Goal: Task Accomplishment & Management: Manage account settings

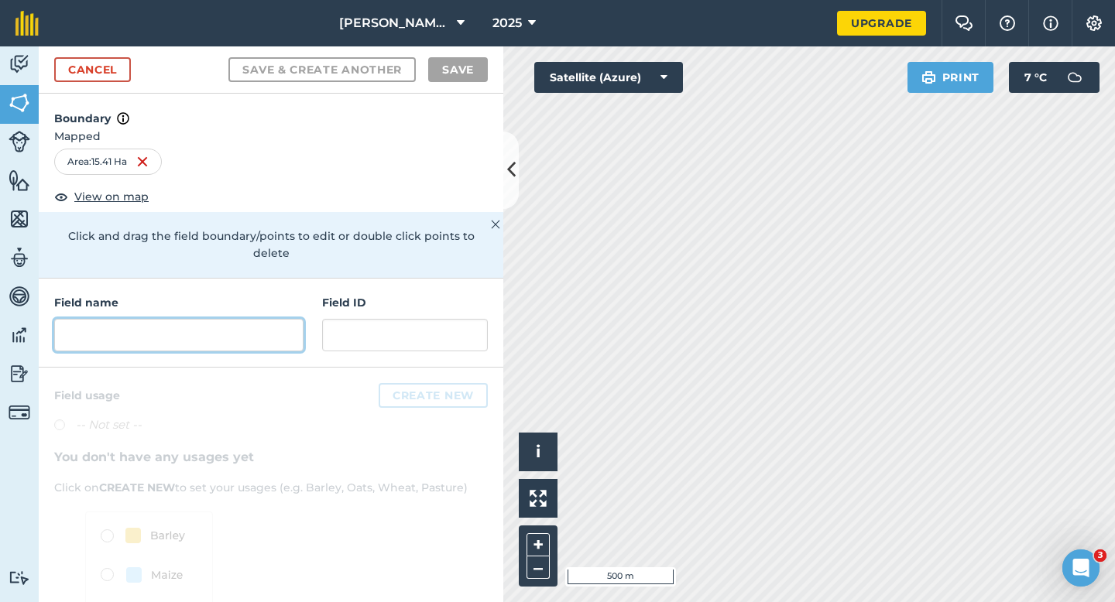
click at [255, 320] on input "text" at bounding box center [178, 335] width 249 height 33
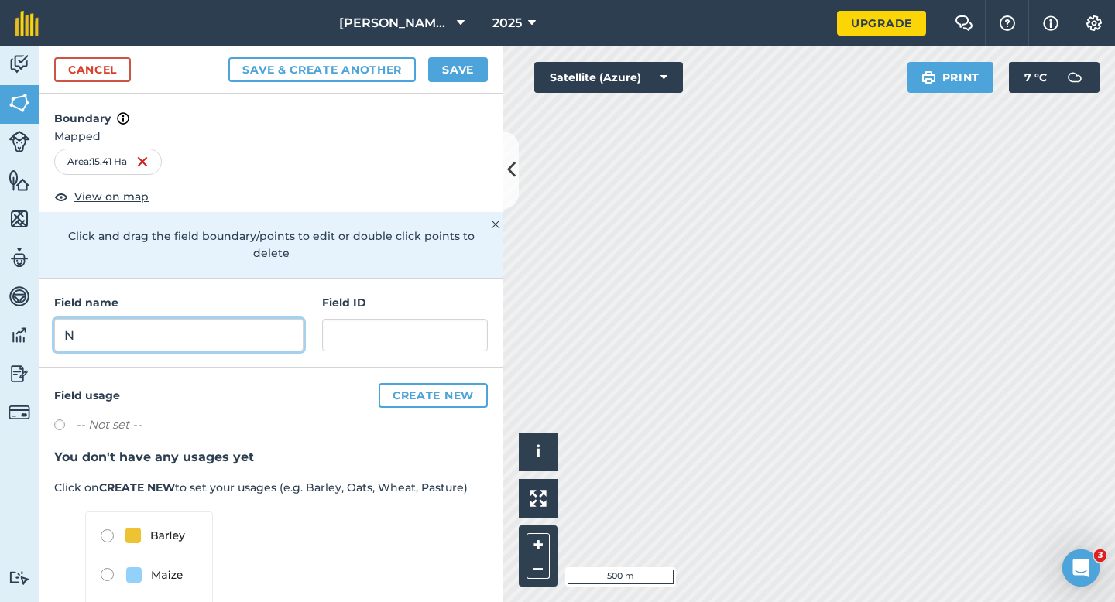
type input "N"
click at [458, 72] on button "Save" at bounding box center [458, 69] width 60 height 25
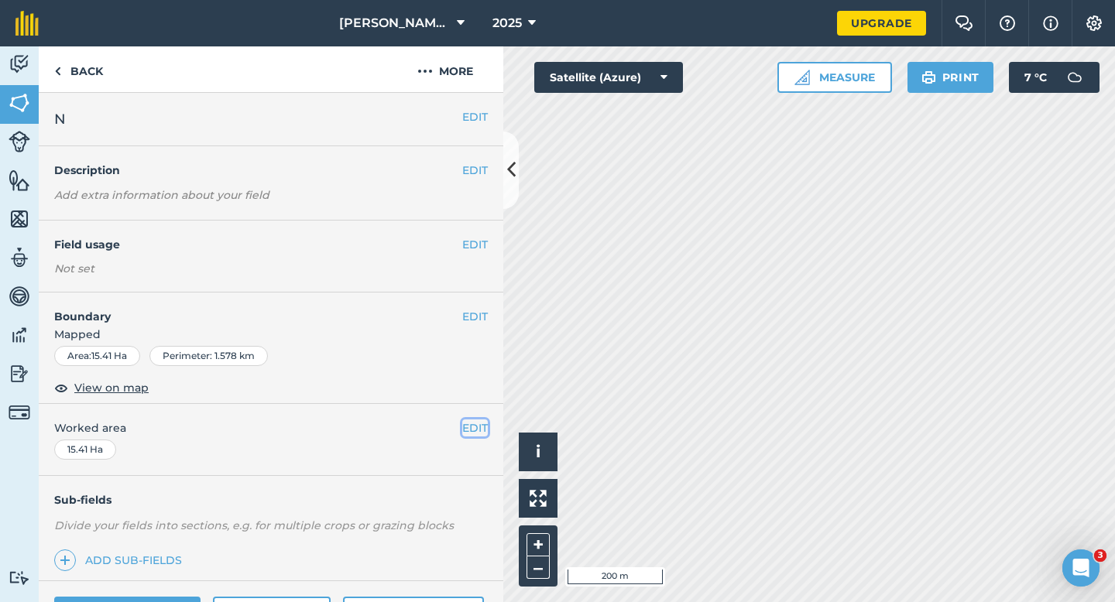
click at [475, 424] on button "EDIT" at bounding box center [475, 428] width 26 height 17
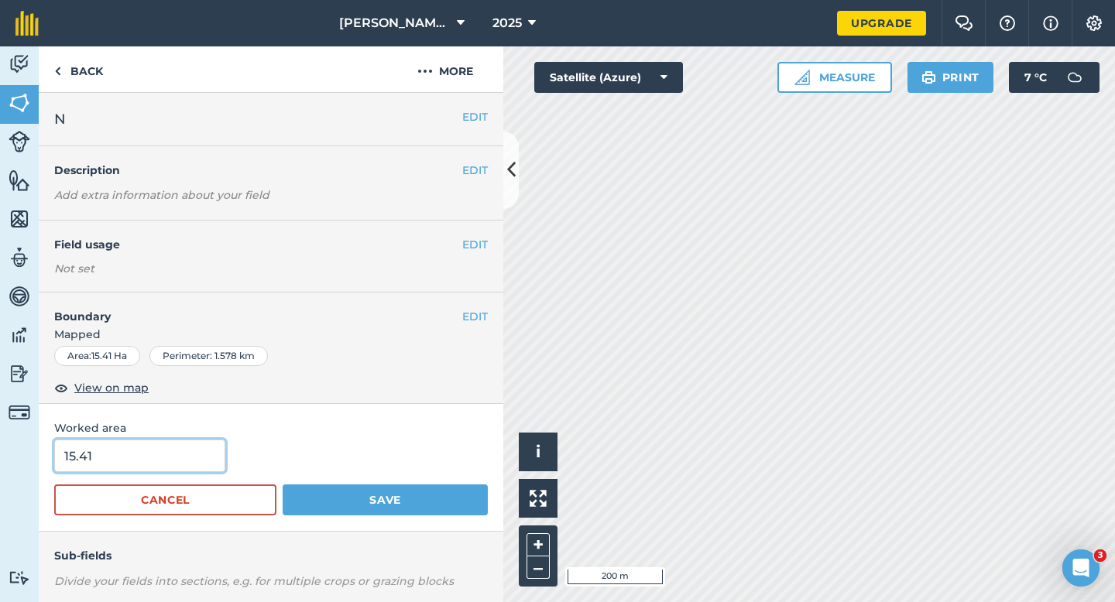
click at [126, 457] on input "15.41" at bounding box center [139, 456] width 171 height 33
type input "15.4"
click at [283, 485] on button "Save" at bounding box center [385, 500] width 205 height 31
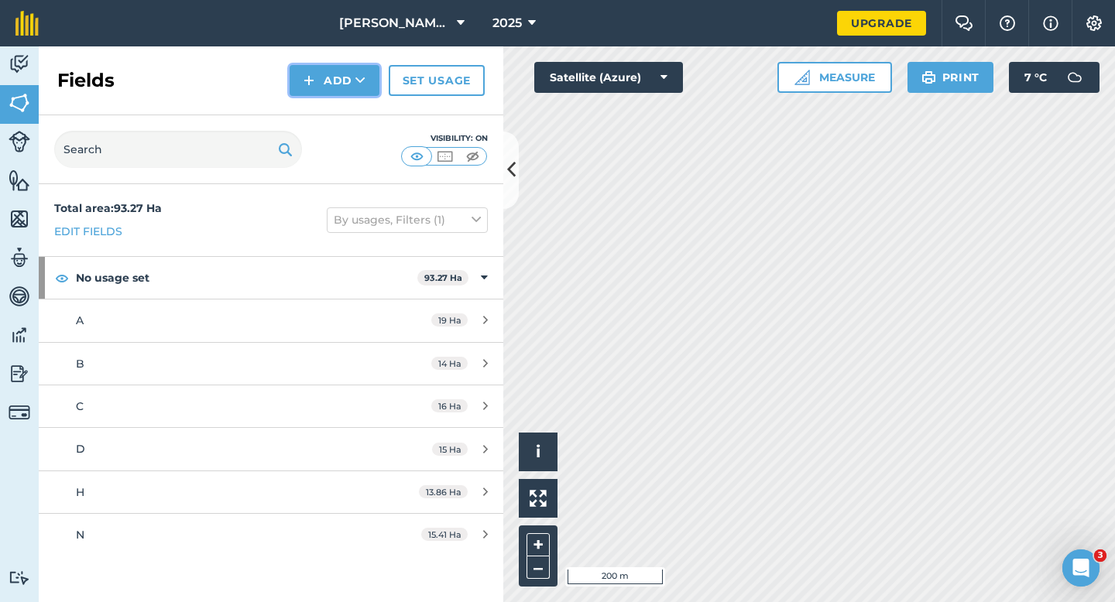
click at [300, 87] on button "Add" at bounding box center [334, 80] width 90 height 31
click at [313, 108] on link "Draw" at bounding box center [334, 115] width 85 height 34
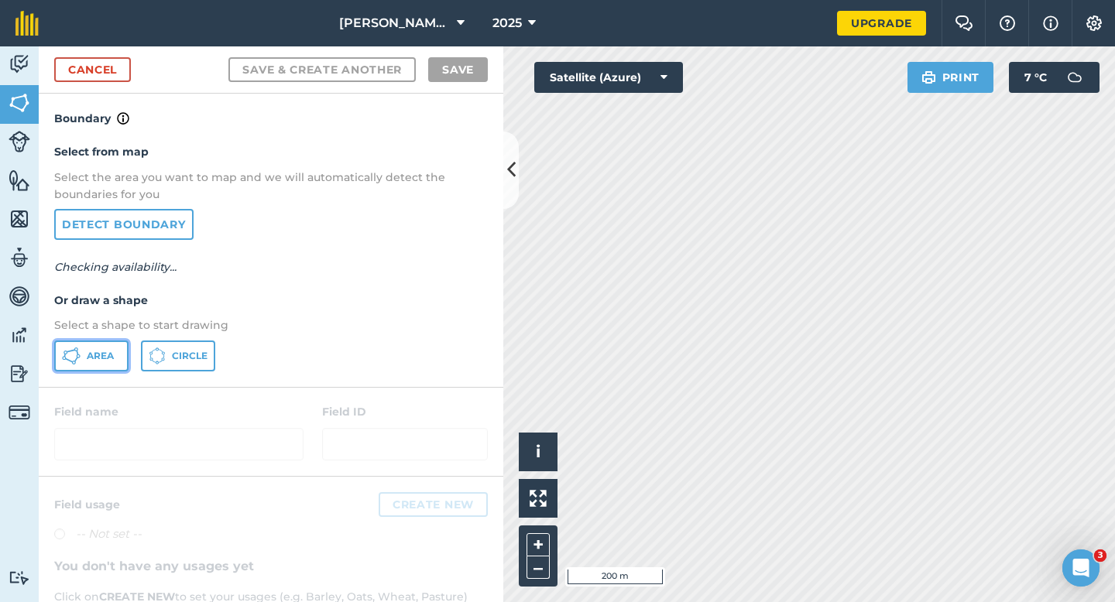
click at [92, 355] on span "Area" at bounding box center [100, 356] width 27 height 12
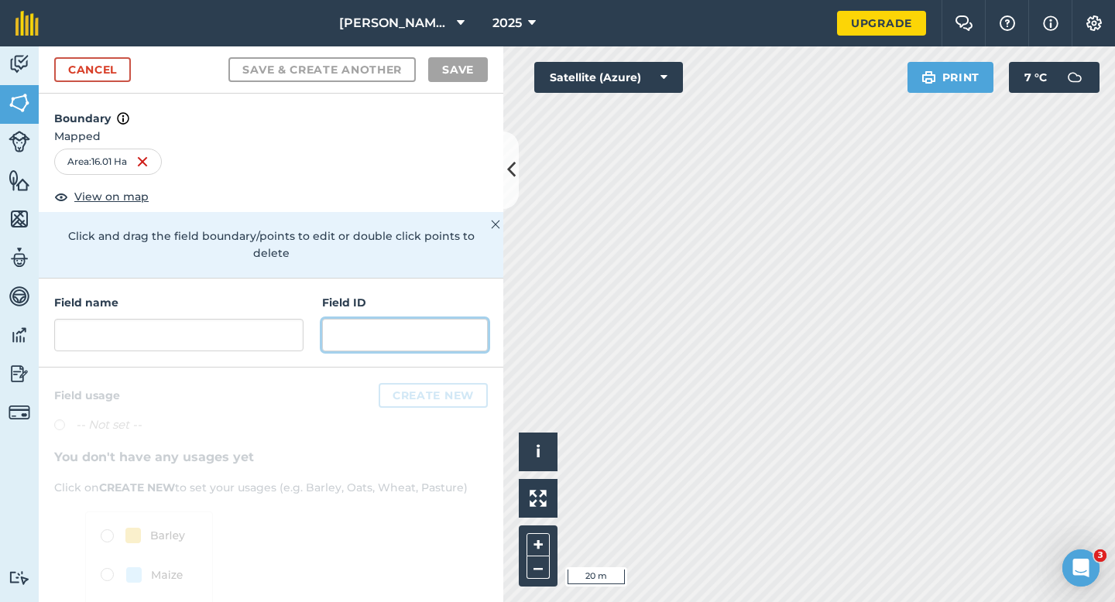
click at [331, 326] on input "text" at bounding box center [405, 335] width 166 height 33
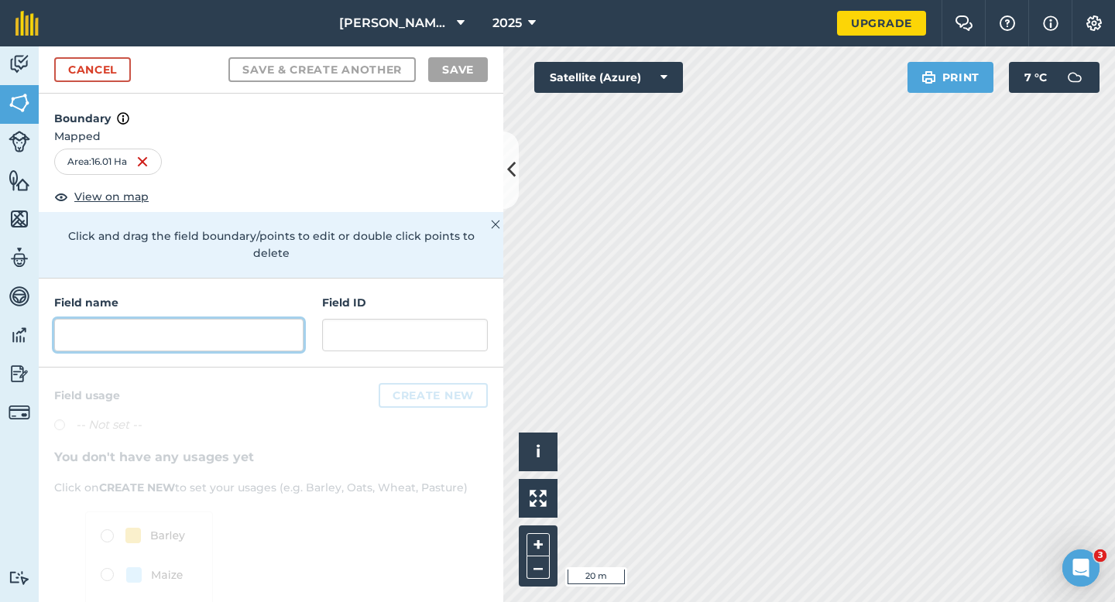
click at [257, 326] on input "text" at bounding box center [178, 335] width 249 height 33
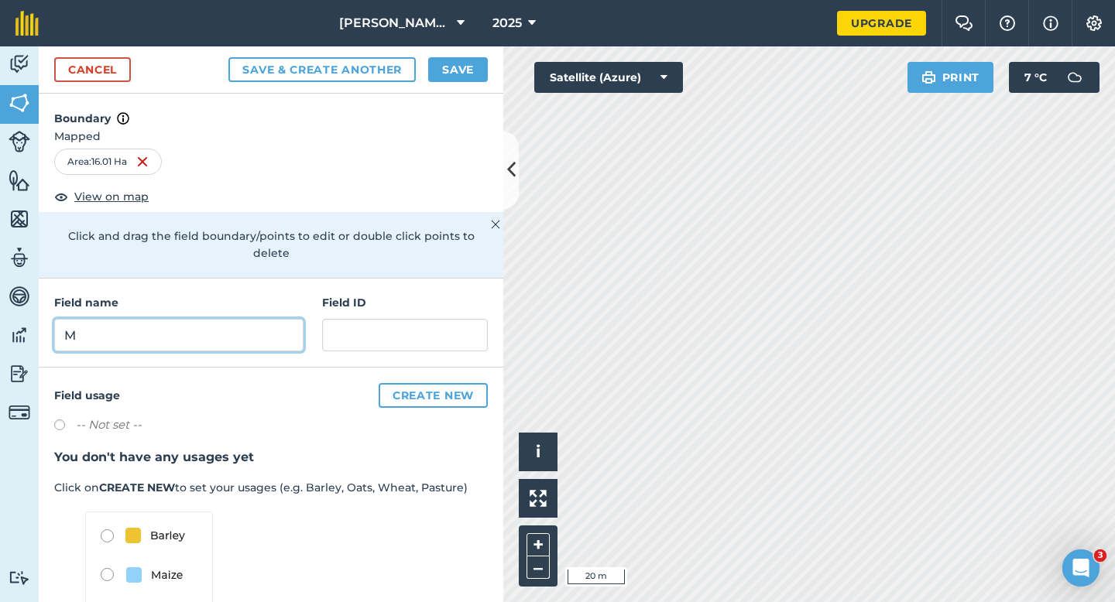
type input "M"
click at [446, 84] on div "Cancel Save & Create Another Save" at bounding box center [271, 69] width 464 height 47
click at [447, 80] on button "Save" at bounding box center [458, 69] width 60 height 25
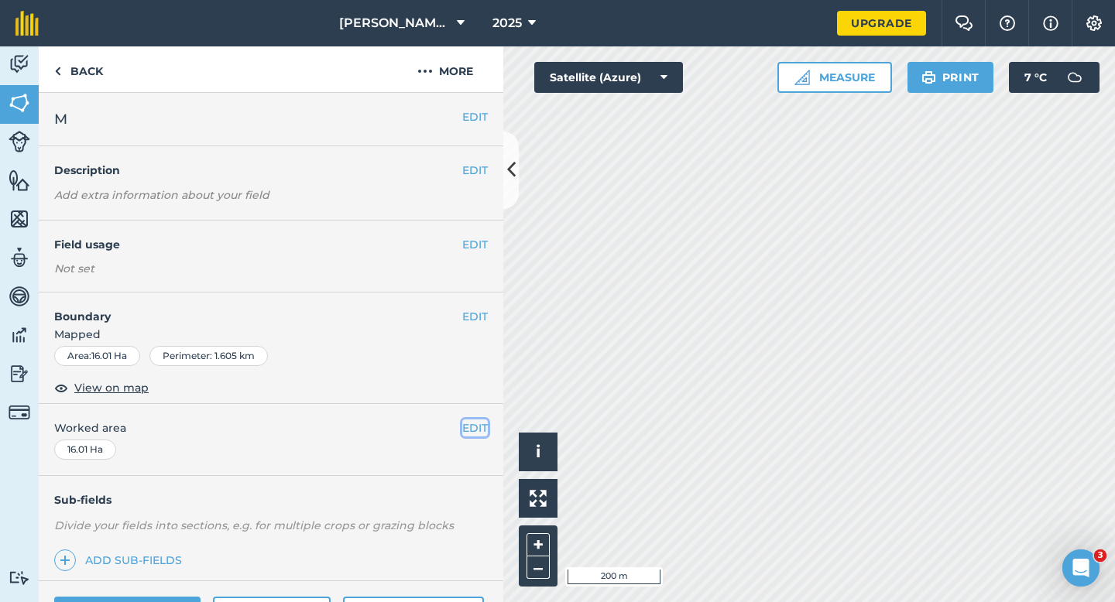
click at [474, 430] on button "EDIT" at bounding box center [475, 428] width 26 height 17
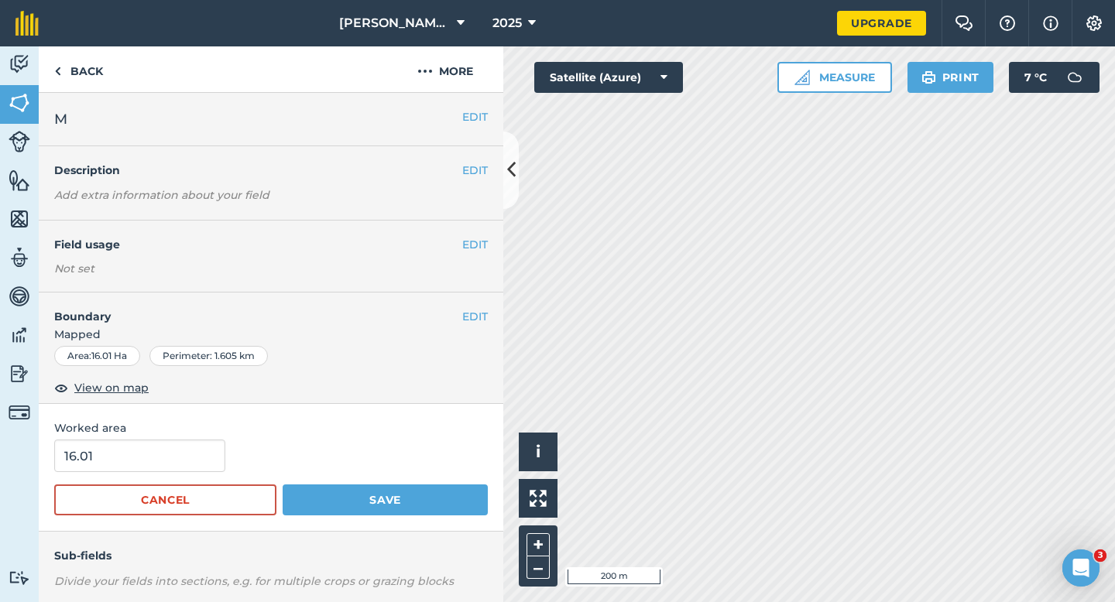
click at [181, 479] on form "16.01 Cancel Save" at bounding box center [270, 478] width 433 height 76
click at [181, 473] on form "16.01 Cancel Save" at bounding box center [270, 478] width 433 height 76
click at [181, 472] on input "16.01" at bounding box center [139, 456] width 171 height 33
click at [181, 472] on input "text" at bounding box center [139, 456] width 171 height 33
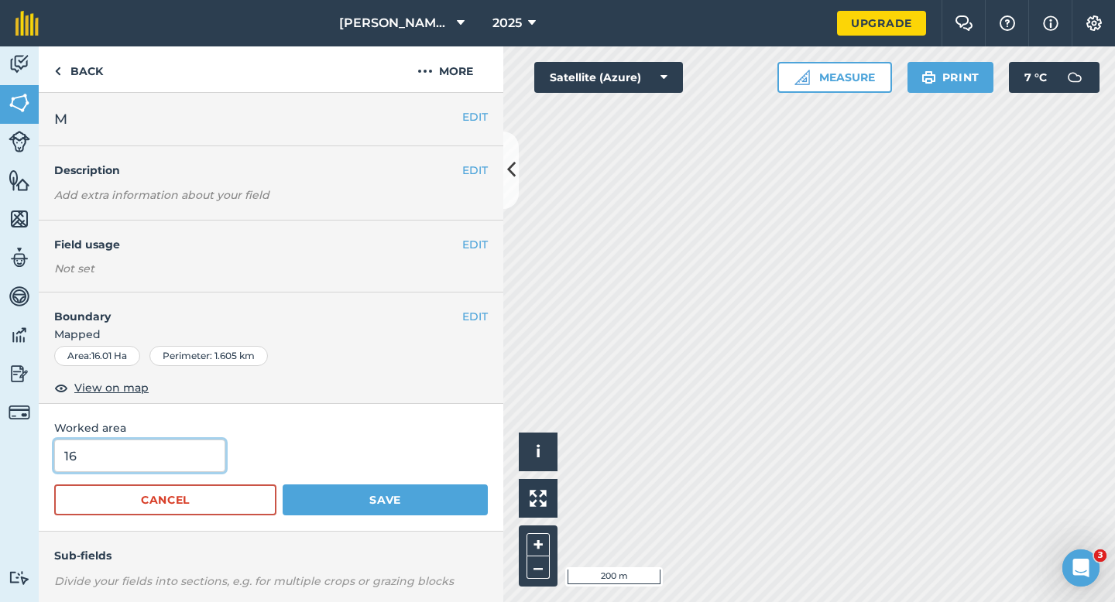
type input "16"
click at [283, 485] on button "Save" at bounding box center [385, 500] width 205 height 31
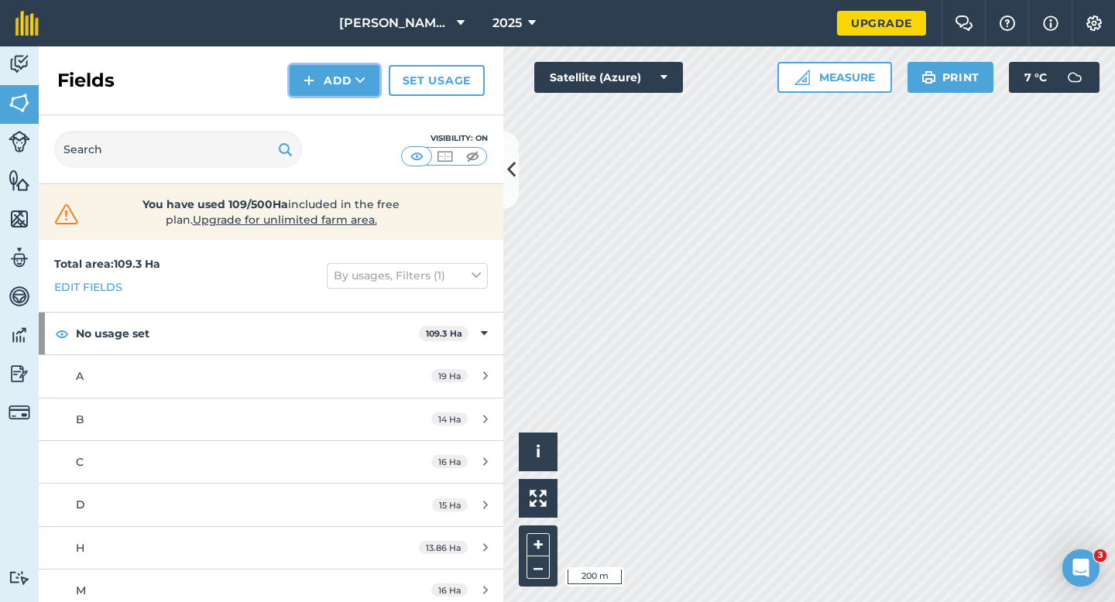
click at [327, 77] on button "Add" at bounding box center [334, 80] width 90 height 31
click at [328, 107] on link "Draw" at bounding box center [334, 115] width 85 height 34
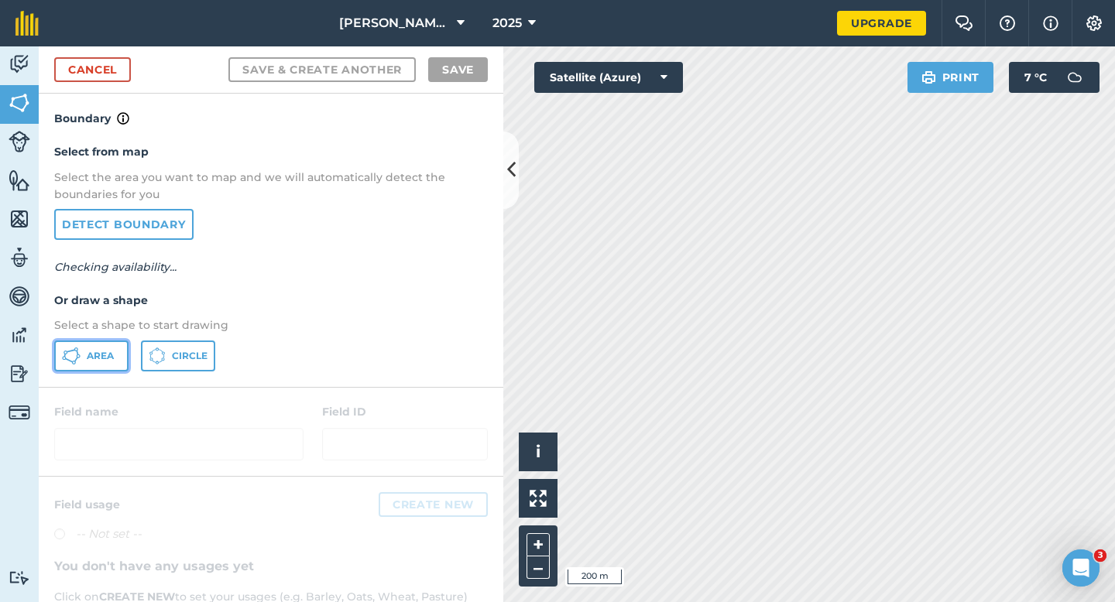
click at [93, 346] on button "Area" at bounding box center [91, 356] width 74 height 31
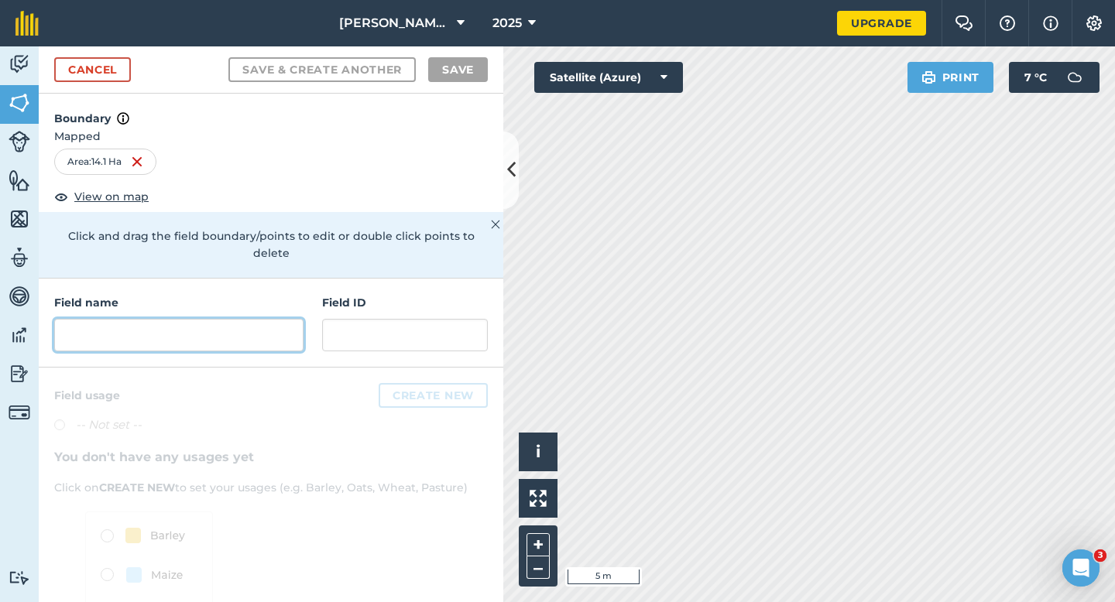
click at [270, 319] on input "text" at bounding box center [178, 335] width 249 height 33
type input "o"
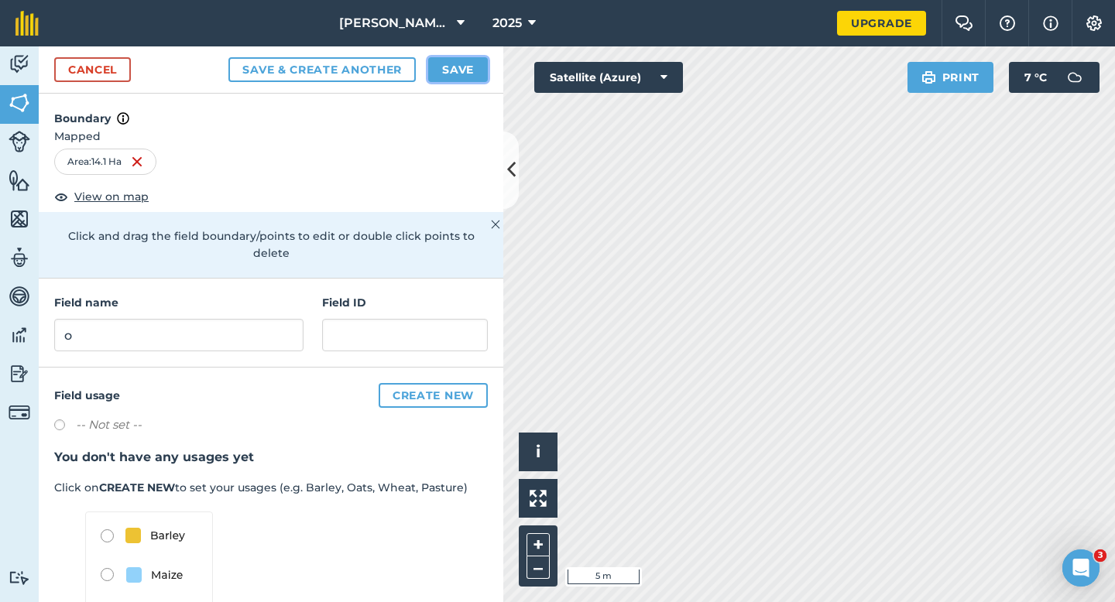
click at [467, 70] on button "Save" at bounding box center [458, 69] width 60 height 25
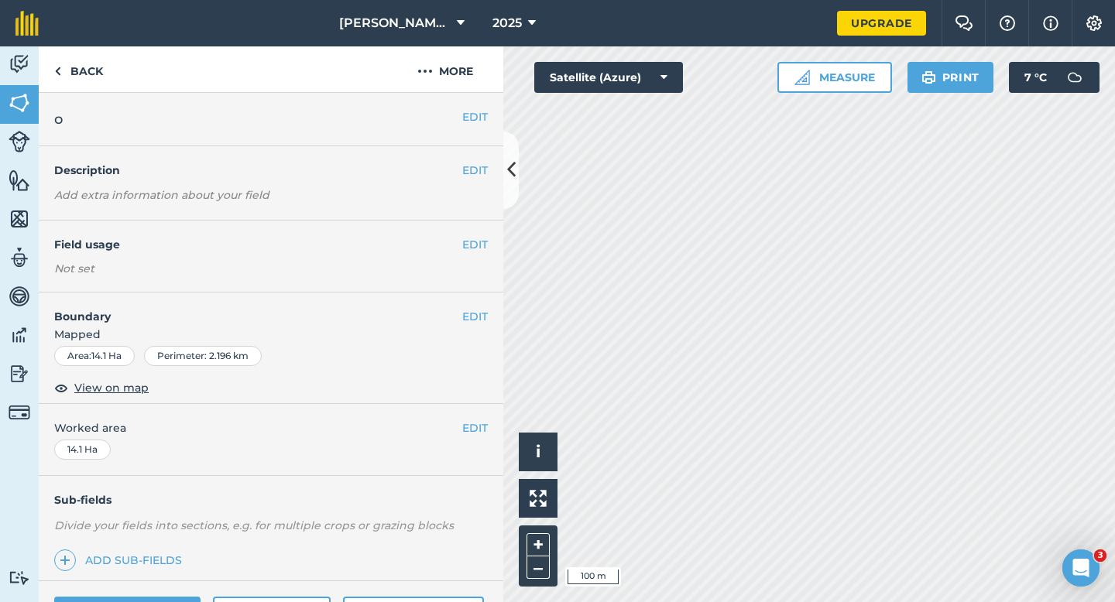
click at [481, 107] on div "EDIT o" at bounding box center [271, 119] width 464 height 53
click at [478, 111] on button "EDIT" at bounding box center [475, 116] width 26 height 17
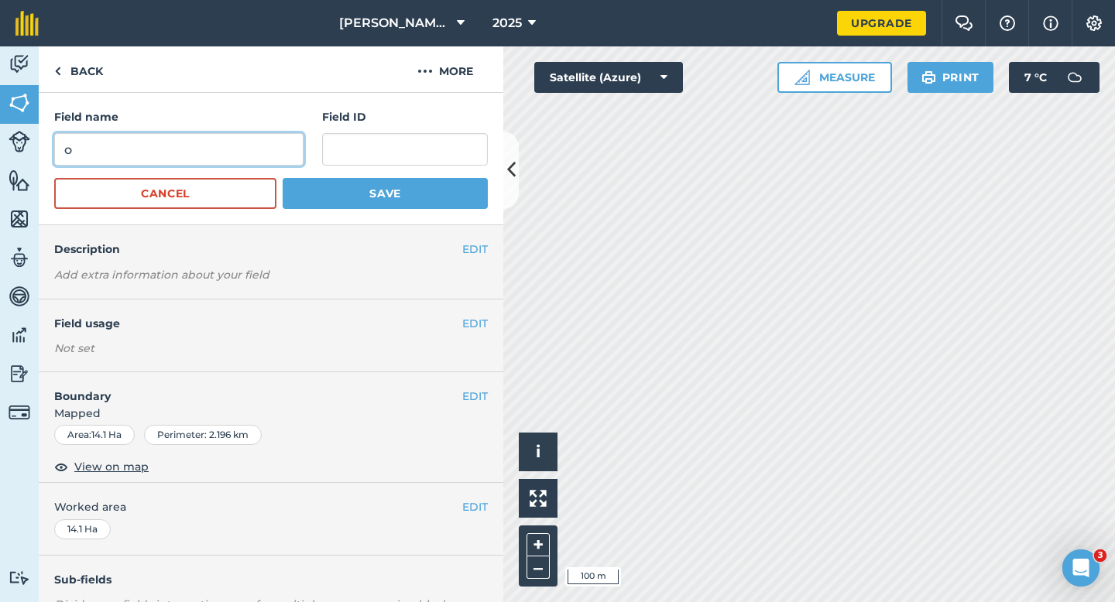
click at [263, 141] on input "o" at bounding box center [178, 149] width 249 height 33
click at [263, 143] on input "o" at bounding box center [178, 149] width 249 height 33
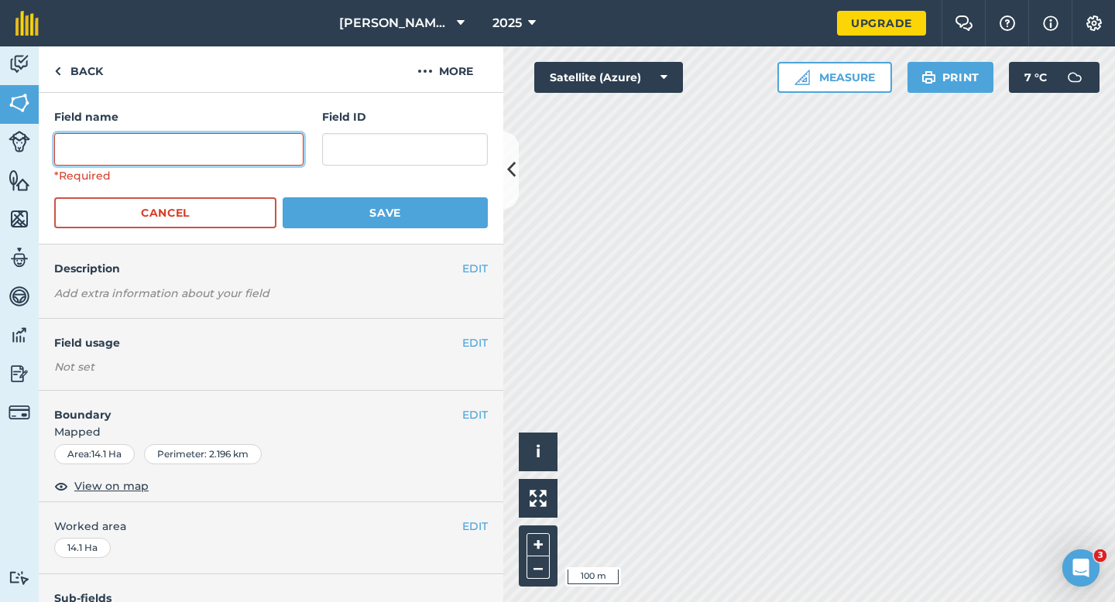
type input "0"
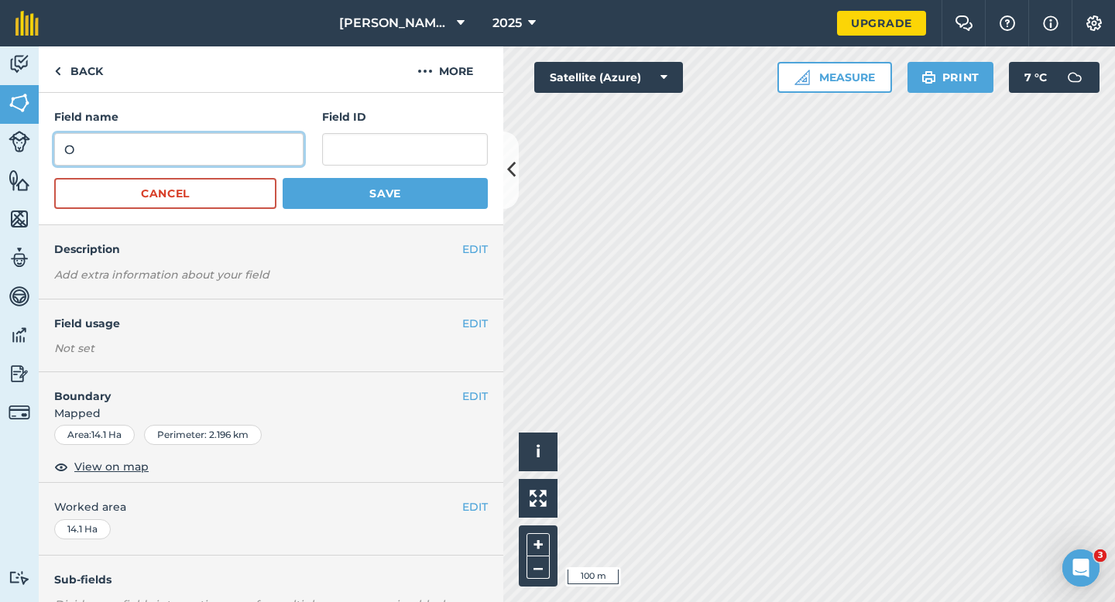
type input "O"
click at [372, 220] on div "Field name O Field ID Cancel Save" at bounding box center [271, 159] width 464 height 132
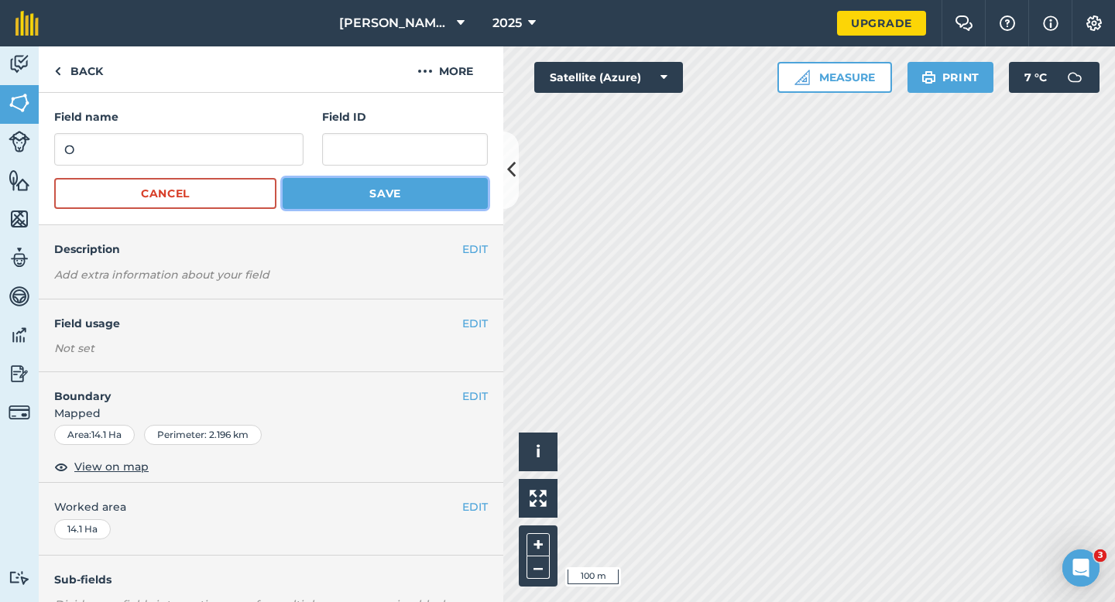
click at [372, 207] on button "Save" at bounding box center [385, 193] width 205 height 31
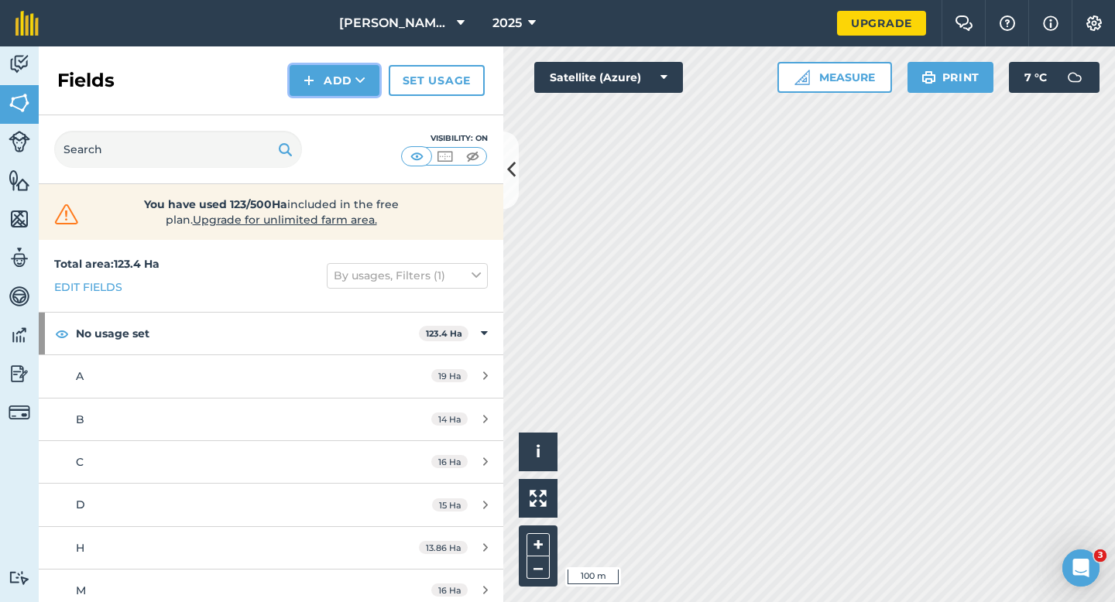
click at [324, 90] on button "Add" at bounding box center [334, 80] width 90 height 31
click at [324, 99] on link "Draw" at bounding box center [334, 115] width 85 height 34
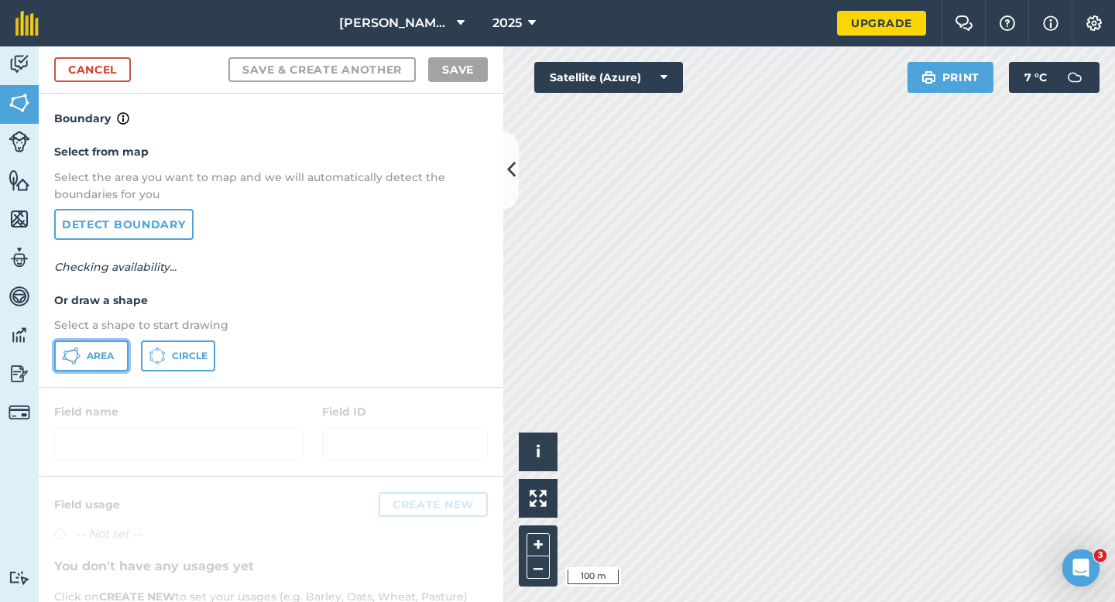
click at [93, 365] on button "Area" at bounding box center [91, 356] width 74 height 31
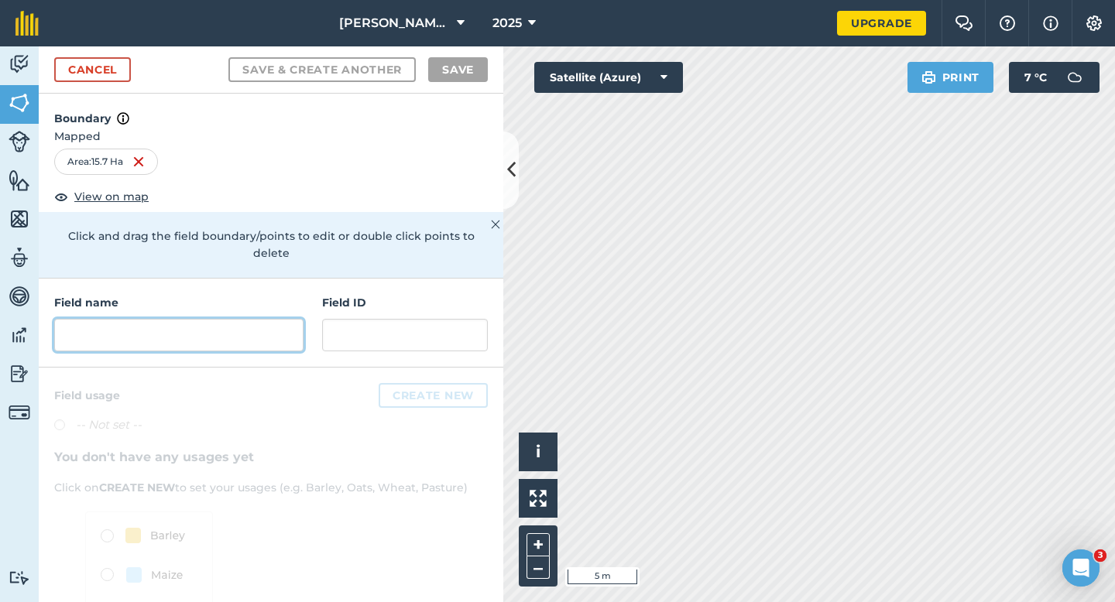
click at [273, 319] on input "text" at bounding box center [178, 335] width 249 height 33
type input "["
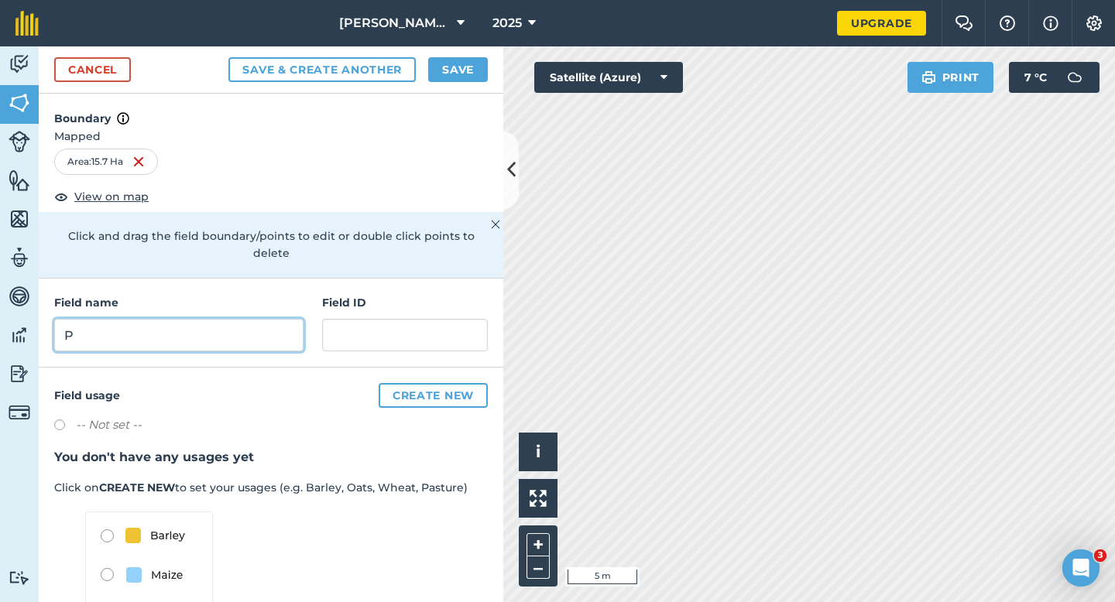
type input "P"
click at [442, 84] on div "Cancel Save & Create Another Save" at bounding box center [271, 69] width 464 height 47
click at [444, 84] on div "Cancel Save & Create Another Save" at bounding box center [271, 69] width 464 height 47
click at [445, 79] on button "Save" at bounding box center [458, 69] width 60 height 25
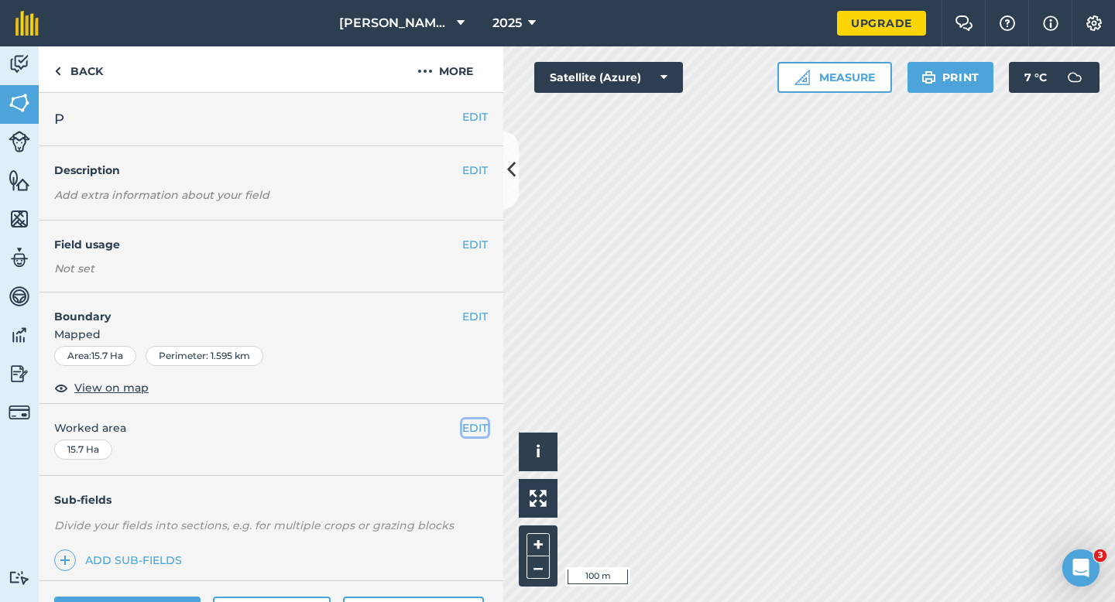
click at [475, 426] on button "EDIT" at bounding box center [475, 428] width 26 height 17
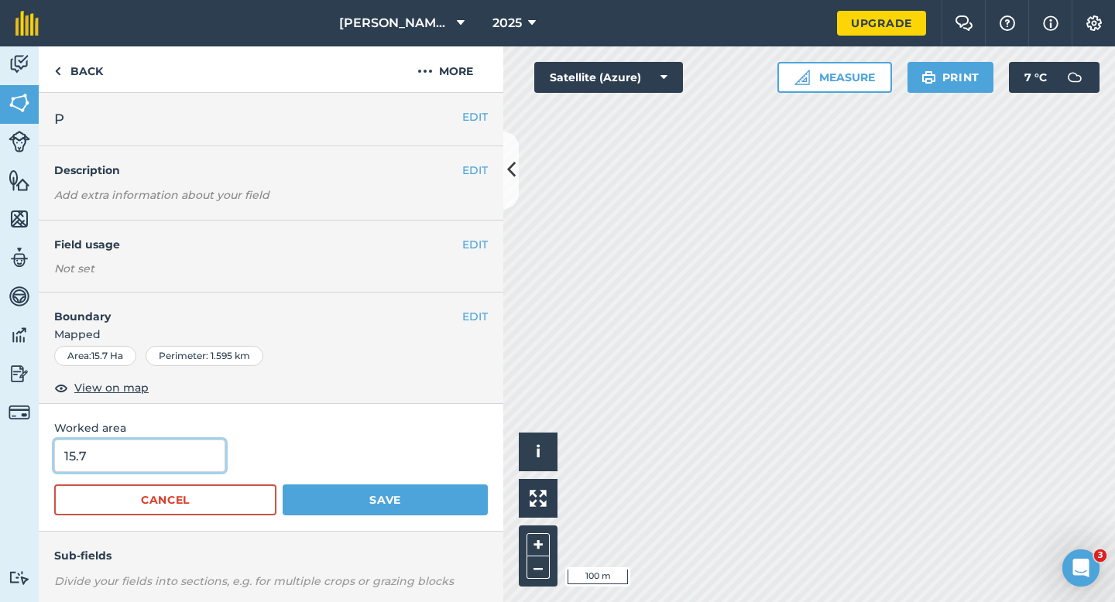
click at [194, 450] on input "15.7" at bounding box center [139, 456] width 171 height 33
click at [283, 485] on button "Save" at bounding box center [385, 500] width 205 height 31
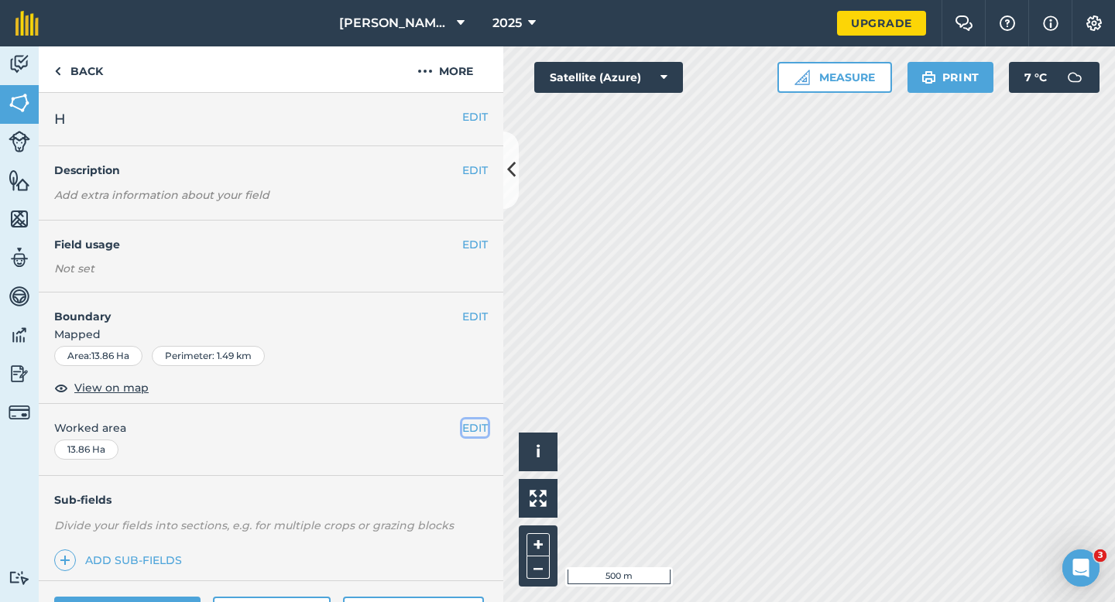
click at [471, 433] on button "EDIT" at bounding box center [475, 428] width 26 height 17
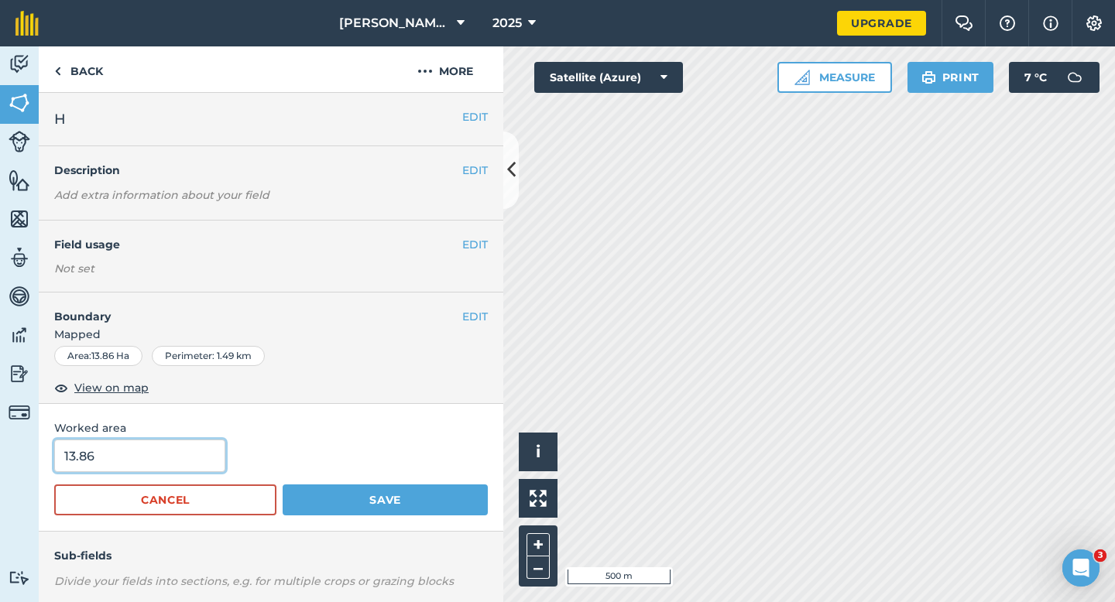
click at [164, 455] on input "13.86" at bounding box center [139, 456] width 171 height 33
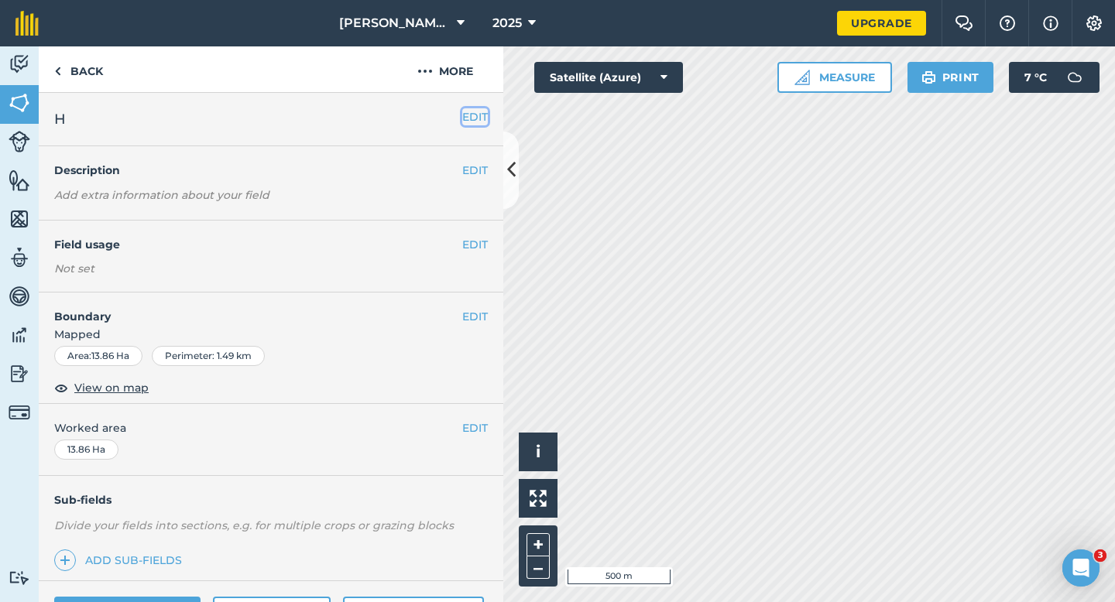
click at [474, 118] on button "EDIT" at bounding box center [475, 116] width 26 height 17
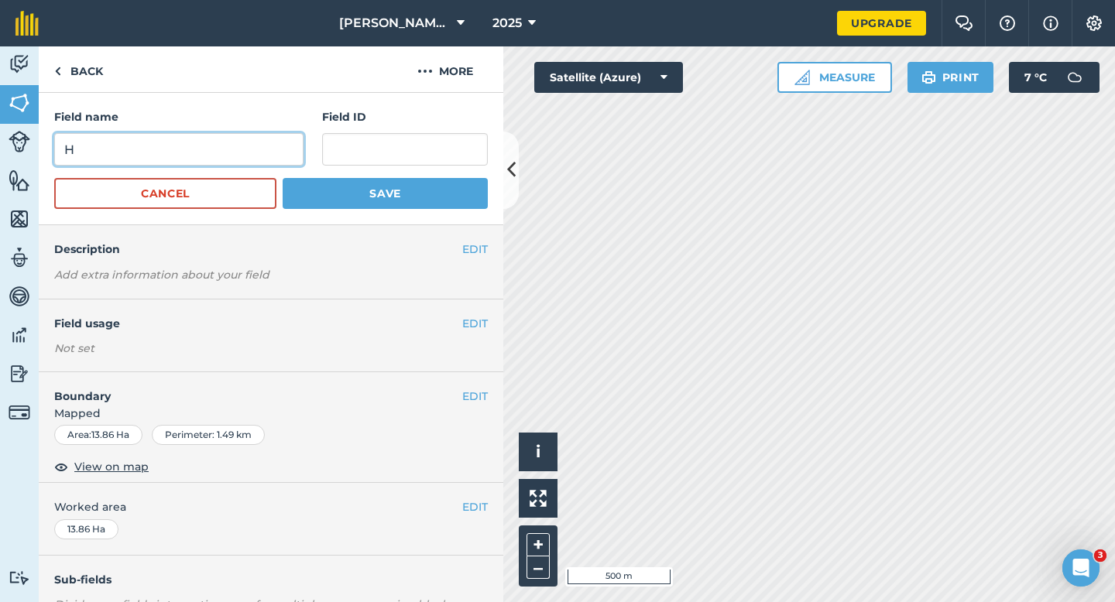
click at [231, 144] on input "H" at bounding box center [178, 149] width 249 height 33
click at [231, 144] on input "I" at bounding box center [178, 149] width 249 height 33
type input "I"
click at [283, 178] on button "Save" at bounding box center [385, 193] width 205 height 31
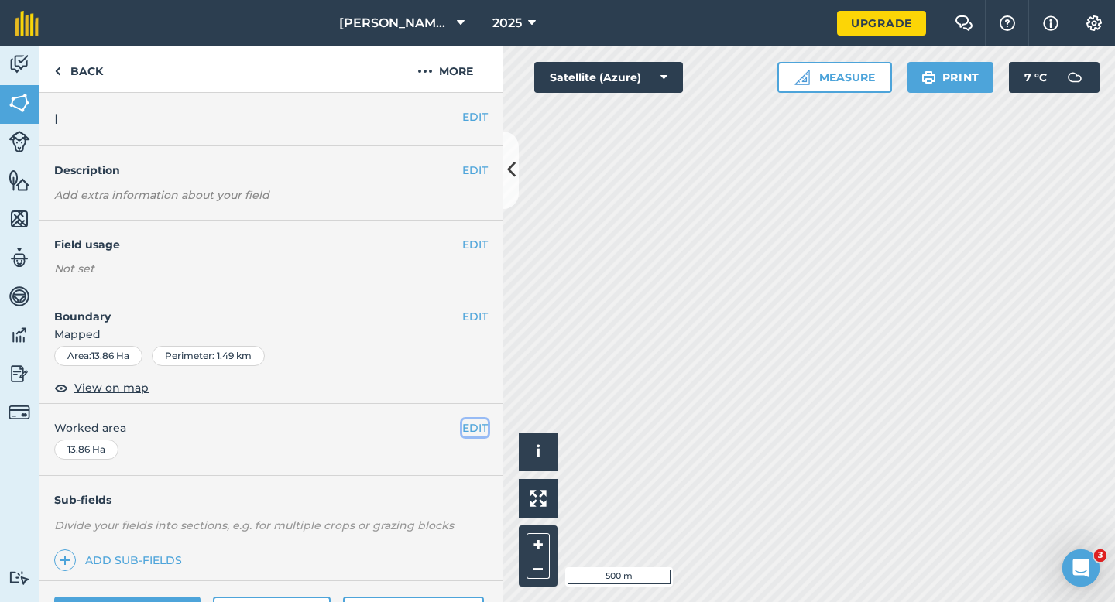
click at [473, 426] on button "EDIT" at bounding box center [475, 428] width 26 height 17
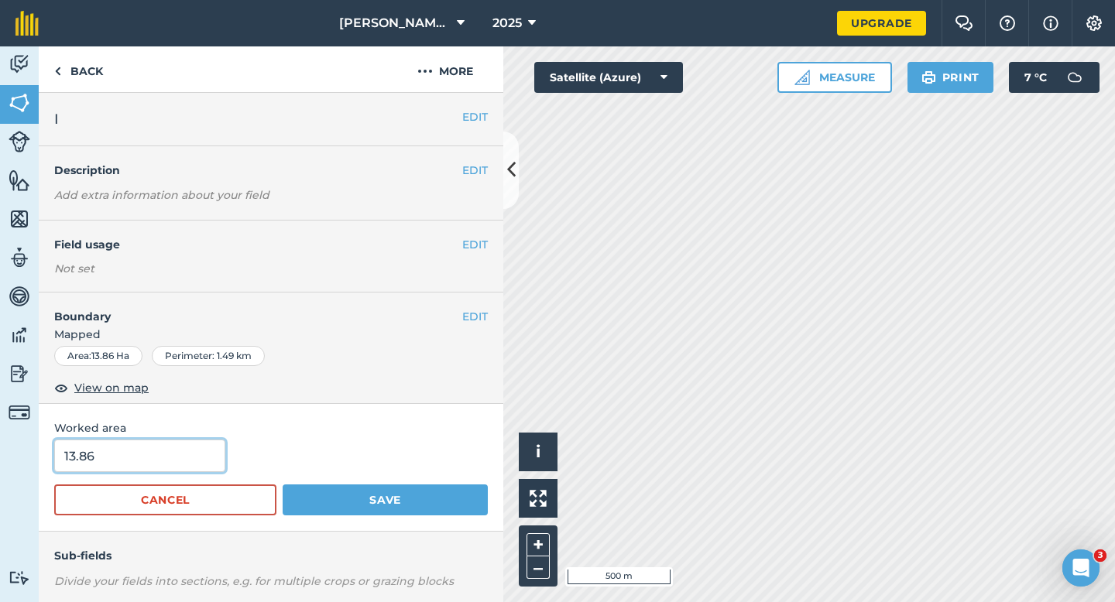
click at [136, 445] on input "13.86" at bounding box center [139, 456] width 171 height 33
type input "14"
click at [283, 485] on button "Save" at bounding box center [385, 500] width 205 height 31
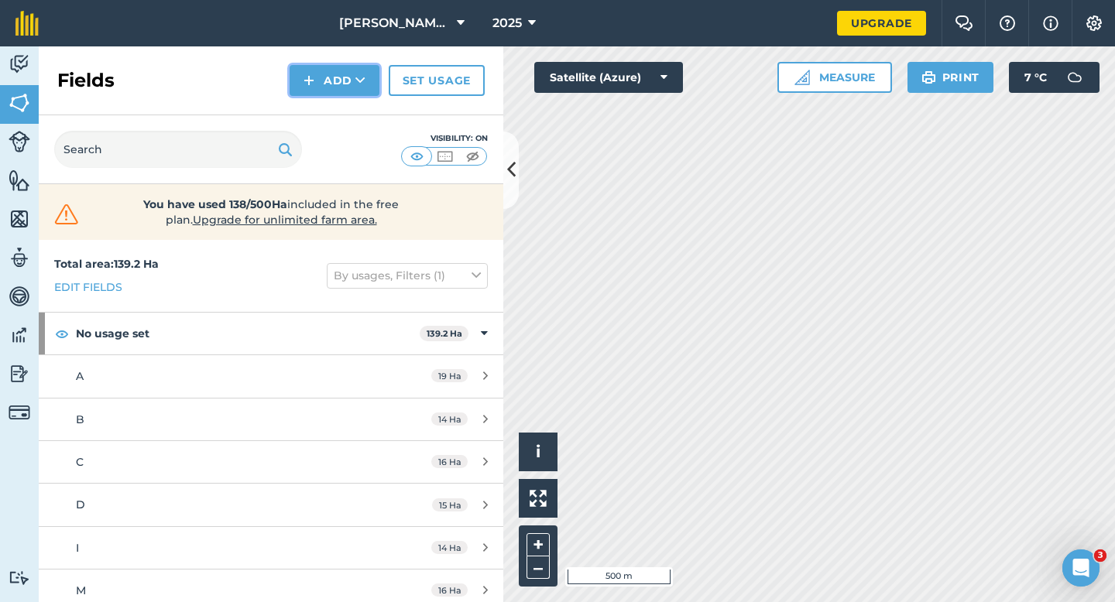
click at [344, 84] on button "Add" at bounding box center [334, 80] width 90 height 31
click at [344, 113] on link "Draw" at bounding box center [334, 115] width 85 height 34
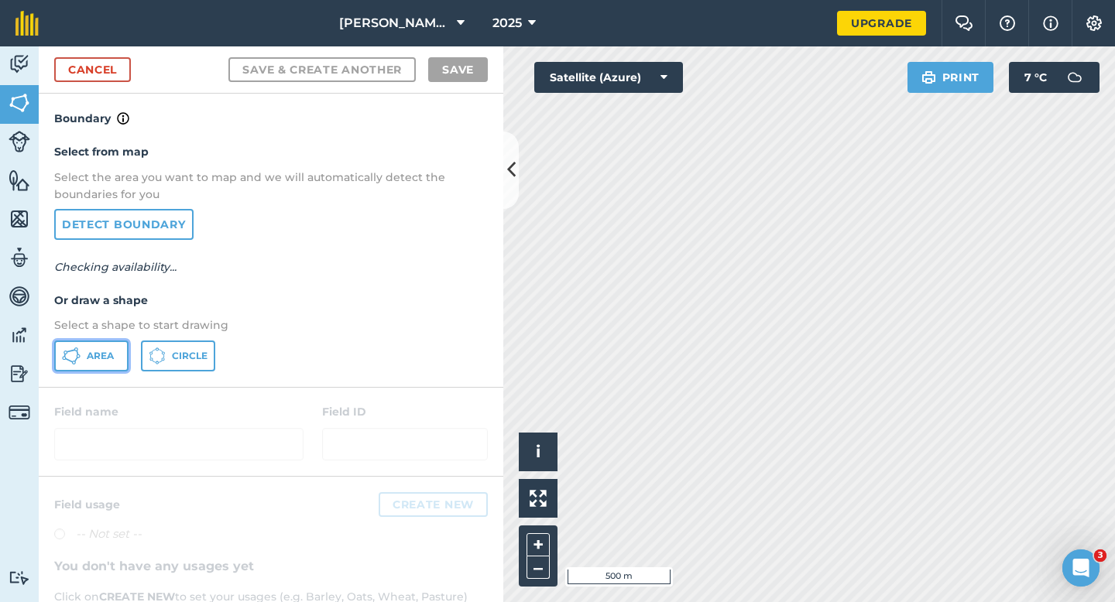
click at [88, 369] on button "Area" at bounding box center [91, 356] width 74 height 31
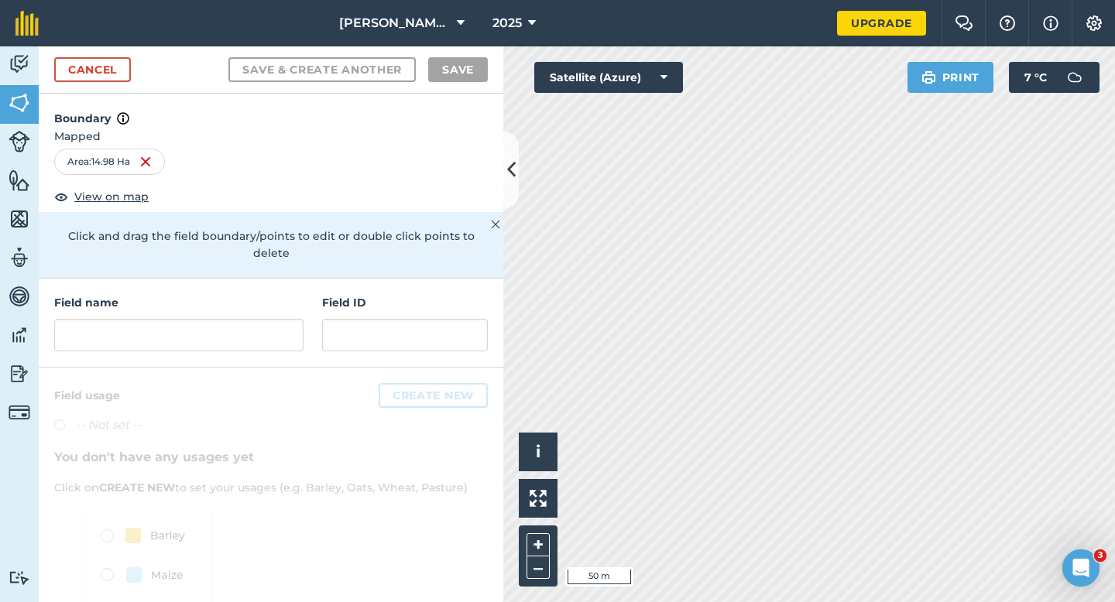
click at [232, 334] on div "Field name Field ID" at bounding box center [271, 323] width 464 height 89
click at [232, 322] on input "text" at bounding box center [178, 335] width 249 height 33
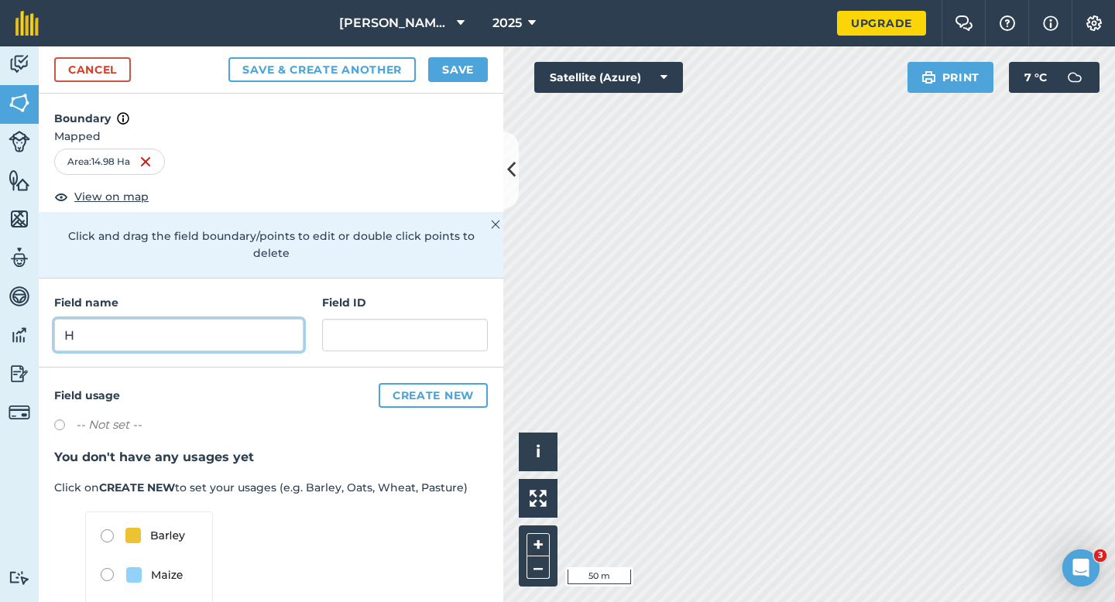
type input "H"
click at [471, 70] on button "Save" at bounding box center [458, 69] width 60 height 25
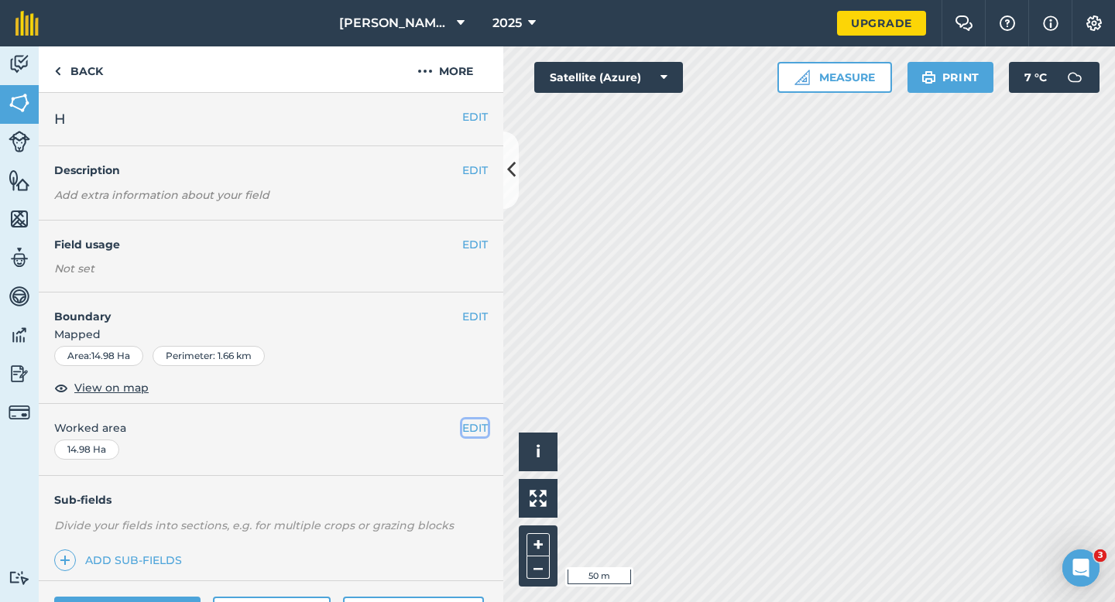
click at [463, 426] on button "EDIT" at bounding box center [475, 428] width 26 height 17
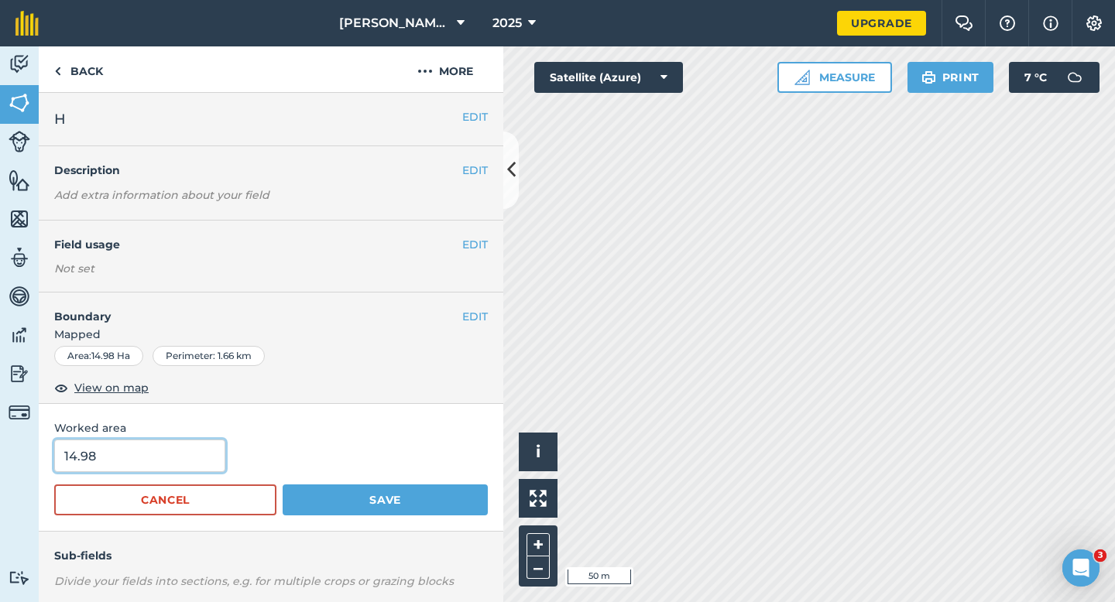
click at [129, 465] on input "14.98" at bounding box center [139, 456] width 171 height 33
type input "15"
click at [283, 485] on button "Save" at bounding box center [385, 500] width 205 height 31
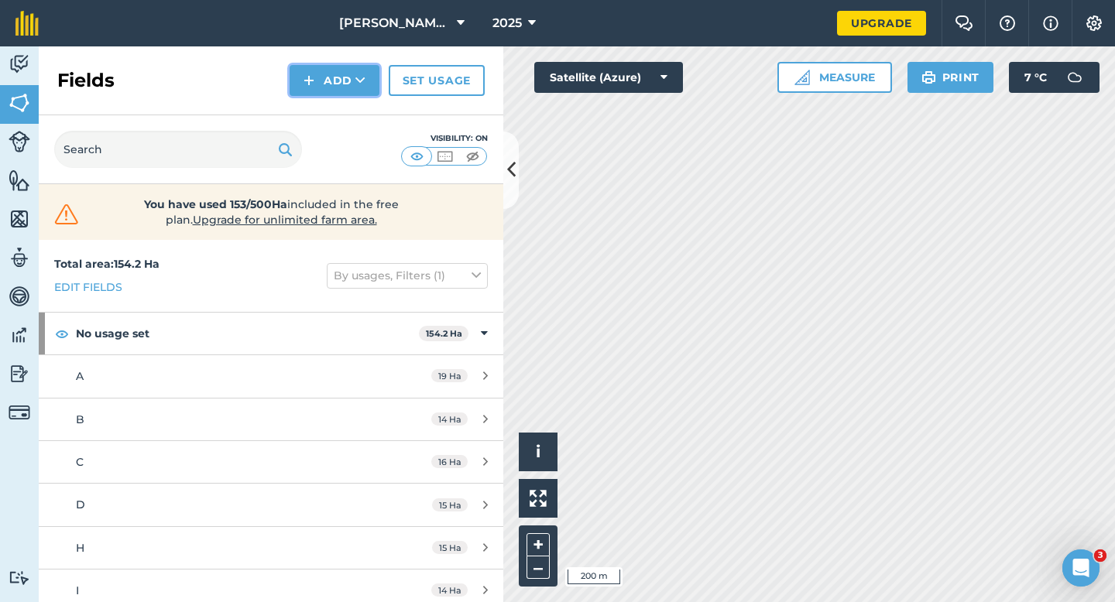
click at [356, 90] on button "Add" at bounding box center [334, 80] width 90 height 31
click at [356, 108] on link "Draw" at bounding box center [334, 115] width 85 height 34
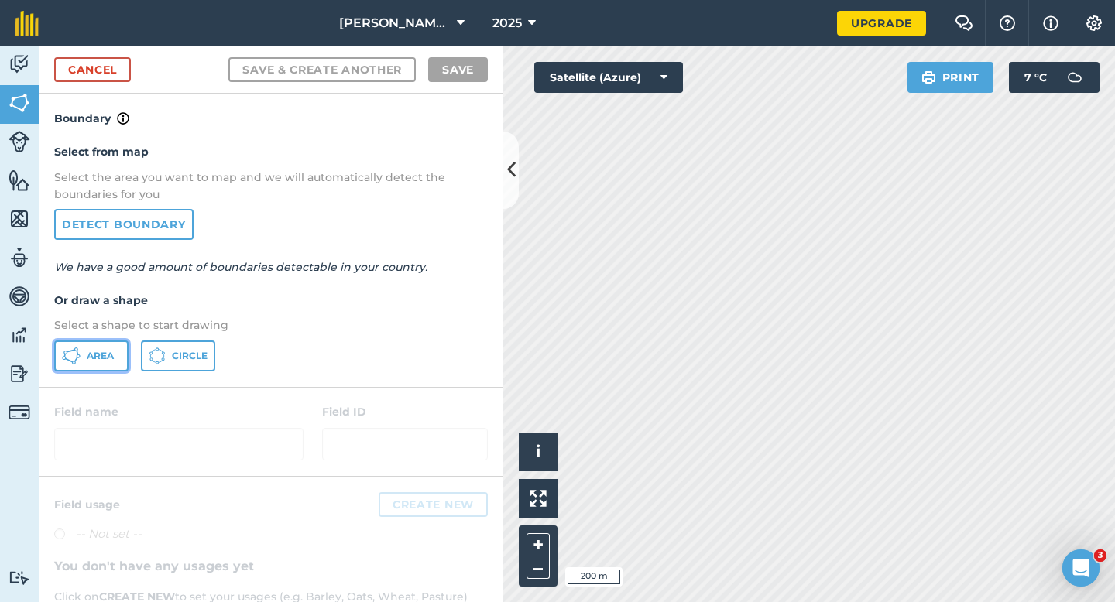
click at [87, 359] on span "Area" at bounding box center [100, 356] width 27 height 12
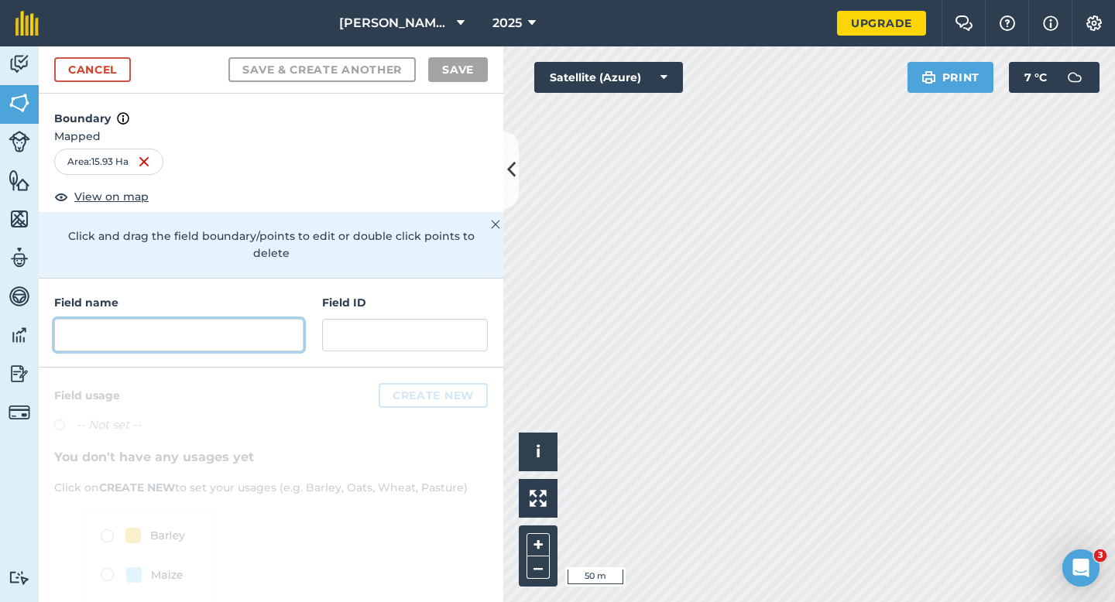
click at [201, 324] on input "text" at bounding box center [178, 335] width 249 height 33
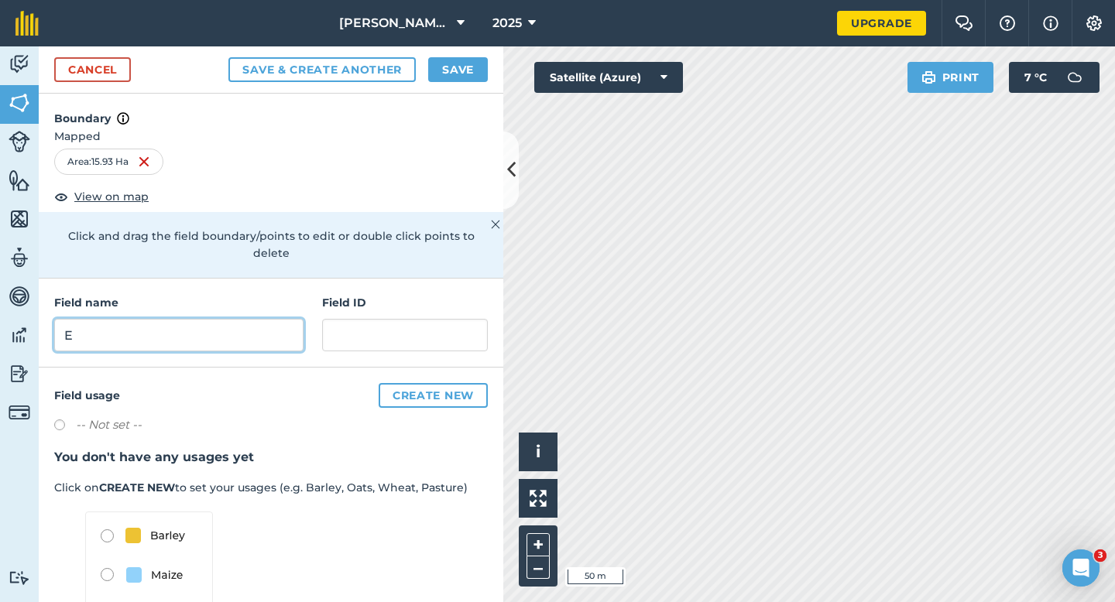
type input "E"
click at [454, 63] on button "Save" at bounding box center [458, 69] width 60 height 25
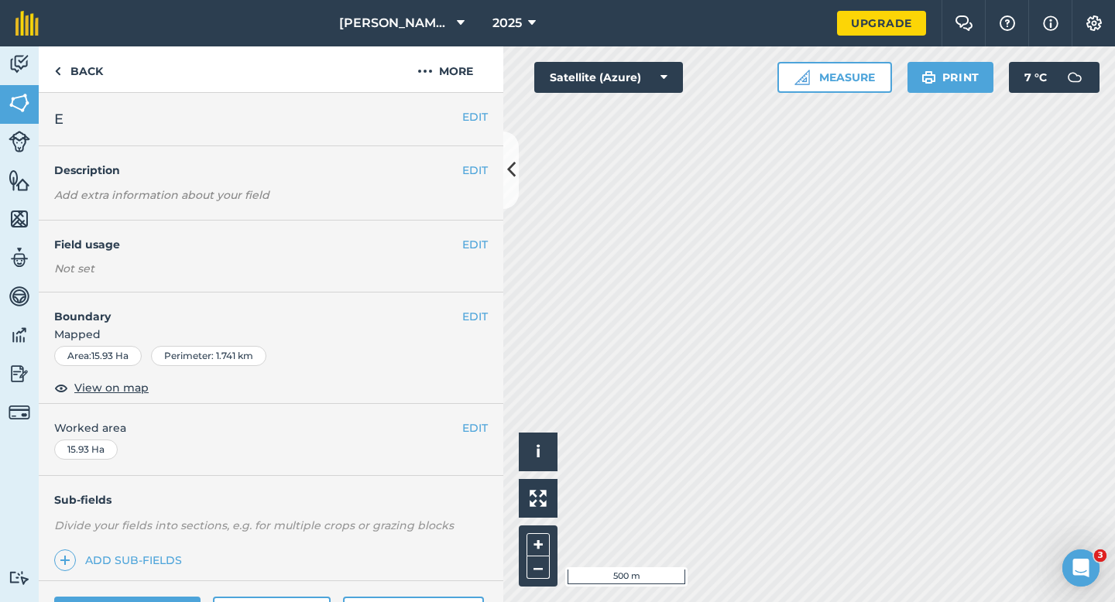
click at [472, 413] on div "EDIT Worked area 15.93 Ha" at bounding box center [271, 440] width 464 height 72
click at [474, 427] on button "EDIT" at bounding box center [475, 428] width 26 height 17
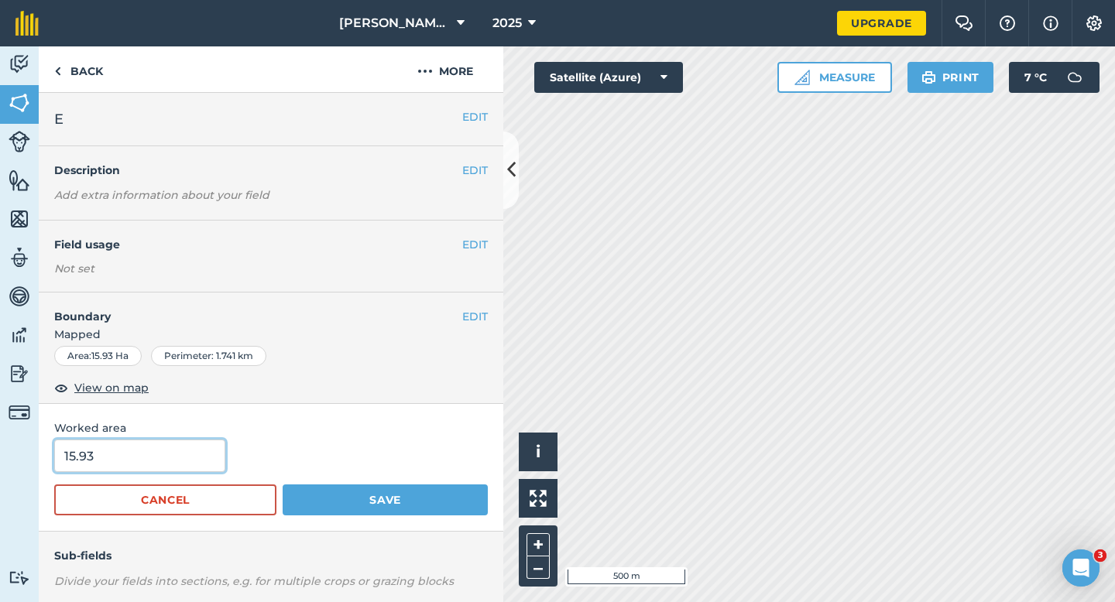
click at [169, 467] on input "15.93" at bounding box center [139, 456] width 171 height 33
type input "16"
click at [283, 485] on button "Save" at bounding box center [385, 500] width 205 height 31
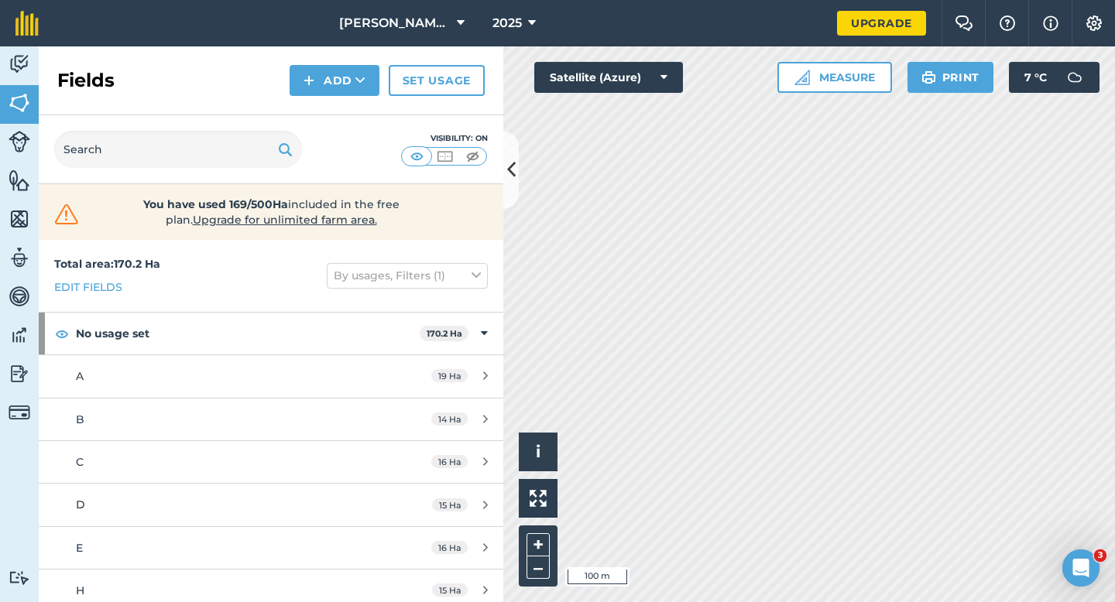
click at [318, 96] on div "Fields Add Set usage" at bounding box center [271, 80] width 464 height 69
click at [318, 89] on button "Add" at bounding box center [334, 80] width 90 height 31
click at [320, 115] on link "Draw" at bounding box center [334, 115] width 85 height 34
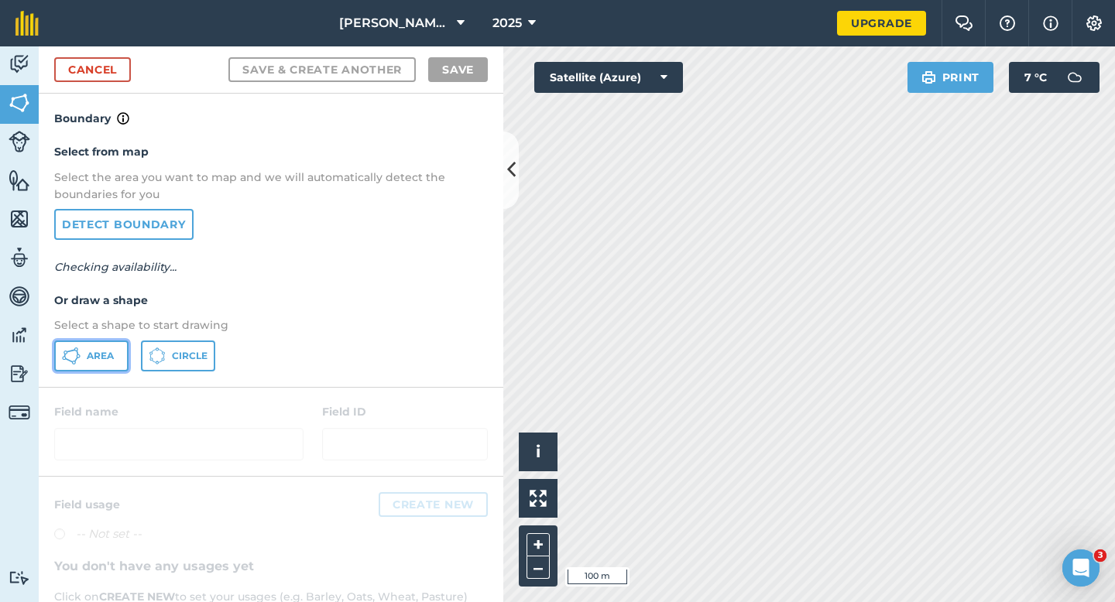
click at [99, 347] on button "Area" at bounding box center [91, 356] width 74 height 31
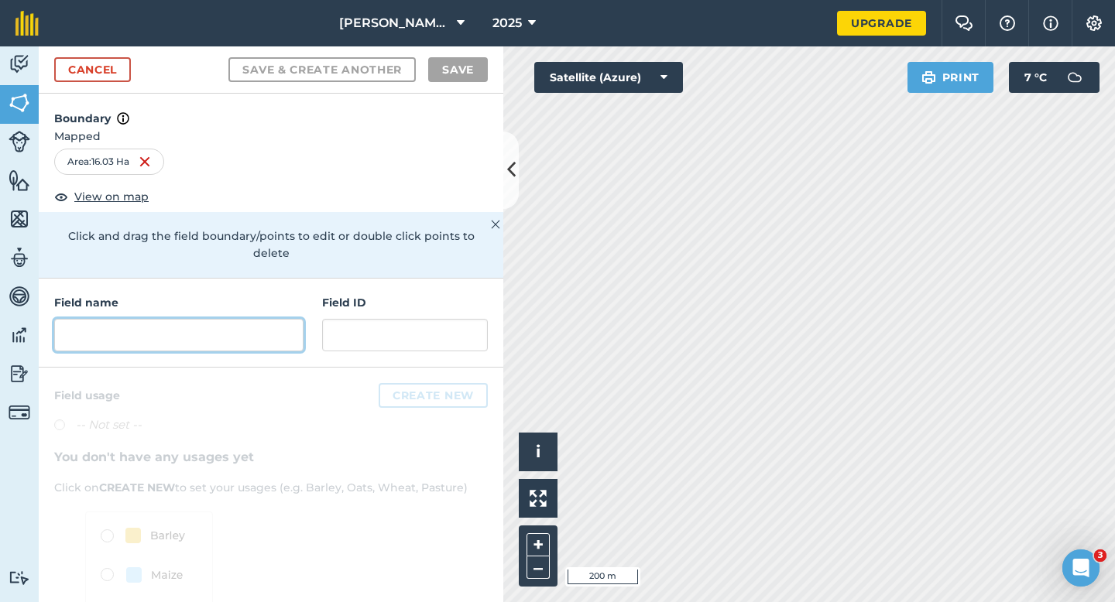
click at [231, 333] on input "text" at bounding box center [178, 335] width 249 height 33
click at [231, 331] on input "text" at bounding box center [178, 335] width 249 height 33
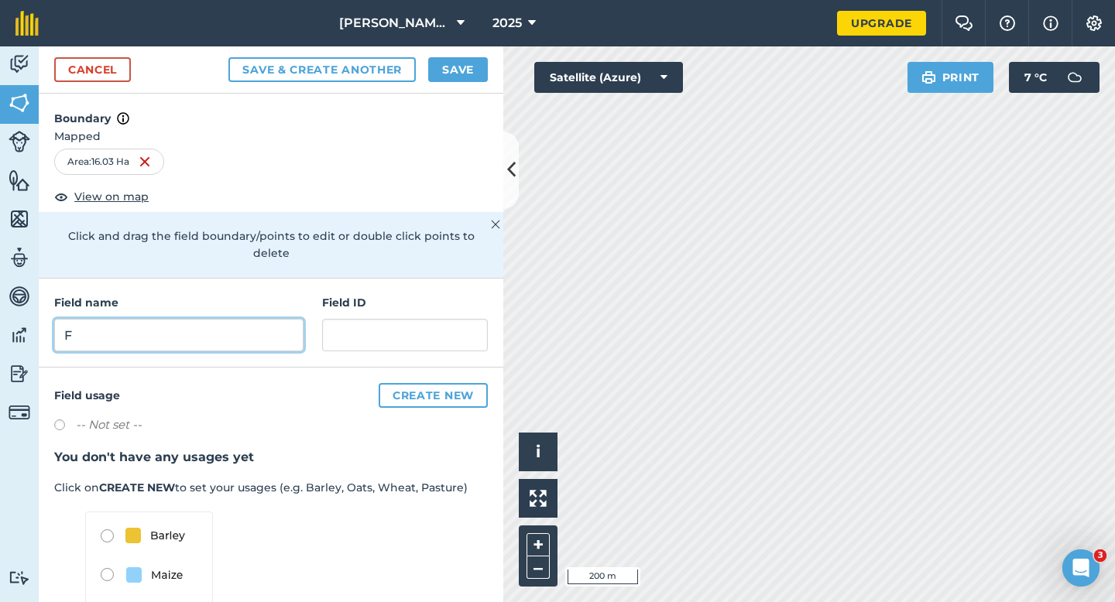
type input "F"
click at [454, 77] on button "Save" at bounding box center [458, 69] width 60 height 25
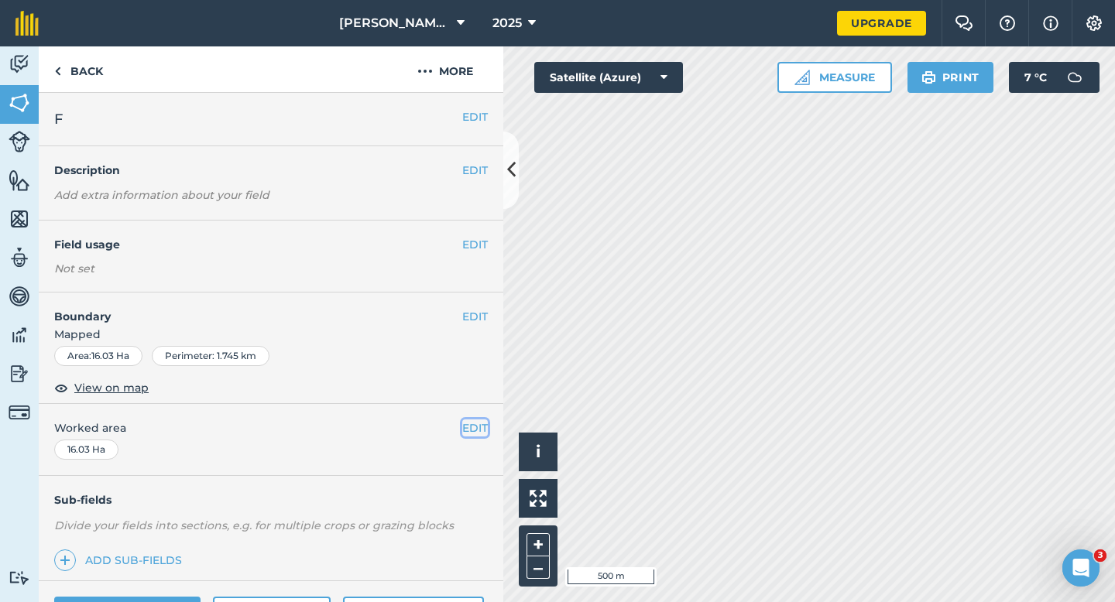
click at [476, 422] on button "EDIT" at bounding box center [475, 428] width 26 height 17
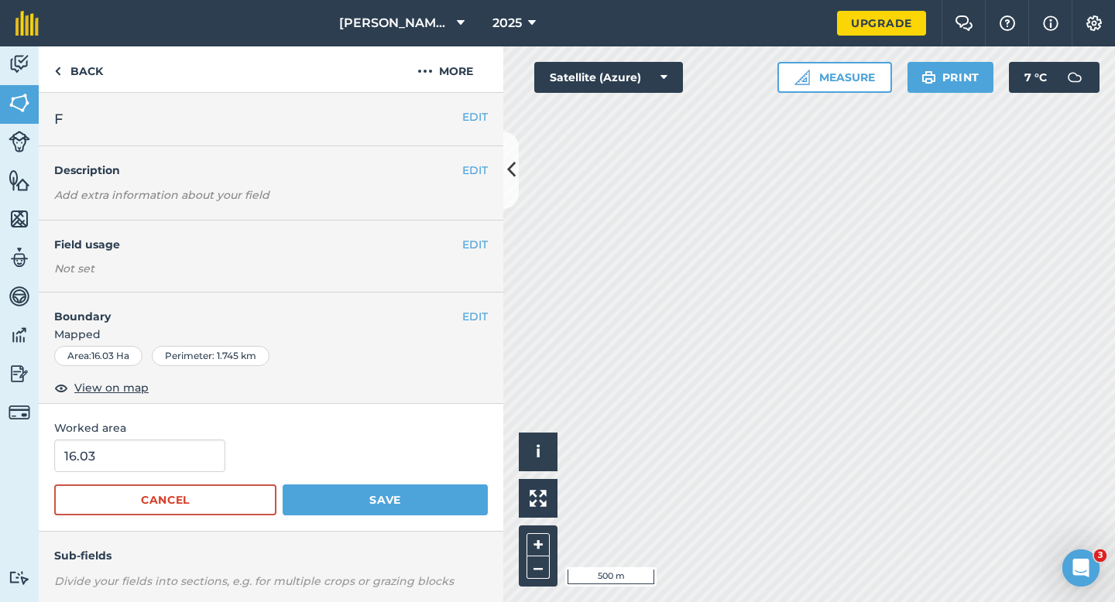
click at [170, 430] on span "Worked area" at bounding box center [270, 428] width 433 height 17
click at [170, 463] on input "16.03" at bounding box center [139, 456] width 171 height 33
type input "16"
click at [283, 485] on button "Save" at bounding box center [385, 500] width 205 height 31
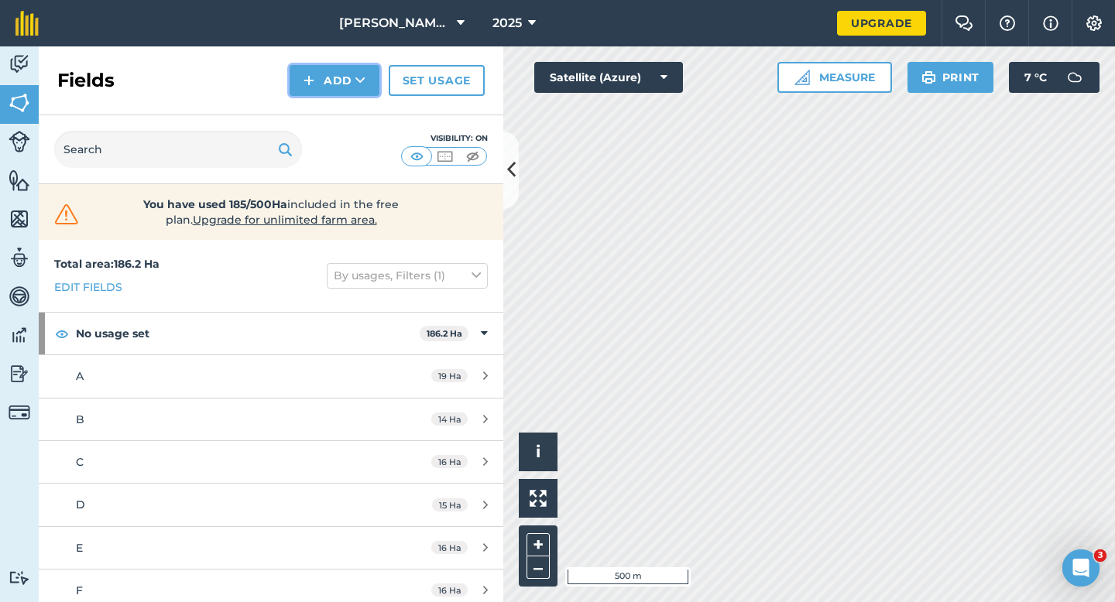
click at [347, 94] on button "Add" at bounding box center [334, 80] width 90 height 31
click at [347, 102] on link "Draw" at bounding box center [334, 115] width 85 height 34
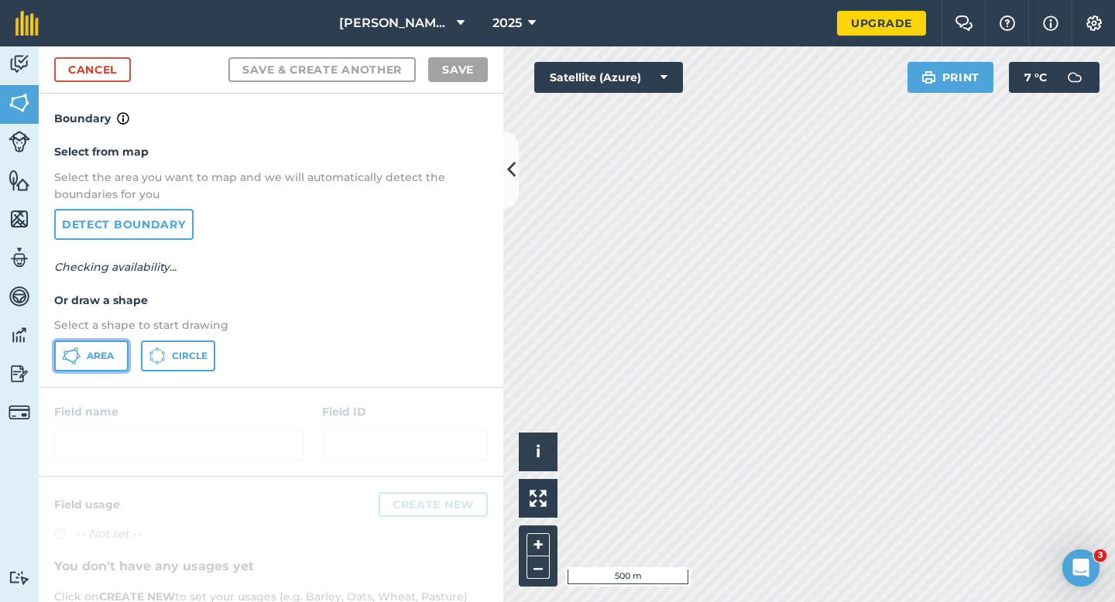
click at [111, 346] on button "Area" at bounding box center [91, 356] width 74 height 31
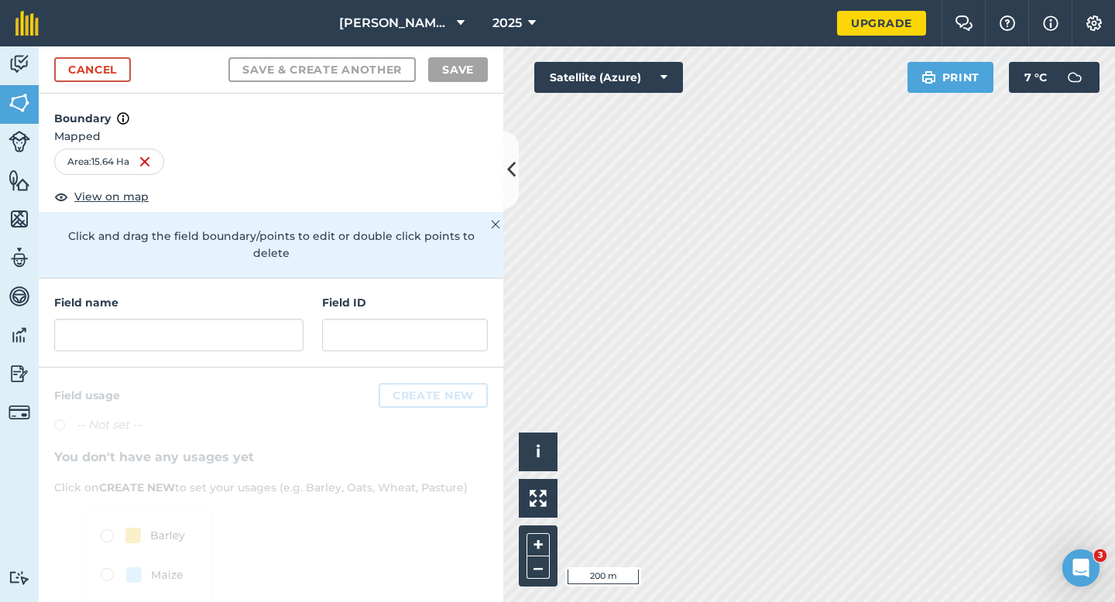
drag, startPoint x: 169, startPoint y: 344, endPoint x: 169, endPoint y: 336, distance: 8.5
click at [169, 344] on div "Field name Field ID" at bounding box center [271, 323] width 464 height 89
click at [169, 319] on input "text" at bounding box center [178, 335] width 249 height 33
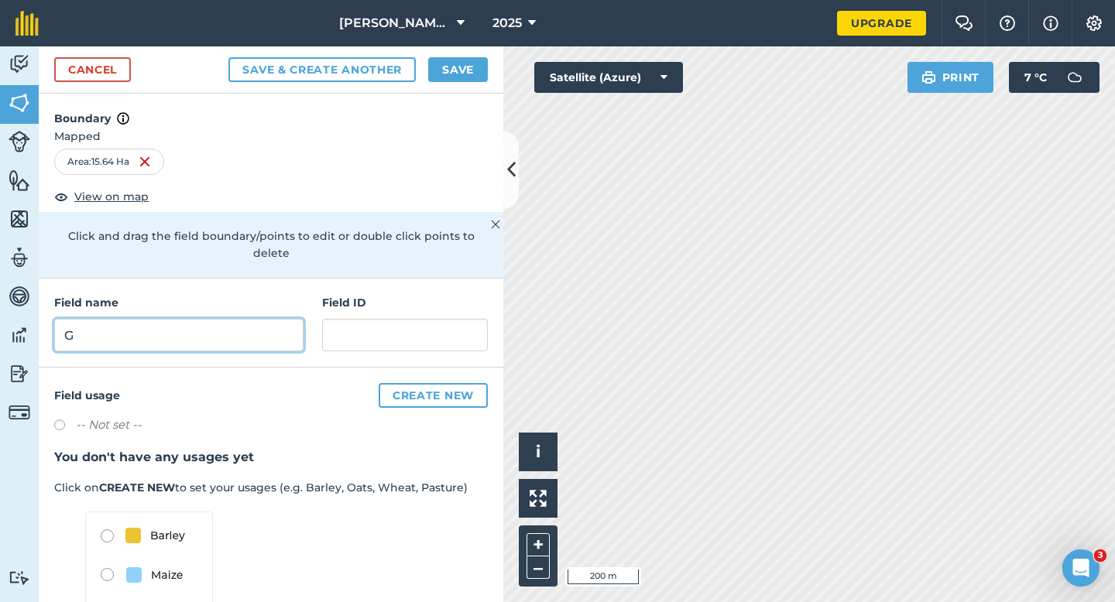
type input "G"
click at [435, 78] on button "Save" at bounding box center [458, 69] width 60 height 25
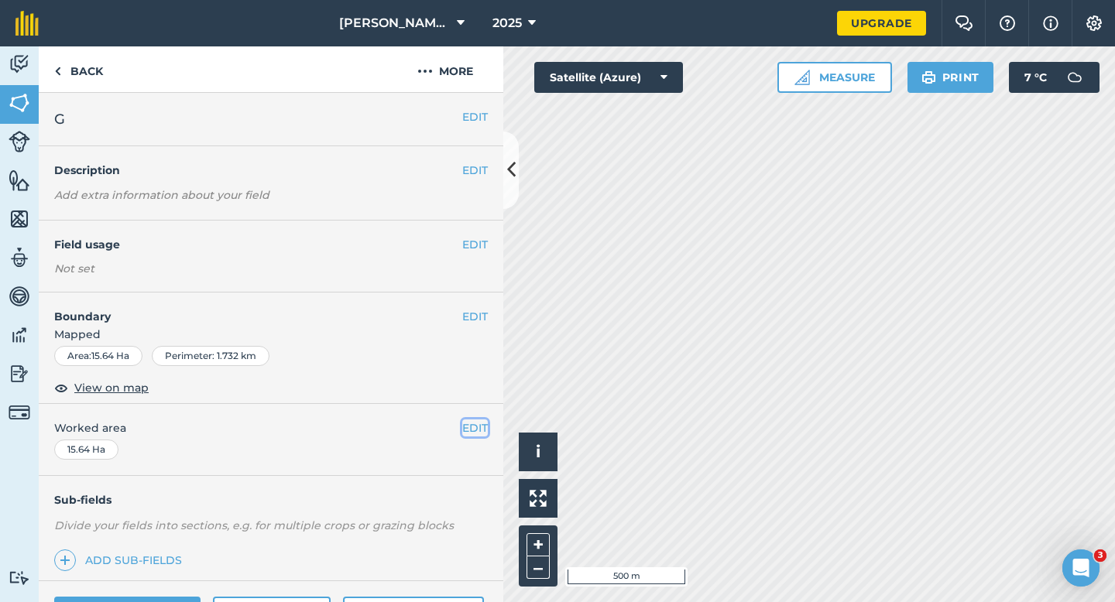
click at [476, 426] on button "EDIT" at bounding box center [475, 428] width 26 height 17
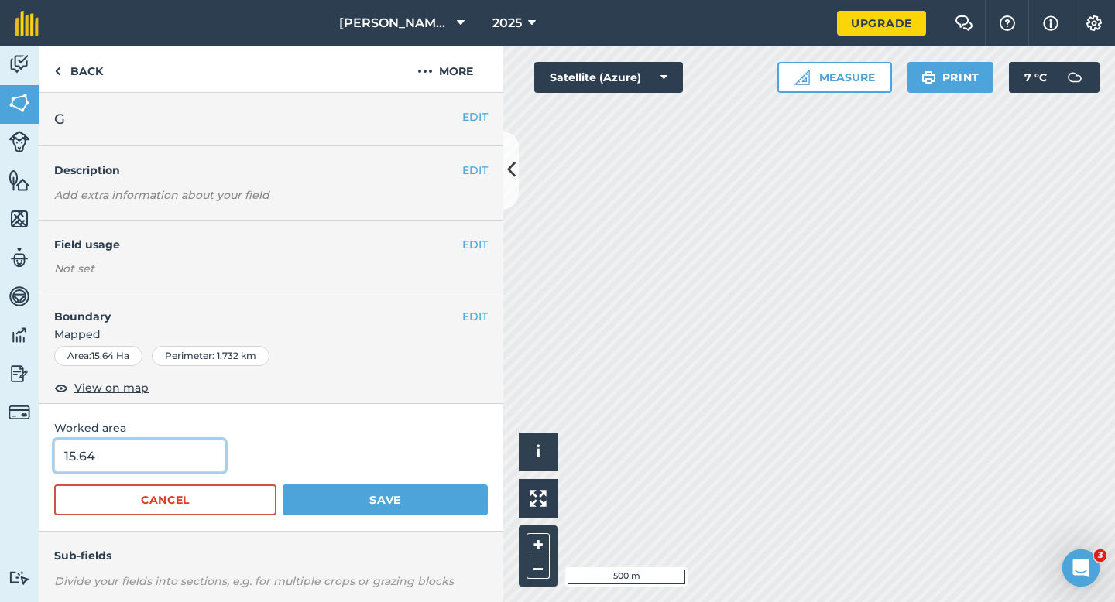
click at [165, 461] on input "15.64" at bounding box center [139, 456] width 171 height 33
type input "15.5"
click at [283, 485] on button "Save" at bounding box center [385, 500] width 205 height 31
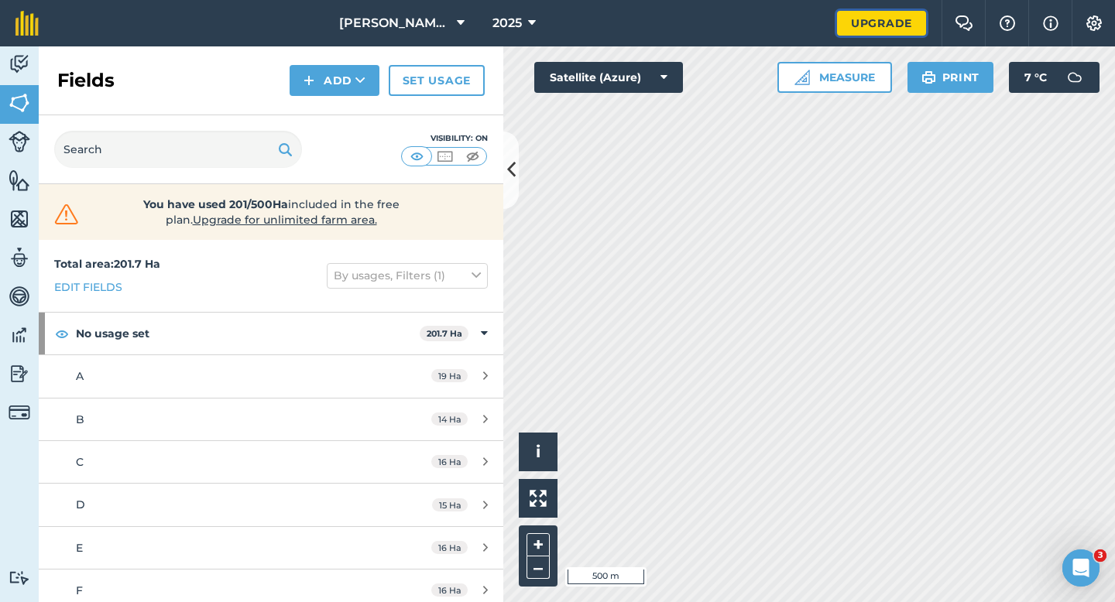
click at [875, 15] on link "Upgrade" at bounding box center [881, 23] width 89 height 25
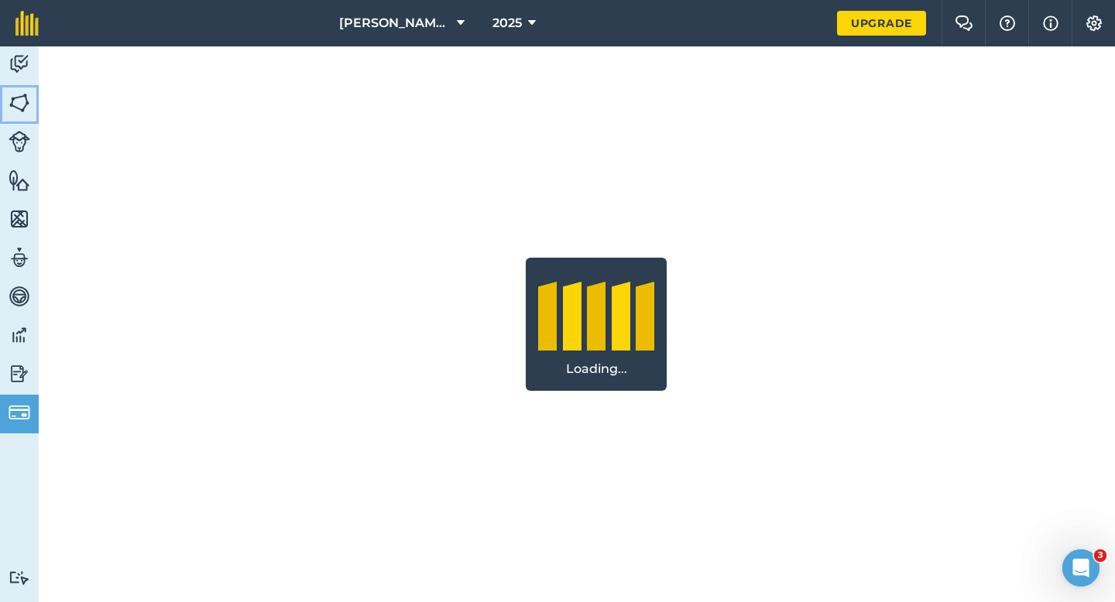
click at [27, 114] on img at bounding box center [20, 102] width 22 height 23
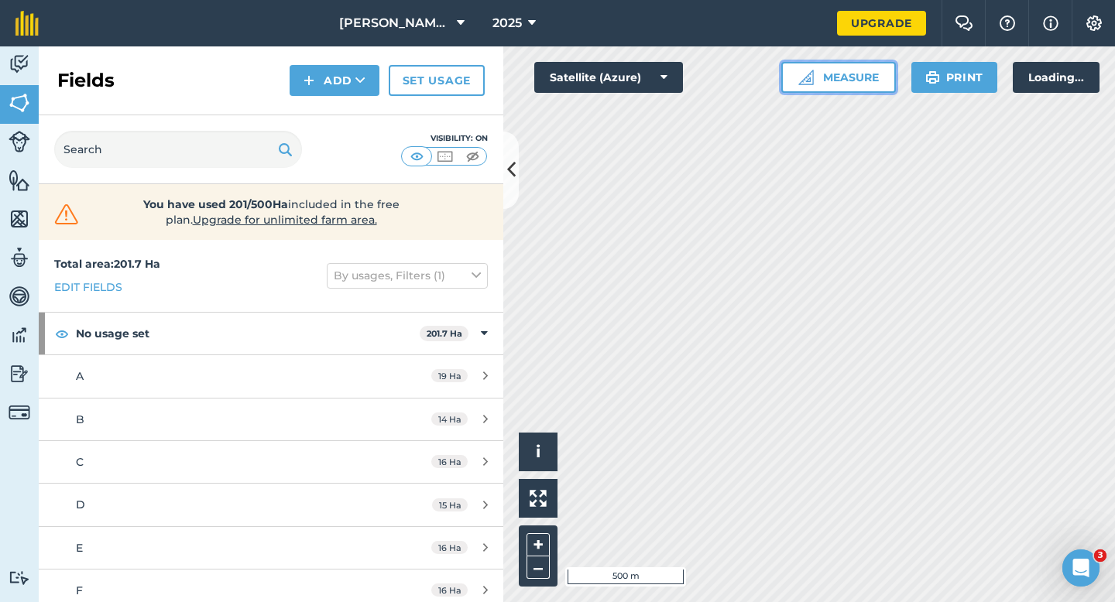
click at [821, 65] on button "Measure" at bounding box center [838, 77] width 115 height 31
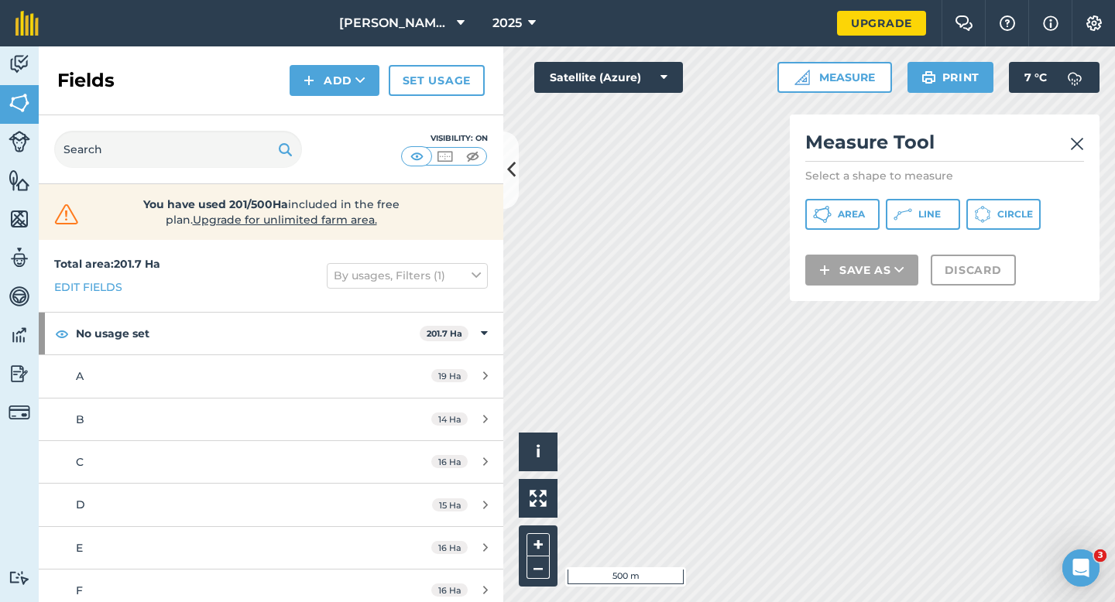
click at [844, 235] on div "Measure Tool Select a shape to measure Area Line Circle Save as Discard" at bounding box center [945, 208] width 310 height 187
click at [844, 221] on button "Area" at bounding box center [842, 214] width 74 height 31
click at [794, 160] on div "Click to start drawing i © 2025 TomTom, Microsoft 200 m + – Satellite (Azure) M…" at bounding box center [808, 324] width 611 height 556
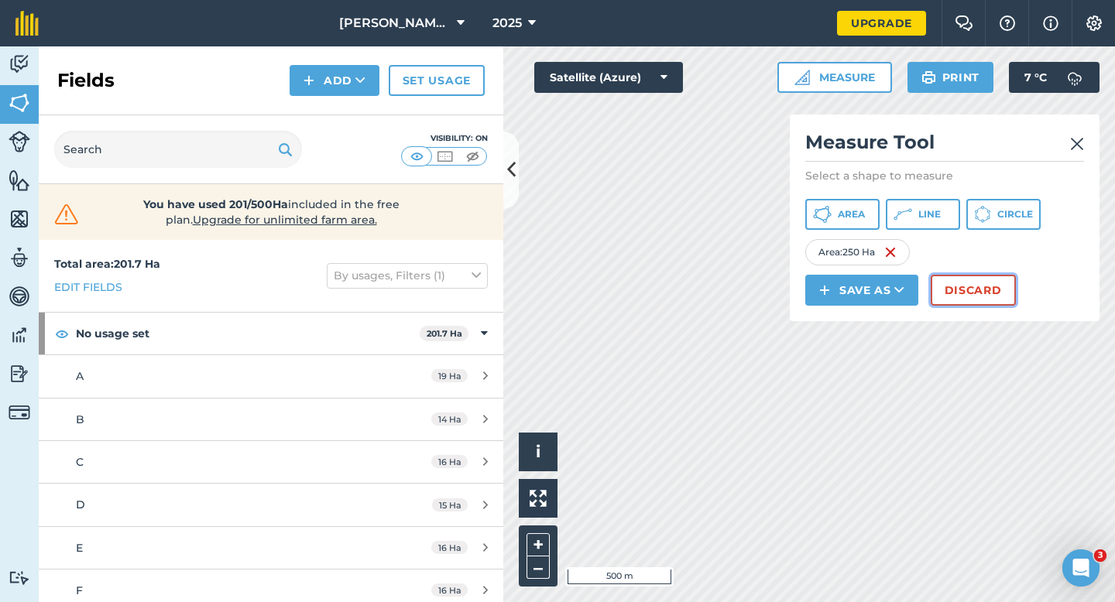
click at [964, 295] on button "Discard" at bounding box center [972, 290] width 85 height 31
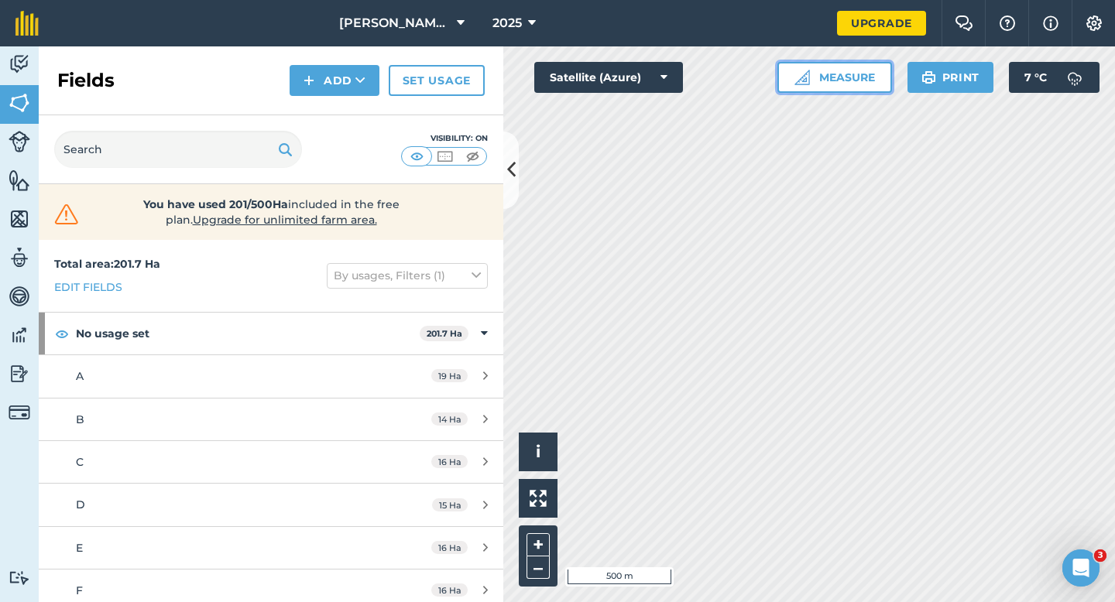
click at [807, 79] on img at bounding box center [801, 77] width 15 height 15
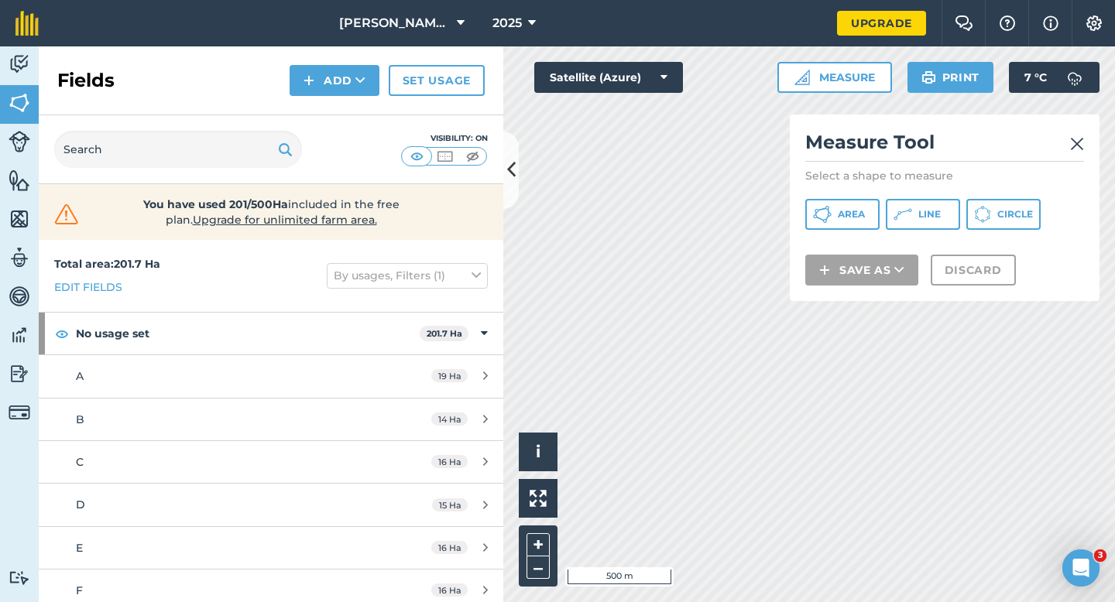
click at [844, 198] on div "Measure Tool Select a shape to measure Area Line Circle Save as Discard" at bounding box center [945, 208] width 310 height 187
click at [844, 221] on button "Area" at bounding box center [842, 214] width 74 height 31
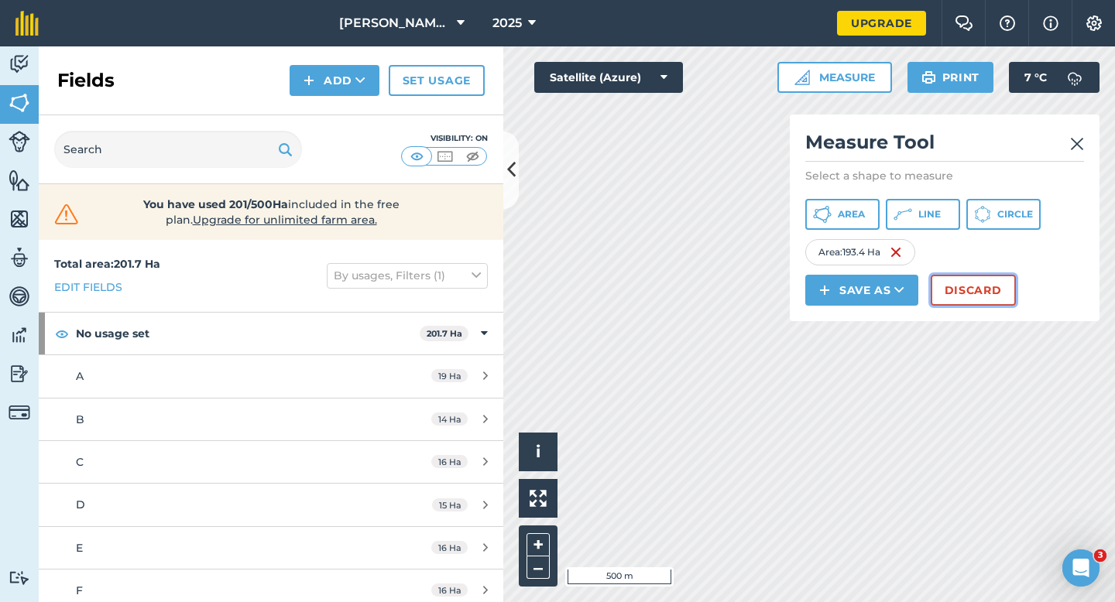
click at [936, 293] on button "Discard" at bounding box center [972, 290] width 85 height 31
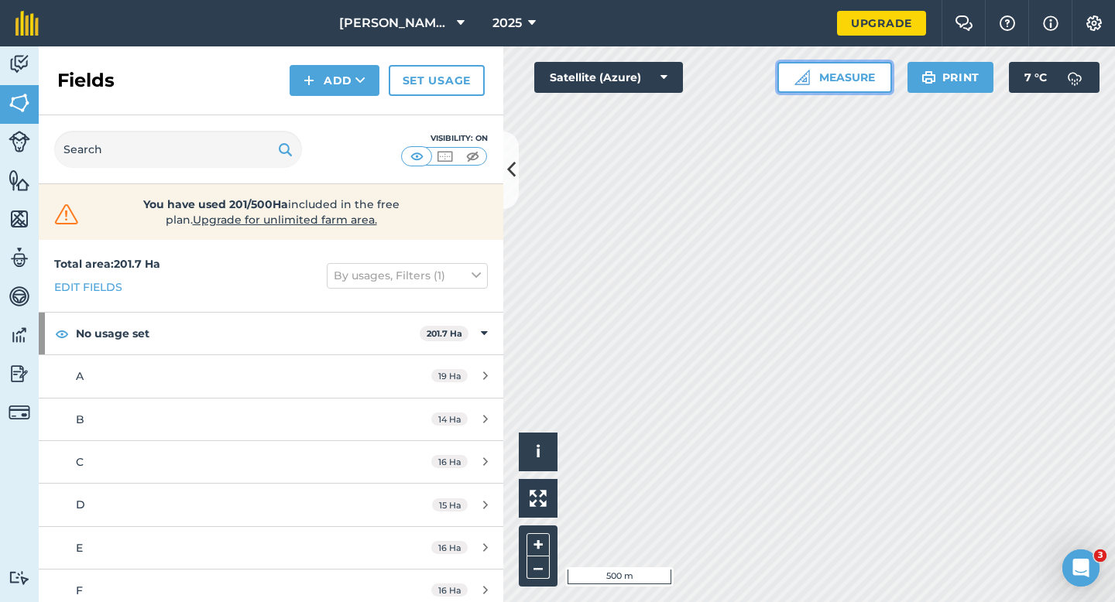
click at [827, 76] on button "Measure" at bounding box center [834, 77] width 115 height 31
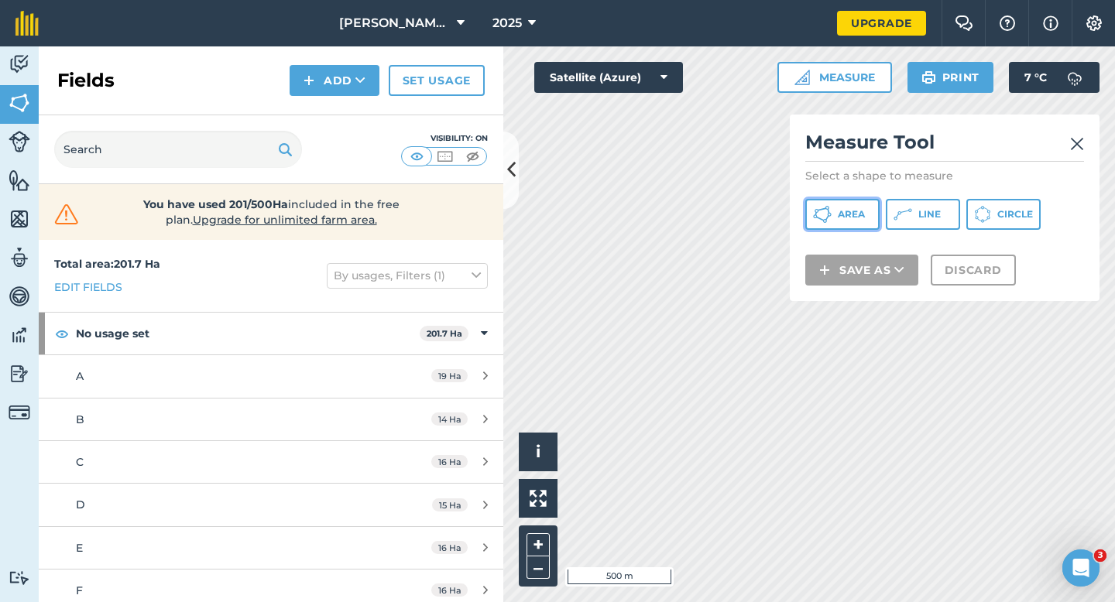
click at [855, 215] on span "Area" at bounding box center [850, 214] width 27 height 12
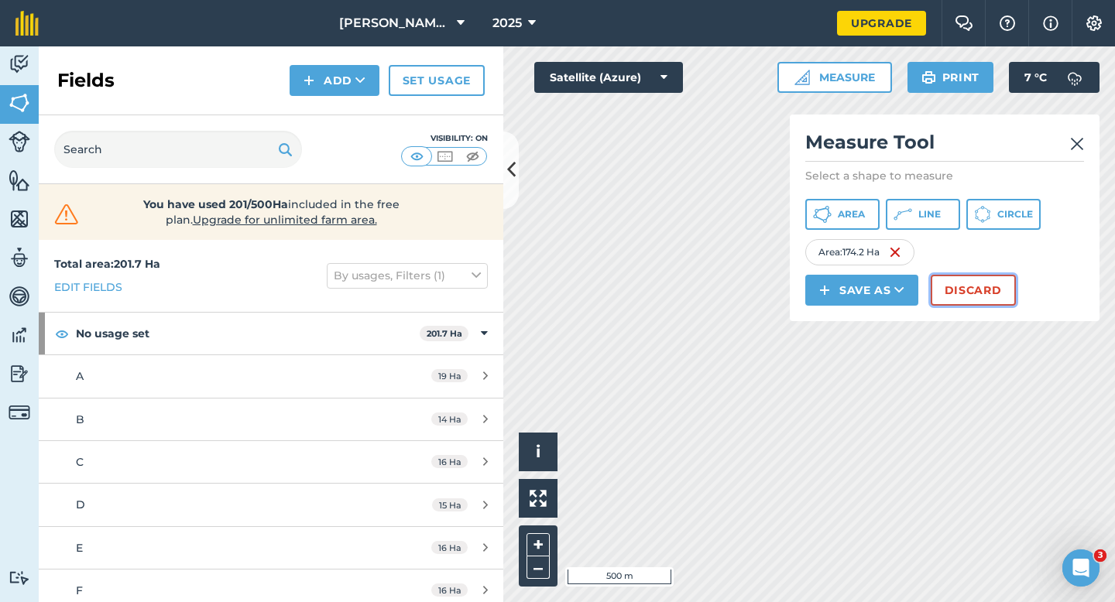
click at [1004, 288] on button "Discard" at bounding box center [972, 290] width 85 height 31
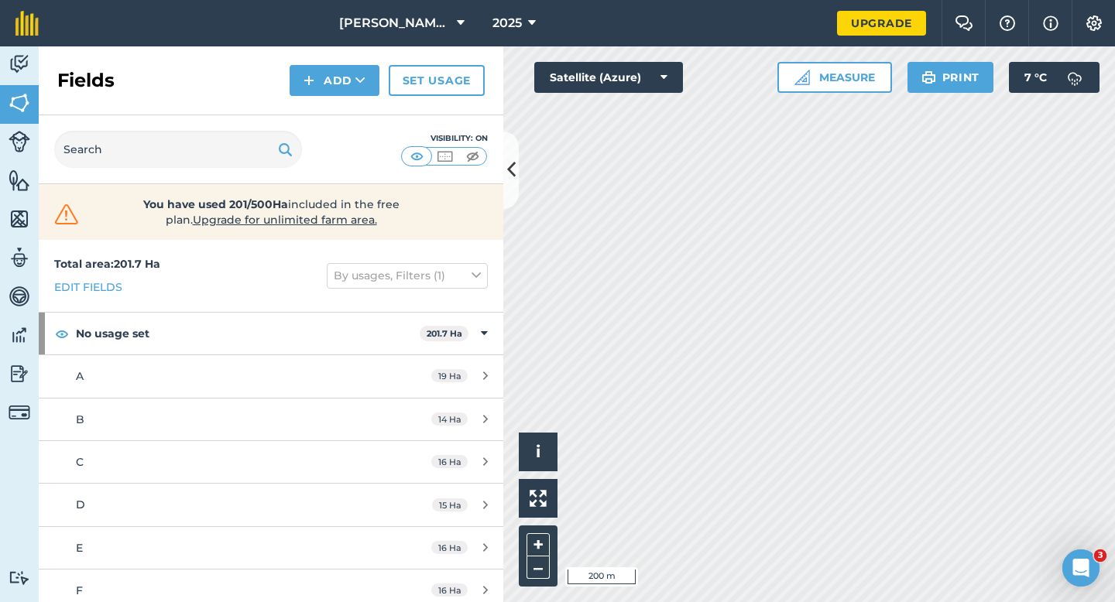
click at [360, 97] on div "Fields Add Set usage" at bounding box center [271, 80] width 464 height 69
click at [360, 111] on div "Fields Add Set usage" at bounding box center [271, 80] width 464 height 69
click at [351, 97] on div "Fields Add Set usage" at bounding box center [271, 80] width 464 height 69
click at [349, 81] on button "Add" at bounding box center [334, 80] width 90 height 31
click at [350, 113] on link "Draw" at bounding box center [334, 115] width 85 height 34
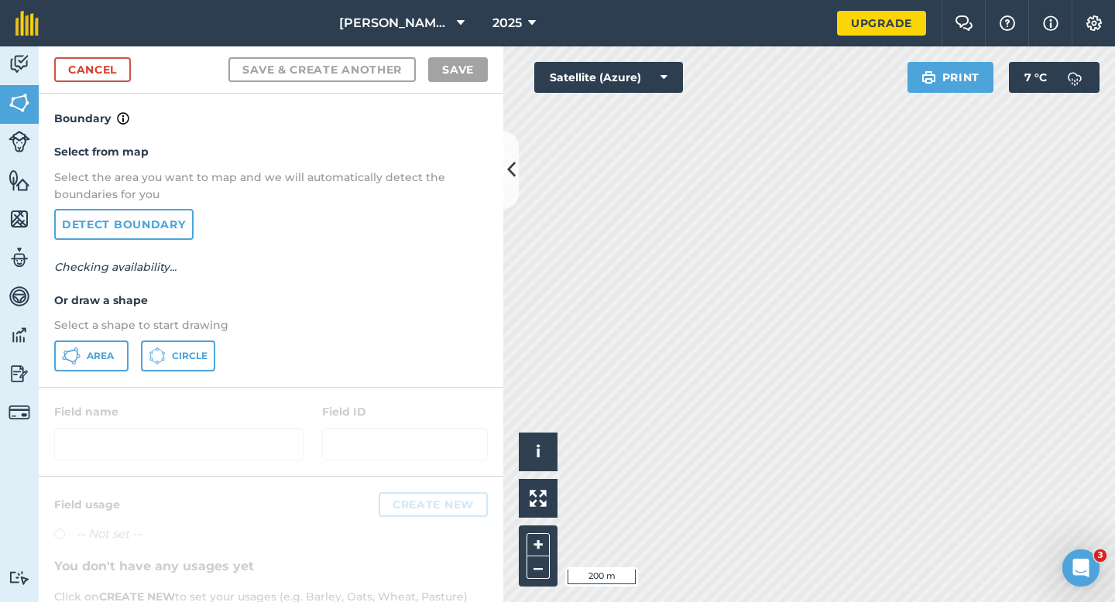
click at [100, 327] on p "Select a shape to start drawing" at bounding box center [270, 325] width 433 height 17
click at [100, 341] on button "Area" at bounding box center [91, 356] width 74 height 31
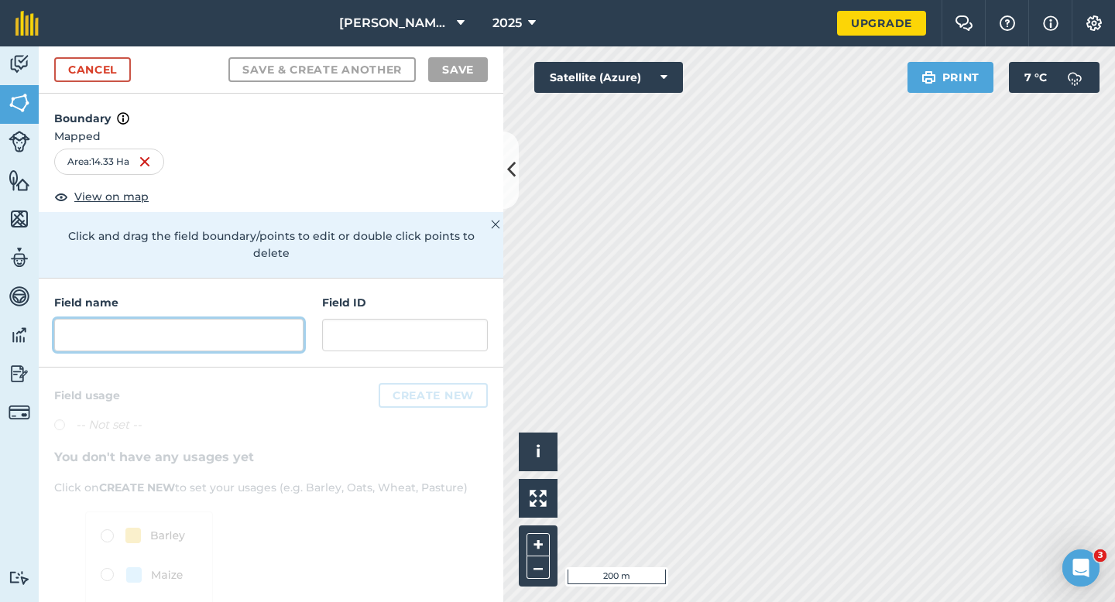
click at [236, 326] on input "text" at bounding box center [178, 335] width 249 height 33
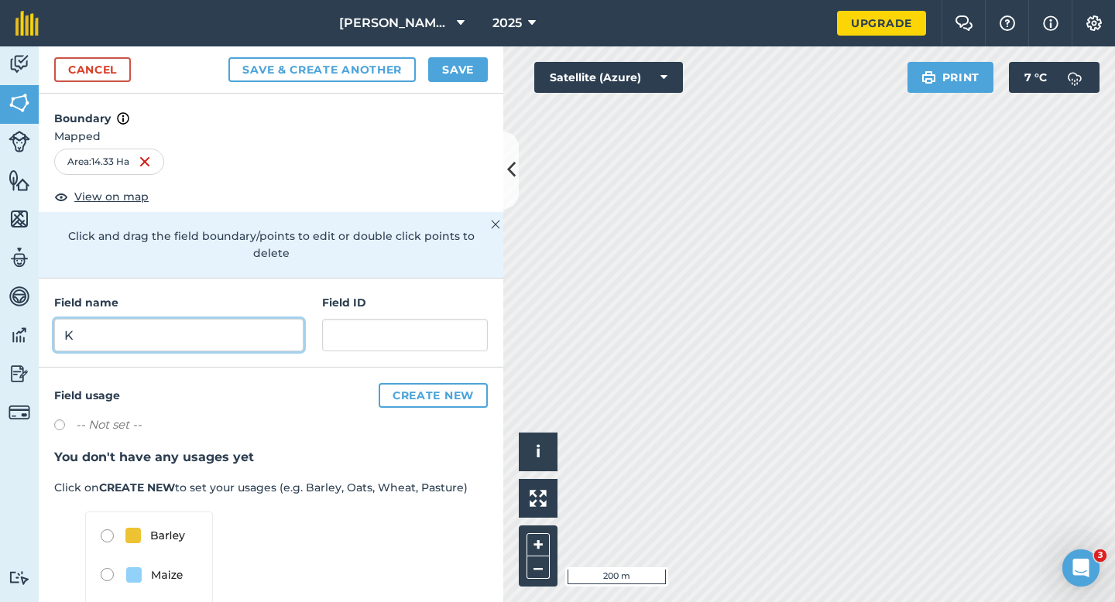
type input "K"
click at [480, 63] on button "Save" at bounding box center [458, 69] width 60 height 25
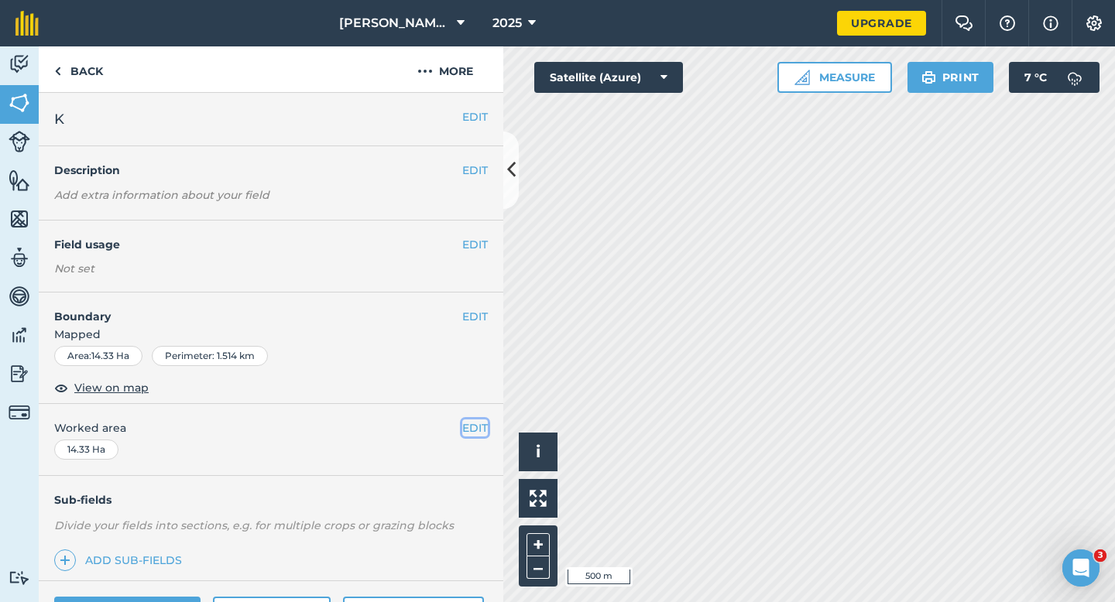
click at [468, 426] on button "EDIT" at bounding box center [475, 428] width 26 height 17
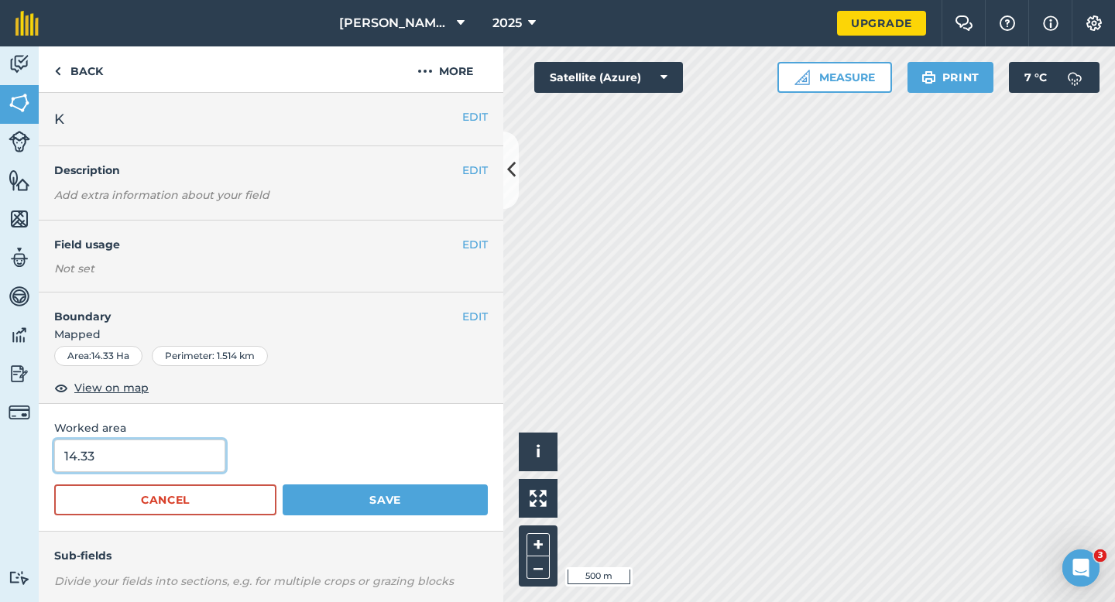
click at [194, 461] on input "14.33" at bounding box center [139, 456] width 171 height 33
type input "14.3"
click at [283, 485] on button "Save" at bounding box center [385, 500] width 205 height 31
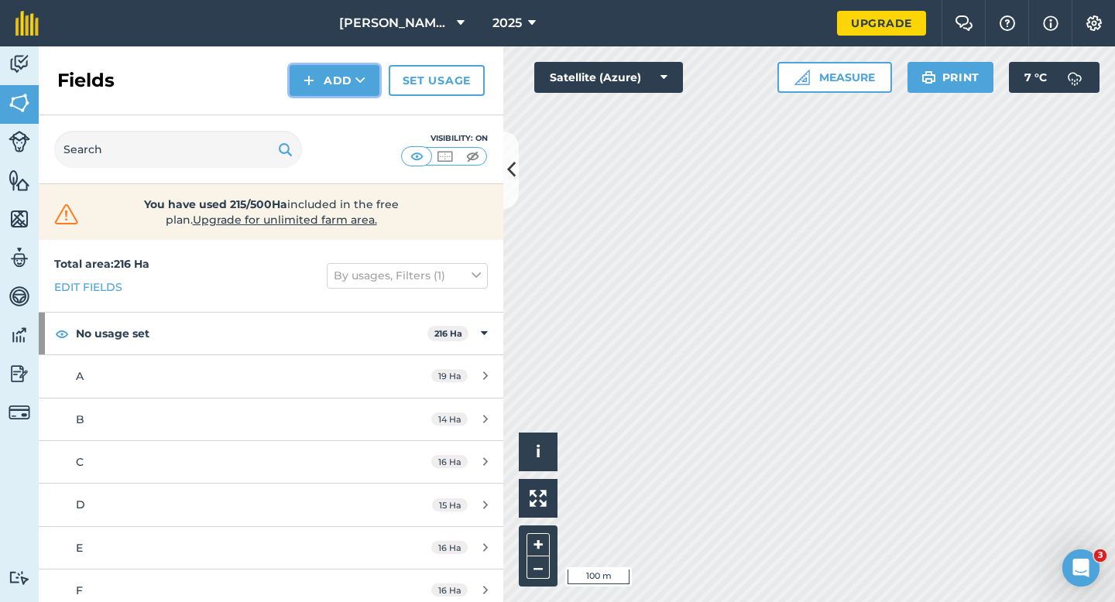
click at [332, 89] on button "Add" at bounding box center [334, 80] width 90 height 31
click at [332, 103] on link "Draw" at bounding box center [334, 115] width 85 height 34
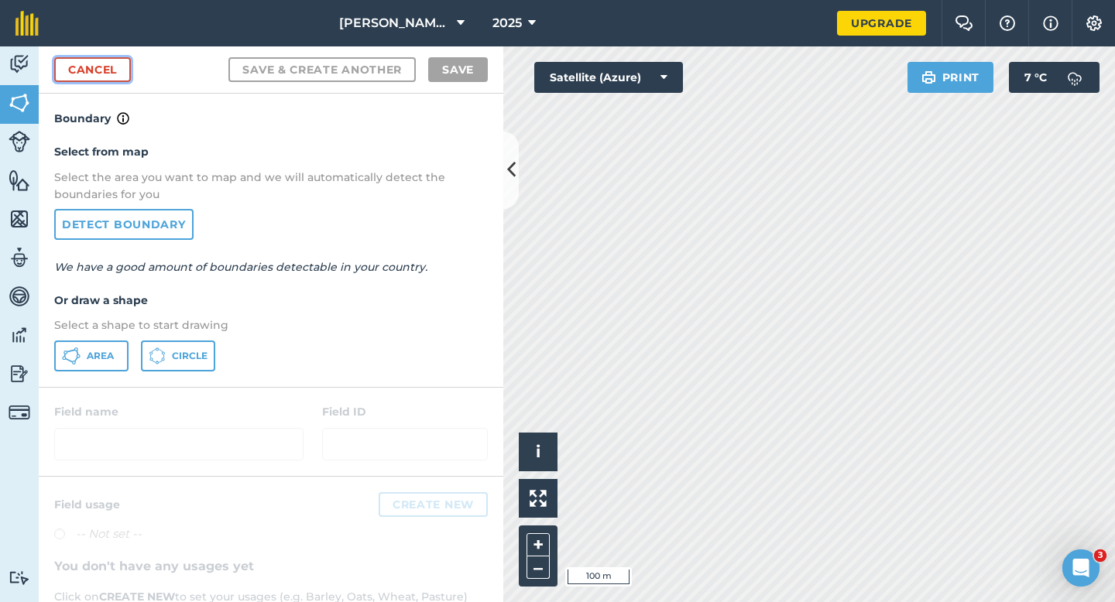
click at [107, 67] on link "Cancel" at bounding box center [92, 69] width 77 height 25
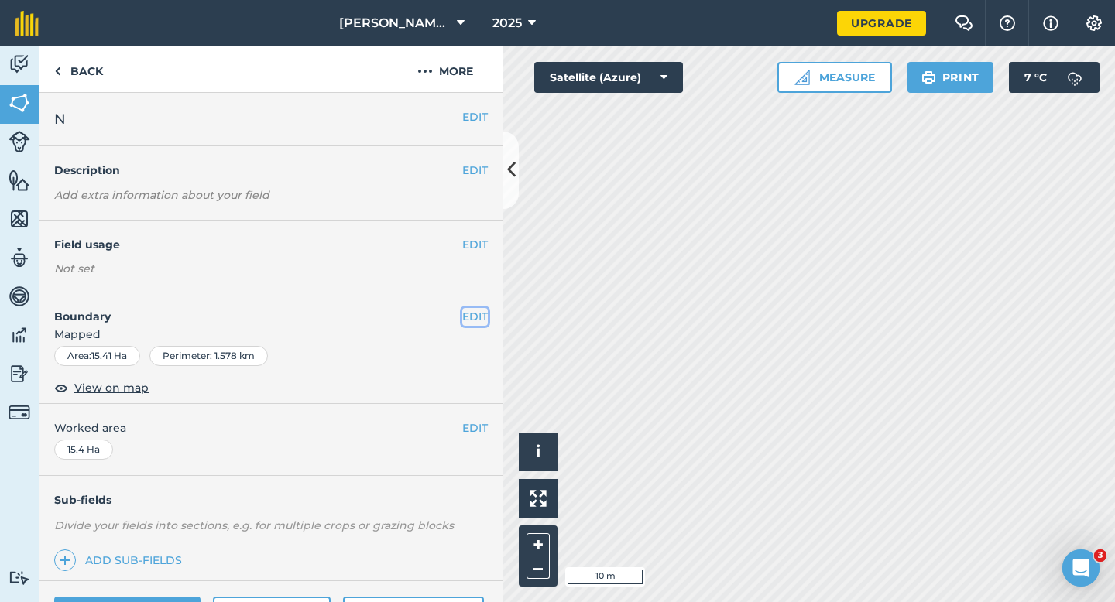
click at [472, 317] on button "EDIT" at bounding box center [475, 316] width 26 height 17
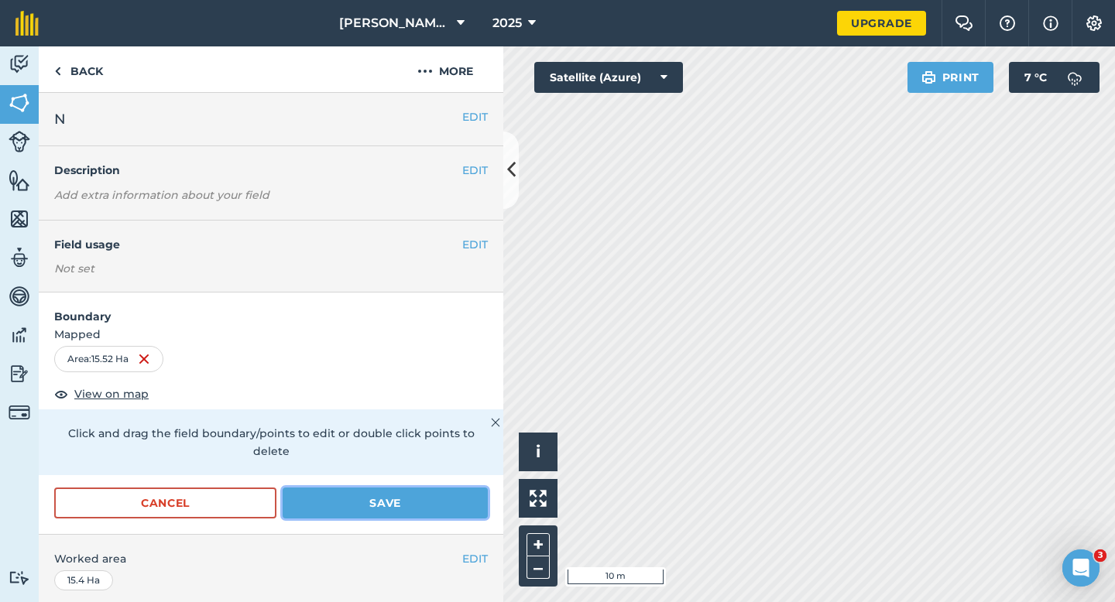
click at [478, 488] on button "Save" at bounding box center [385, 503] width 205 height 31
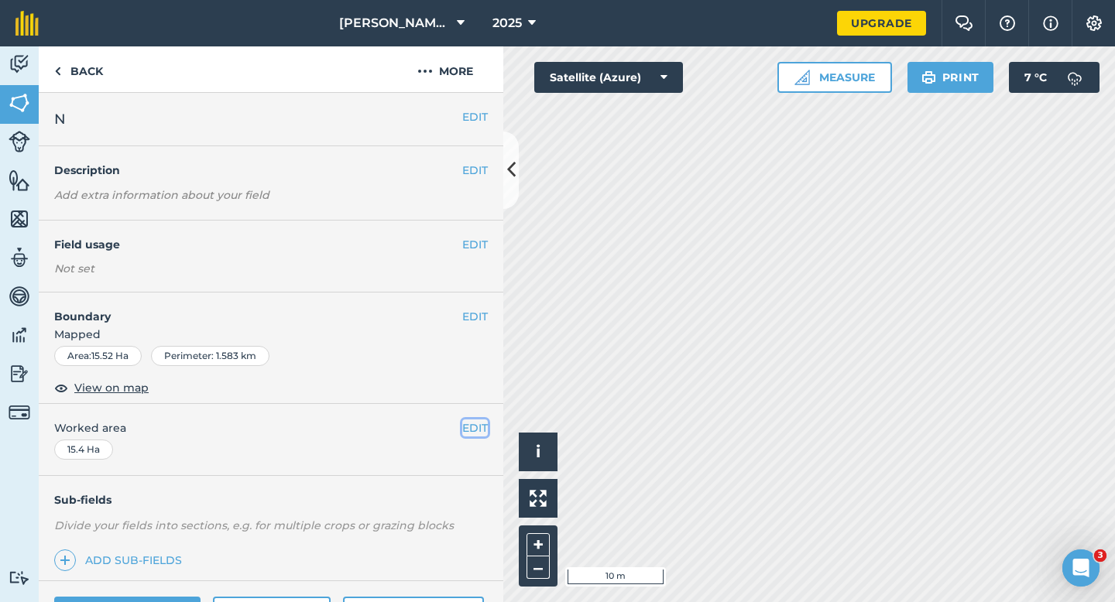
click at [478, 427] on button "EDIT" at bounding box center [475, 428] width 26 height 17
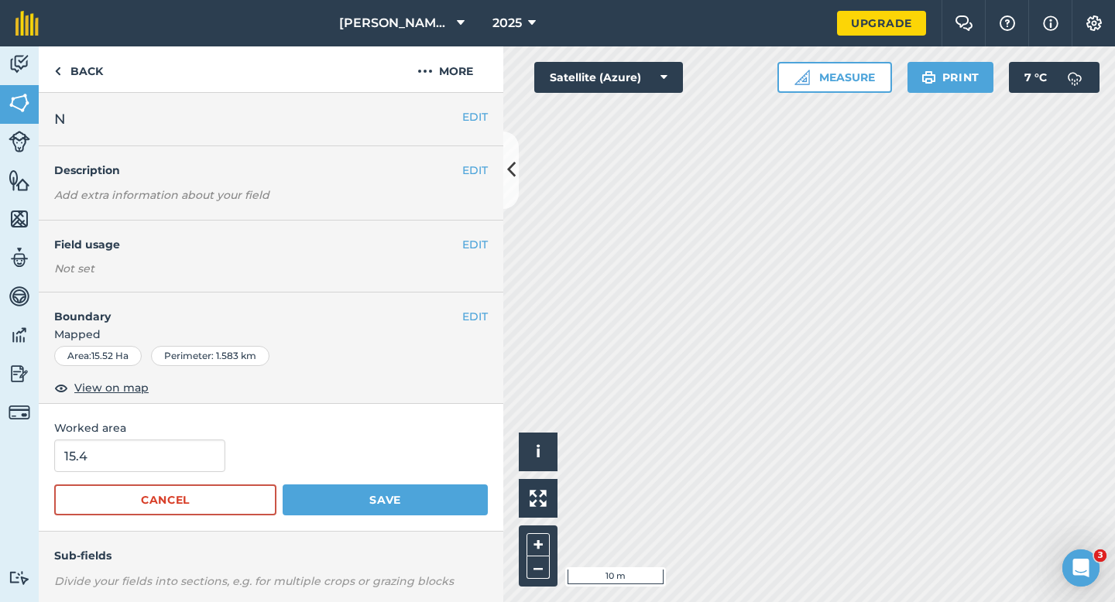
click at [220, 458] on div "15.4" at bounding box center [270, 456] width 433 height 33
click at [207, 458] on input "15.4" at bounding box center [139, 456] width 171 height 33
type input "15.5"
click at [283, 485] on button "Save" at bounding box center [385, 500] width 205 height 31
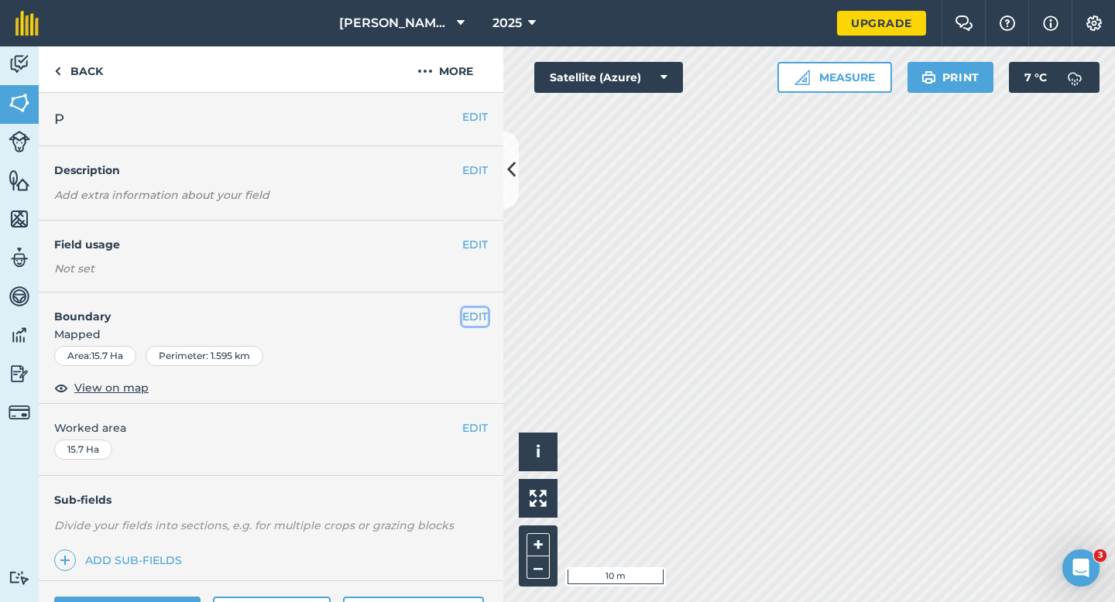
click at [475, 315] on button "EDIT" at bounding box center [475, 316] width 26 height 17
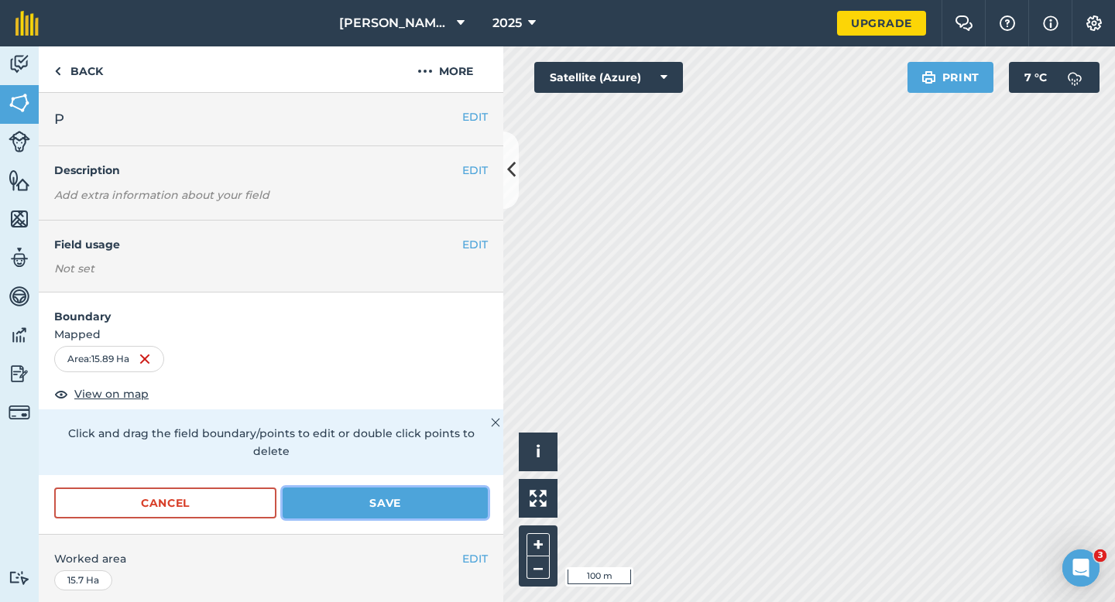
click at [433, 491] on button "Save" at bounding box center [385, 503] width 205 height 31
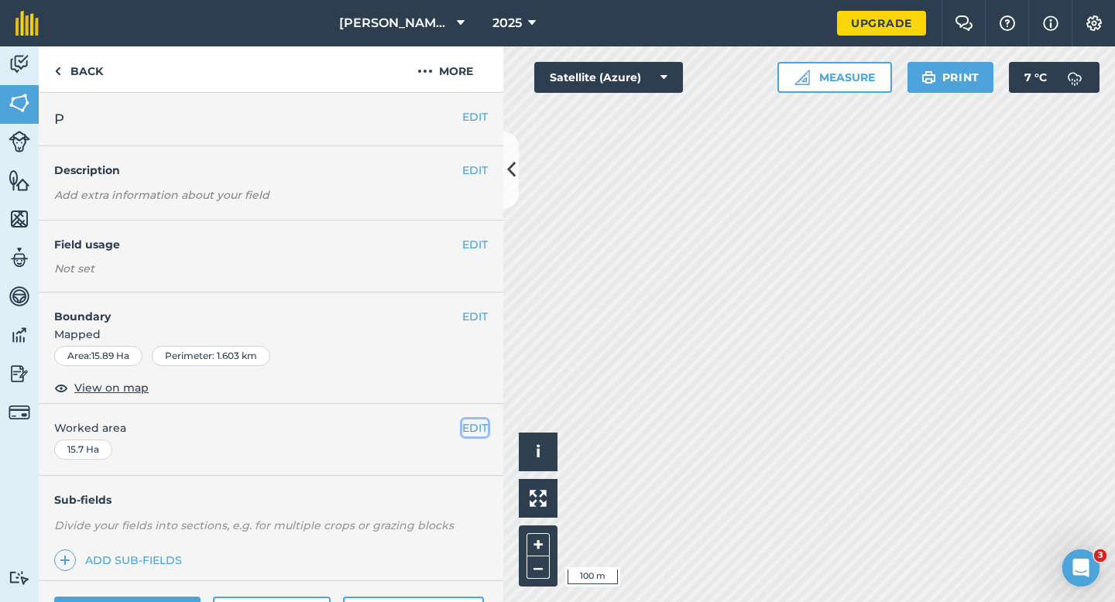
click at [468, 431] on button "EDIT" at bounding box center [475, 428] width 26 height 17
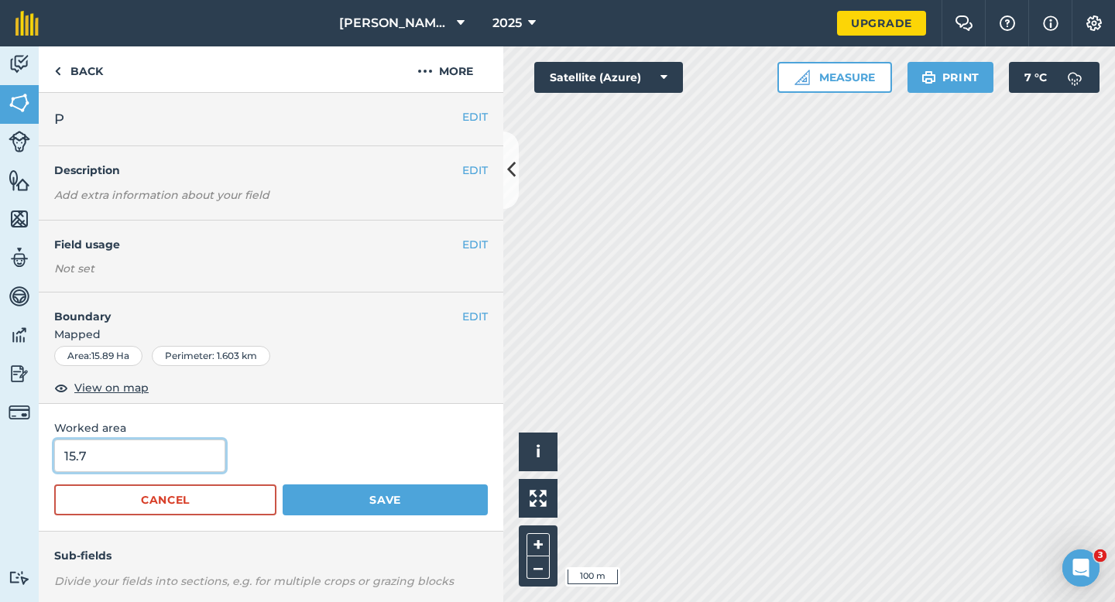
click at [128, 461] on input "15.7" at bounding box center [139, 456] width 171 height 33
type input "16"
click at [283, 485] on button "Save" at bounding box center [385, 500] width 205 height 31
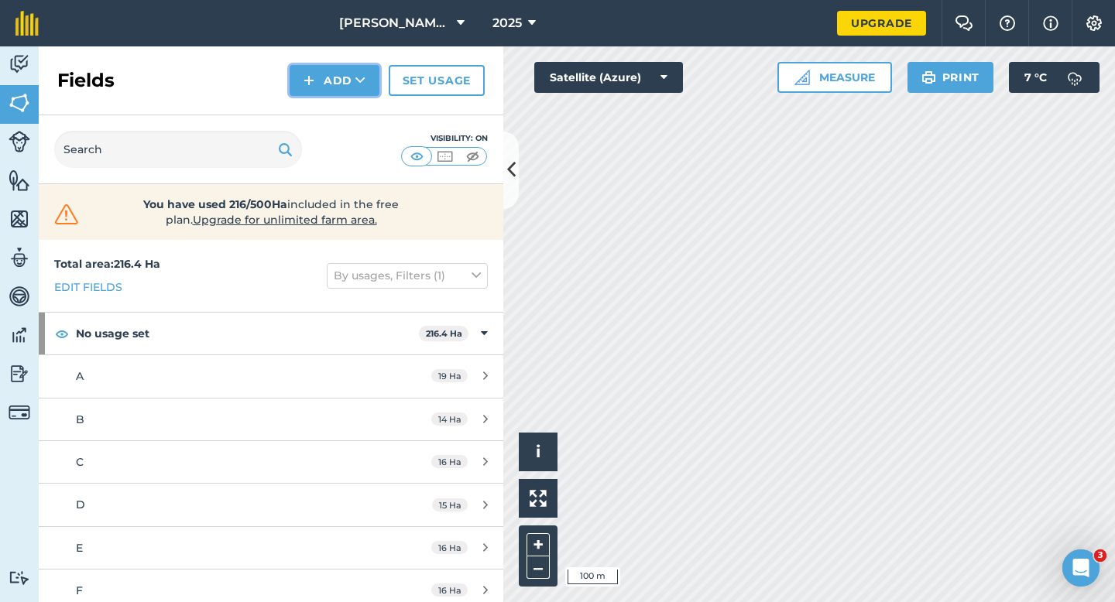
click at [324, 88] on button "Add" at bounding box center [334, 80] width 90 height 31
click at [329, 116] on link "Draw" at bounding box center [334, 115] width 85 height 34
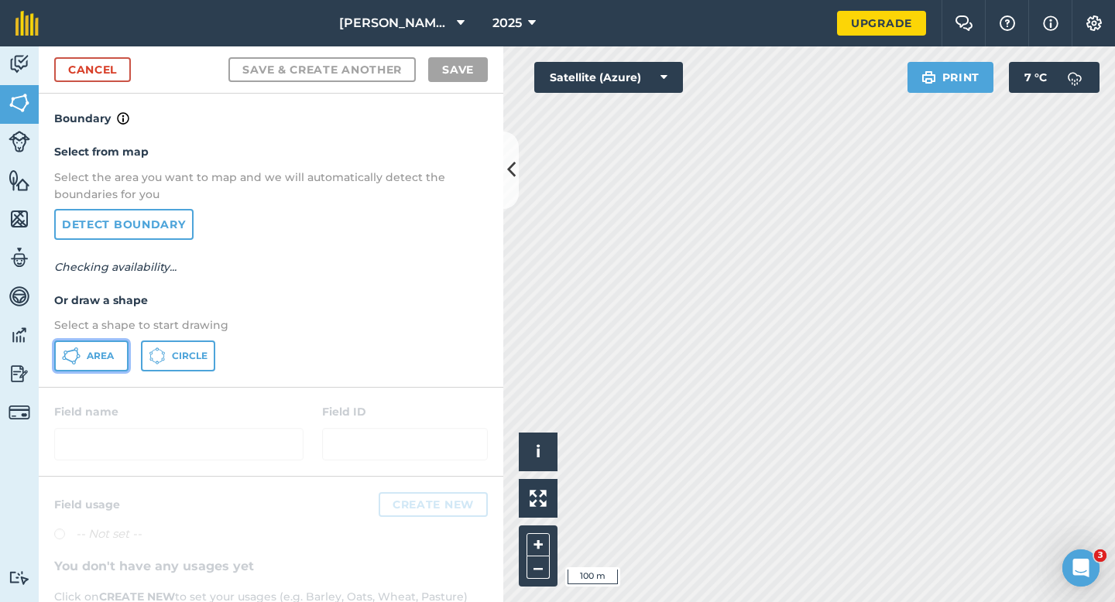
click at [108, 354] on span "Area" at bounding box center [100, 356] width 27 height 12
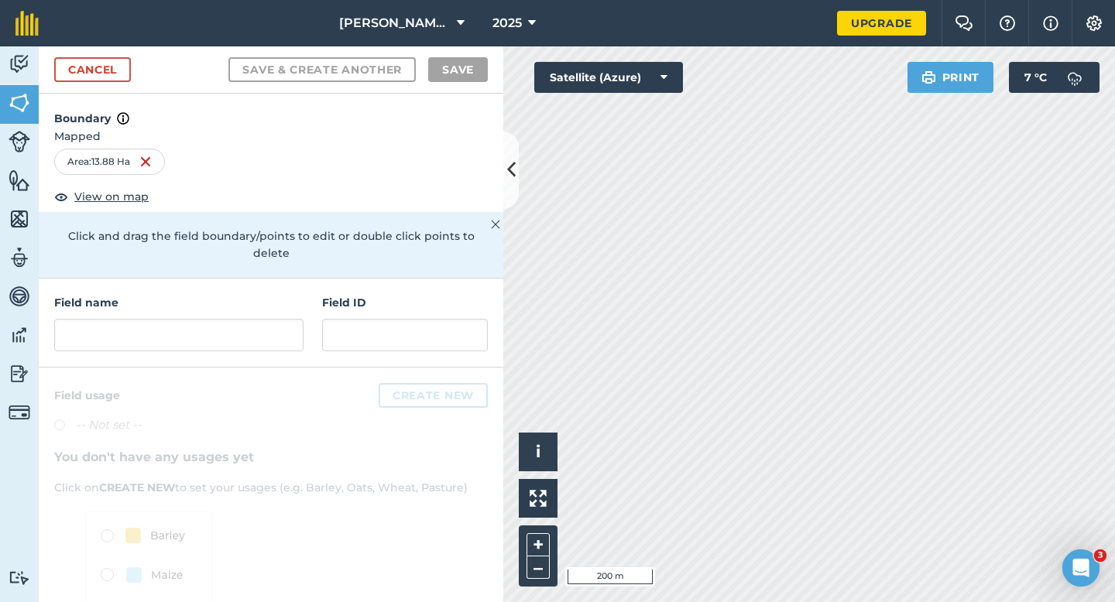
click at [303, 315] on div "Field name Field ID" at bounding box center [271, 323] width 464 height 89
click at [282, 319] on input "text" at bounding box center [178, 335] width 249 height 33
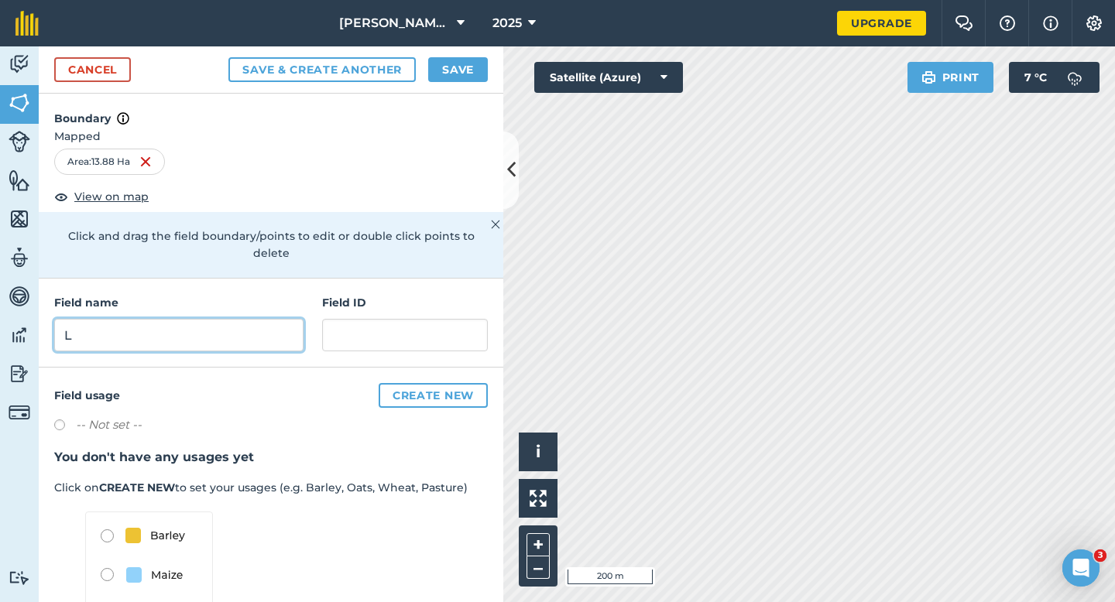
type input "L"
click at [433, 67] on button "Save" at bounding box center [458, 69] width 60 height 25
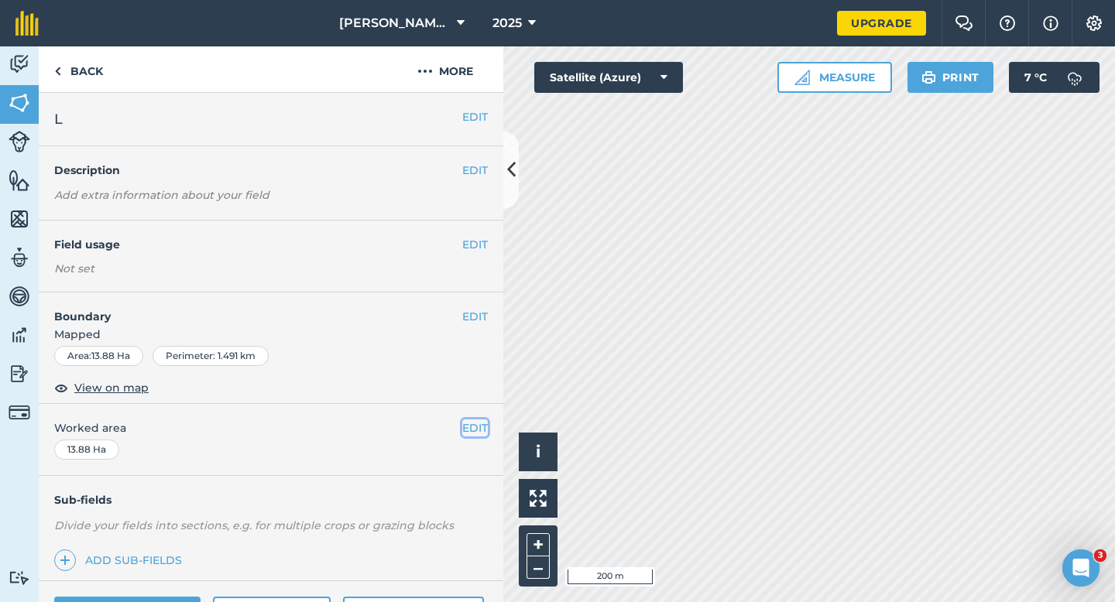
click at [472, 423] on button "EDIT" at bounding box center [475, 428] width 26 height 17
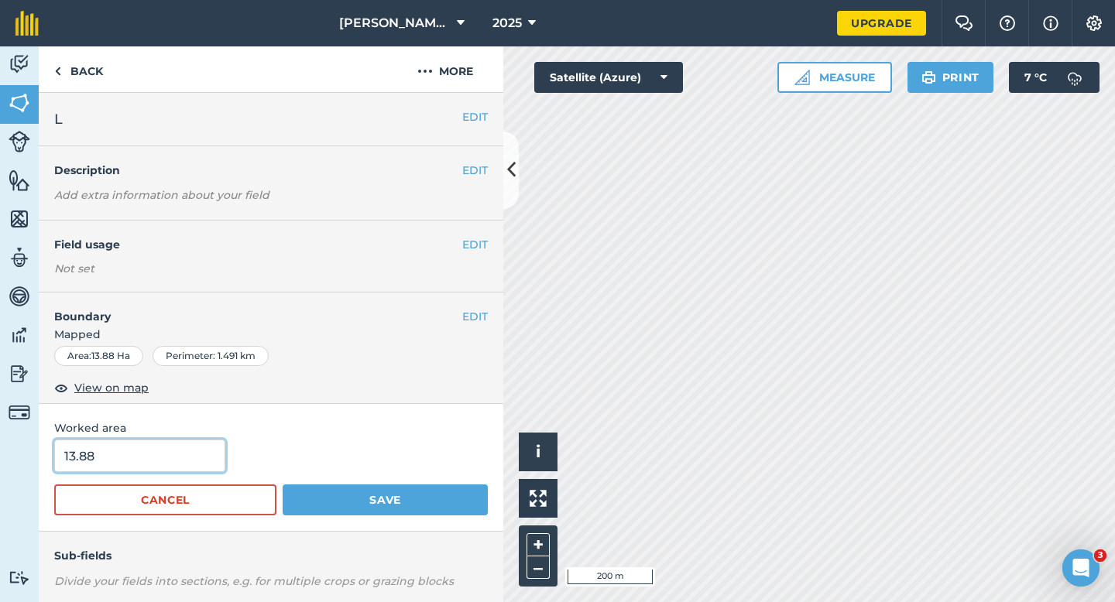
click at [145, 441] on input "13.88" at bounding box center [139, 456] width 171 height 33
type input "14"
click at [148, 444] on input "14" at bounding box center [139, 456] width 171 height 33
click at [283, 485] on button "Save" at bounding box center [385, 500] width 205 height 31
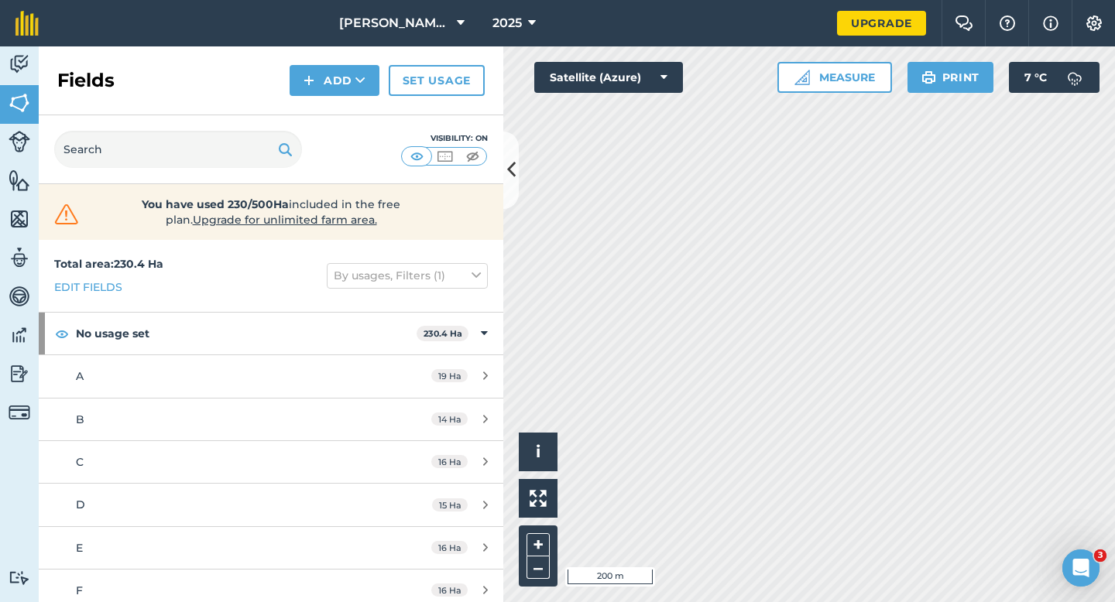
click at [337, 63] on div "Fields Add Set usage" at bounding box center [271, 80] width 464 height 69
click at [337, 85] on button "Add" at bounding box center [334, 80] width 90 height 31
click at [337, 113] on link "Draw" at bounding box center [334, 115] width 85 height 34
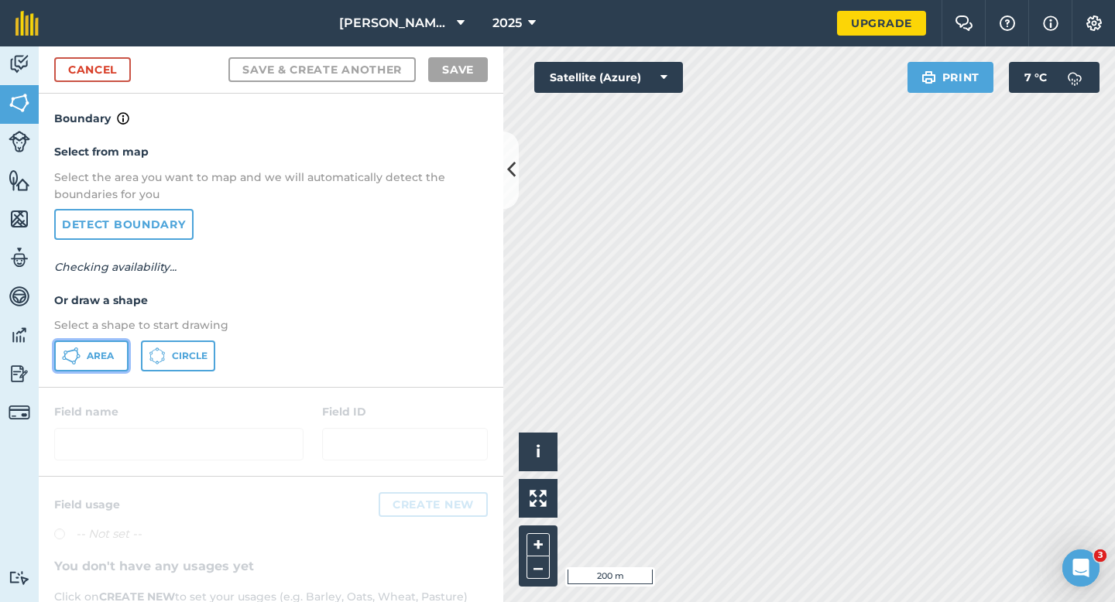
click at [115, 355] on button "Area" at bounding box center [91, 356] width 74 height 31
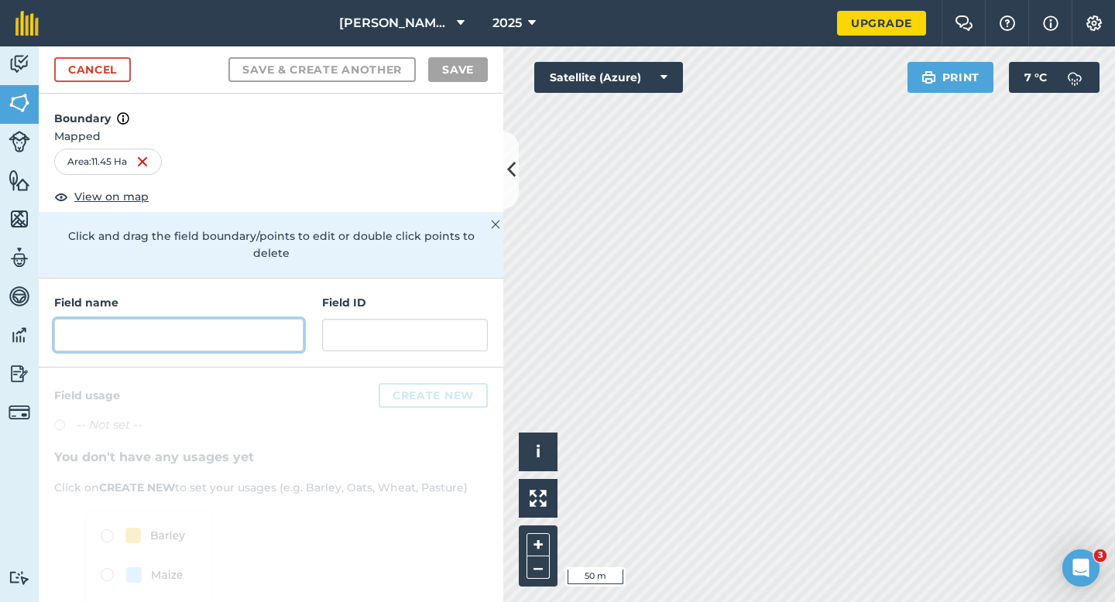
click at [240, 319] on input "text" at bounding box center [178, 335] width 249 height 33
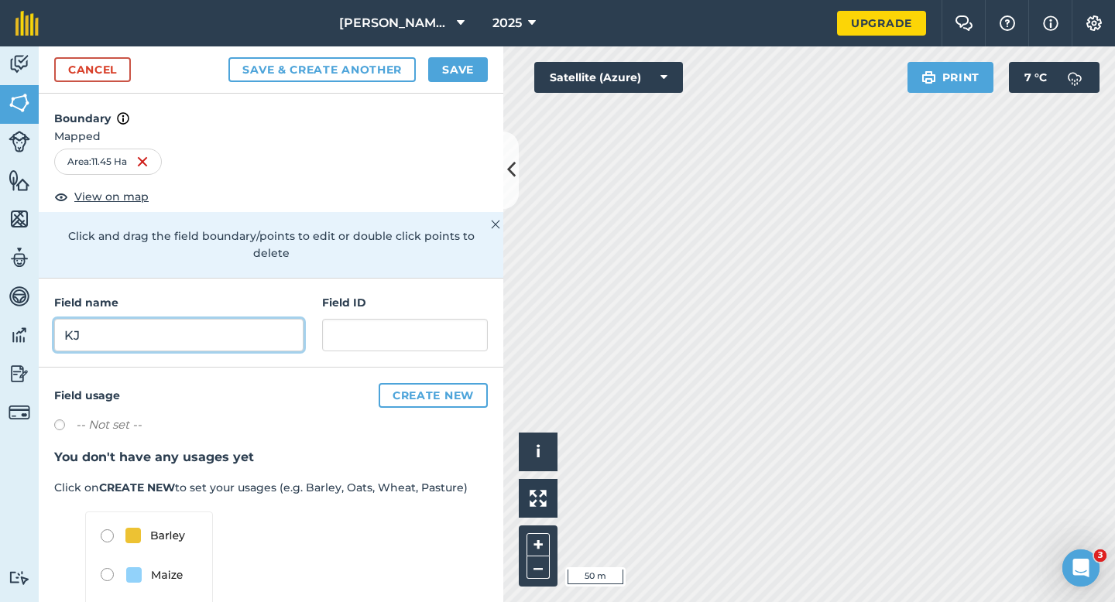
type input "K"
type input "J"
click at [450, 57] on button "Save" at bounding box center [458, 69] width 60 height 25
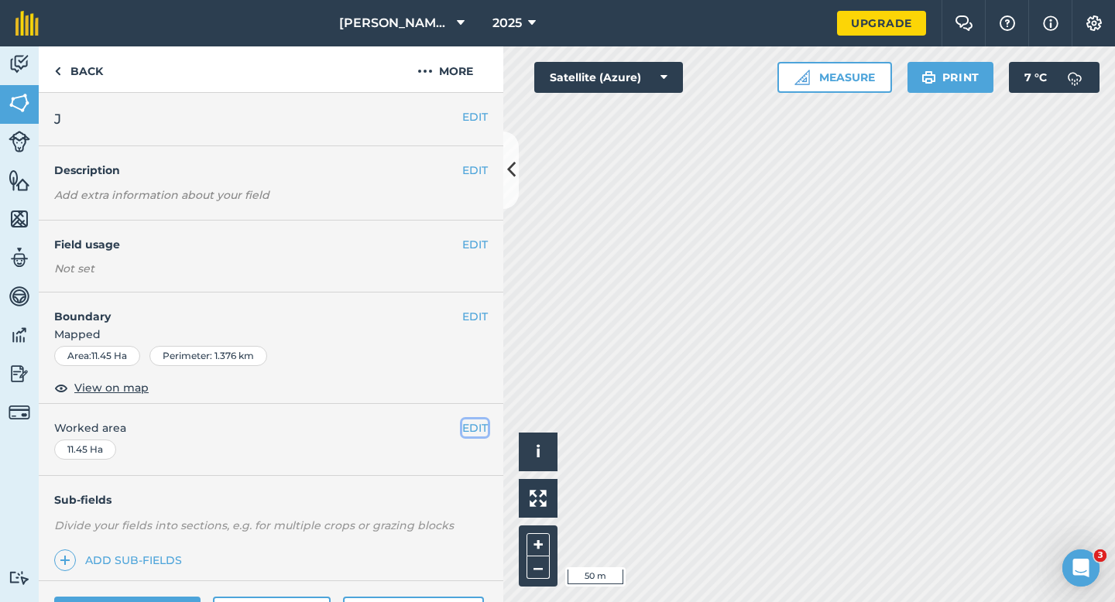
click at [475, 427] on button "EDIT" at bounding box center [475, 428] width 26 height 17
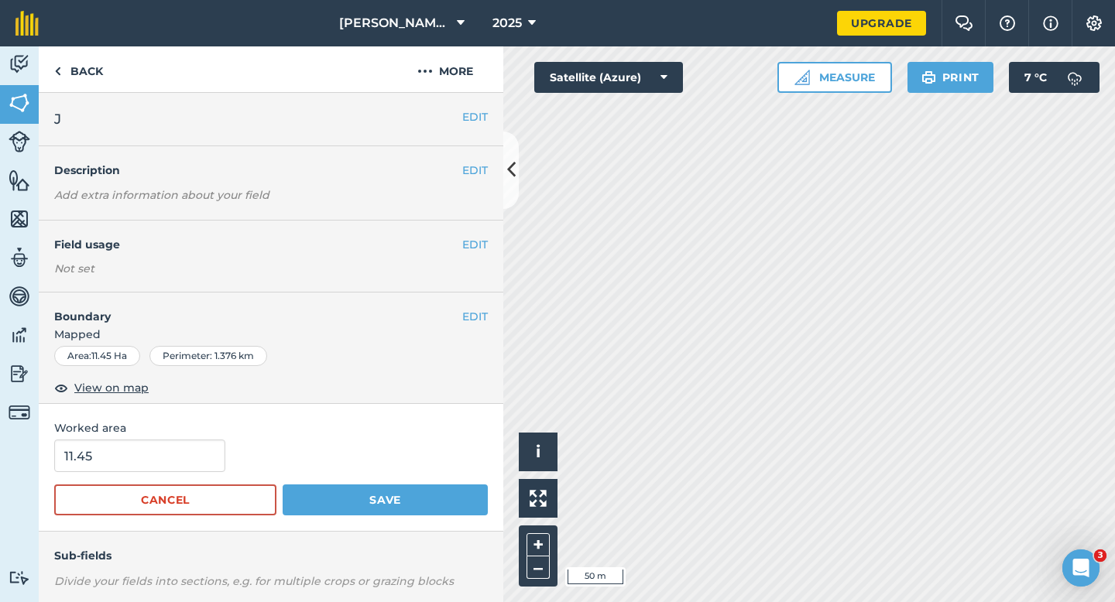
click at [293, 454] on div "11.45" at bounding box center [270, 456] width 433 height 33
type input "12"
click at [156, 454] on input "12" at bounding box center [139, 456] width 171 height 33
click at [283, 485] on button "Save" at bounding box center [385, 500] width 205 height 31
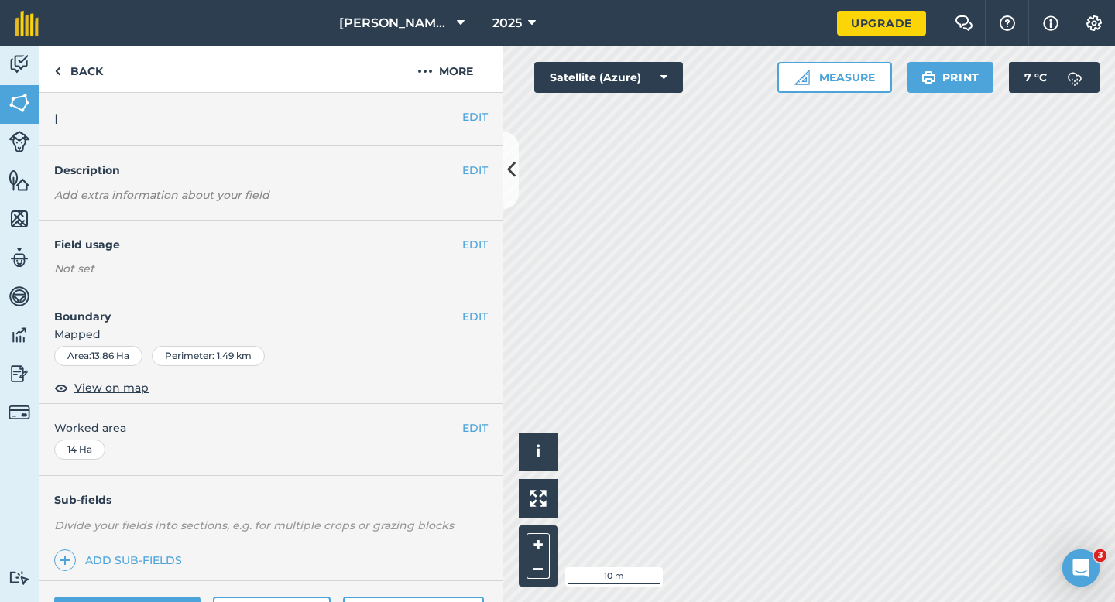
click at [459, 327] on span "Mapped" at bounding box center [271, 334] width 464 height 17
click at [470, 315] on button "EDIT" at bounding box center [475, 316] width 26 height 17
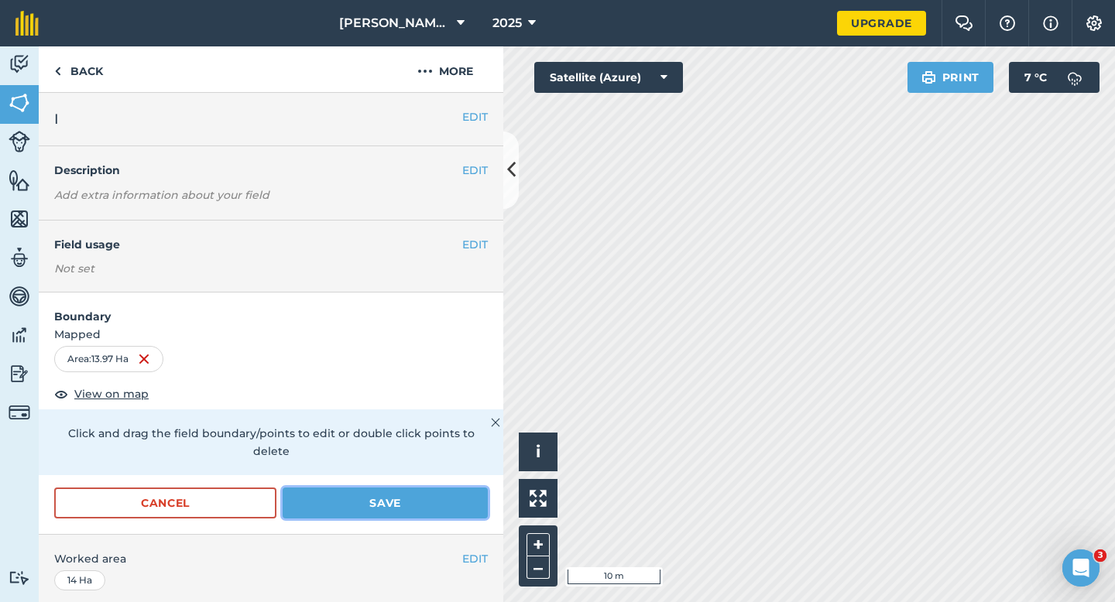
click at [440, 492] on button "Save" at bounding box center [385, 503] width 205 height 31
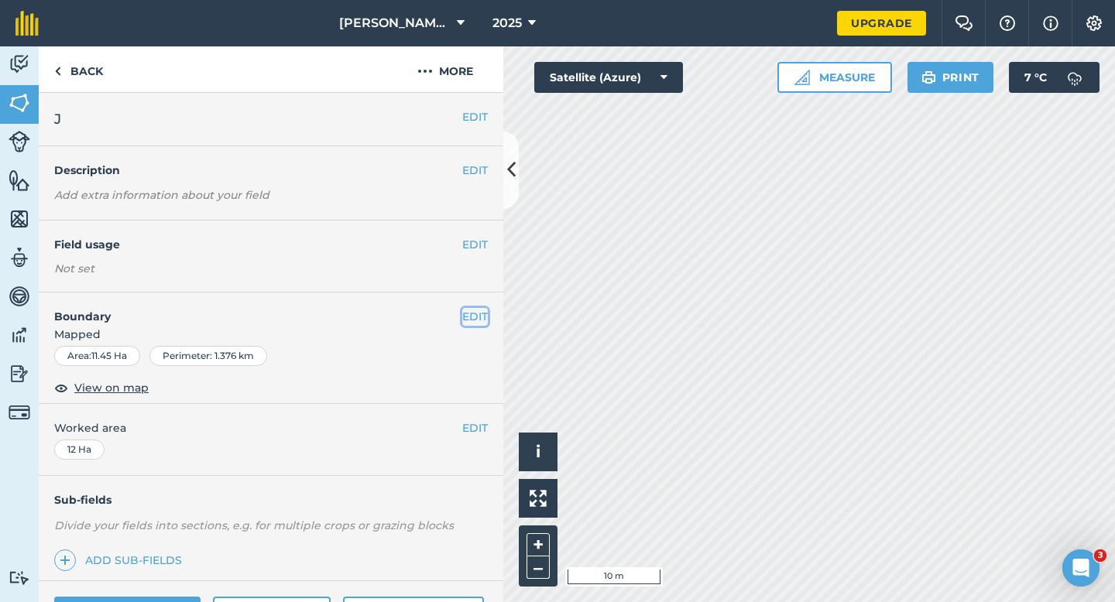
click at [475, 313] on button "EDIT" at bounding box center [475, 316] width 26 height 17
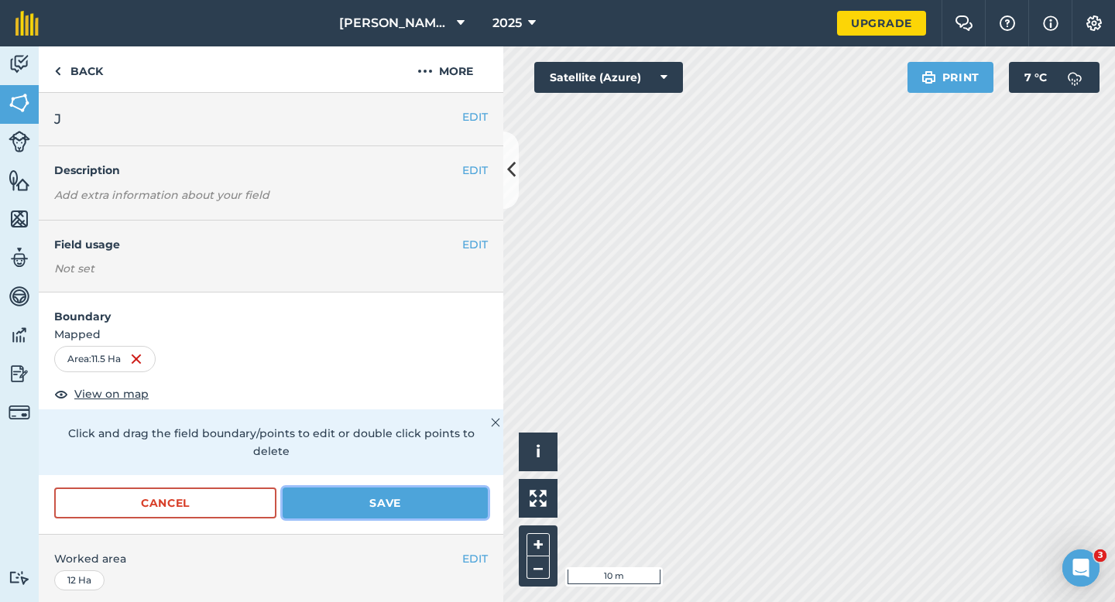
click at [392, 489] on button "Save" at bounding box center [385, 503] width 205 height 31
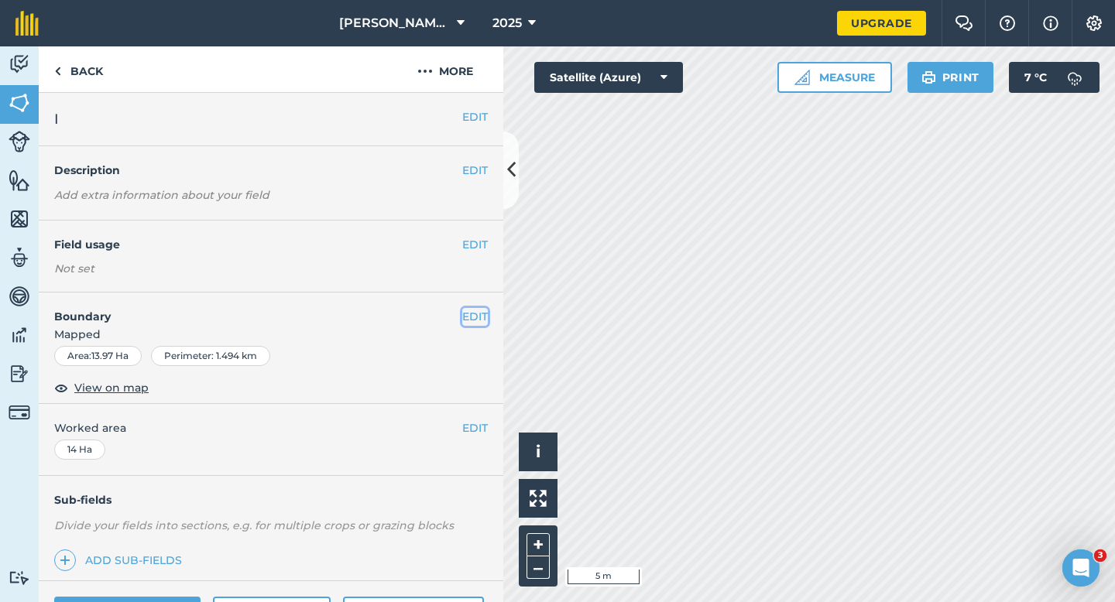
click at [484, 319] on button "EDIT" at bounding box center [475, 316] width 26 height 17
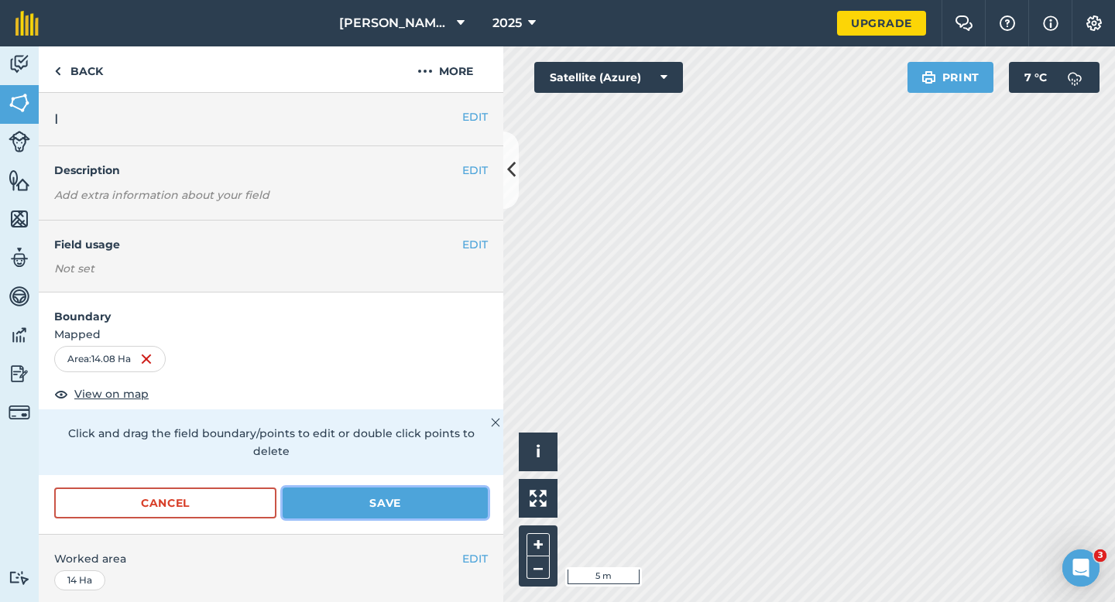
click at [385, 488] on button "Save" at bounding box center [385, 503] width 205 height 31
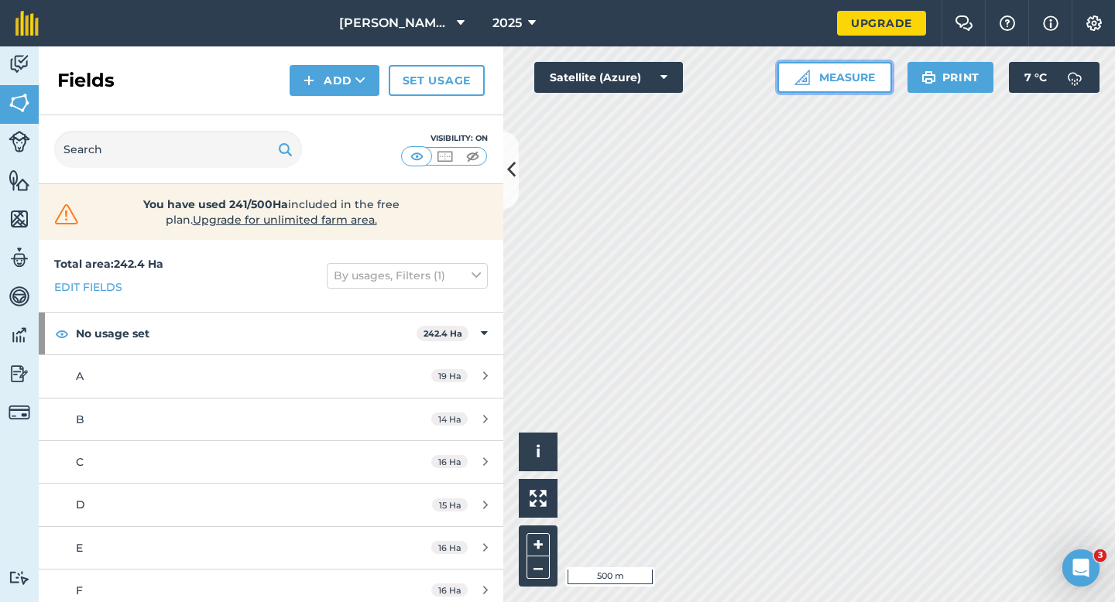
click at [836, 71] on button "Measure" at bounding box center [834, 77] width 115 height 31
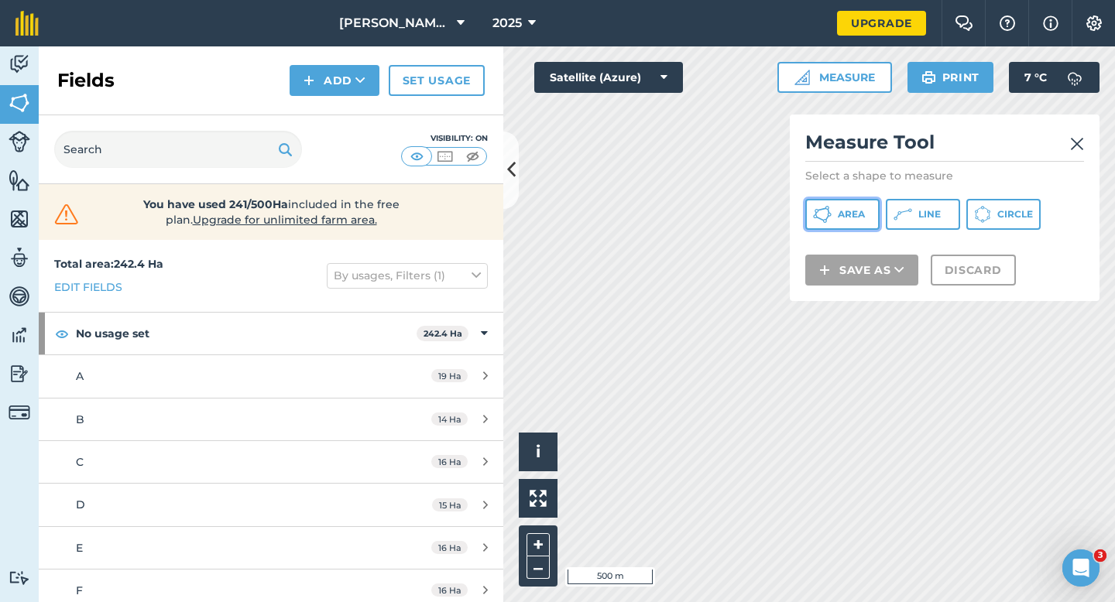
click at [872, 206] on button "Area" at bounding box center [842, 214] width 74 height 31
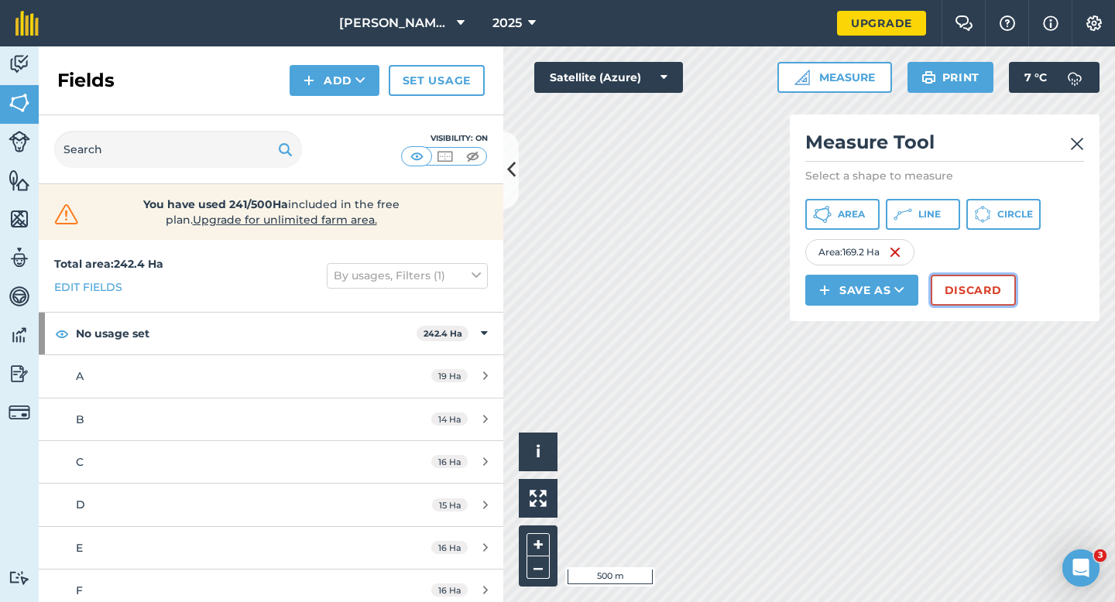
click at [984, 279] on button "Discard" at bounding box center [972, 290] width 85 height 31
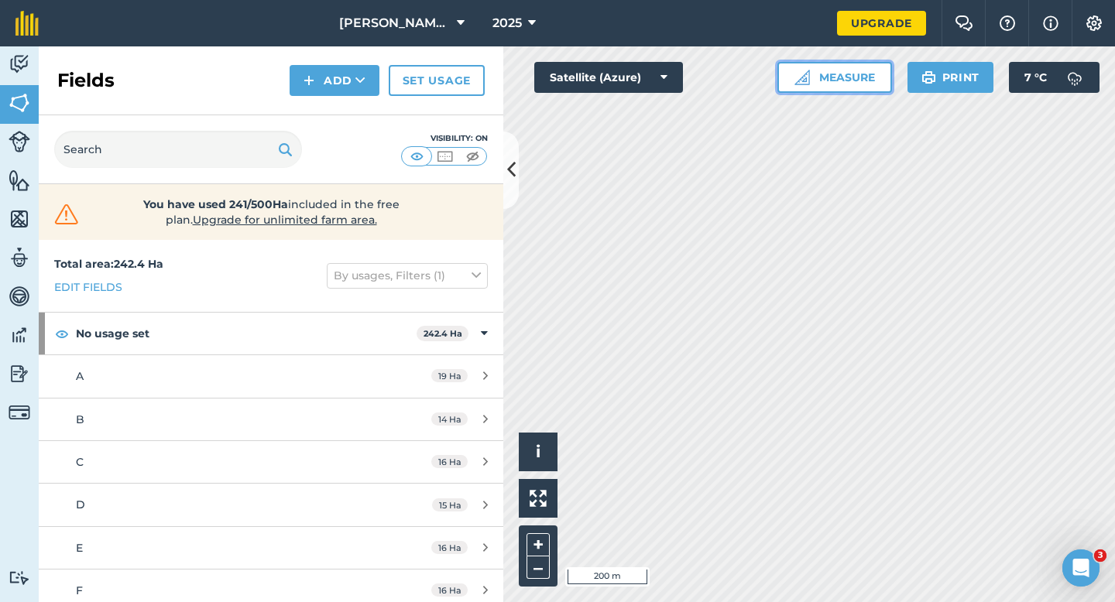
click at [844, 81] on button "Measure" at bounding box center [834, 77] width 115 height 31
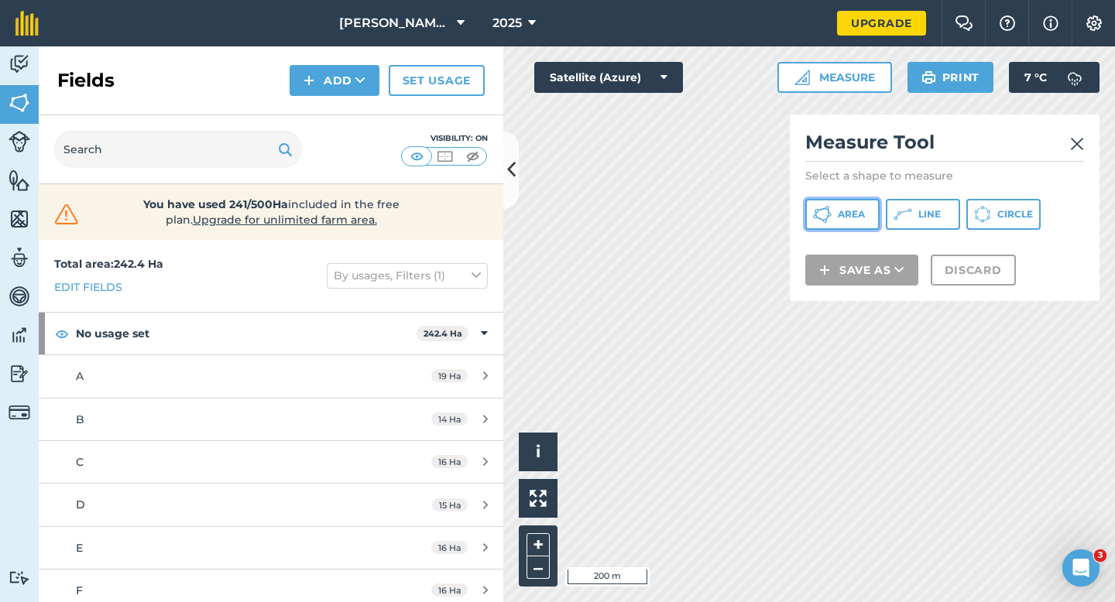
click at [872, 211] on button "Area" at bounding box center [842, 214] width 74 height 31
click at [1074, 135] on img at bounding box center [1077, 144] width 14 height 19
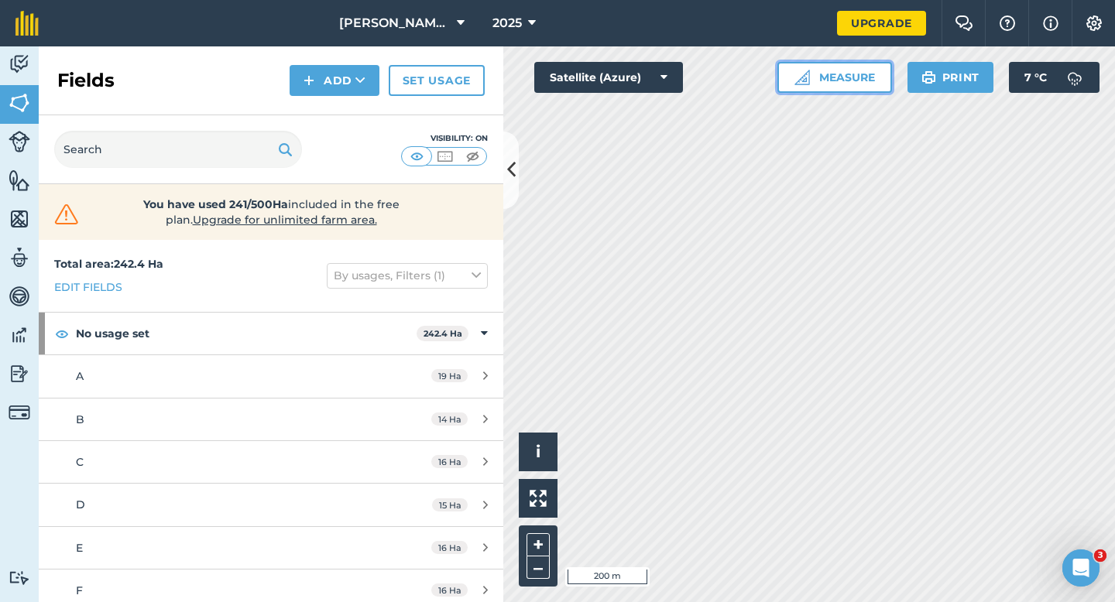
click at [831, 70] on button "Measure" at bounding box center [834, 77] width 115 height 31
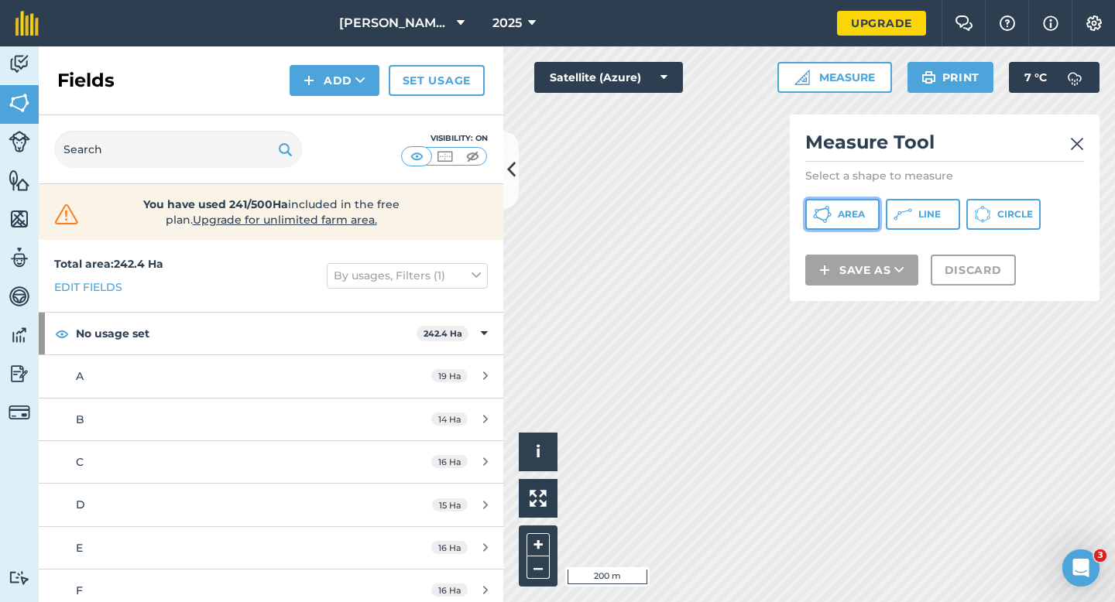
click at [851, 214] on span "Area" at bounding box center [850, 214] width 27 height 12
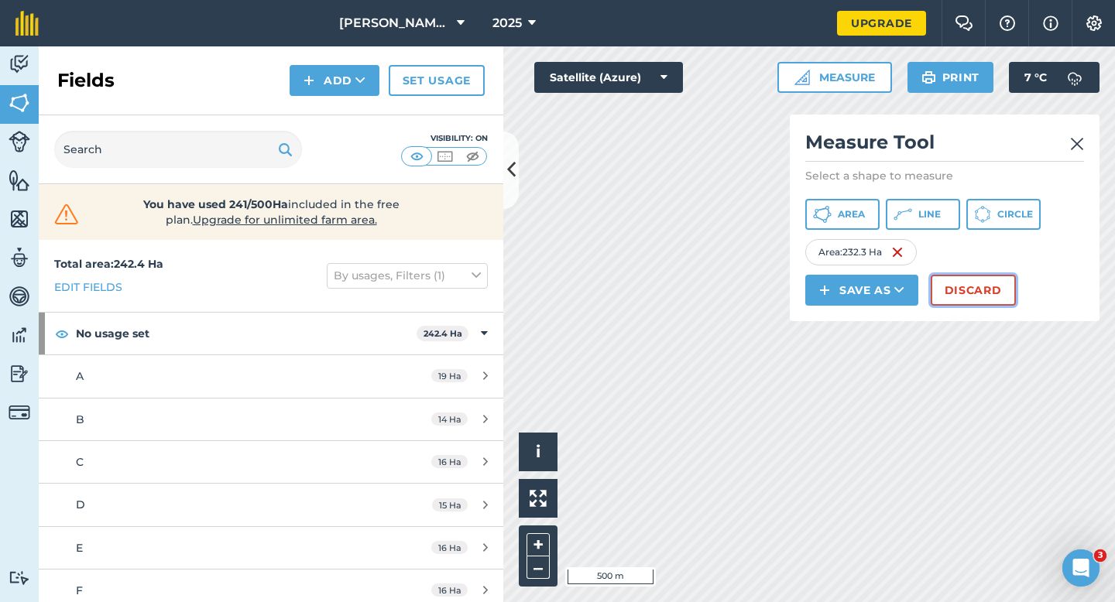
click at [951, 293] on button "Discard" at bounding box center [972, 290] width 85 height 31
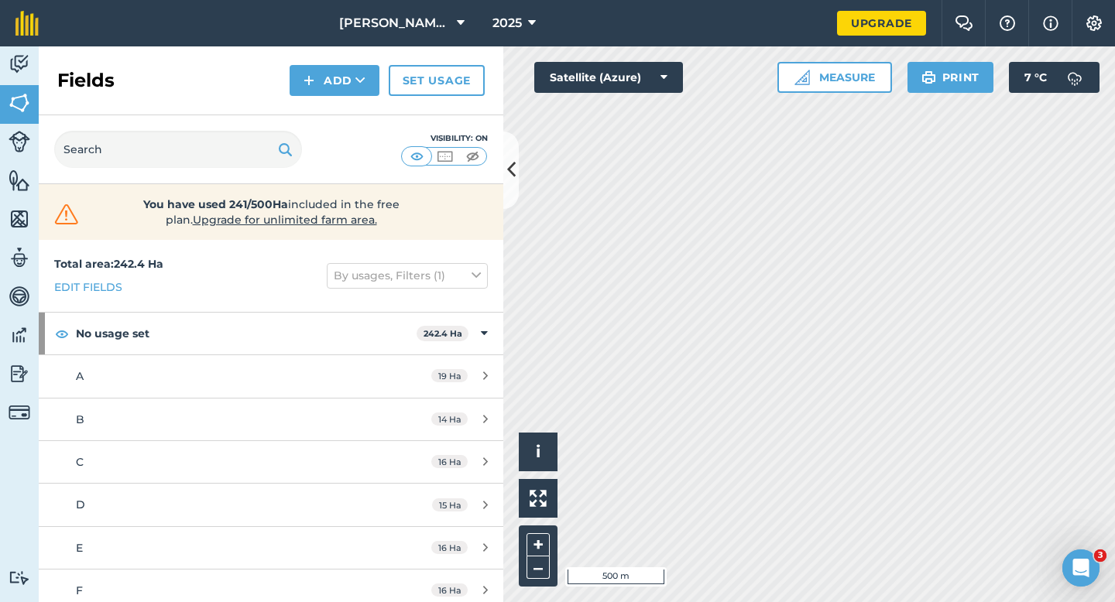
click at [326, 97] on div "Fields Add Set usage" at bounding box center [271, 80] width 464 height 69
click at [326, 83] on button "Add" at bounding box center [334, 80] width 90 height 31
click at [326, 108] on link "Draw" at bounding box center [334, 115] width 85 height 34
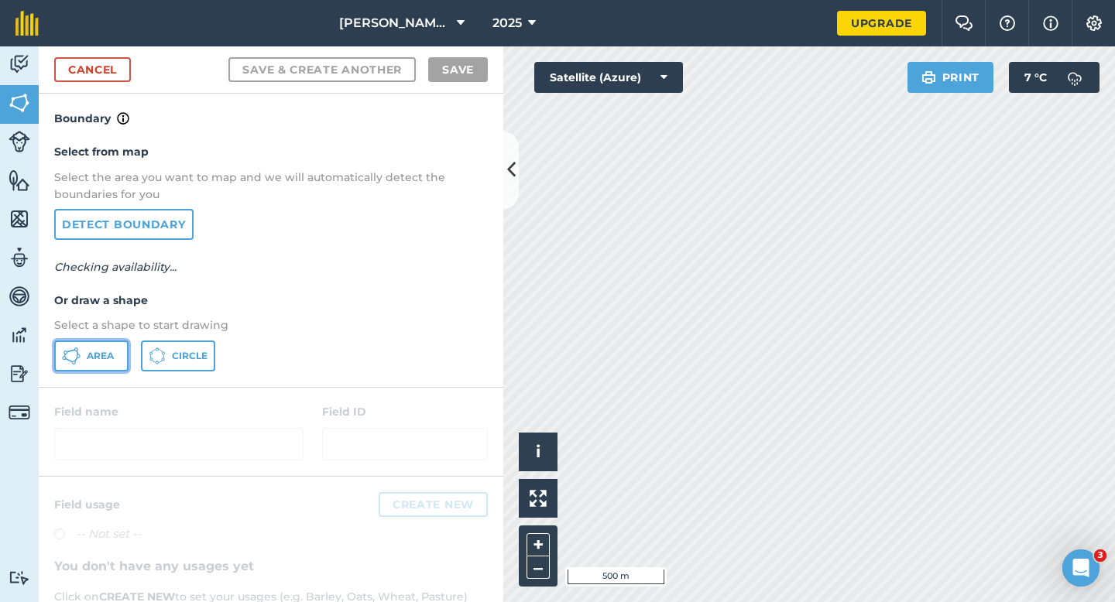
click at [111, 370] on button "Area" at bounding box center [91, 356] width 74 height 31
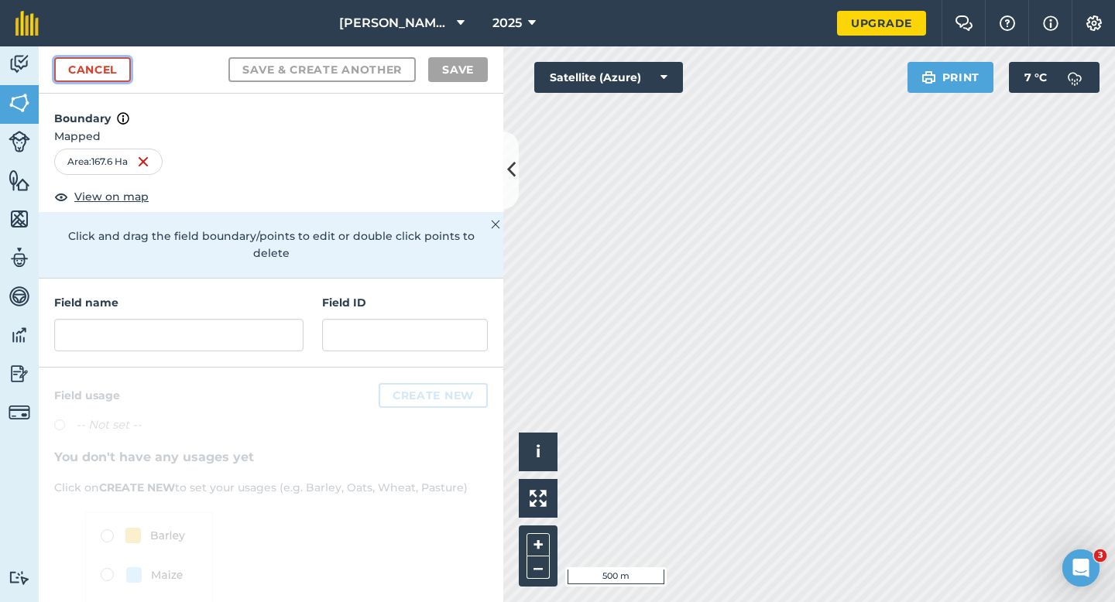
click at [98, 74] on link "Cancel" at bounding box center [92, 69] width 77 height 25
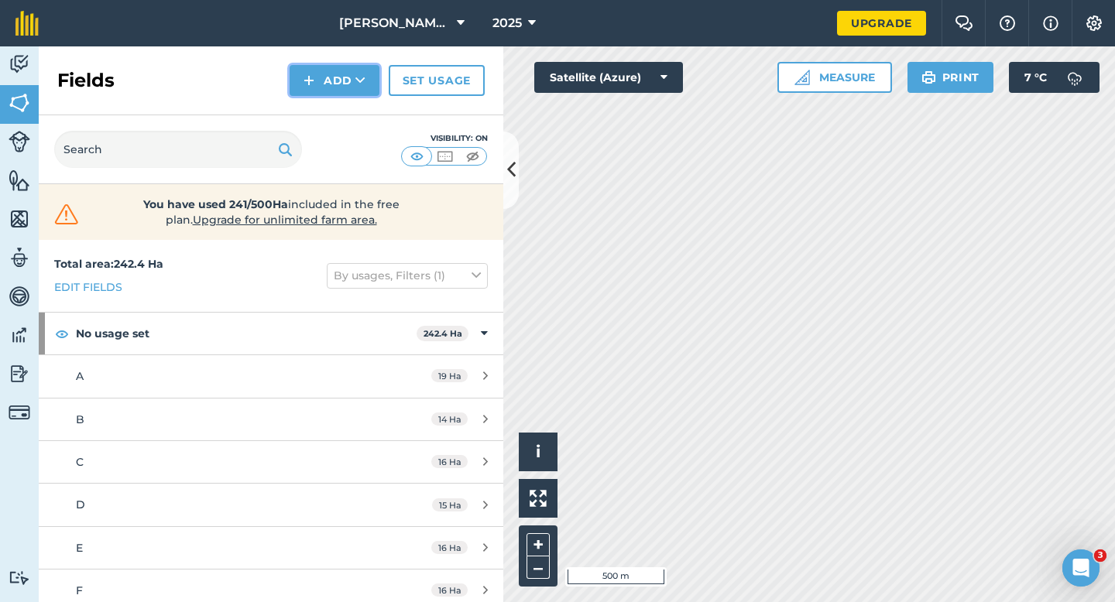
click at [326, 77] on button "Add" at bounding box center [334, 80] width 90 height 31
click at [329, 125] on link "Draw" at bounding box center [334, 115] width 85 height 34
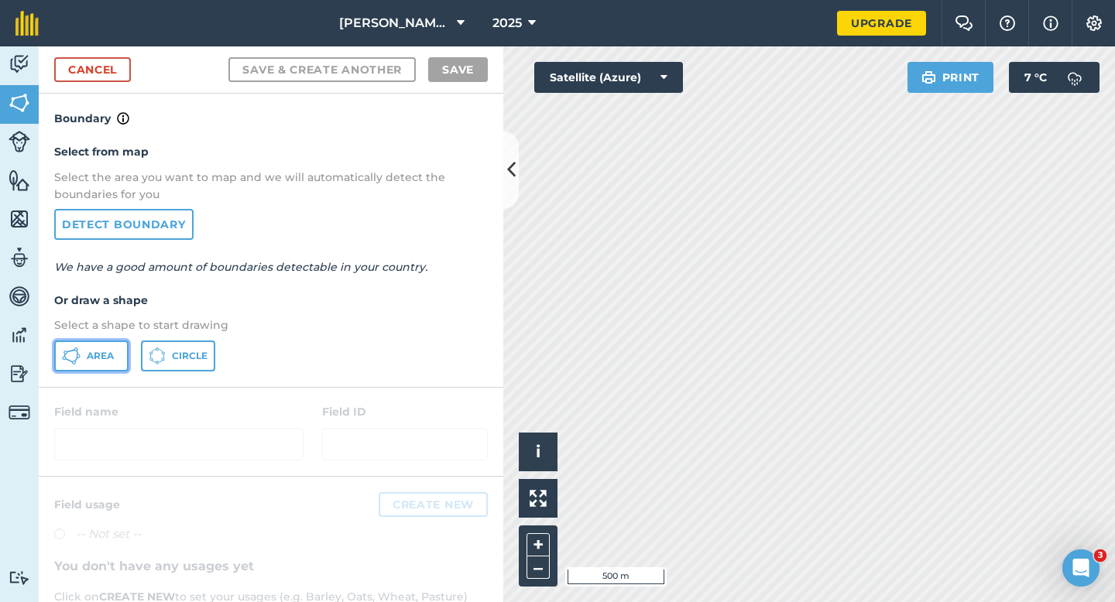
click at [128, 352] on button "Area" at bounding box center [91, 356] width 74 height 31
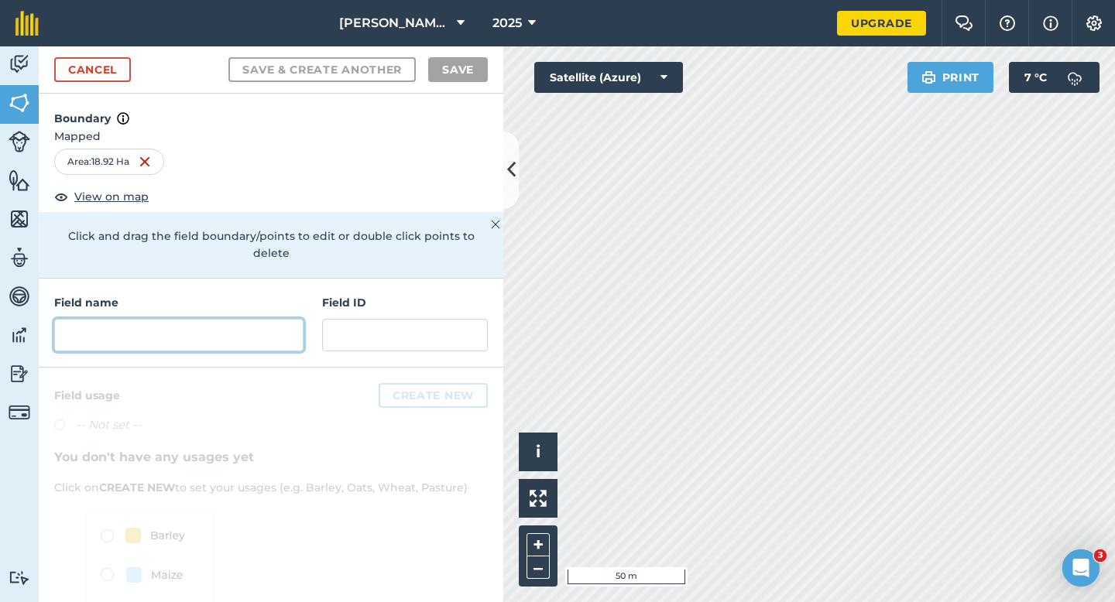
click at [241, 319] on input "text" at bounding box center [178, 335] width 249 height 33
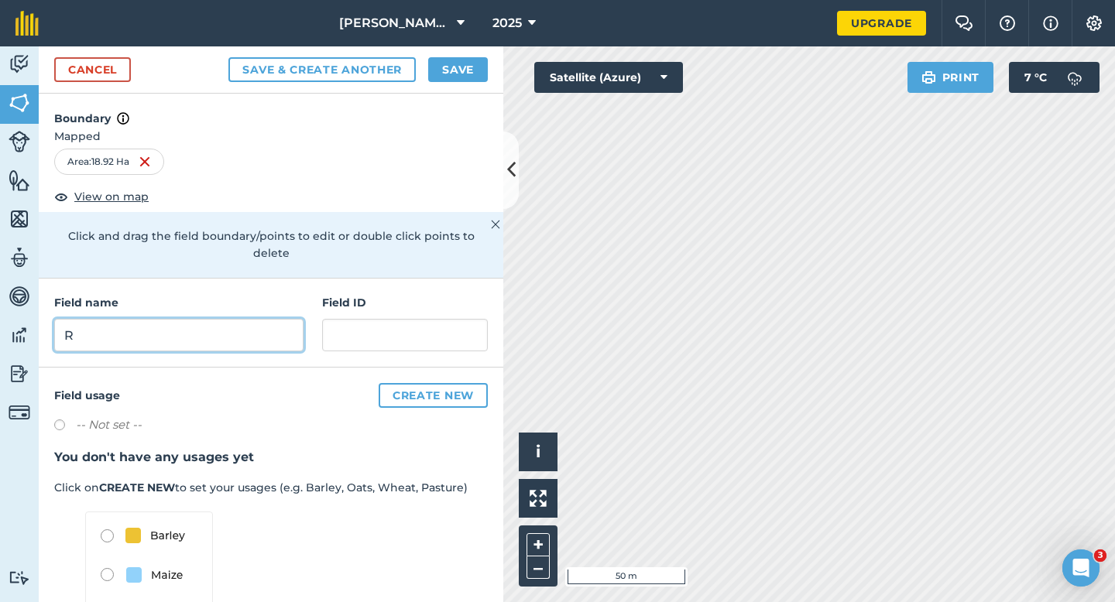
type input "R"
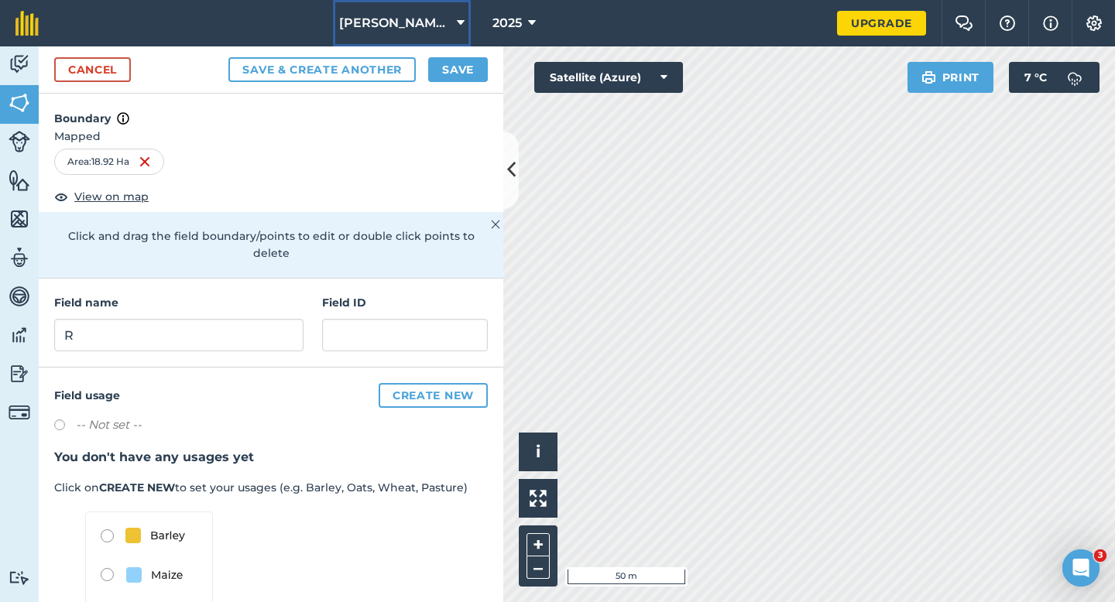
click at [448, 46] on button "[PERSON_NAME] Farming Partnership" at bounding box center [402, 23] width 138 height 46
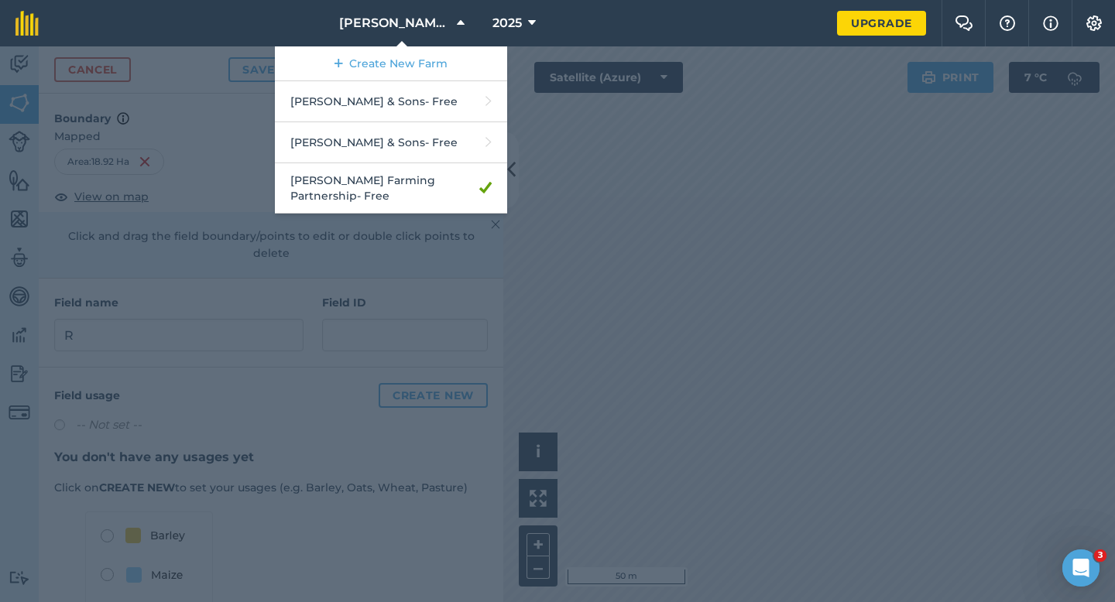
click at [526, 87] on div at bounding box center [557, 324] width 1115 height 556
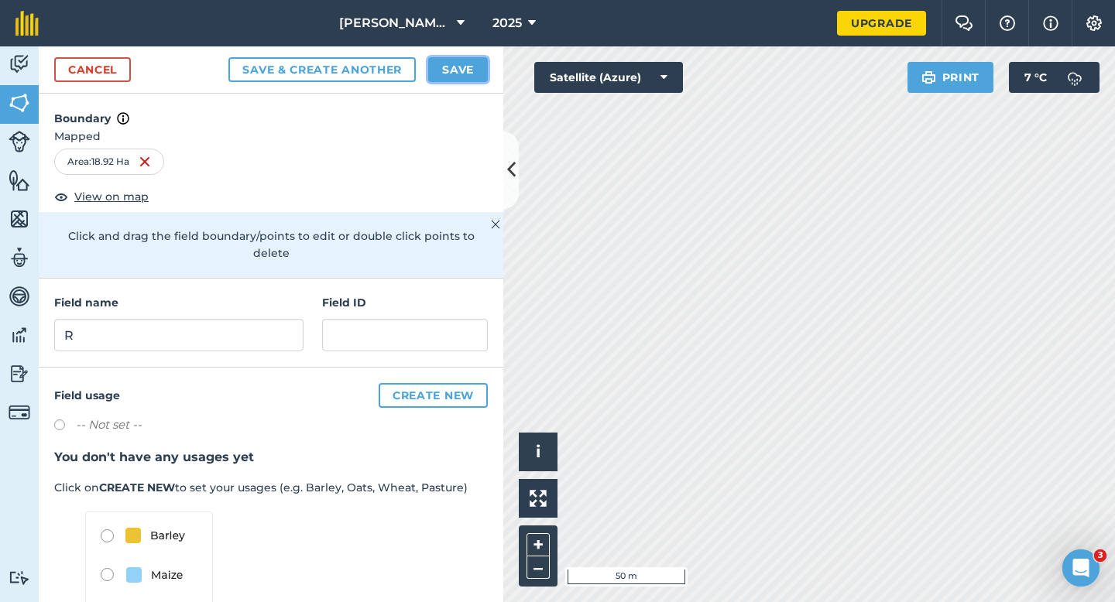
click at [448, 65] on button "Save" at bounding box center [458, 69] width 60 height 25
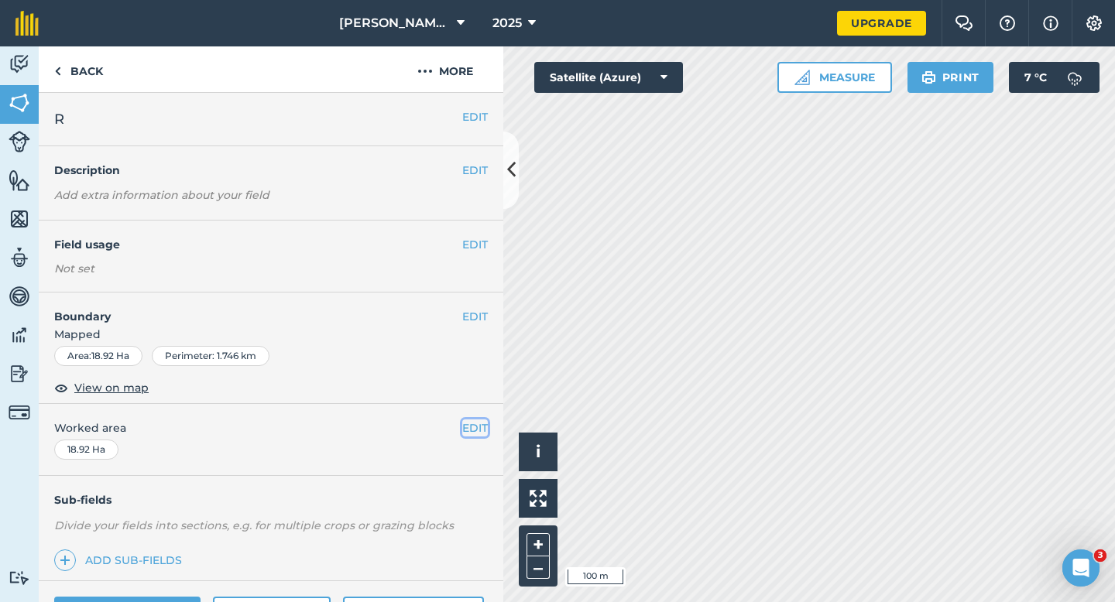
click at [468, 420] on button "EDIT" at bounding box center [475, 428] width 26 height 17
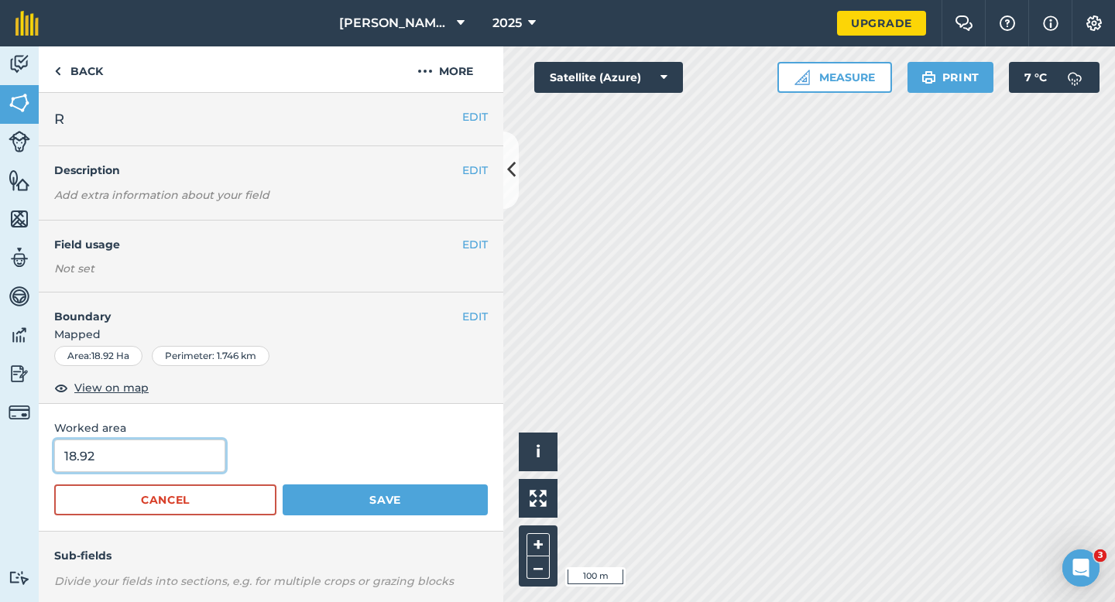
click at [196, 467] on input "18.92" at bounding box center [139, 456] width 171 height 33
type input "19"
click at [283, 485] on button "Save" at bounding box center [385, 500] width 205 height 31
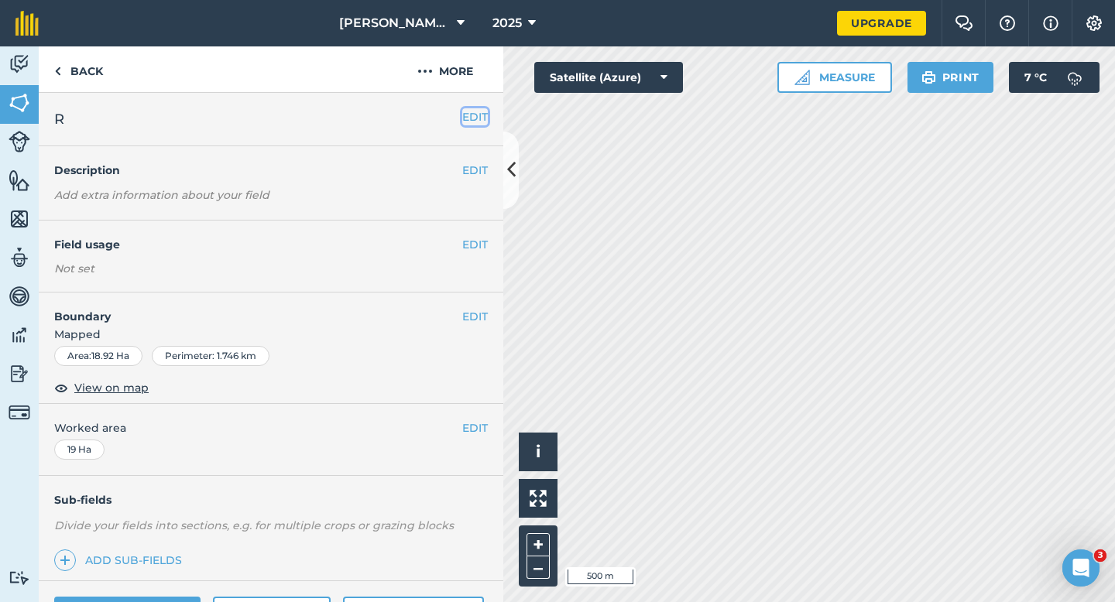
click at [464, 112] on button "EDIT" at bounding box center [475, 116] width 26 height 17
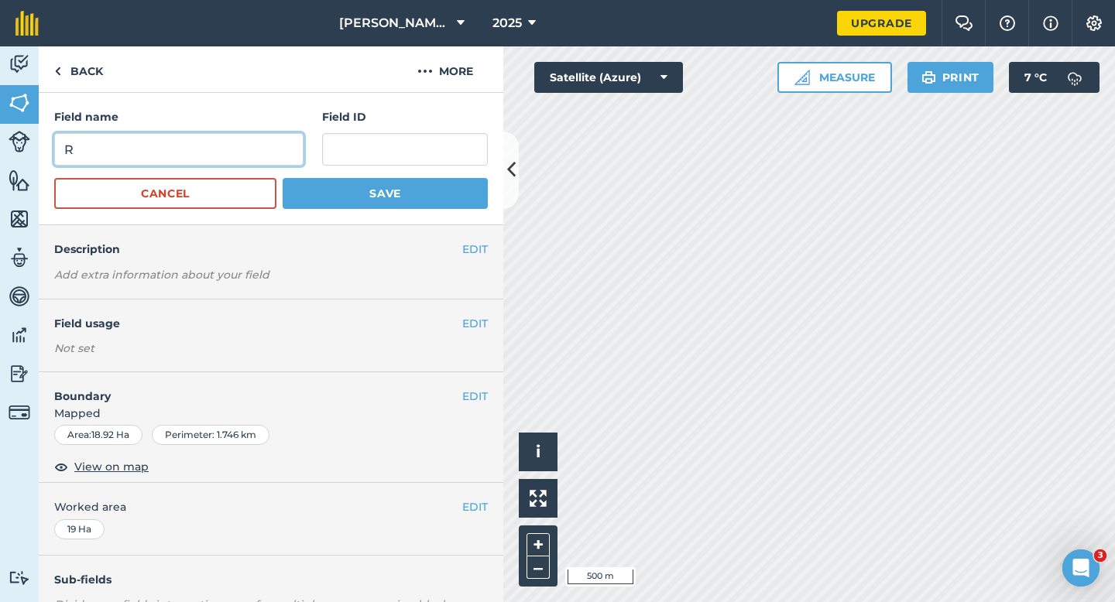
click at [252, 140] on input "R" at bounding box center [178, 149] width 249 height 33
type input "Q"
click at [283, 178] on button "Save" at bounding box center [385, 193] width 205 height 31
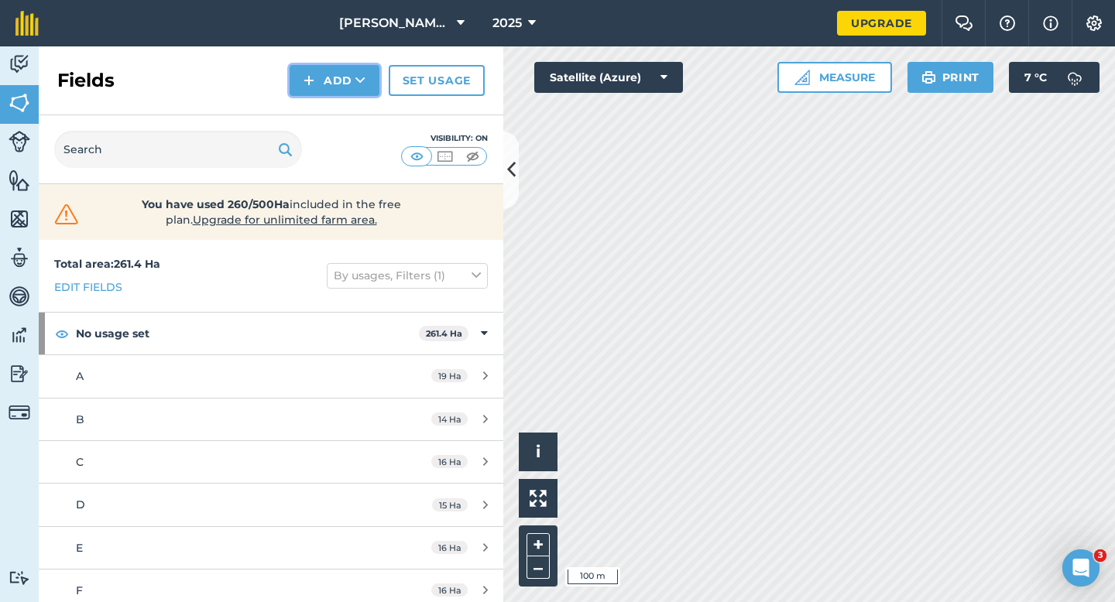
click at [350, 84] on button "Add" at bounding box center [334, 80] width 90 height 31
click at [350, 102] on link "Draw" at bounding box center [334, 115] width 85 height 34
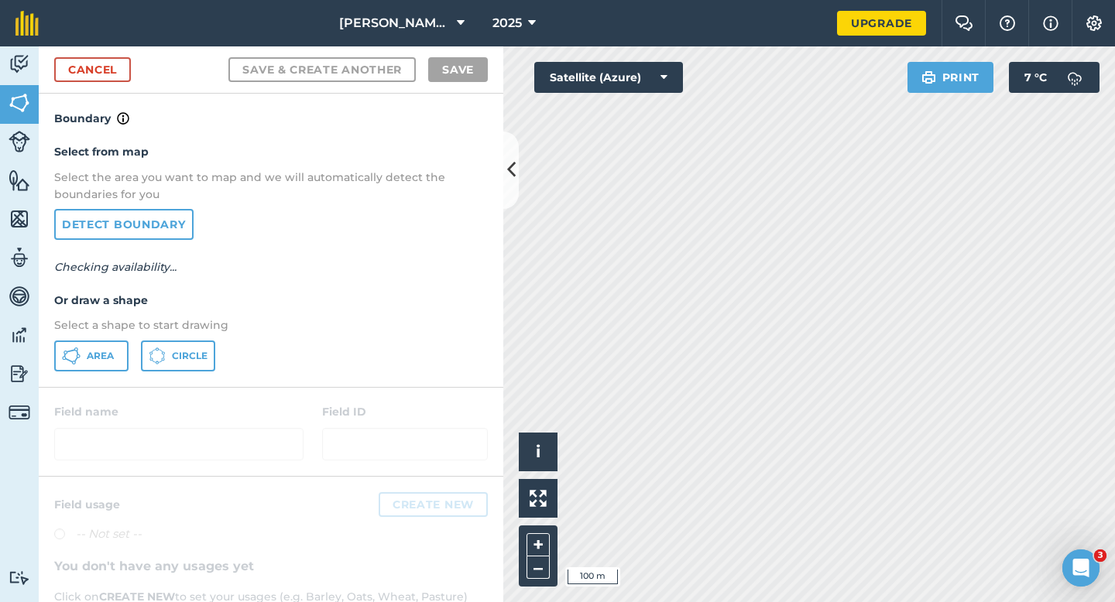
click at [119, 339] on div "Select from map Select the area you want to map and we will automatically detec…" at bounding box center [271, 257] width 464 height 259
click at [74, 349] on icon at bounding box center [71, 356] width 19 height 19
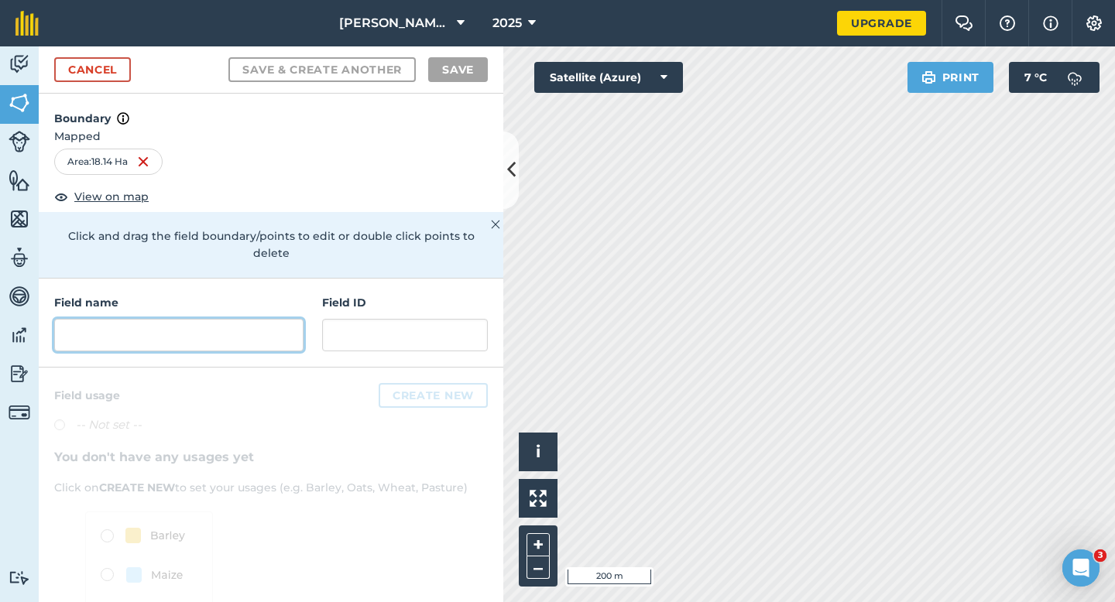
click at [188, 326] on input "text" at bounding box center [178, 335] width 249 height 33
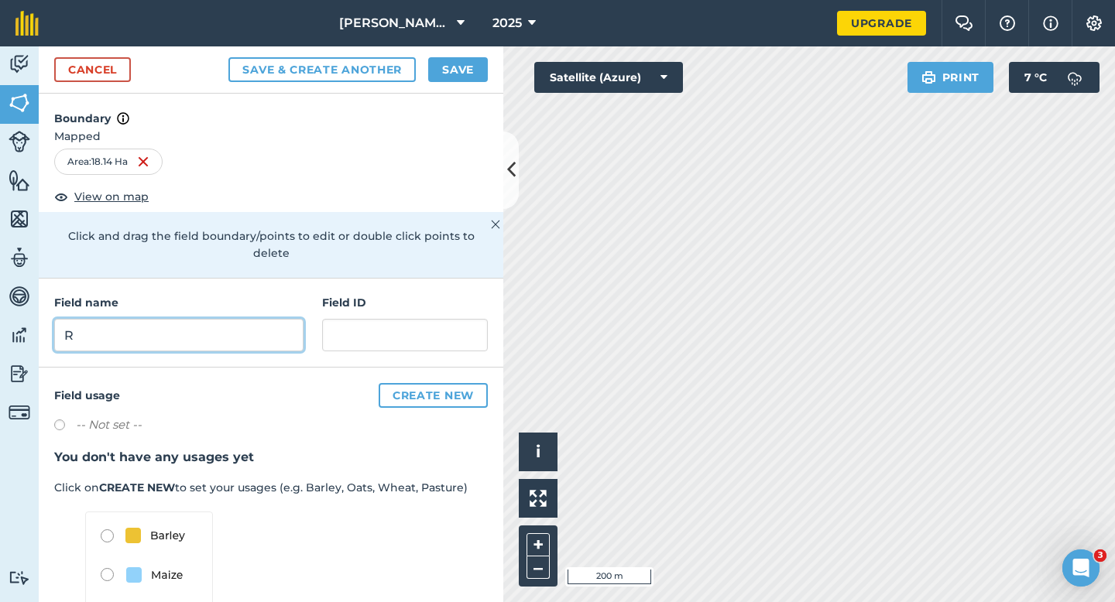
type input "R"
click at [464, 84] on div "Cancel Save & Create Another Save" at bounding box center [271, 69] width 464 height 47
click at [465, 63] on button "Save" at bounding box center [458, 69] width 60 height 25
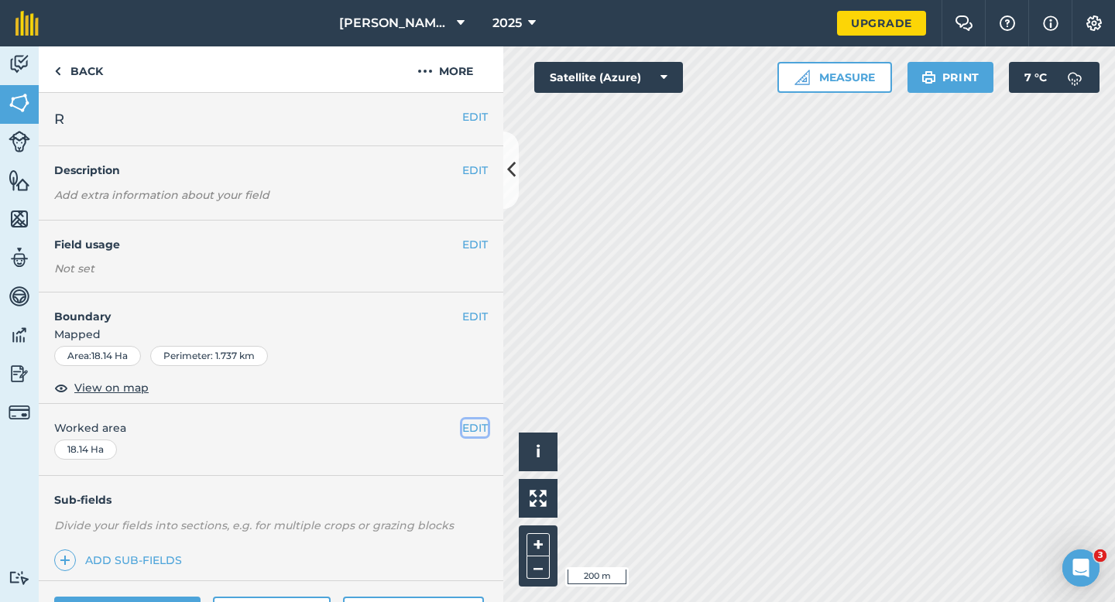
click at [478, 424] on button "EDIT" at bounding box center [475, 428] width 26 height 17
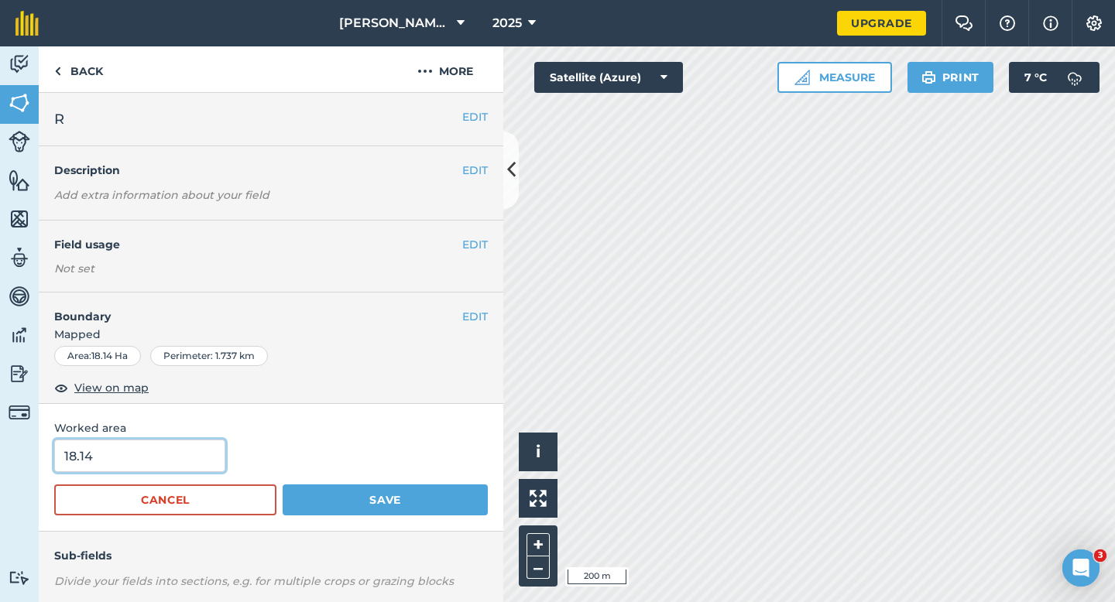
click at [211, 468] on input "18.14" at bounding box center [139, 456] width 171 height 33
type input "18"
click at [283, 485] on button "Save" at bounding box center [385, 500] width 205 height 31
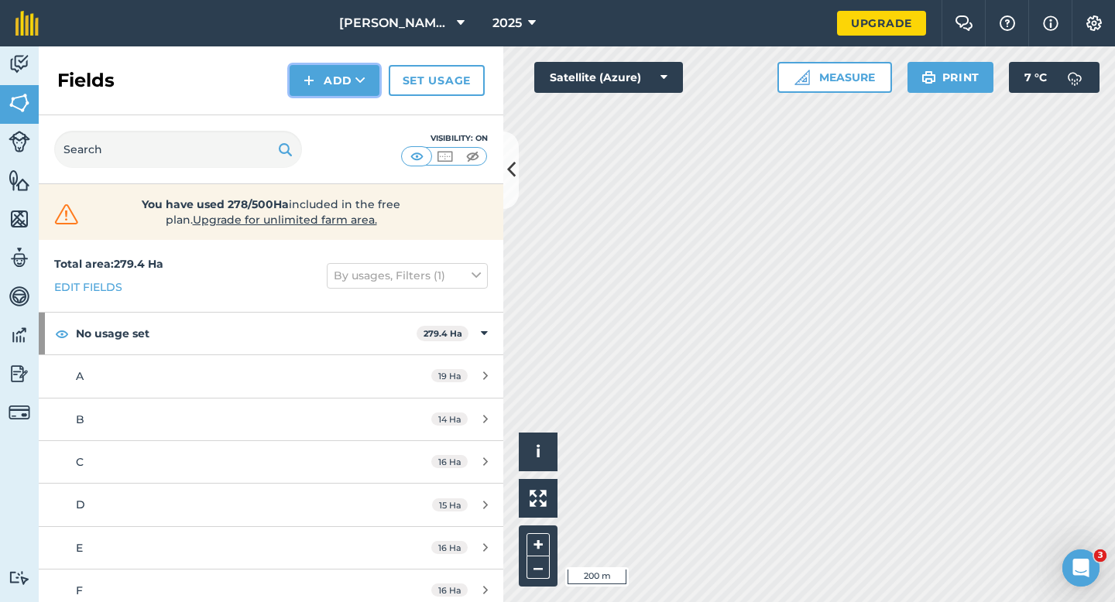
click at [354, 90] on button "Add" at bounding box center [334, 80] width 90 height 31
click at [354, 110] on link "Draw" at bounding box center [334, 115] width 85 height 34
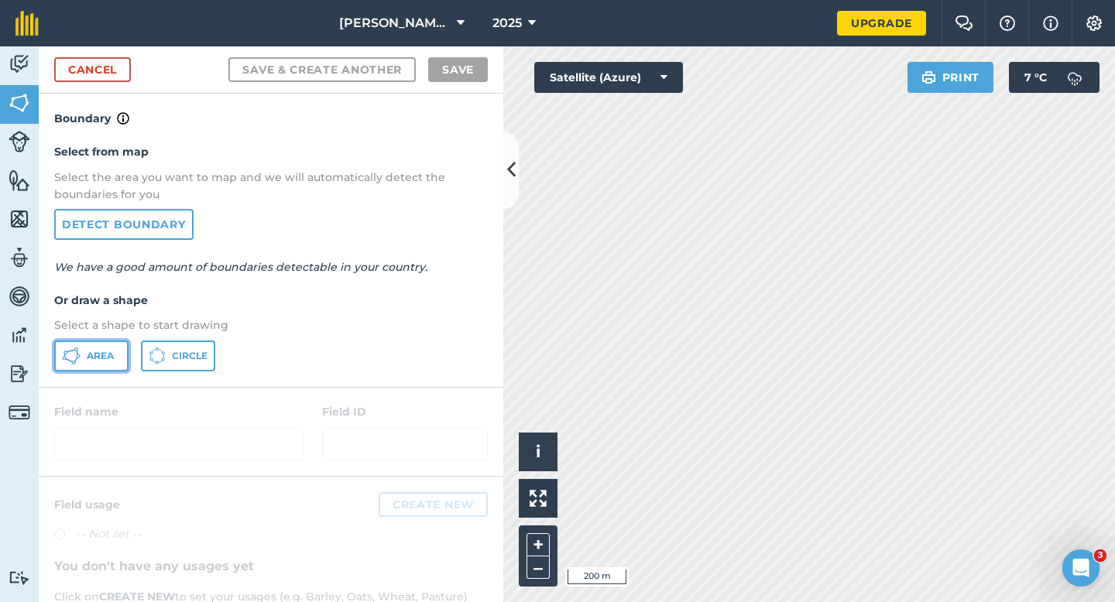
click at [118, 365] on button "Area" at bounding box center [91, 356] width 74 height 31
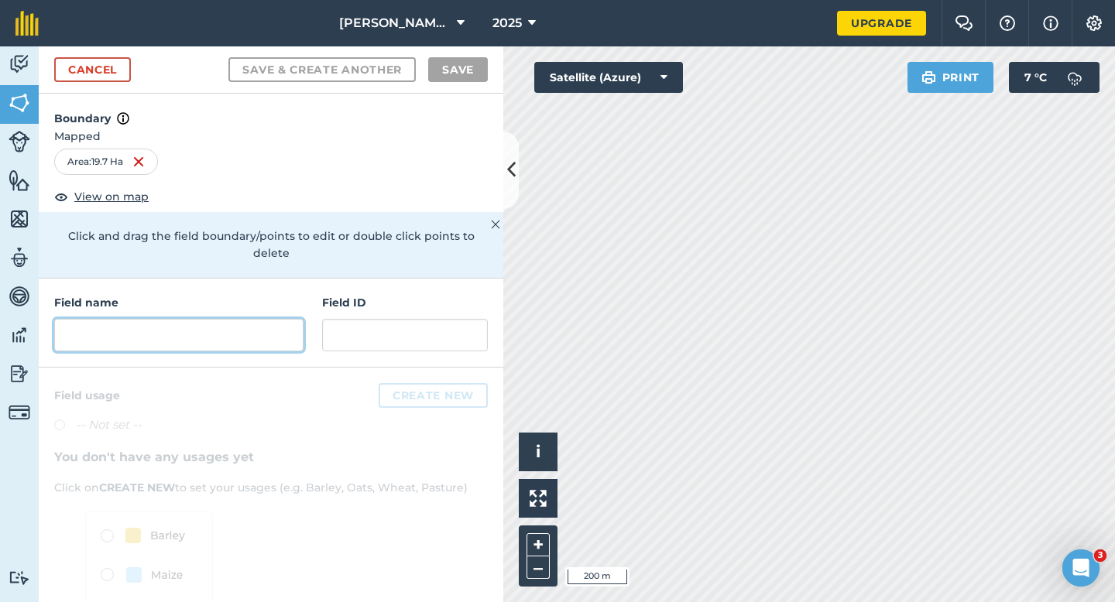
click at [276, 320] on input "text" at bounding box center [178, 335] width 249 height 33
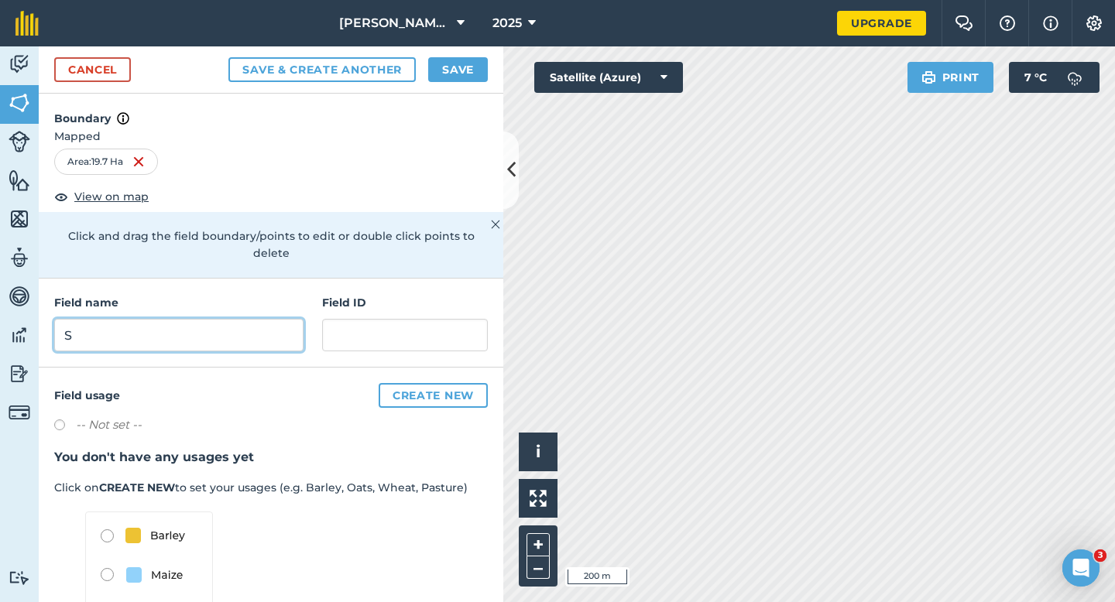
type input "S"
click at [460, 74] on button "Save" at bounding box center [458, 69] width 60 height 25
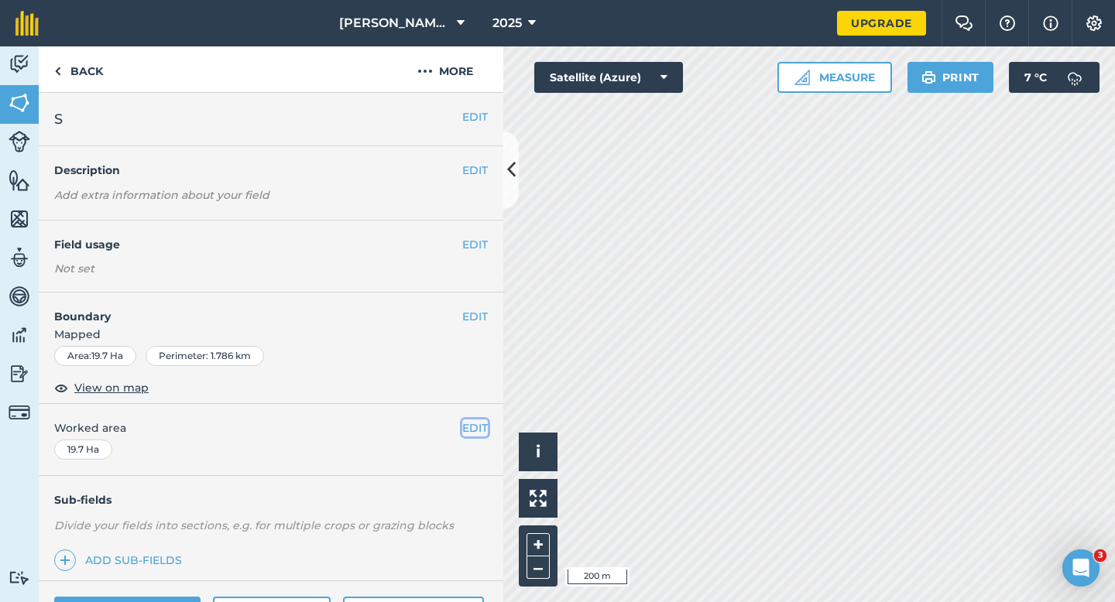
click at [474, 421] on button "EDIT" at bounding box center [475, 428] width 26 height 17
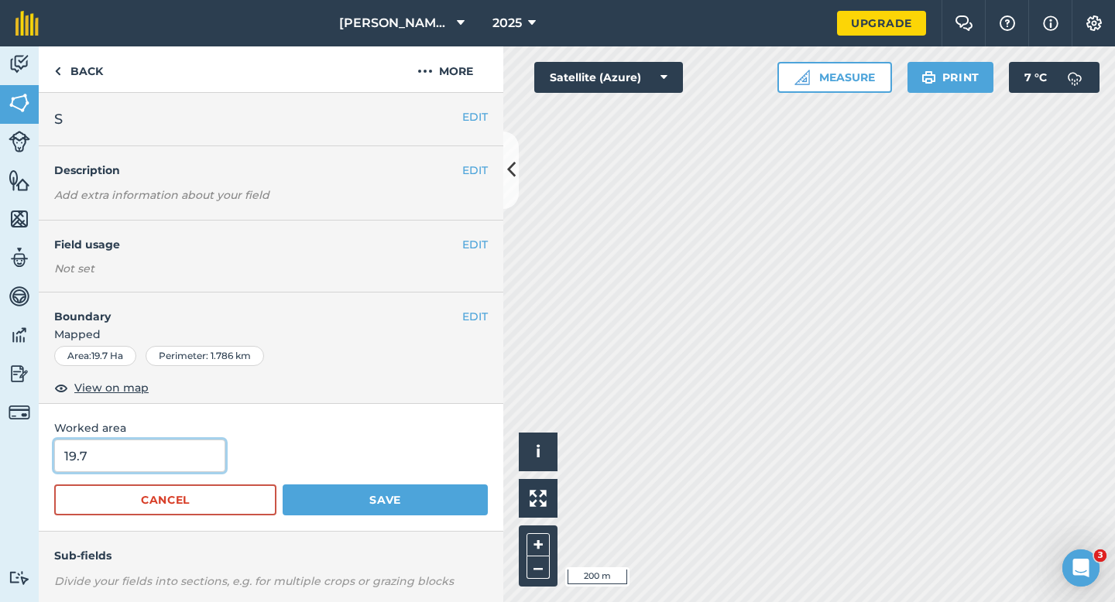
click at [178, 469] on input "19.7" at bounding box center [139, 456] width 171 height 33
click at [283, 485] on button "Save" at bounding box center [385, 500] width 205 height 31
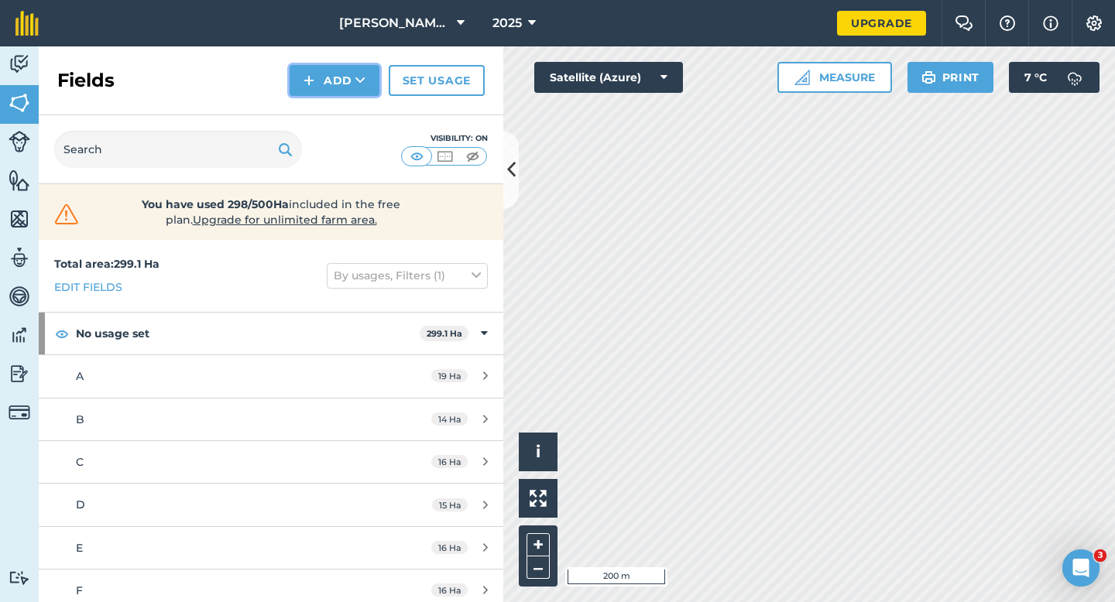
click at [352, 88] on button "Add" at bounding box center [334, 80] width 90 height 31
click at [357, 102] on link "Draw" at bounding box center [334, 115] width 85 height 34
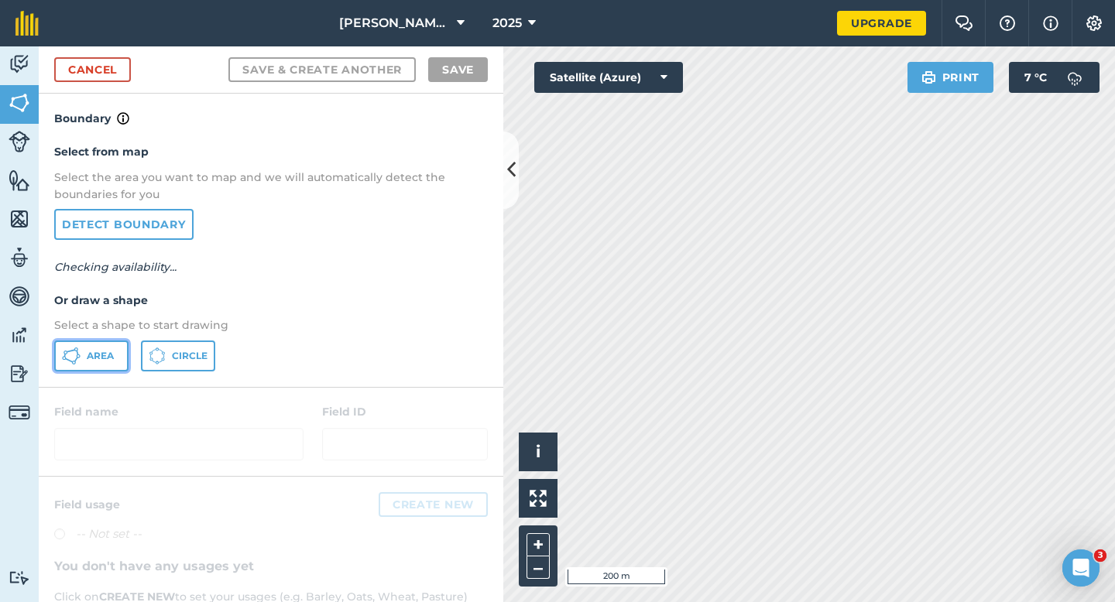
click at [101, 344] on button "Area" at bounding box center [91, 356] width 74 height 31
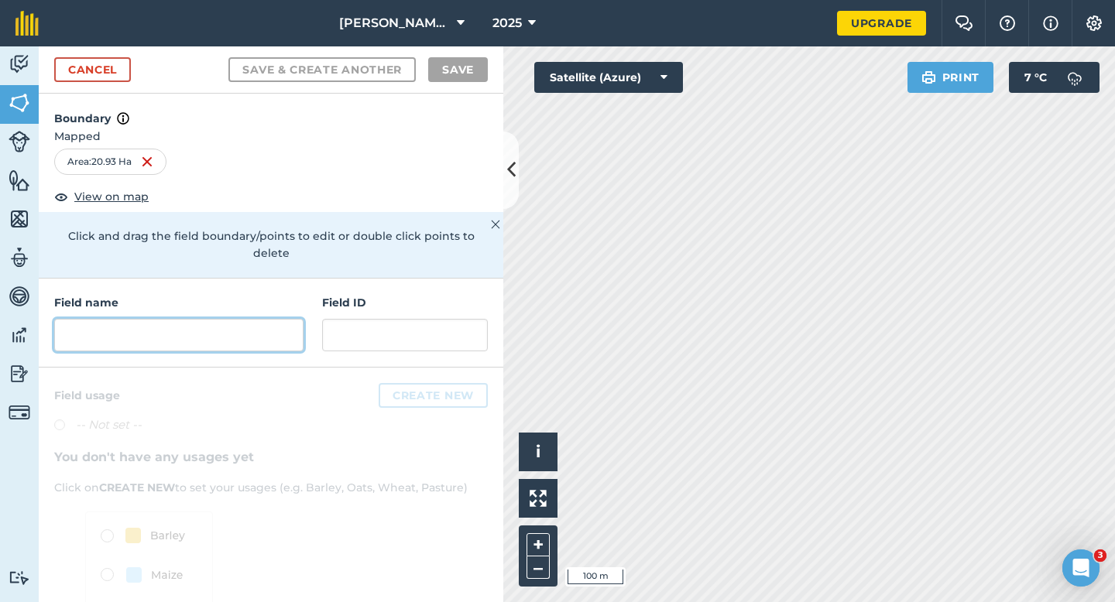
click at [198, 320] on input "text" at bounding box center [178, 335] width 249 height 33
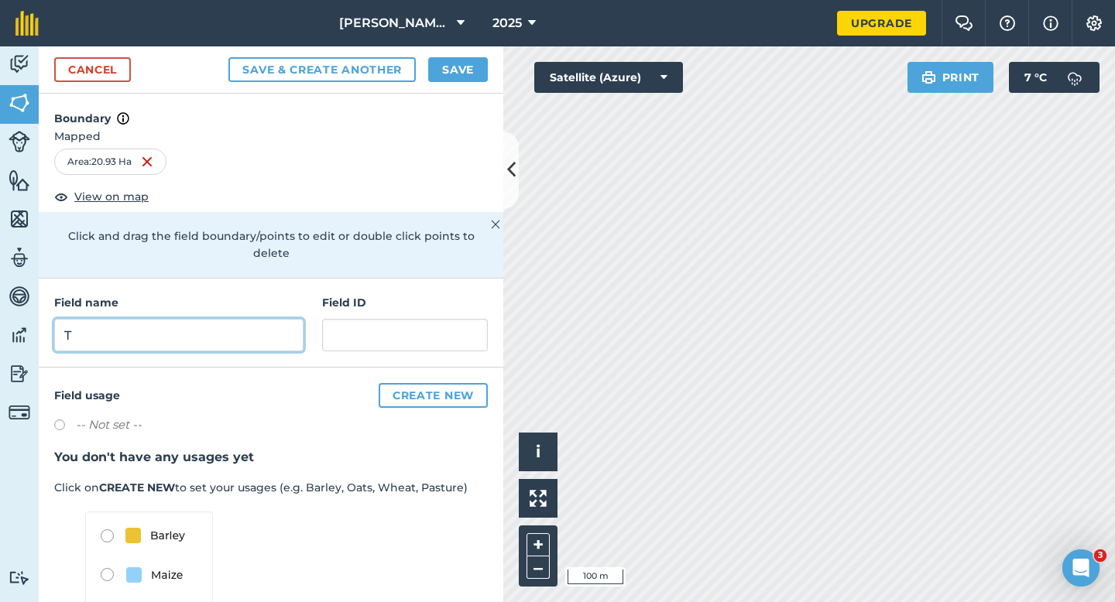
type input "T"
click at [464, 53] on div "Cancel Save & Create Another Save" at bounding box center [271, 69] width 464 height 47
click at [462, 63] on button "Save" at bounding box center [458, 69] width 60 height 25
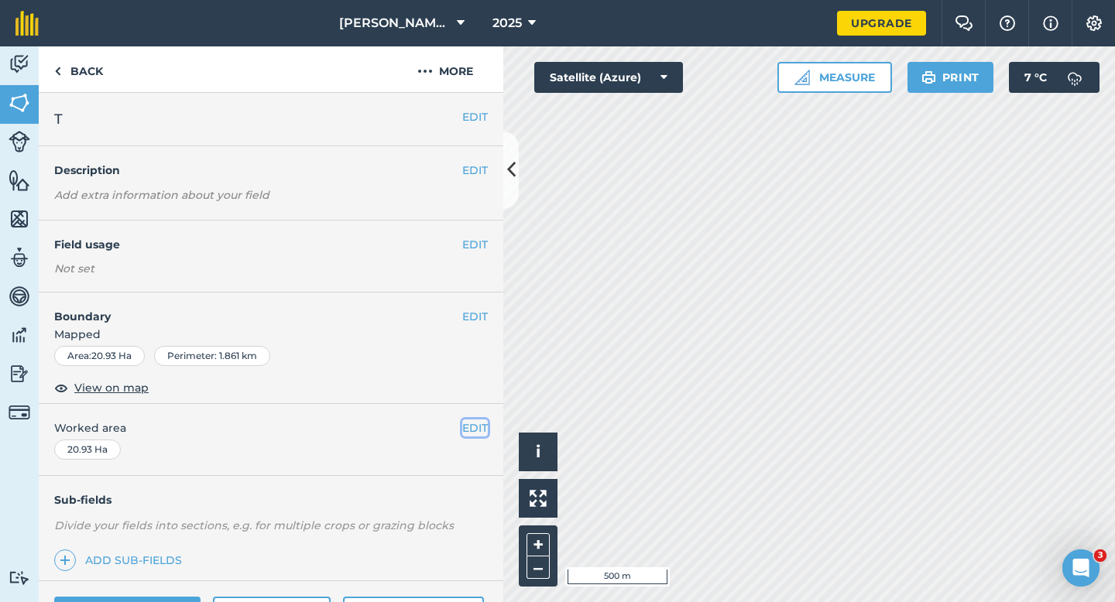
click at [474, 426] on button "EDIT" at bounding box center [475, 428] width 26 height 17
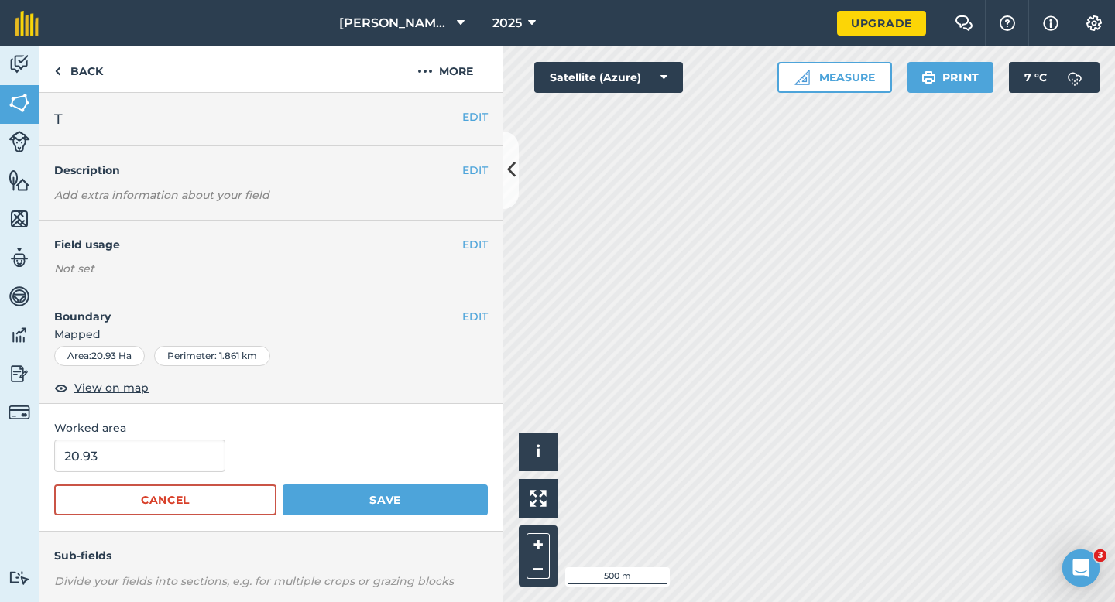
click at [117, 484] on form "20.93 Cancel Save" at bounding box center [270, 478] width 433 height 76
type input "20"
click at [120, 461] on input "20" at bounding box center [139, 456] width 171 height 33
click at [283, 485] on button "Save" at bounding box center [385, 500] width 205 height 31
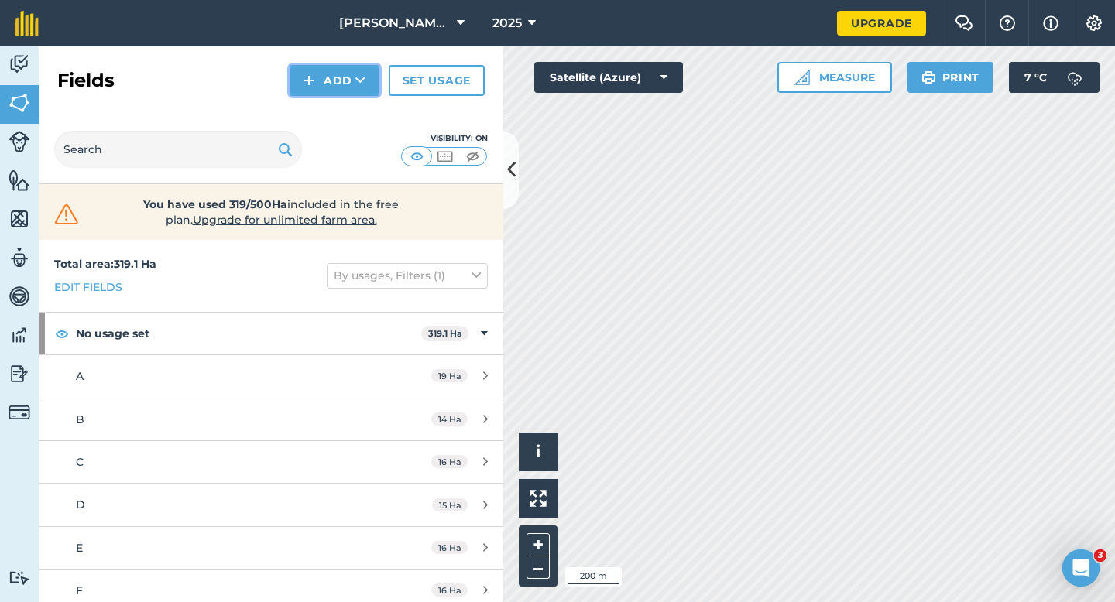
click at [334, 87] on button "Add" at bounding box center [334, 80] width 90 height 31
click at [334, 103] on link "Draw" at bounding box center [334, 115] width 85 height 34
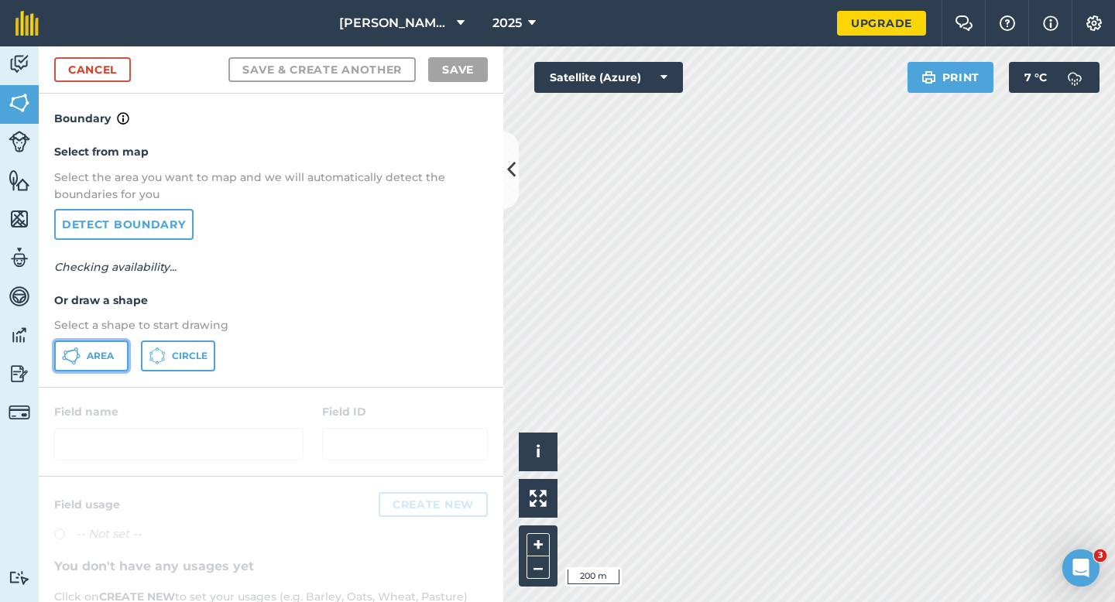
click at [84, 368] on button "Area" at bounding box center [91, 356] width 74 height 31
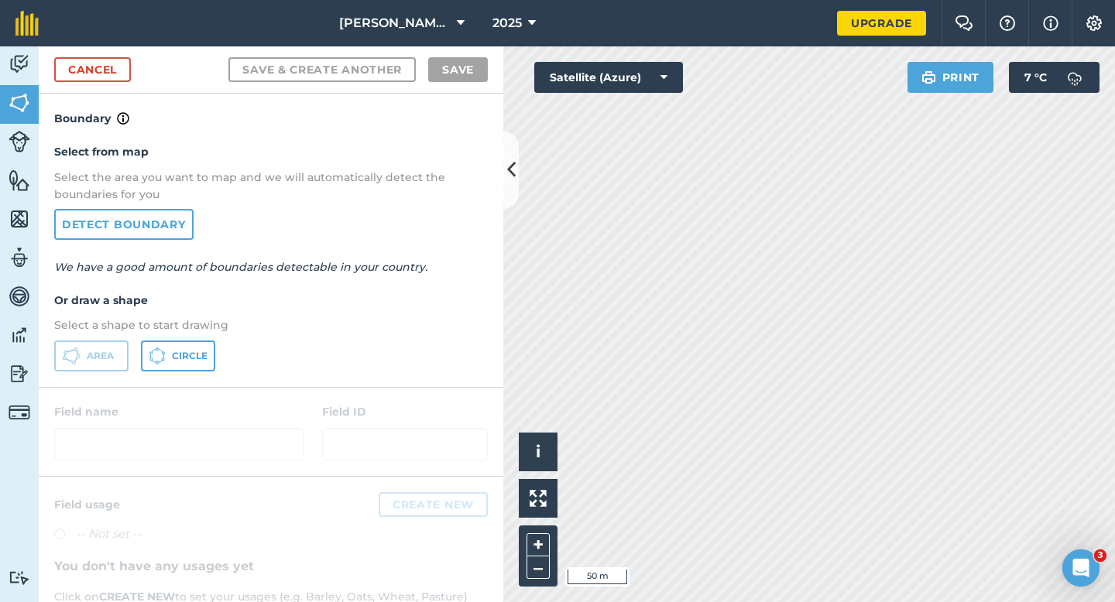
click at [131, 80] on div "Cancel Save & Create Another Save" at bounding box center [271, 69] width 464 height 47
click at [105, 74] on link "Cancel" at bounding box center [92, 69] width 77 height 25
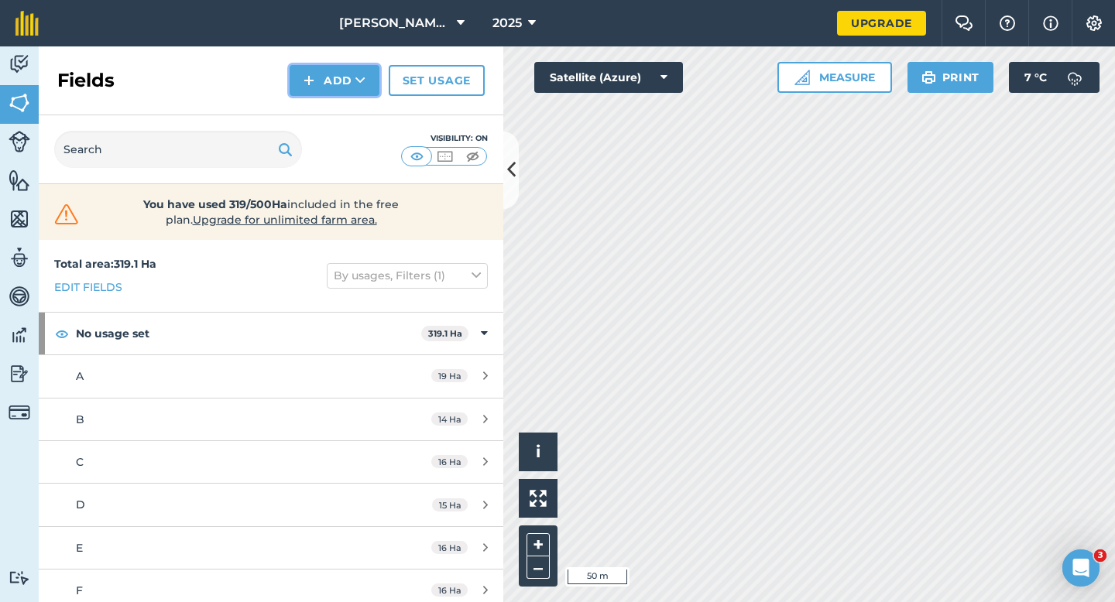
click at [312, 84] on img at bounding box center [308, 80] width 11 height 19
click at [322, 108] on link "Draw" at bounding box center [334, 115] width 85 height 34
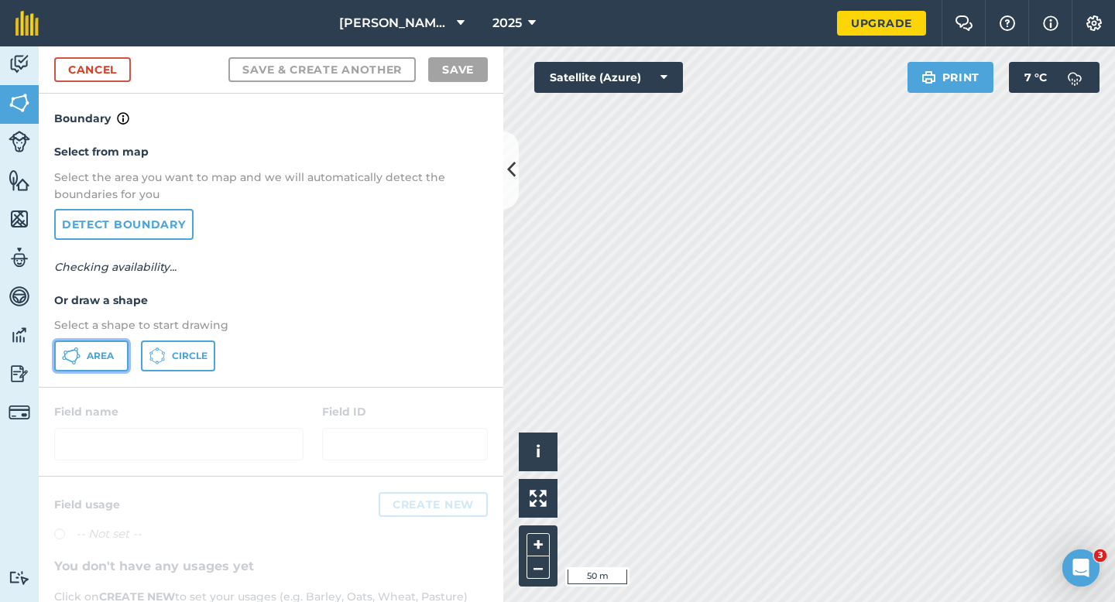
click at [96, 352] on span "Area" at bounding box center [100, 356] width 27 height 12
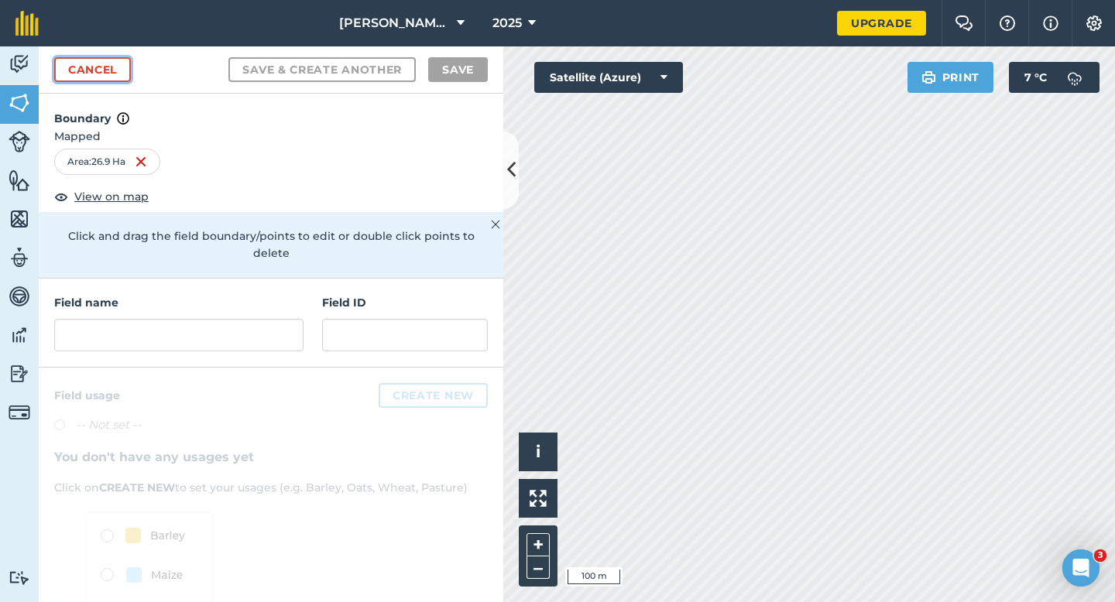
click at [102, 64] on link "Cancel" at bounding box center [92, 69] width 77 height 25
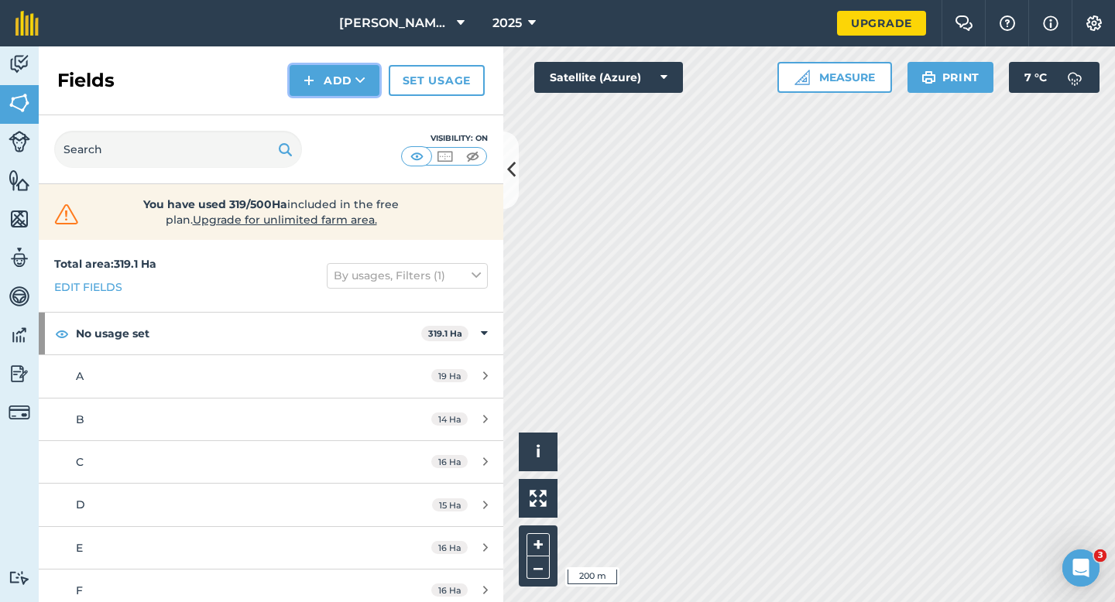
click at [310, 70] on button "Add" at bounding box center [334, 80] width 90 height 31
click at [314, 110] on link "Draw" at bounding box center [334, 115] width 85 height 34
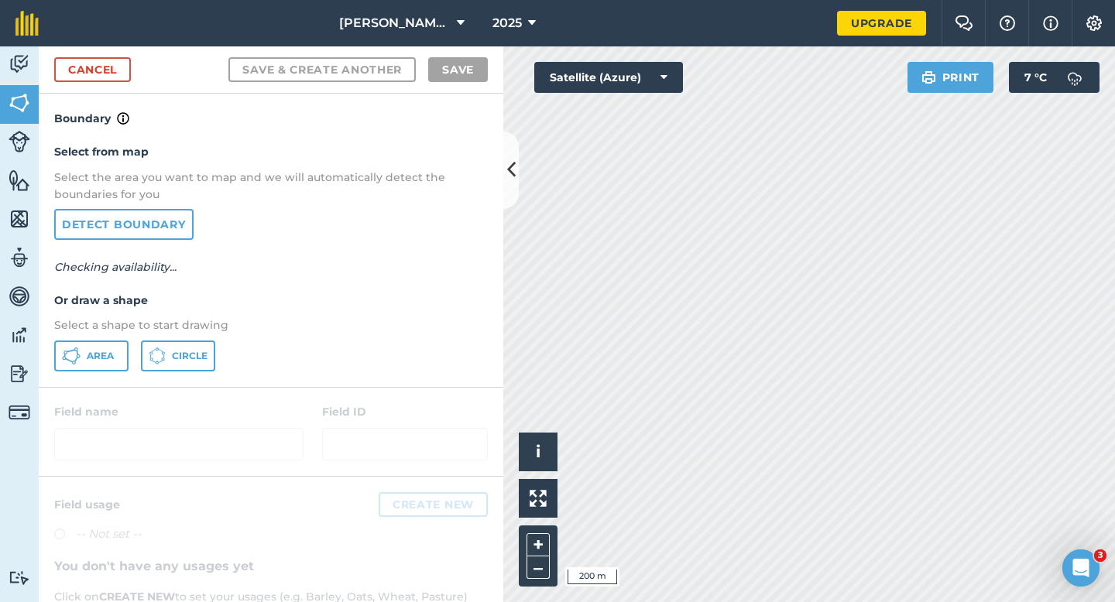
click at [112, 336] on div "Select from map Select the area you want to map and we will automatically detec…" at bounding box center [271, 257] width 464 height 259
click at [112, 342] on button "Area" at bounding box center [91, 356] width 74 height 31
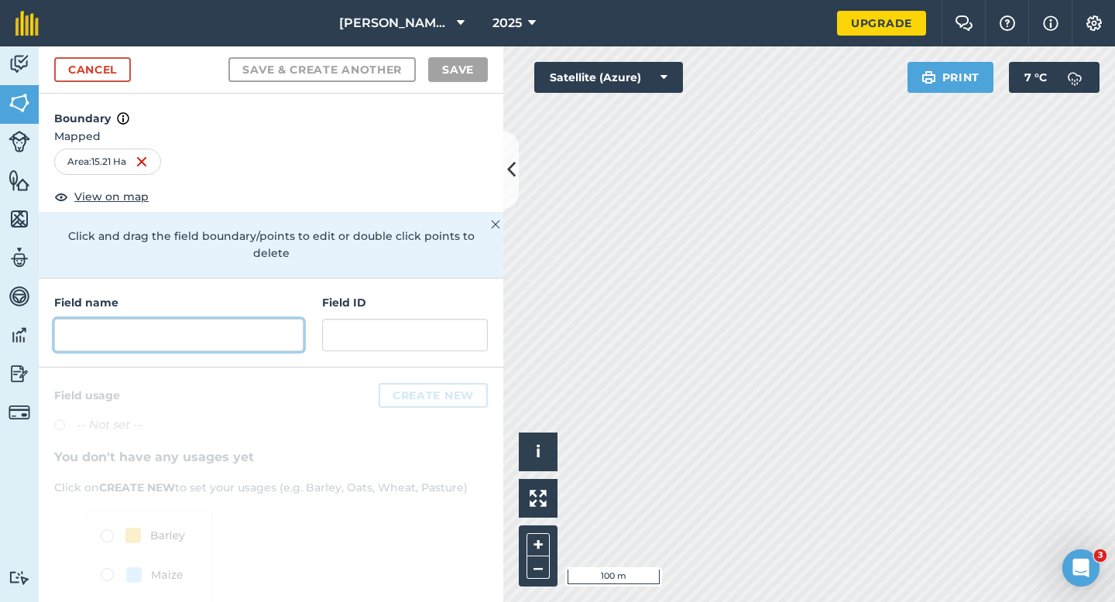
click at [259, 319] on input "text" at bounding box center [178, 335] width 249 height 33
type input "S"
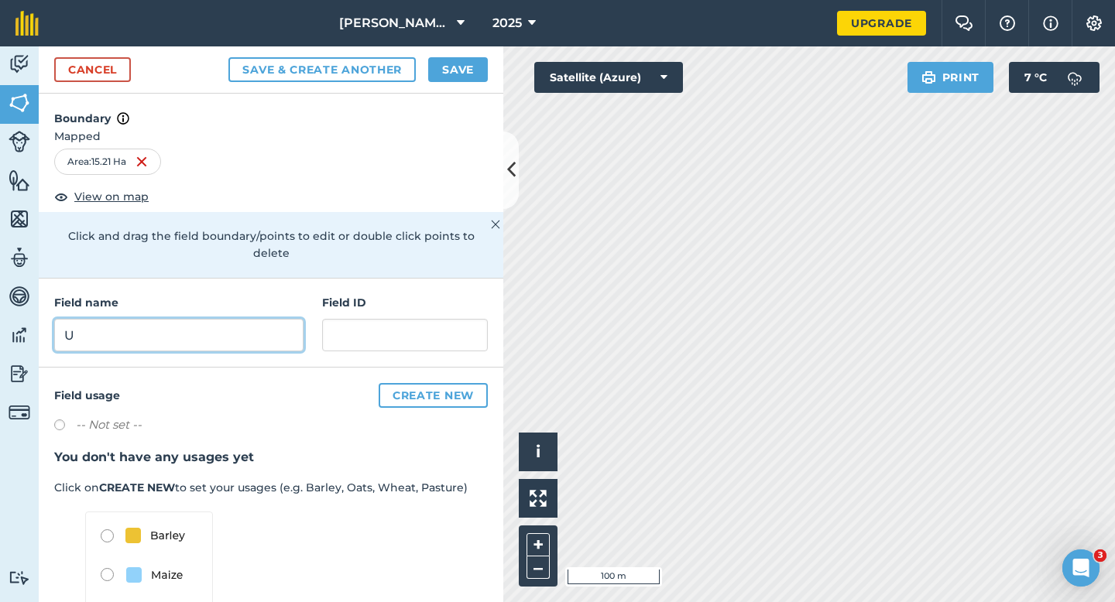
type input "U"
click at [440, 71] on button "Save" at bounding box center [458, 69] width 60 height 25
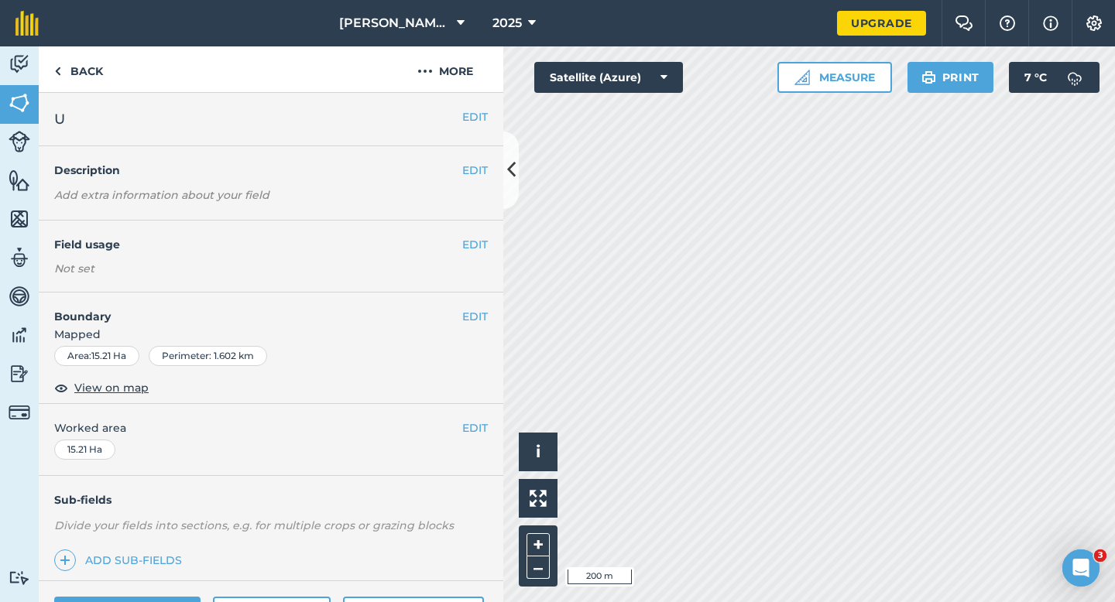
click at [481, 444] on div "EDIT Worked area 15.21 Ha" at bounding box center [271, 440] width 464 height 72
click at [481, 432] on button "EDIT" at bounding box center [475, 428] width 26 height 17
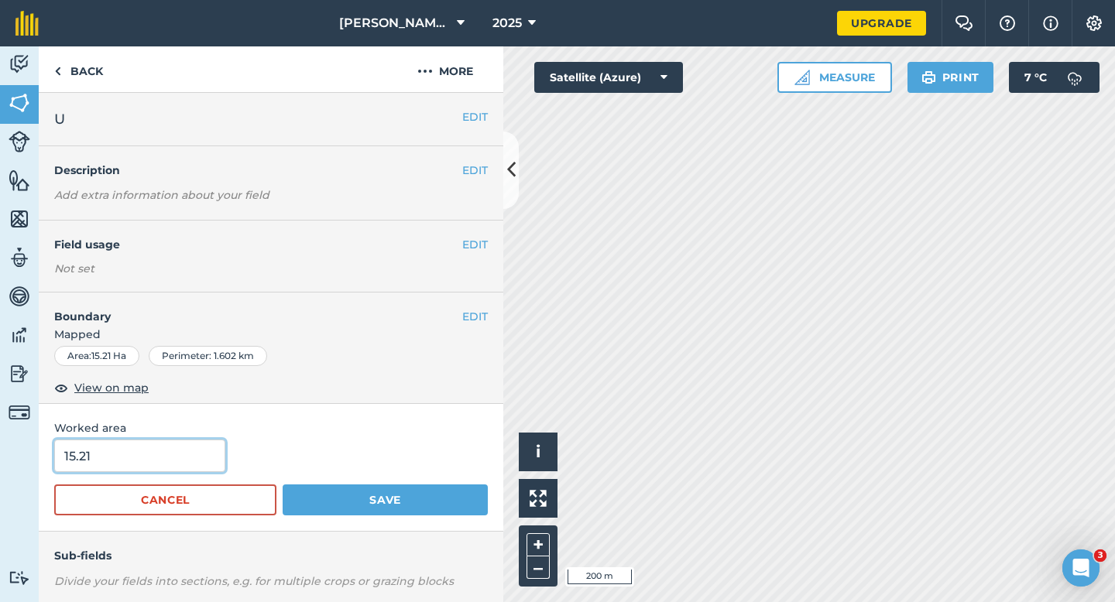
click at [198, 464] on input "15.21" at bounding box center [139, 456] width 171 height 33
type input "15.2"
click at [283, 485] on button "Save" at bounding box center [385, 500] width 205 height 31
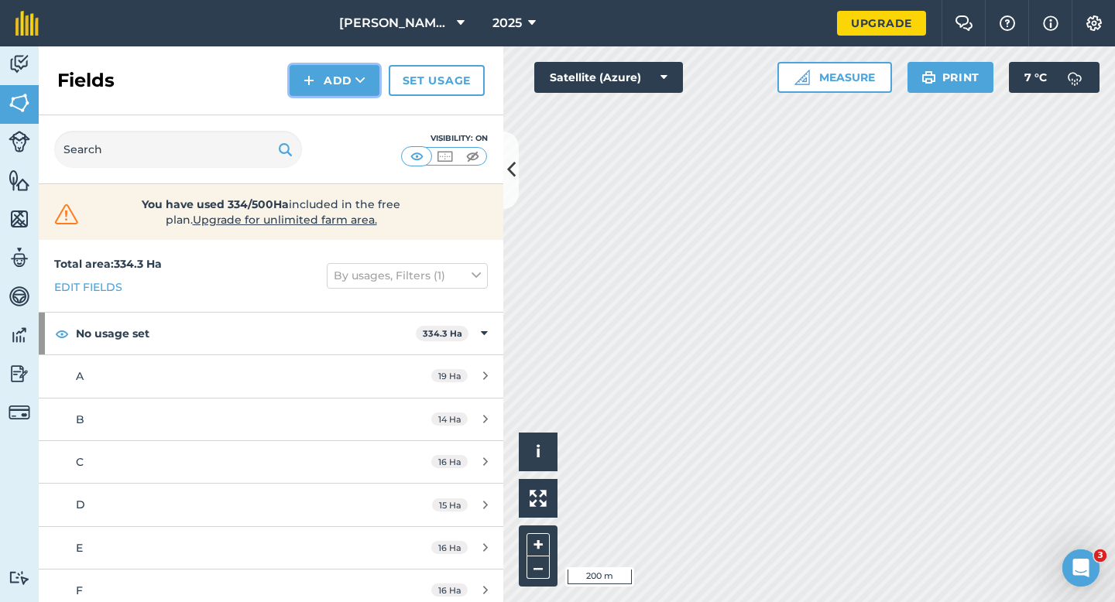
click at [302, 79] on button "Add" at bounding box center [334, 80] width 90 height 31
click at [321, 119] on link "Draw" at bounding box center [334, 115] width 85 height 34
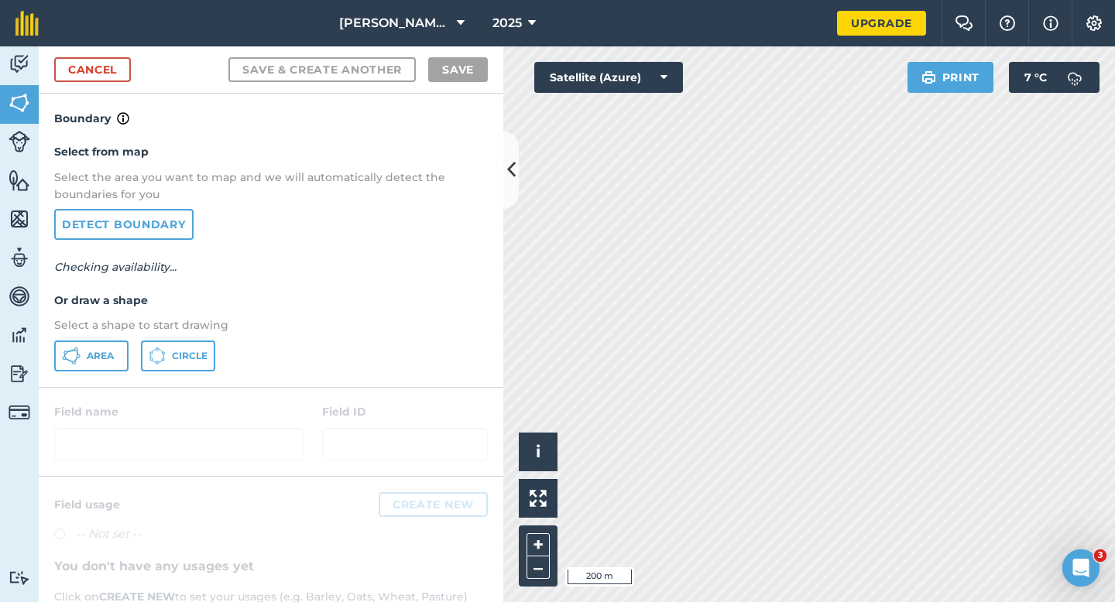
click at [111, 337] on div "Select from map Select the area you want to map and we will automatically detec…" at bounding box center [271, 257] width 464 height 259
click at [111, 346] on button "Area" at bounding box center [91, 356] width 74 height 31
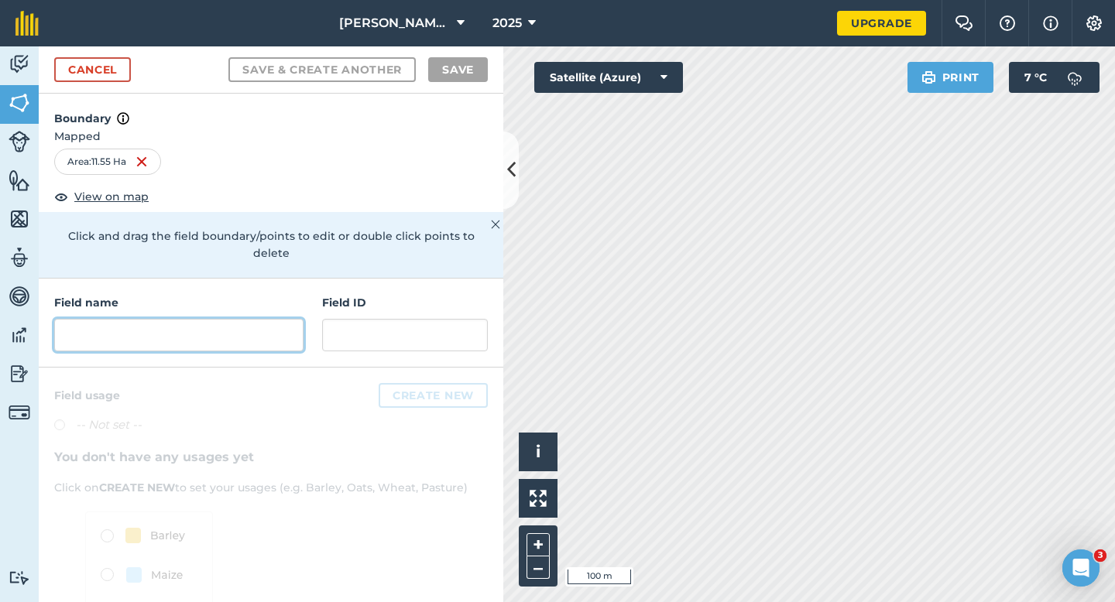
click at [285, 324] on input "text" at bounding box center [178, 335] width 249 height 33
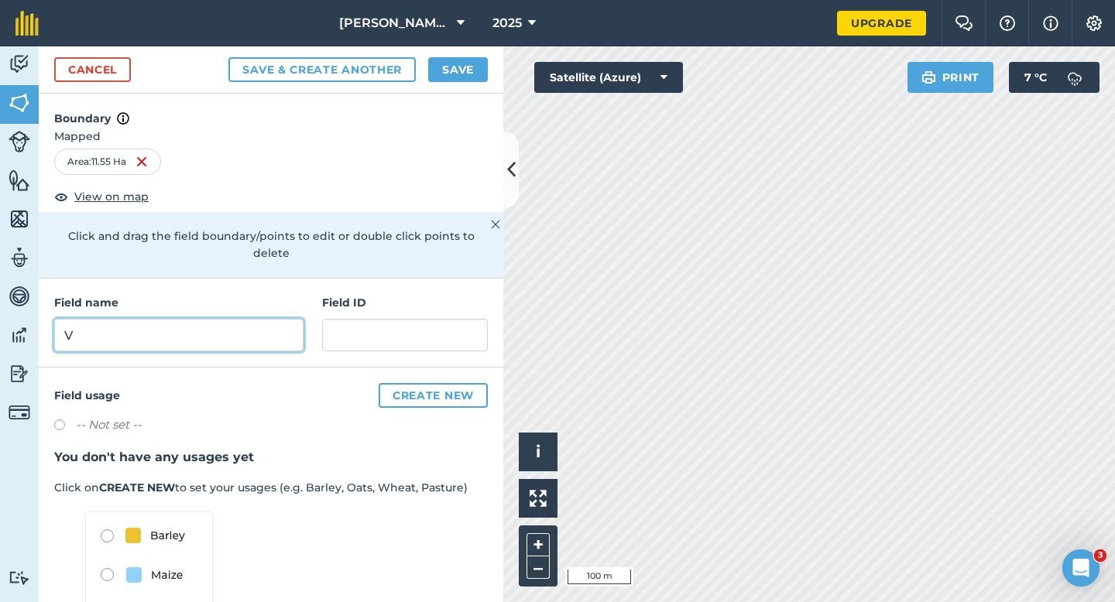
type input "V"
click at [443, 86] on div "Cancel Save & Create Another Save" at bounding box center [271, 69] width 464 height 47
click at [446, 69] on button "Save" at bounding box center [458, 69] width 60 height 25
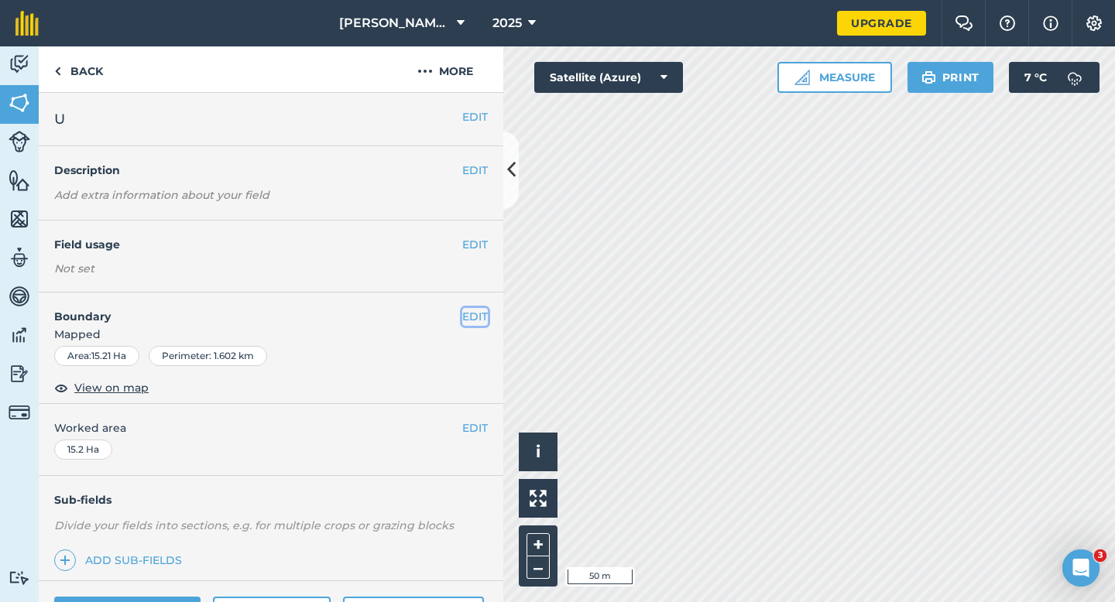
click at [474, 311] on button "EDIT" at bounding box center [475, 316] width 26 height 17
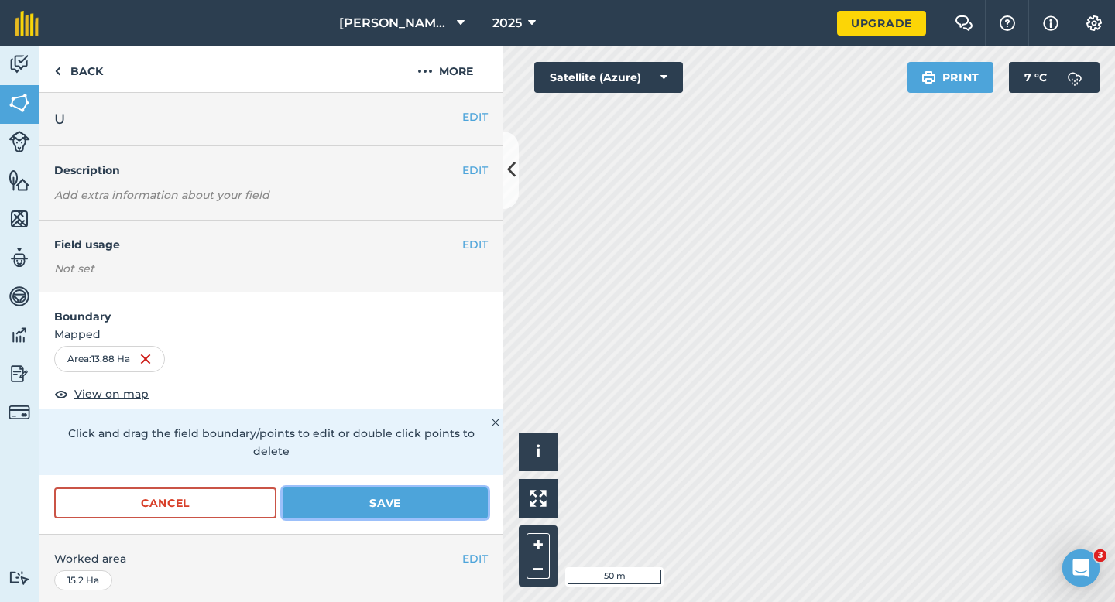
click at [405, 488] on button "Save" at bounding box center [385, 503] width 205 height 31
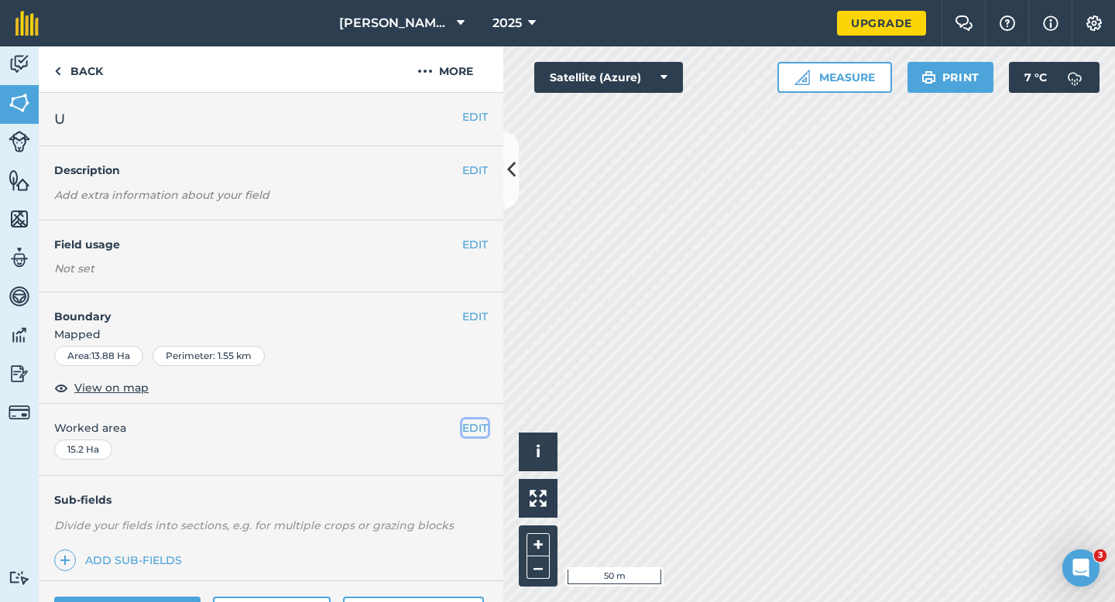
click at [483, 426] on button "EDIT" at bounding box center [475, 428] width 26 height 17
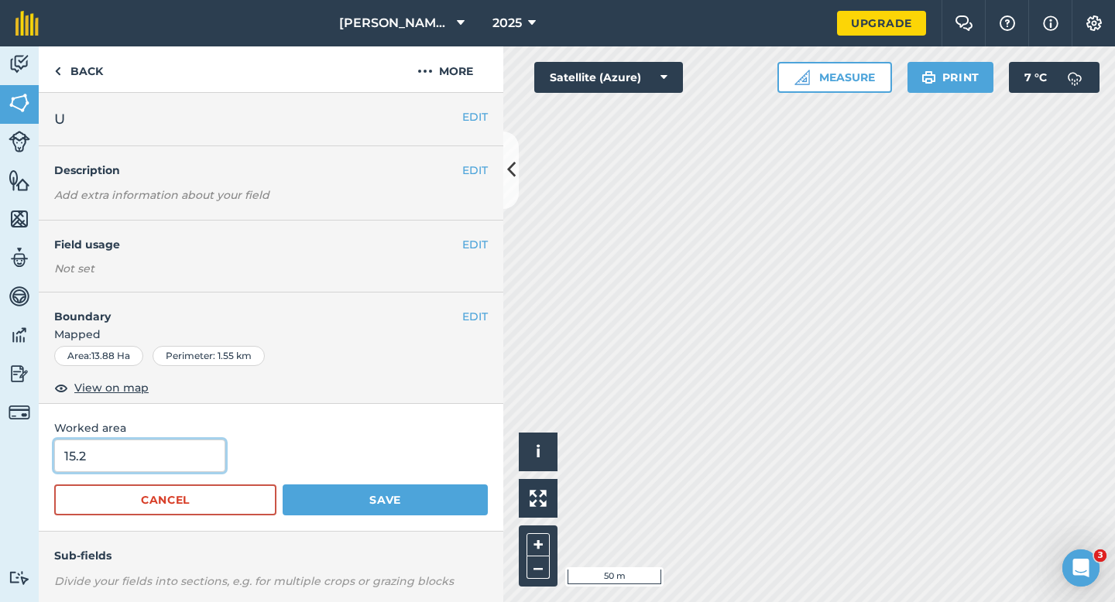
click at [174, 459] on input "15.2" at bounding box center [139, 456] width 171 height 33
type input "13.8"
click at [283, 485] on button "Save" at bounding box center [385, 500] width 205 height 31
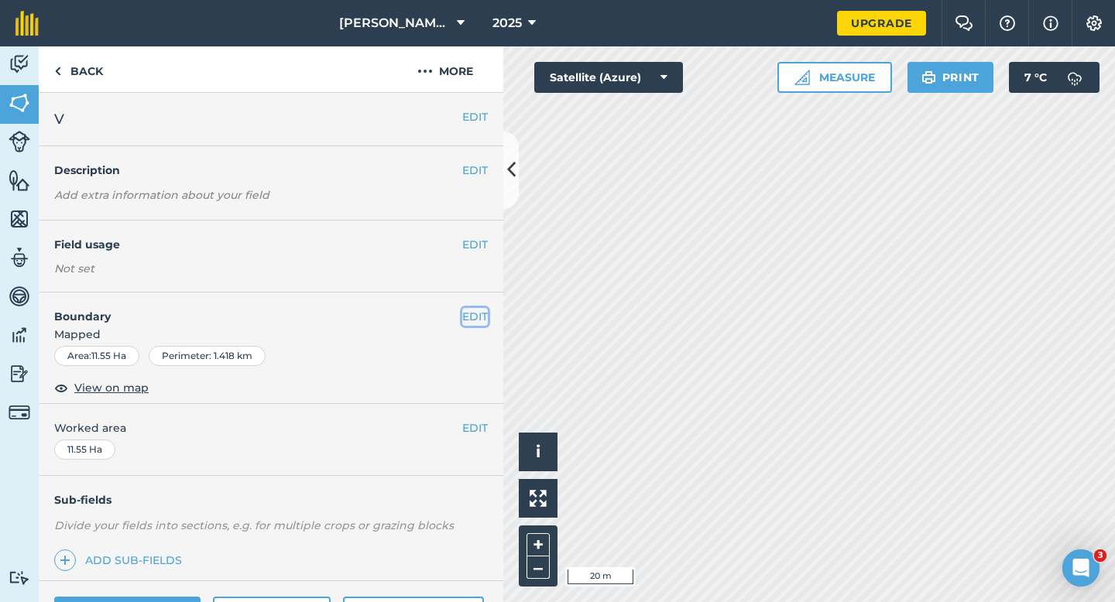
click at [481, 310] on button "EDIT" at bounding box center [475, 316] width 26 height 17
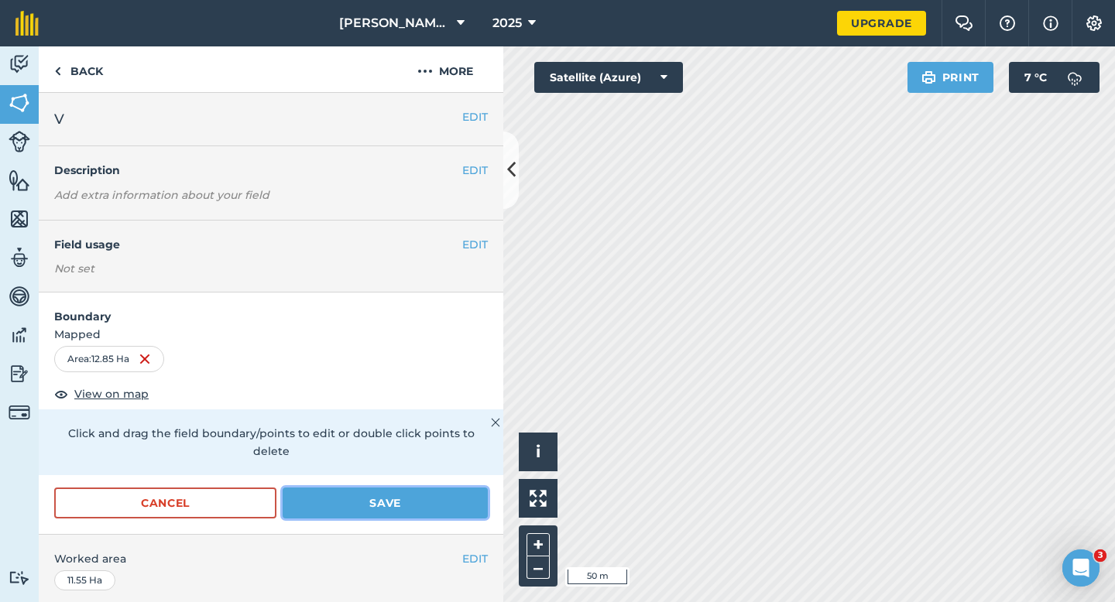
click at [402, 488] on button "Save" at bounding box center [385, 503] width 205 height 31
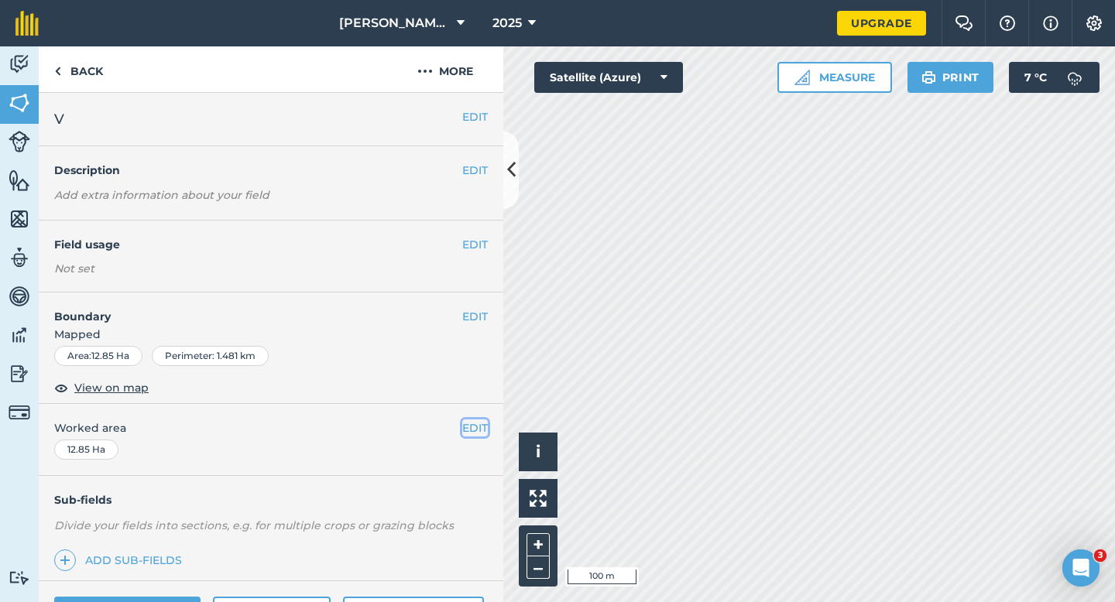
click at [465, 432] on button "EDIT" at bounding box center [475, 428] width 26 height 17
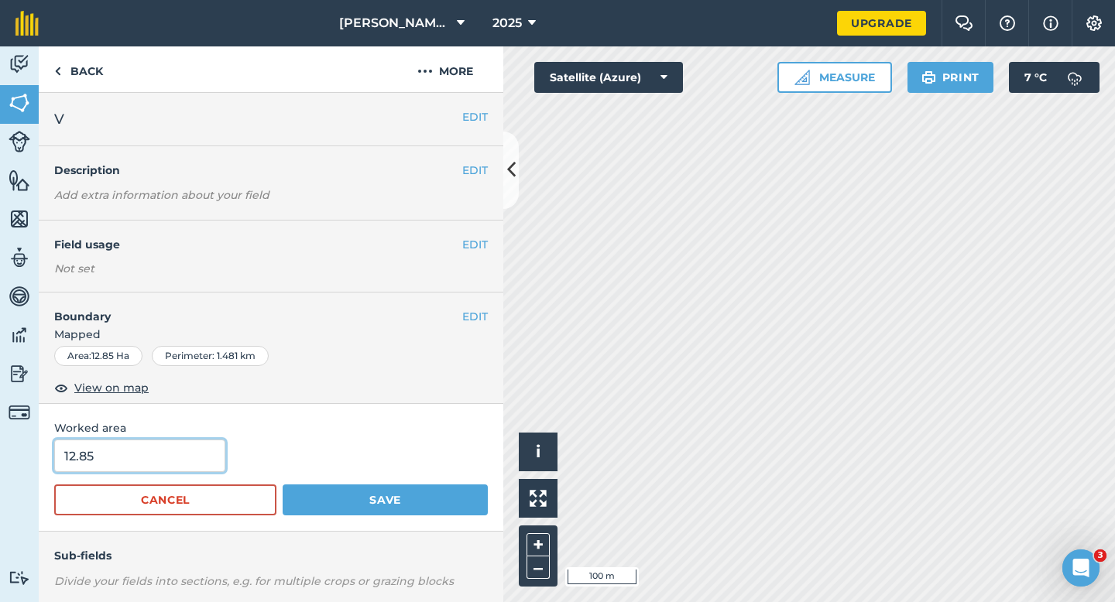
type input "13"
click at [147, 465] on input "13" at bounding box center [139, 456] width 171 height 33
click at [283, 485] on button "Save" at bounding box center [385, 500] width 205 height 31
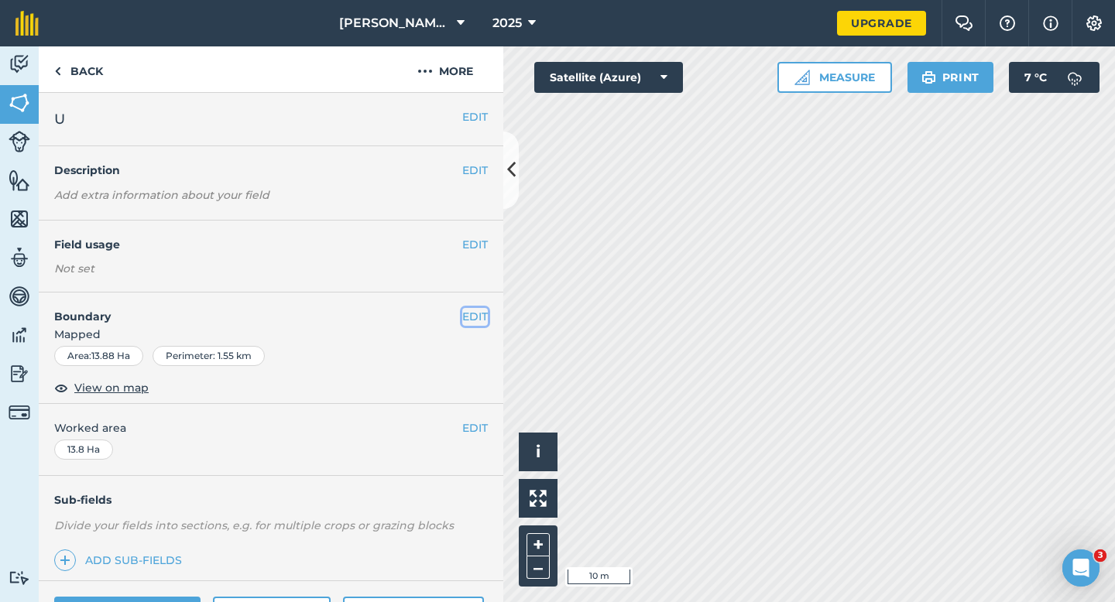
click at [478, 310] on button "EDIT" at bounding box center [475, 316] width 26 height 17
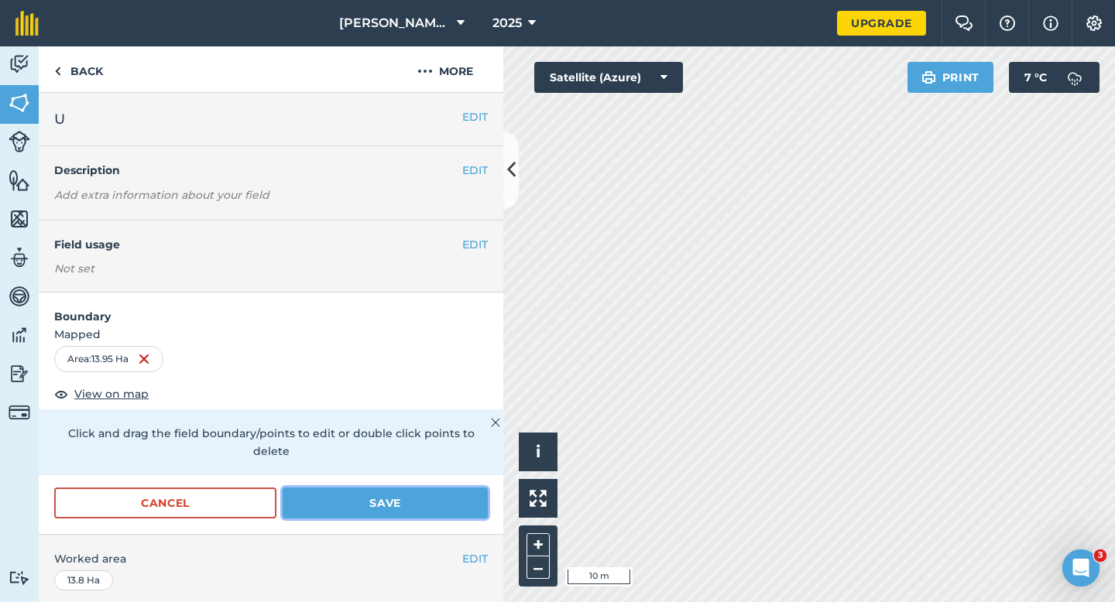
click at [448, 488] on button "Save" at bounding box center [385, 503] width 205 height 31
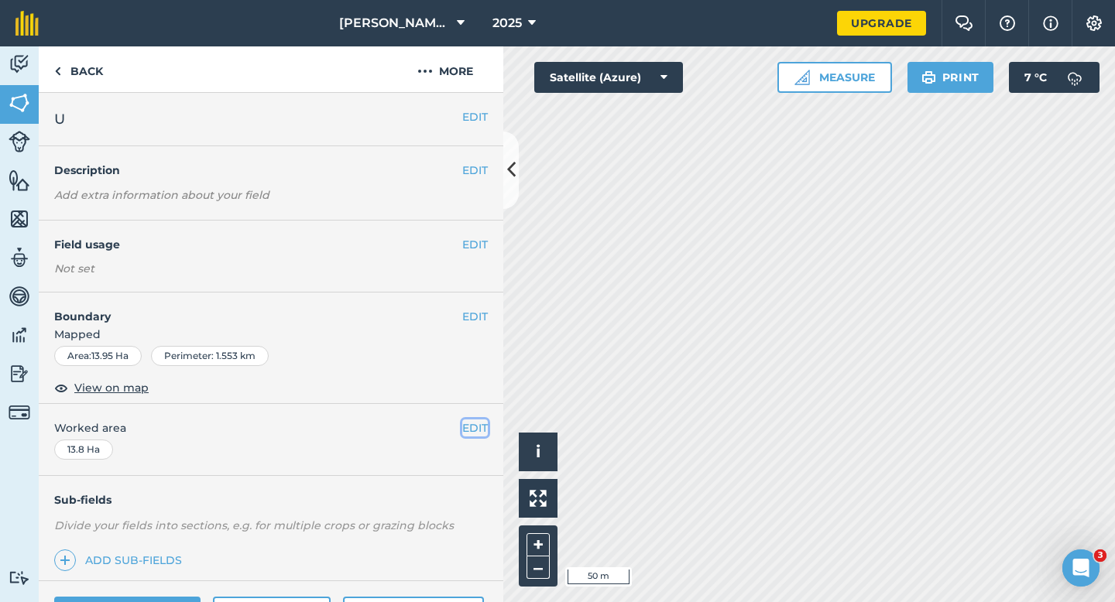
click at [462, 420] on button "EDIT" at bounding box center [475, 428] width 26 height 17
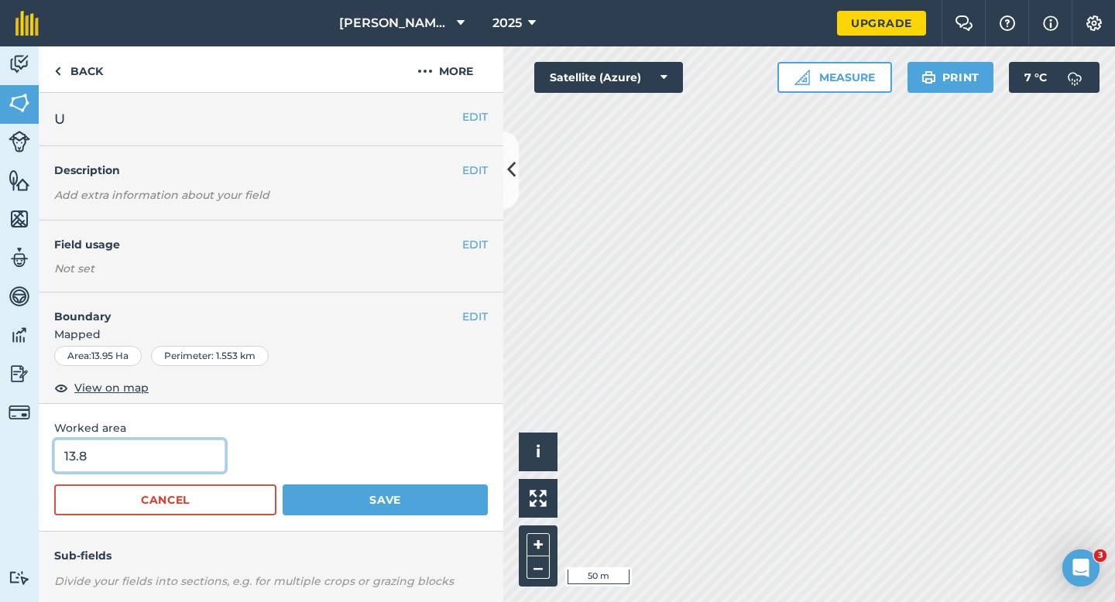
type input "14"
click at [172, 453] on input "14" at bounding box center [139, 456] width 171 height 33
click at [283, 485] on button "Save" at bounding box center [385, 500] width 205 height 31
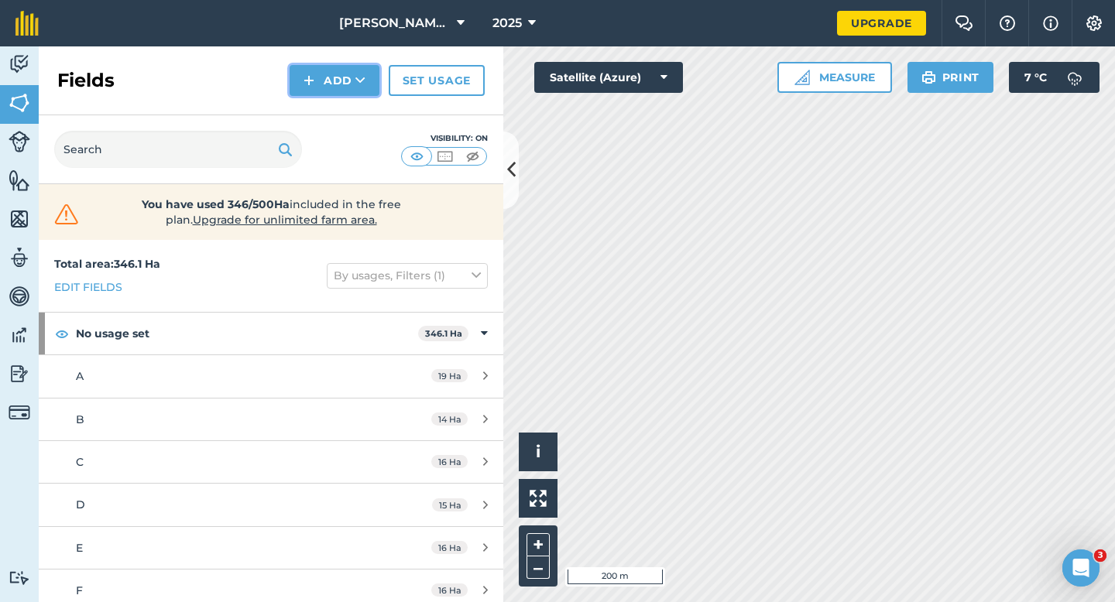
click at [315, 77] on button "Add" at bounding box center [334, 80] width 90 height 31
click at [319, 109] on link "Draw" at bounding box center [334, 115] width 85 height 34
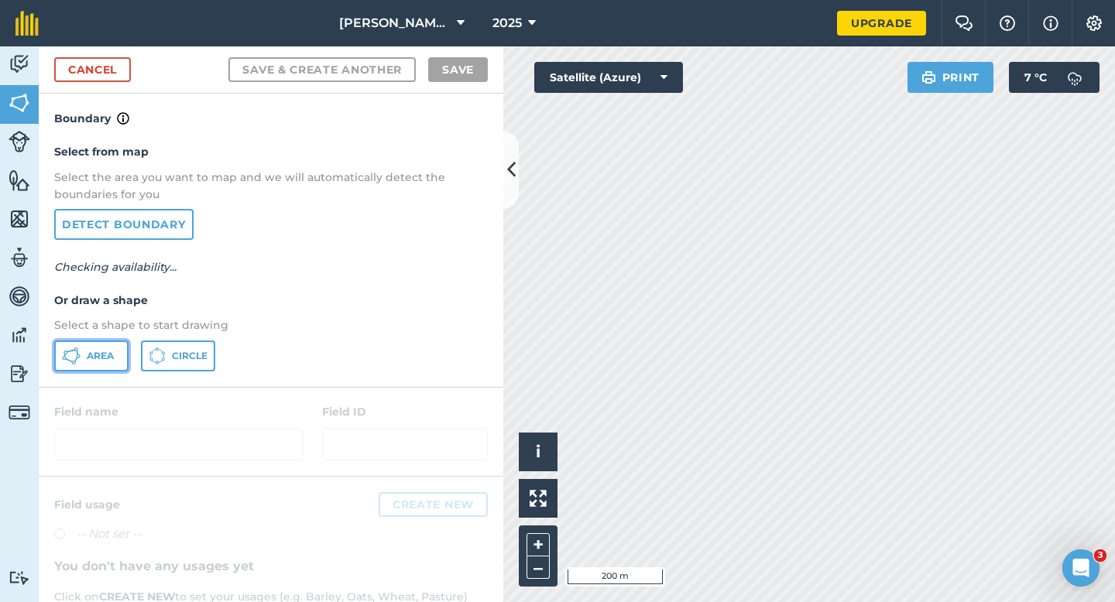
click at [95, 367] on button "Area" at bounding box center [91, 356] width 74 height 31
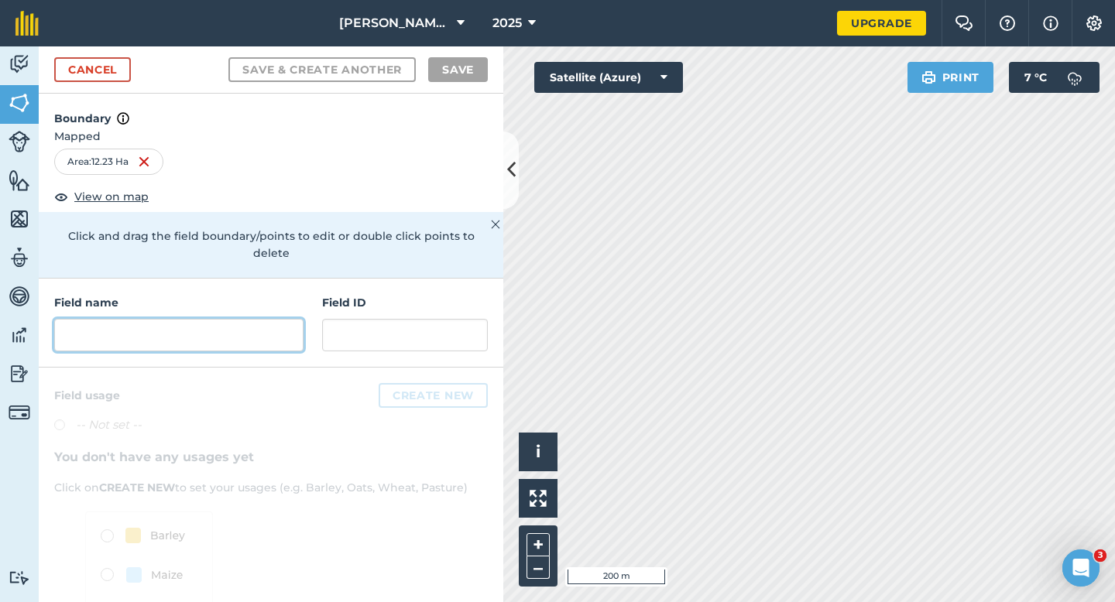
click at [174, 319] on input "text" at bounding box center [178, 335] width 249 height 33
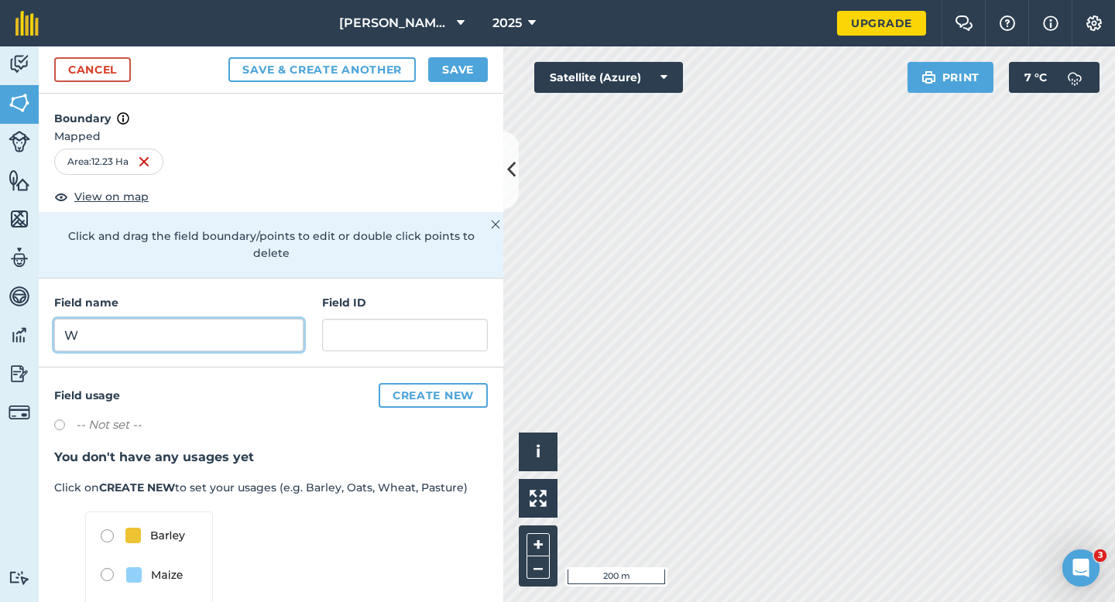
type input "W"
click at [441, 77] on button "Save" at bounding box center [458, 69] width 60 height 25
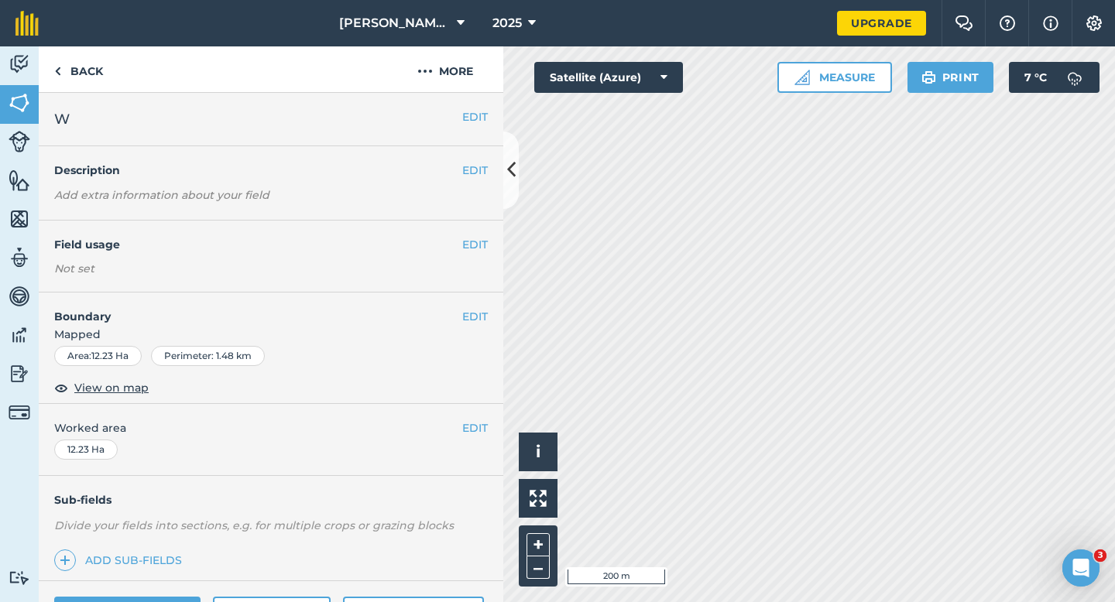
click at [458, 430] on span "Worked area" at bounding box center [270, 428] width 433 height 17
click at [473, 430] on button "EDIT" at bounding box center [475, 428] width 26 height 17
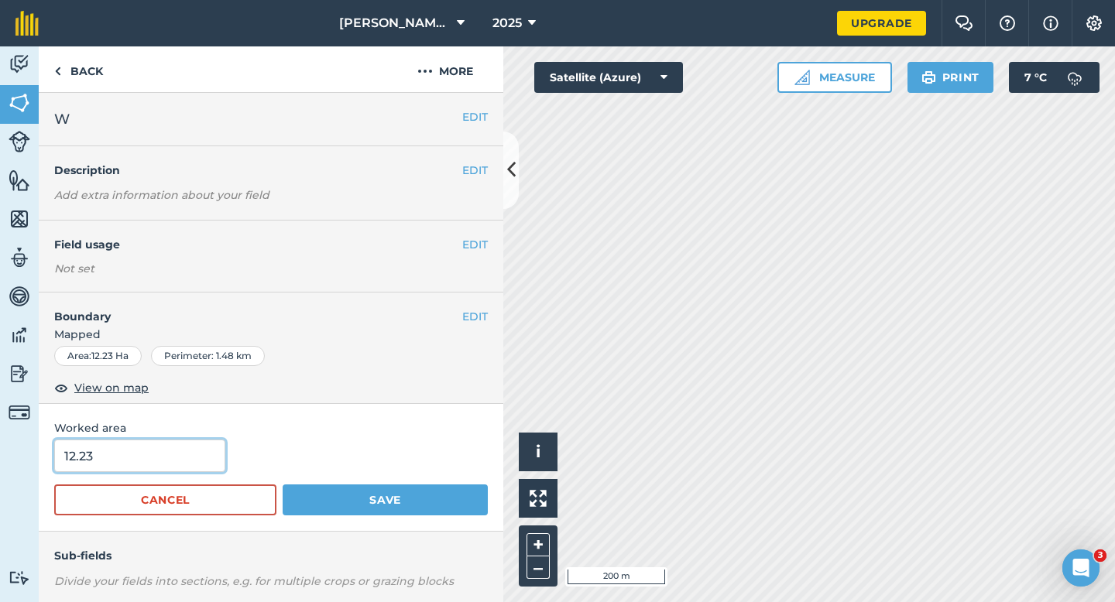
click at [157, 463] on input "12.23" at bounding box center [139, 456] width 171 height 33
type input "12.2"
click at [283, 485] on button "Save" at bounding box center [385, 500] width 205 height 31
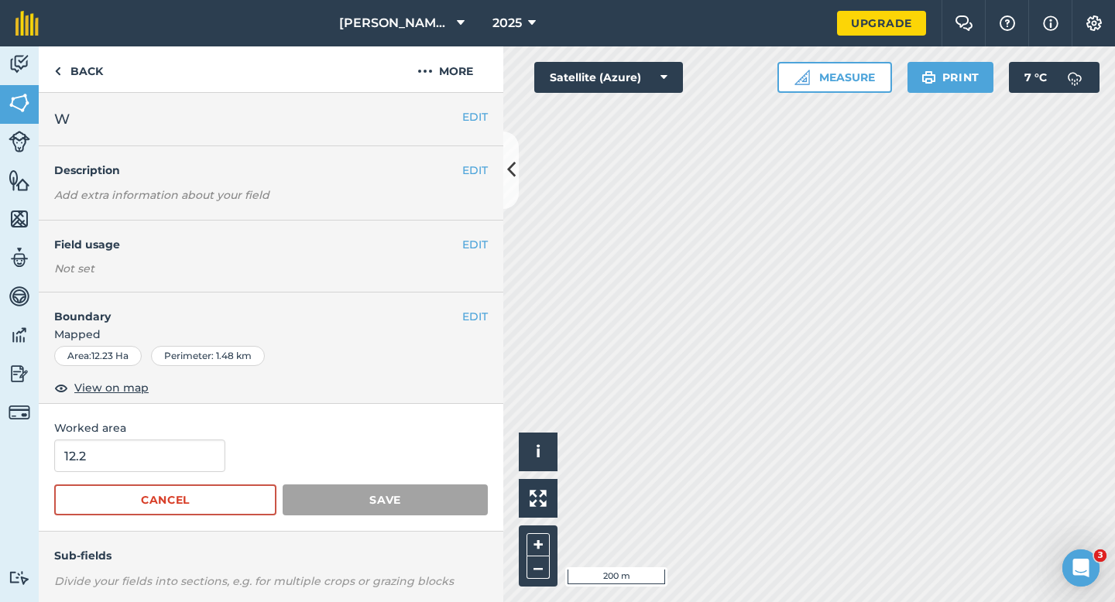
click at [498, 286] on div "EDIT Field usage Not set" at bounding box center [271, 257] width 464 height 72
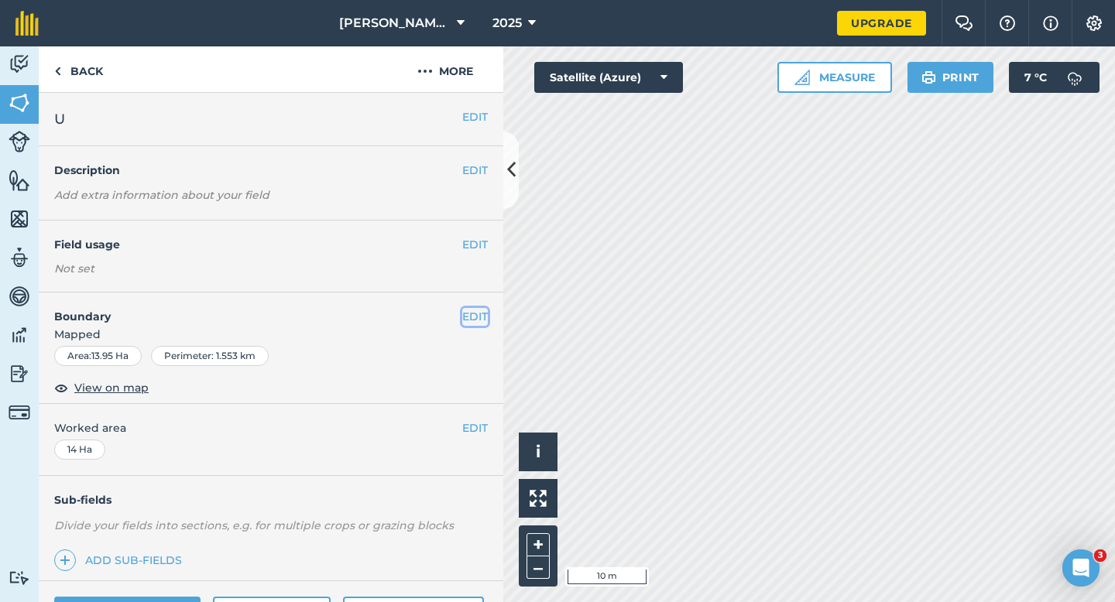
click at [474, 321] on button "EDIT" at bounding box center [475, 316] width 26 height 17
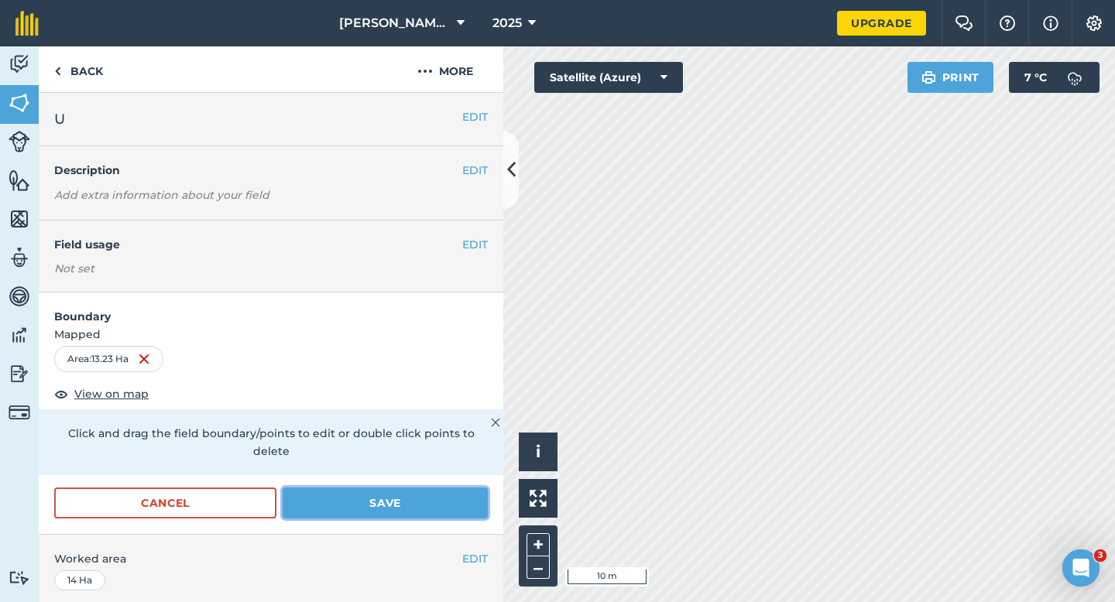
click at [361, 488] on button "Save" at bounding box center [385, 503] width 205 height 31
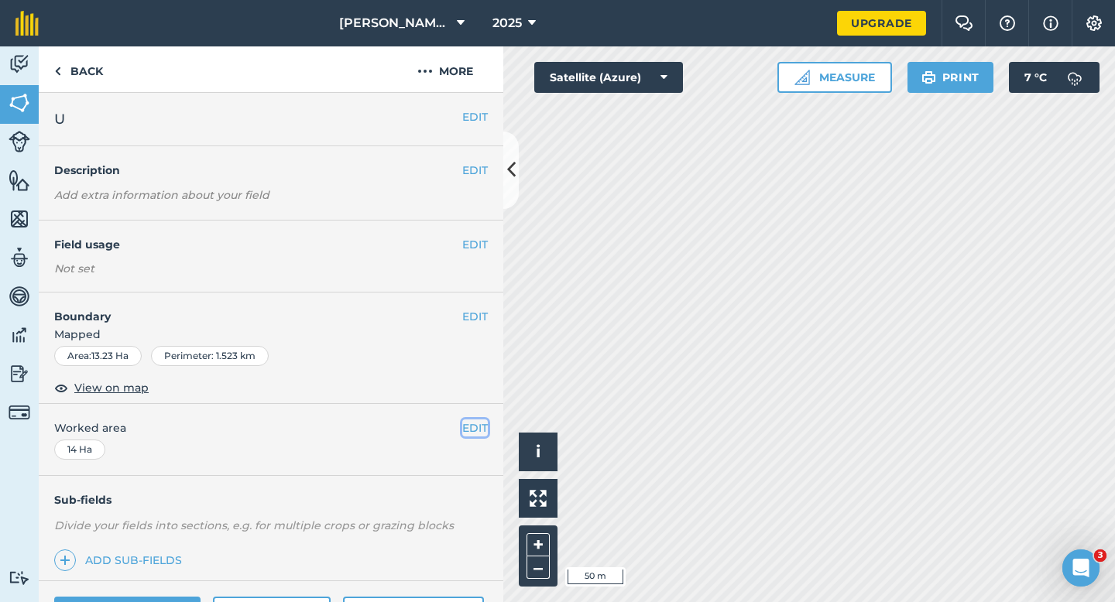
click at [477, 437] on button "EDIT" at bounding box center [475, 428] width 26 height 17
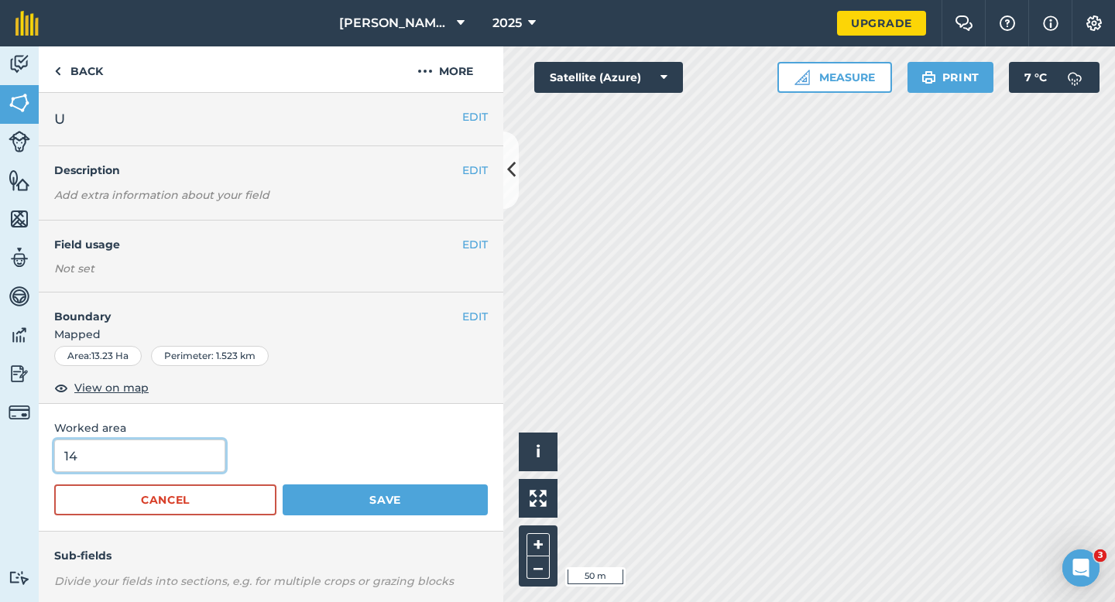
click at [190, 469] on input "14" at bounding box center [139, 456] width 171 height 33
type input "13.2"
click at [283, 485] on button "Save" at bounding box center [385, 500] width 205 height 31
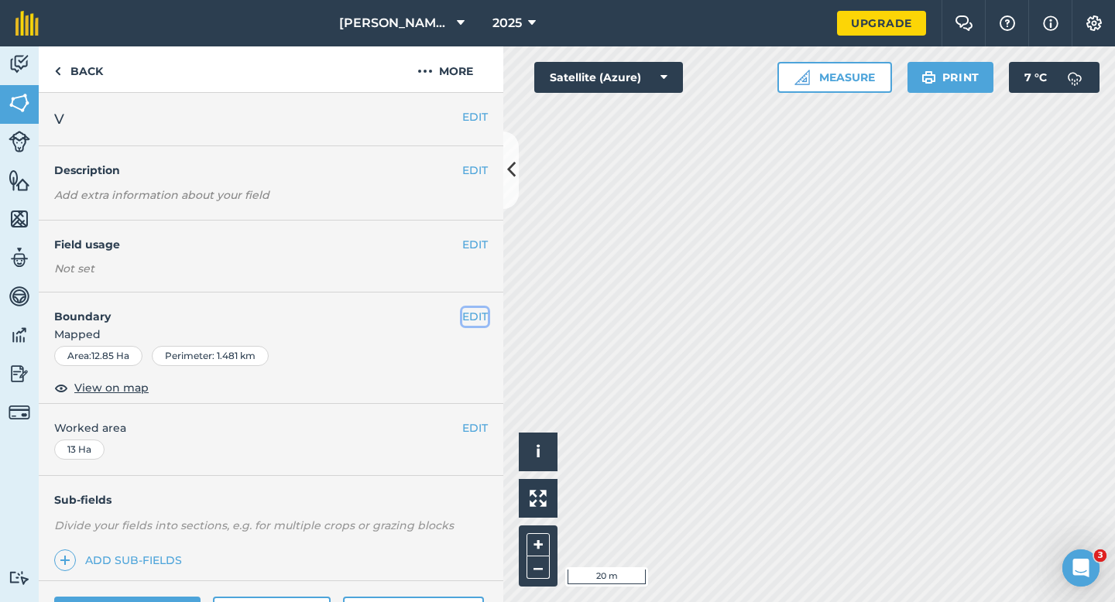
click at [472, 312] on button "EDIT" at bounding box center [475, 316] width 26 height 17
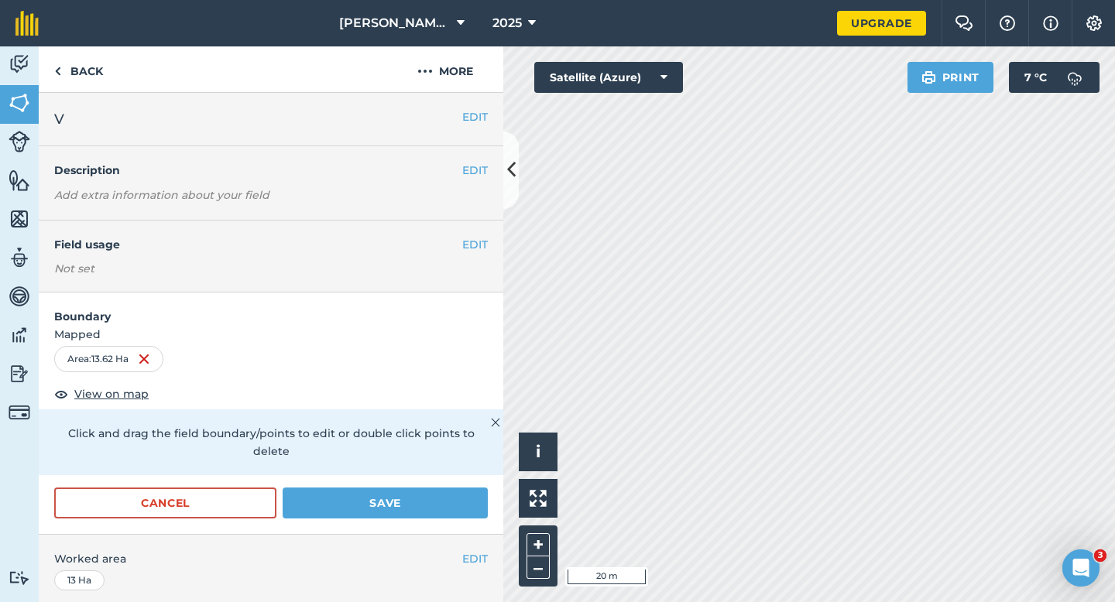
click at [412, 467] on form "Boundary Mapped Area : 13.62 Ha View on map Click and drag the field boundary/p…" at bounding box center [271, 413] width 464 height 241
click at [412, 488] on button "Save" at bounding box center [385, 503] width 205 height 31
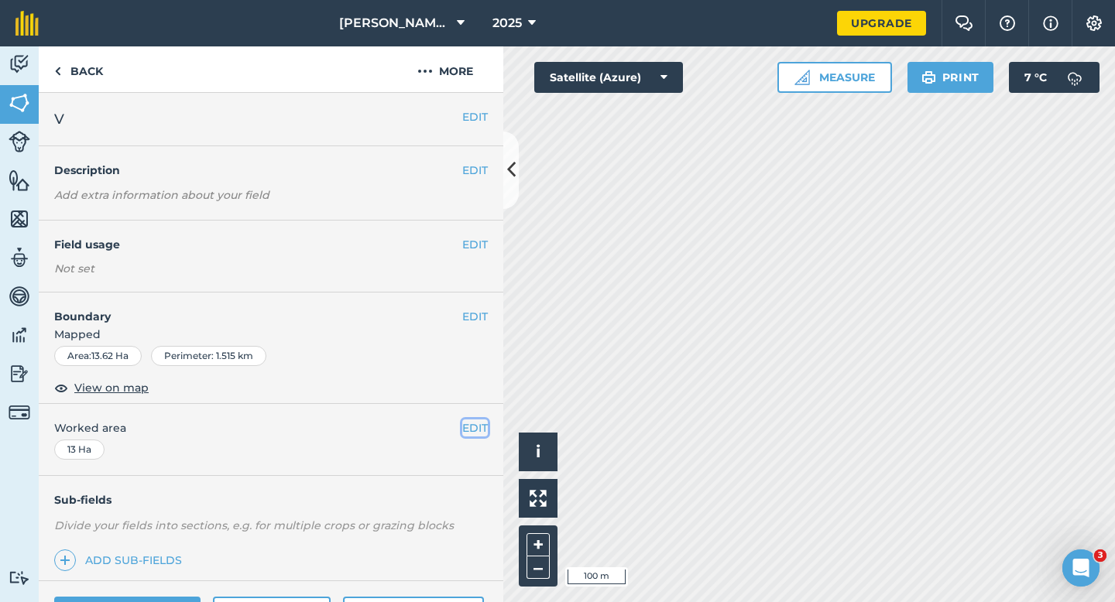
click at [474, 429] on button "EDIT" at bounding box center [475, 428] width 26 height 17
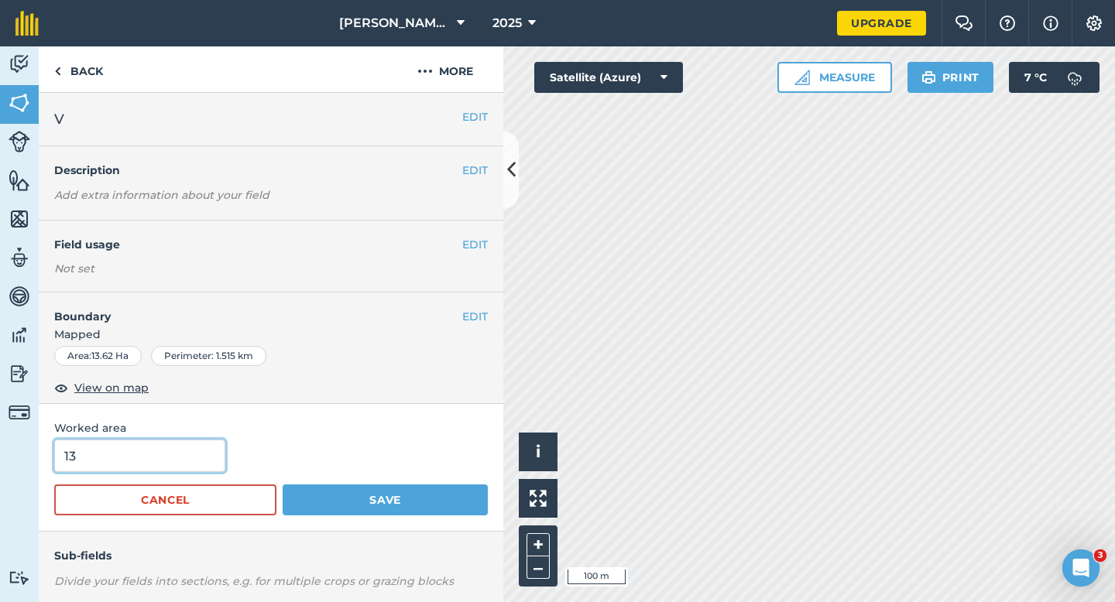
click at [115, 464] on input "13" at bounding box center [139, 456] width 171 height 33
type input "13.6"
click at [283, 485] on button "Save" at bounding box center [385, 500] width 205 height 31
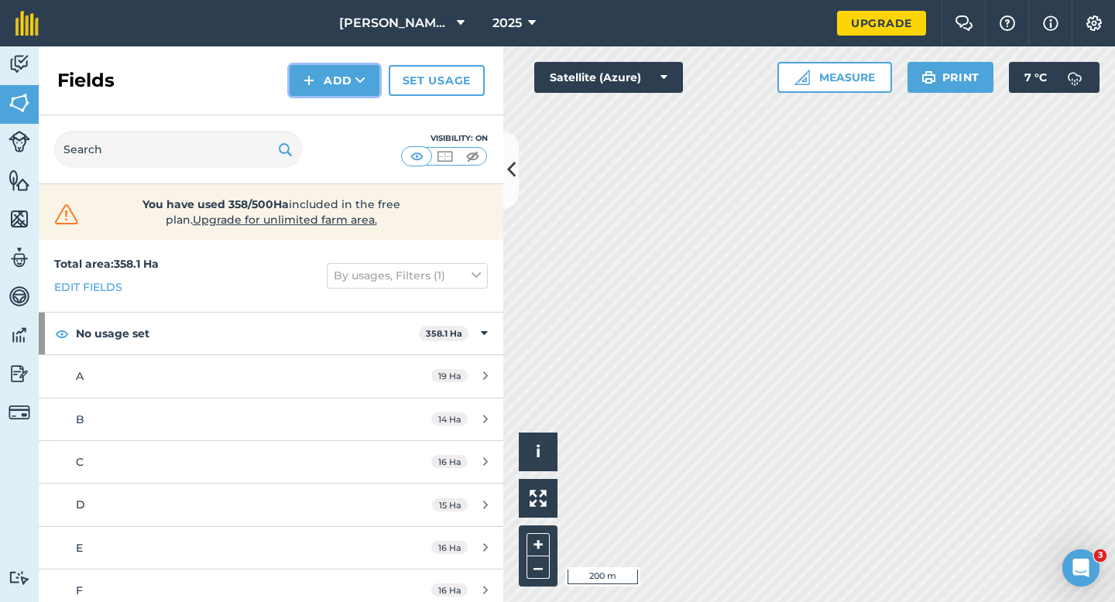
click at [327, 86] on button "Add" at bounding box center [334, 80] width 90 height 31
click at [327, 107] on link "Draw" at bounding box center [334, 115] width 85 height 34
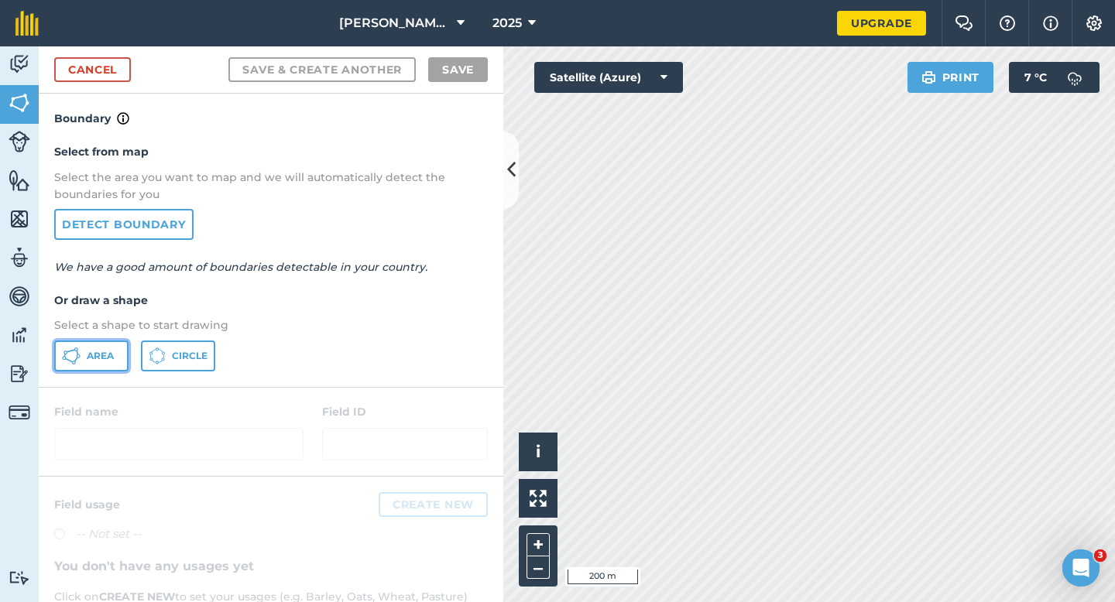
click at [115, 344] on button "Area" at bounding box center [91, 356] width 74 height 31
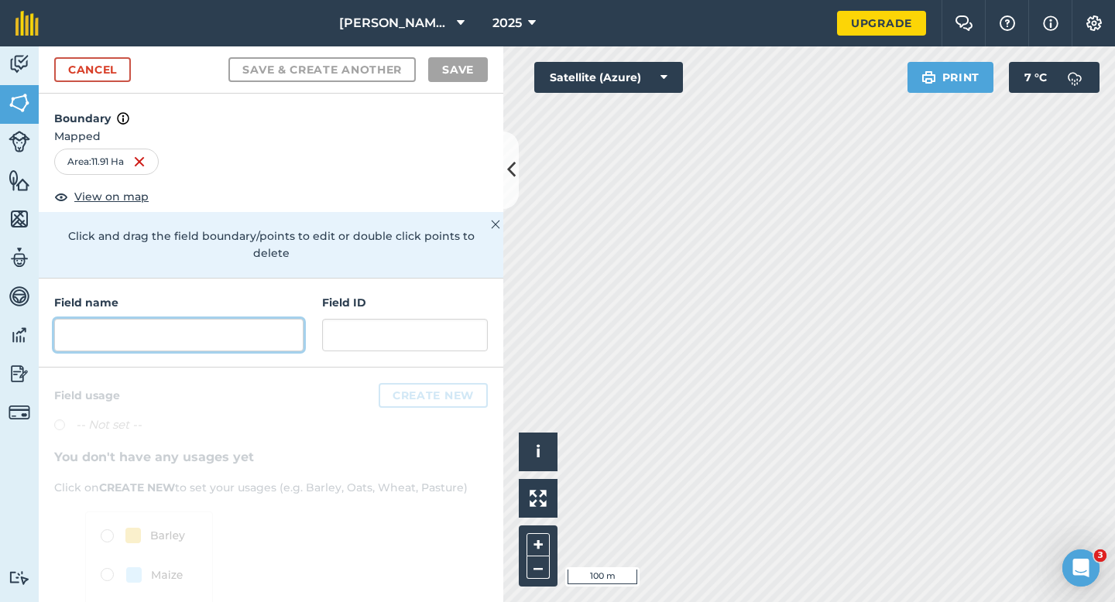
click at [276, 319] on input "text" at bounding box center [178, 335] width 249 height 33
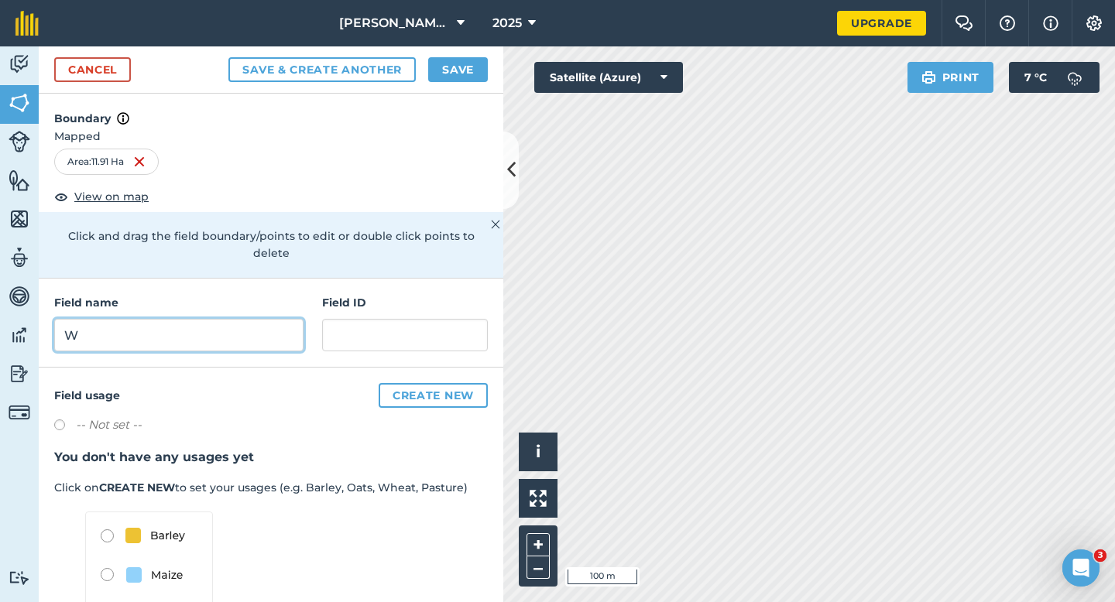
type input "W"
click at [481, 80] on button "Save" at bounding box center [458, 69] width 60 height 25
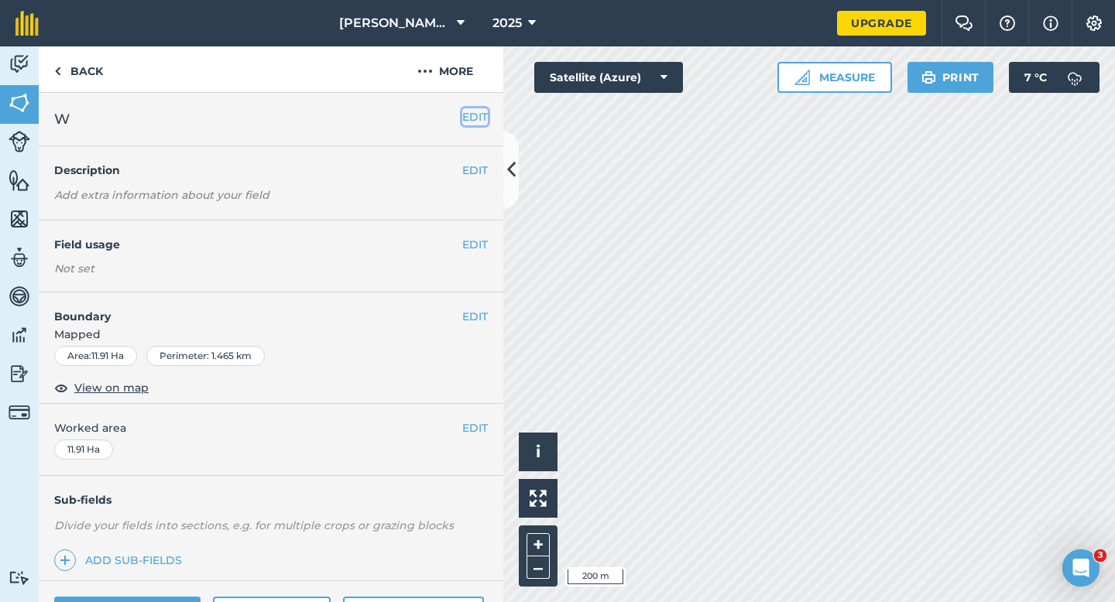
click at [471, 122] on button "EDIT" at bounding box center [475, 116] width 26 height 17
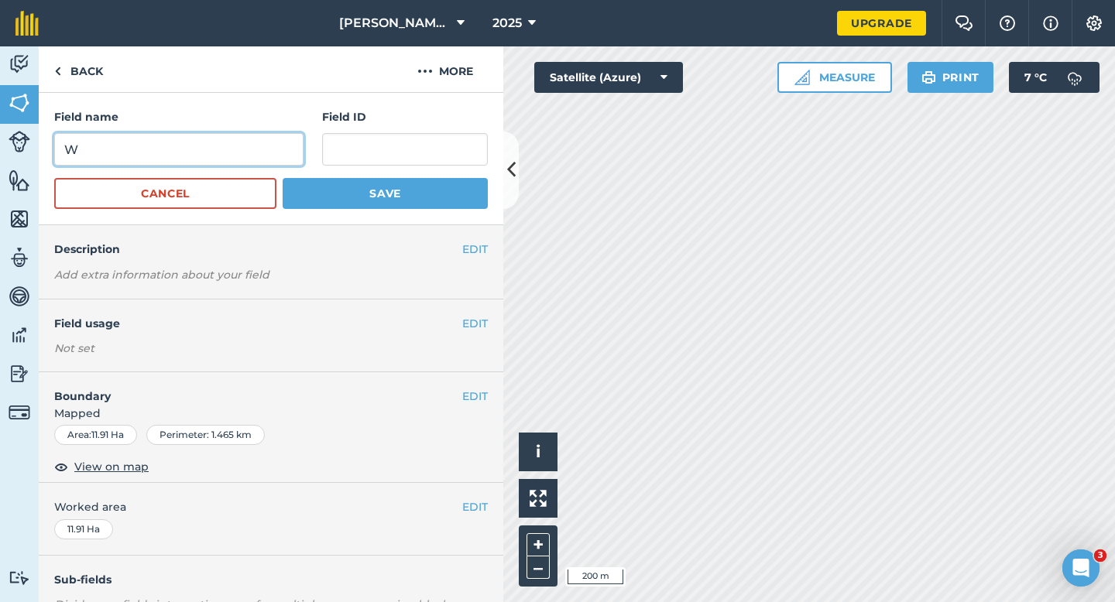
click at [289, 159] on input "W" at bounding box center [178, 149] width 249 height 33
type input "X"
click at [283, 178] on button "Save" at bounding box center [385, 193] width 205 height 31
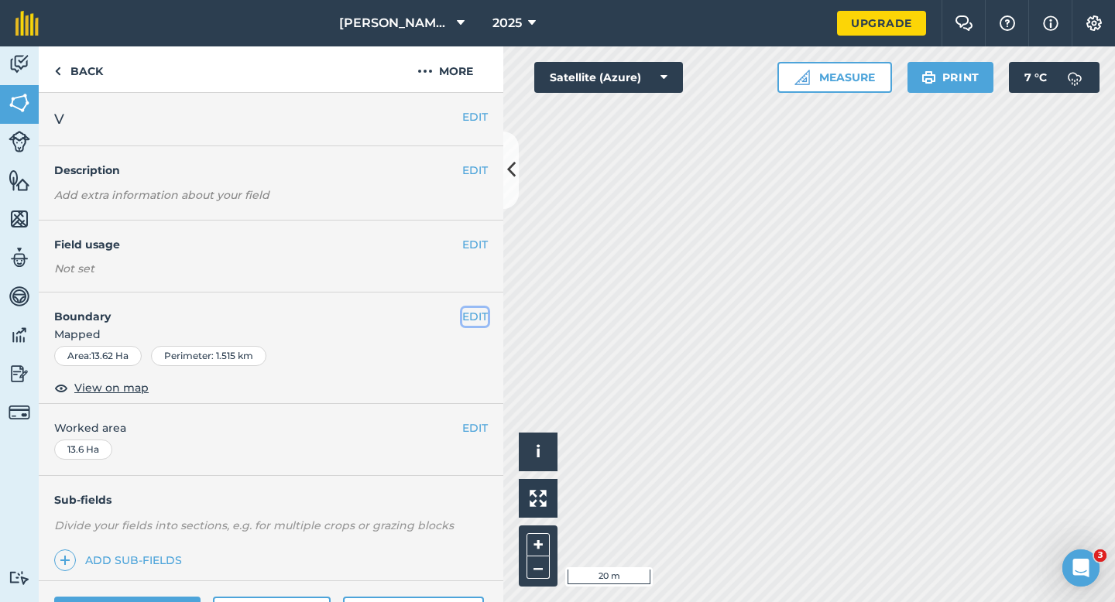
click at [472, 310] on button "EDIT" at bounding box center [475, 316] width 26 height 17
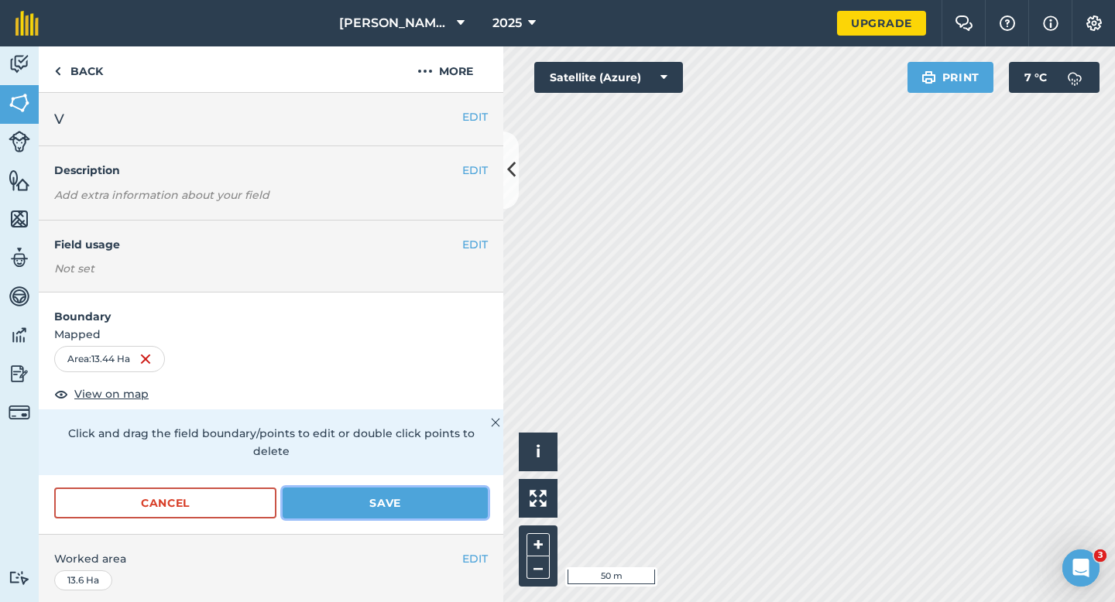
click at [334, 491] on button "Save" at bounding box center [385, 503] width 205 height 31
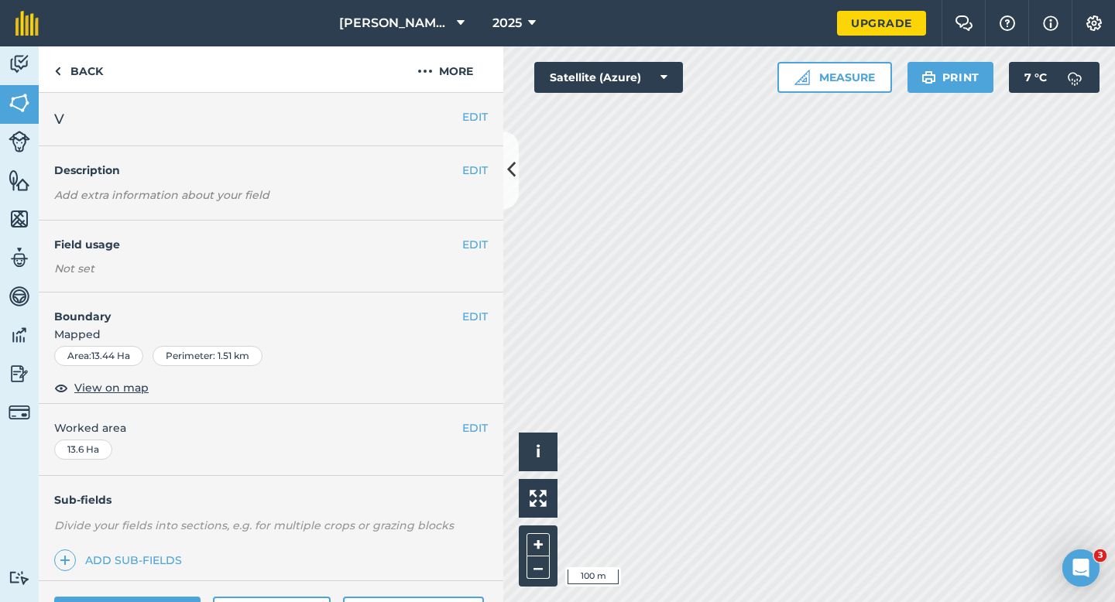
click at [481, 437] on div "EDIT Worked area 13.6 Ha" at bounding box center [271, 440] width 464 height 72
click at [467, 428] on button "EDIT" at bounding box center [475, 428] width 26 height 17
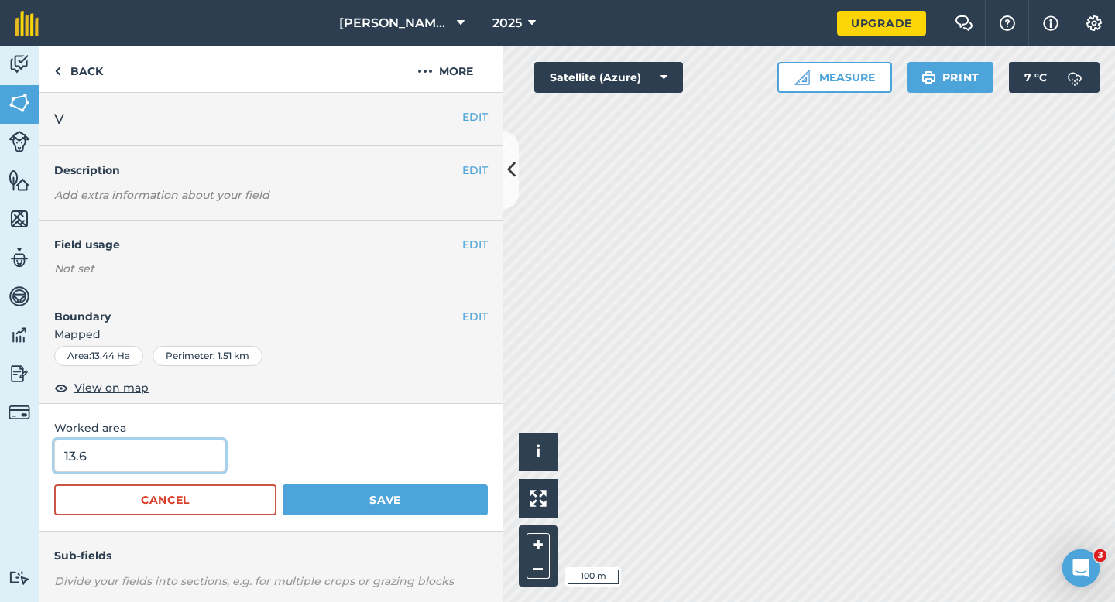
click at [163, 454] on input "13.6" at bounding box center [139, 456] width 171 height 33
type input "13.4"
click at [283, 485] on button "Save" at bounding box center [385, 500] width 205 height 31
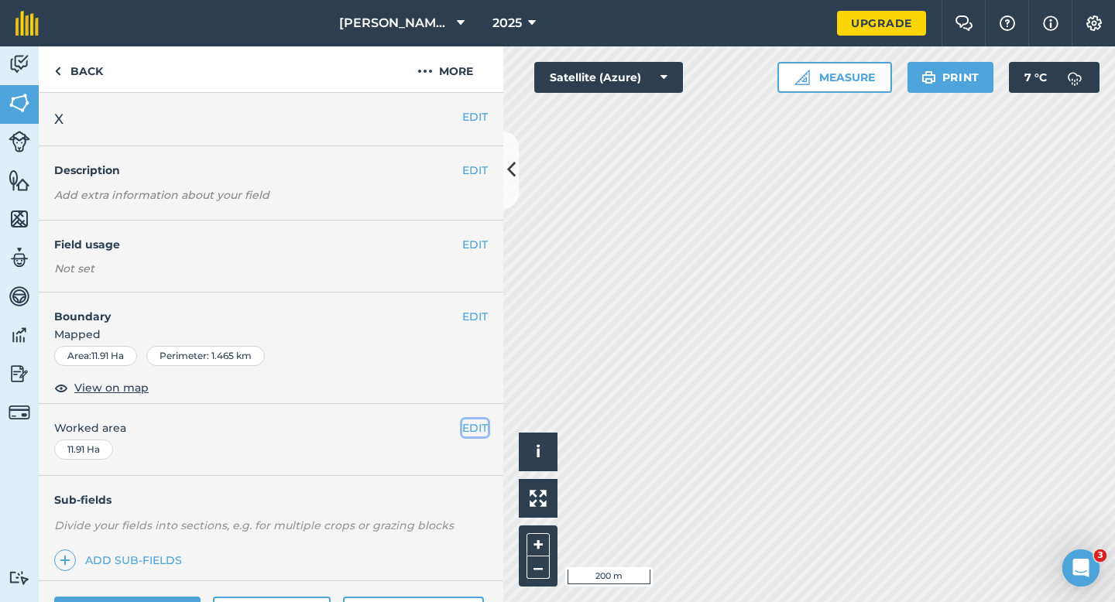
click at [470, 423] on button "EDIT" at bounding box center [475, 428] width 26 height 17
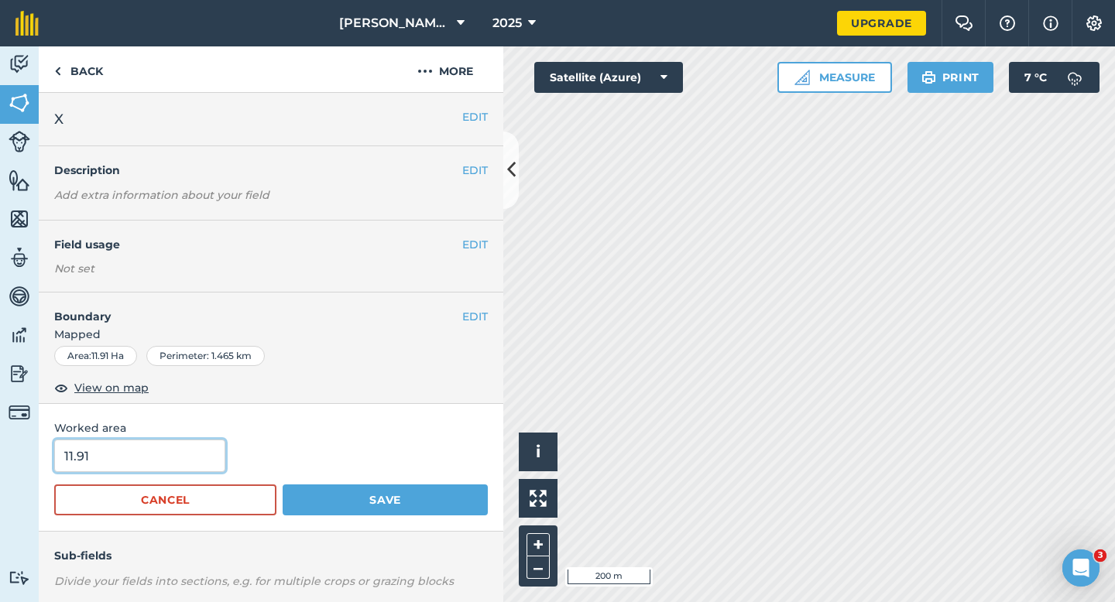
click at [121, 454] on input "11.91" at bounding box center [139, 456] width 171 height 33
type input "12"
click at [283, 485] on button "Save" at bounding box center [385, 500] width 205 height 31
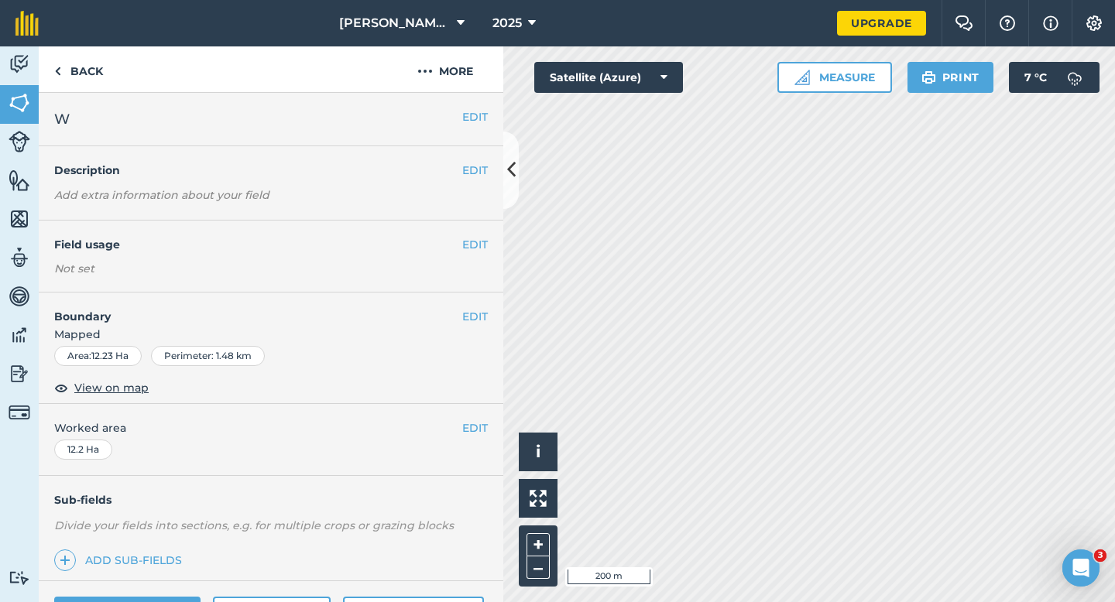
click at [478, 423] on button "EDIT" at bounding box center [475, 428] width 26 height 17
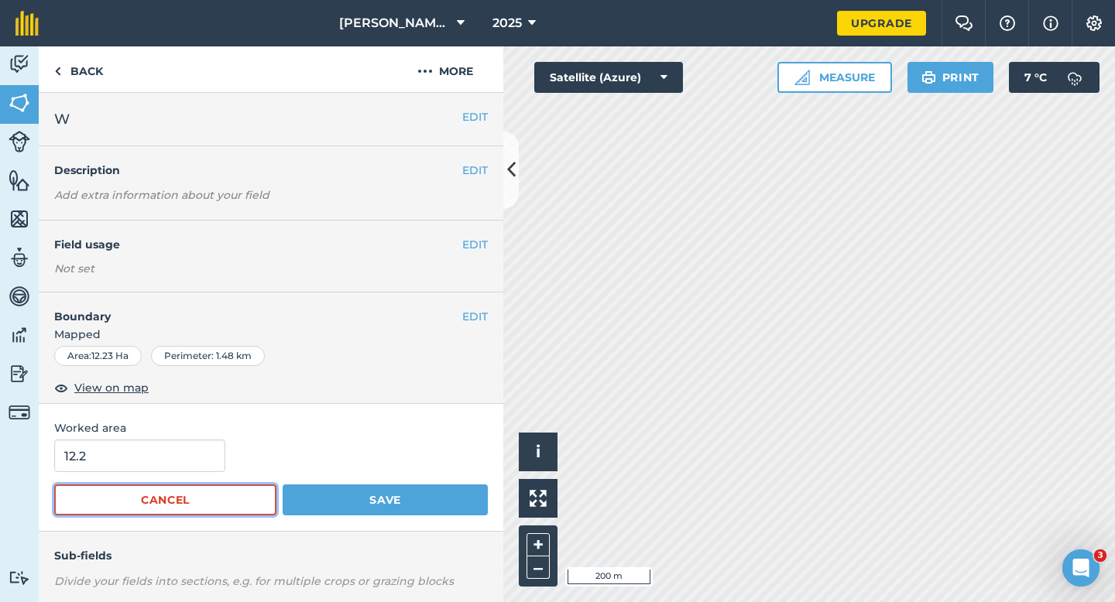
click at [157, 494] on button "Cancel" at bounding box center [165, 500] width 222 height 31
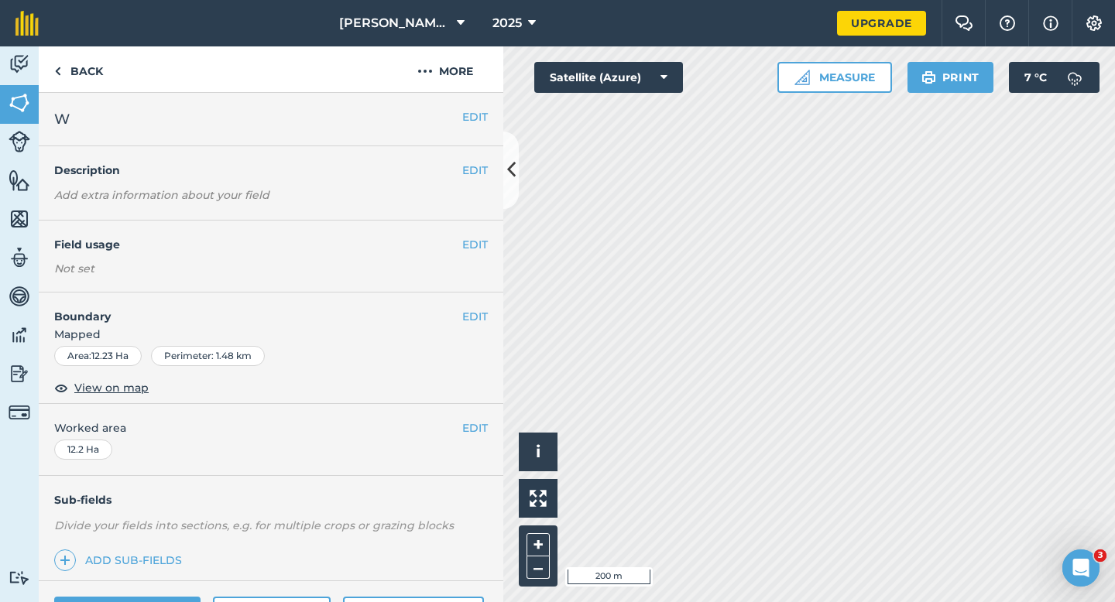
click at [157, 458] on div "EDIT Worked area 12.2 Ha" at bounding box center [271, 440] width 464 height 72
click at [465, 425] on button "EDIT" at bounding box center [475, 428] width 26 height 17
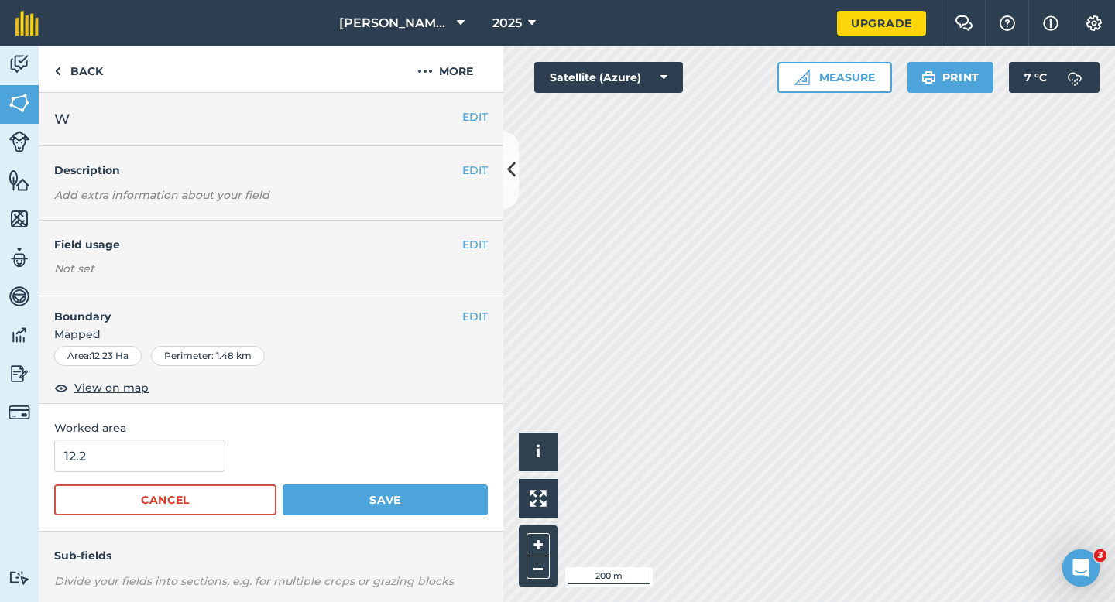
click at [149, 477] on form "12.2 Cancel Save" at bounding box center [270, 478] width 433 height 76
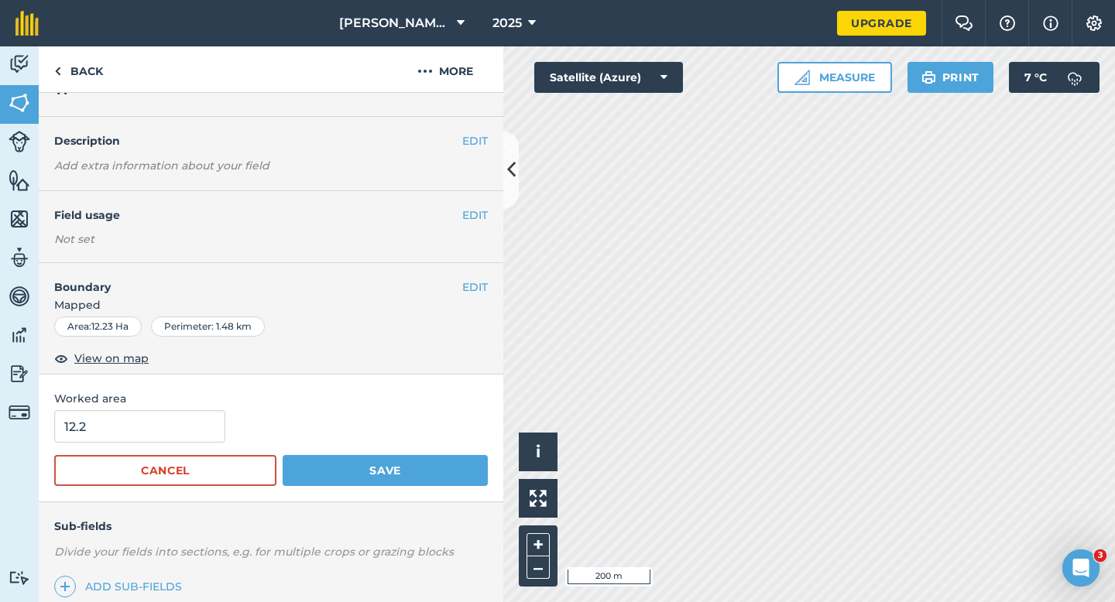
scroll to position [31, 0]
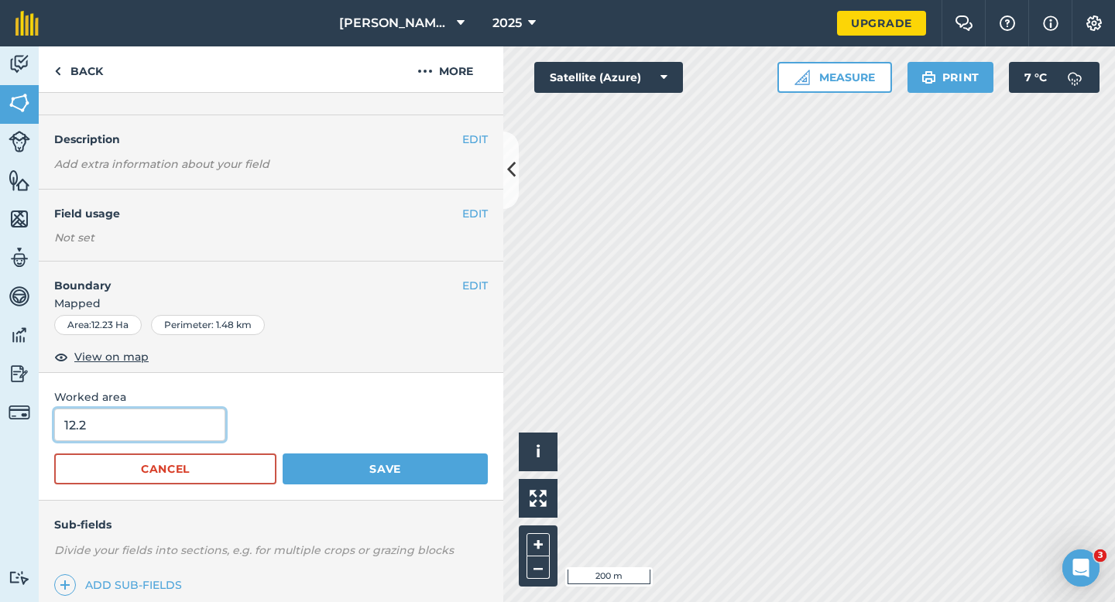
type input "12"
click at [169, 433] on input "12" at bounding box center [139, 425] width 171 height 33
click at [283, 454] on button "Save" at bounding box center [385, 469] width 205 height 31
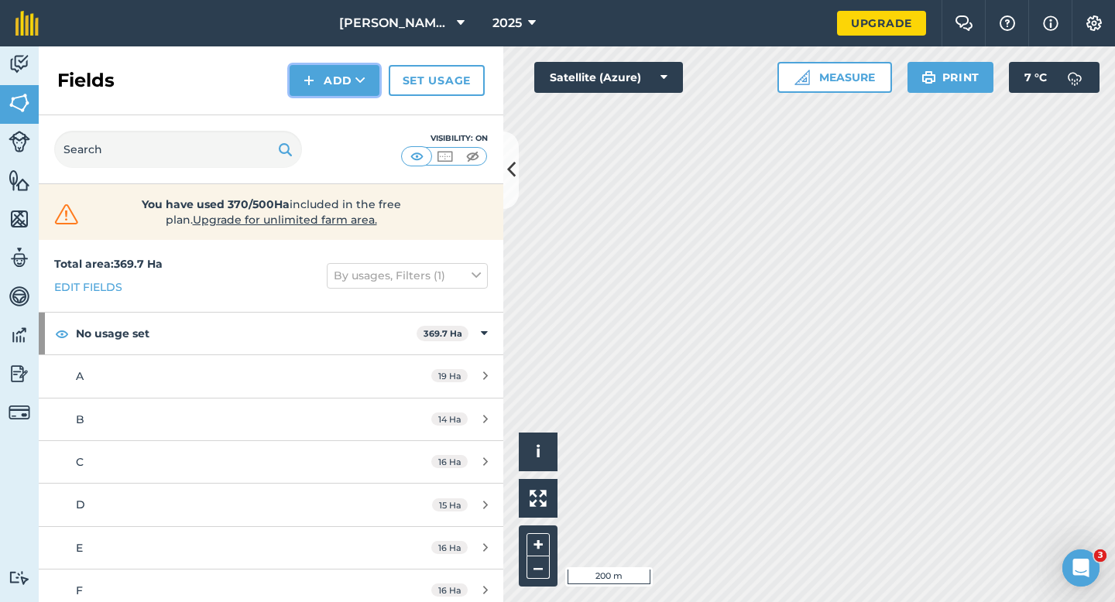
click at [321, 73] on button "Add" at bounding box center [334, 80] width 90 height 31
click at [325, 106] on link "Draw" at bounding box center [334, 115] width 85 height 34
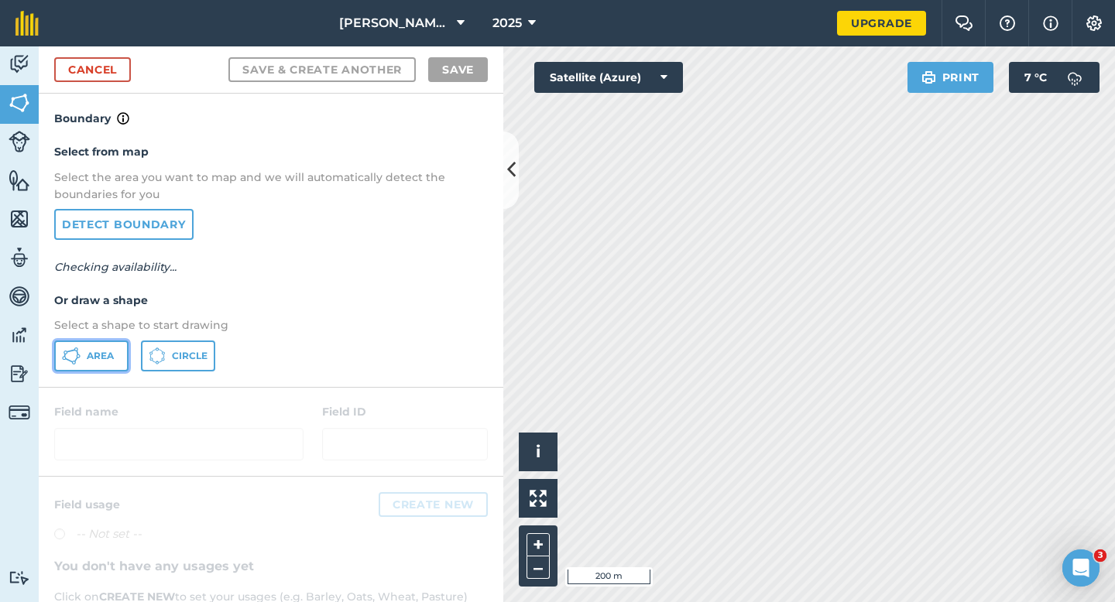
click at [108, 355] on span "Area" at bounding box center [100, 356] width 27 height 12
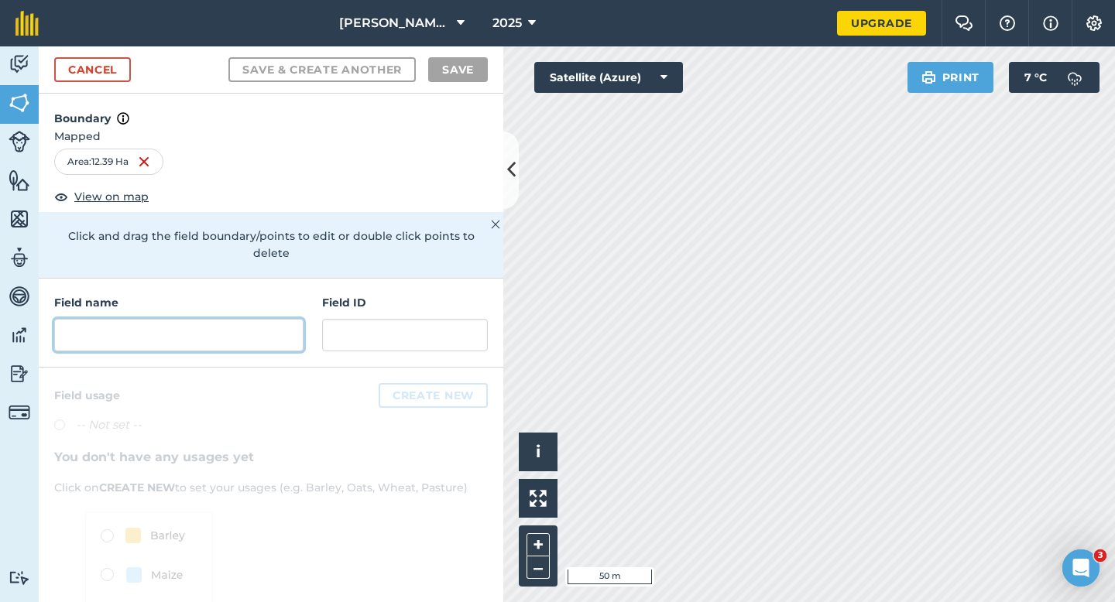
click at [300, 319] on input "text" at bounding box center [178, 335] width 249 height 33
type input "y"
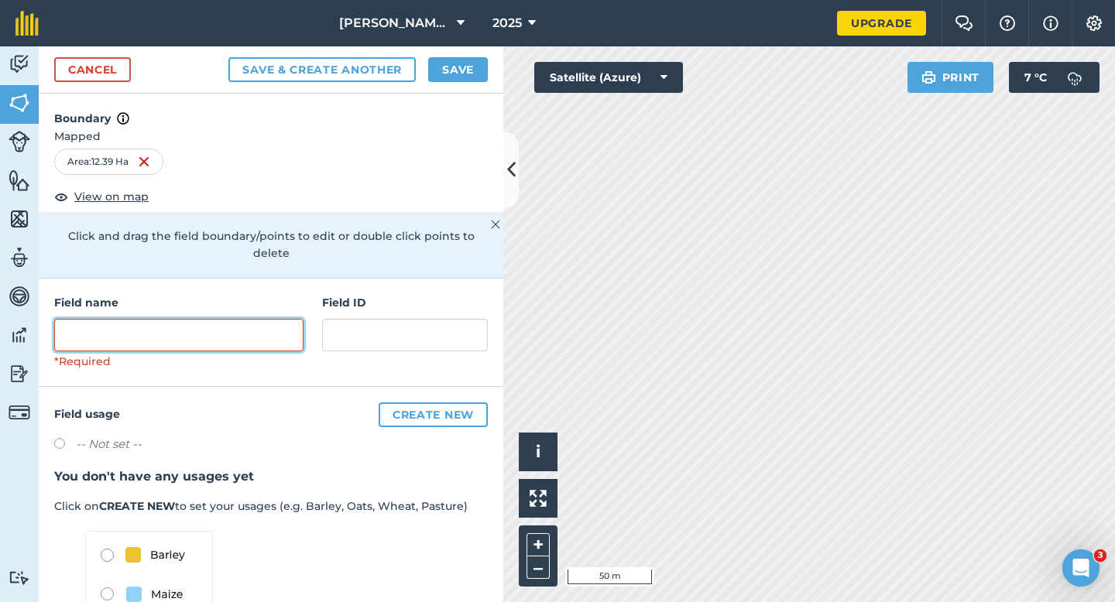
type input "a"
type input "y"
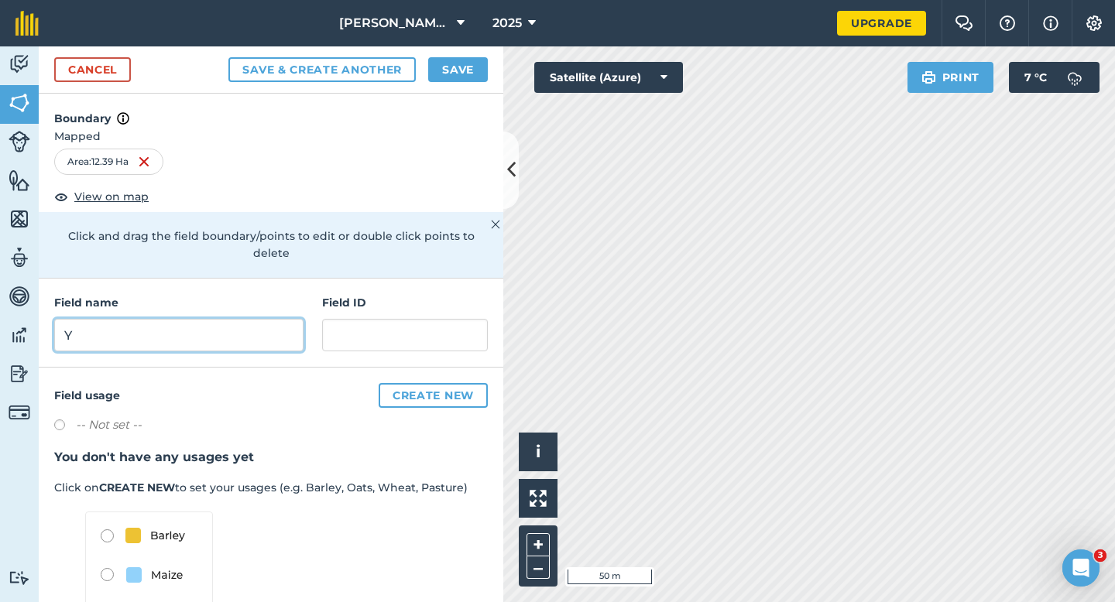
type input "Y"
click at [457, 77] on button "Save" at bounding box center [458, 69] width 60 height 25
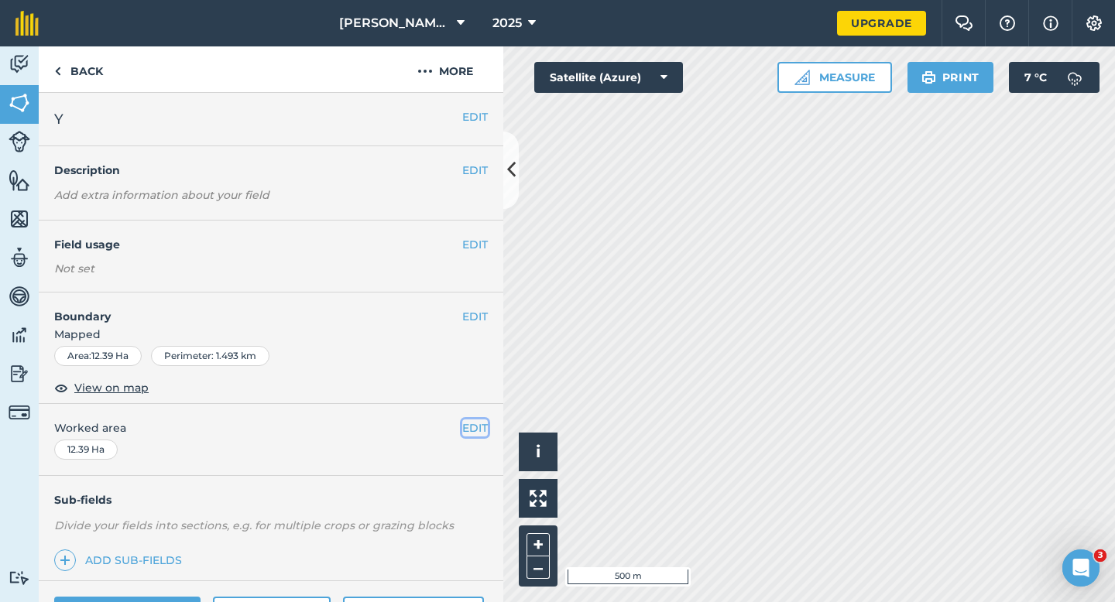
click at [474, 429] on button "EDIT" at bounding box center [475, 428] width 26 height 17
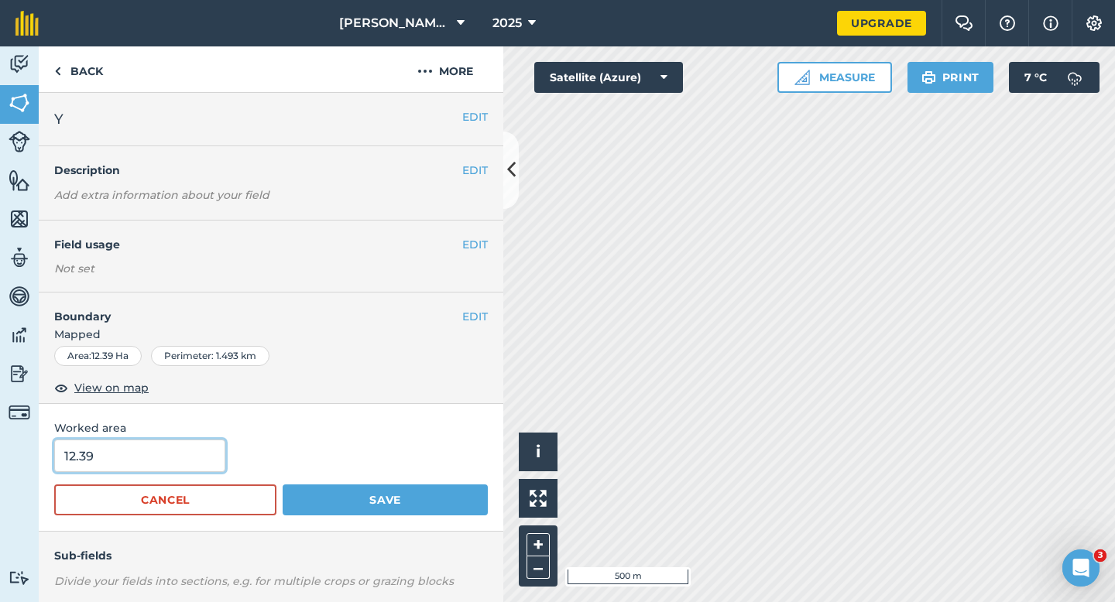
click at [209, 450] on input "12.39" at bounding box center [139, 456] width 171 height 33
type input "12"
click at [283, 485] on button "Save" at bounding box center [385, 500] width 205 height 31
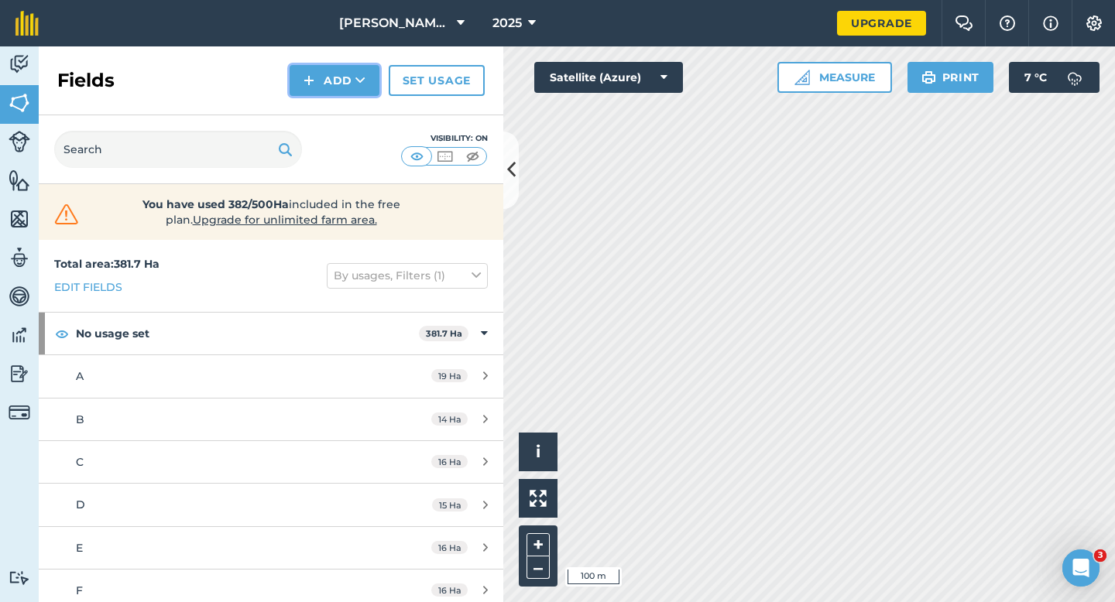
click at [334, 87] on button "Add" at bounding box center [334, 80] width 90 height 31
click at [334, 111] on link "Draw" at bounding box center [334, 115] width 85 height 34
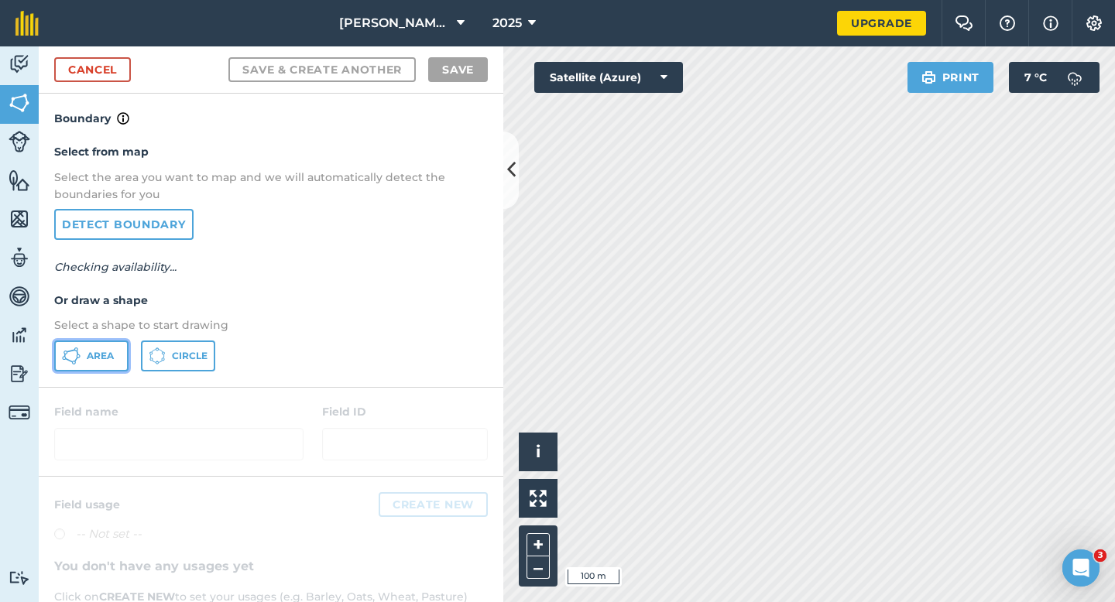
click at [104, 366] on button "Area" at bounding box center [91, 356] width 74 height 31
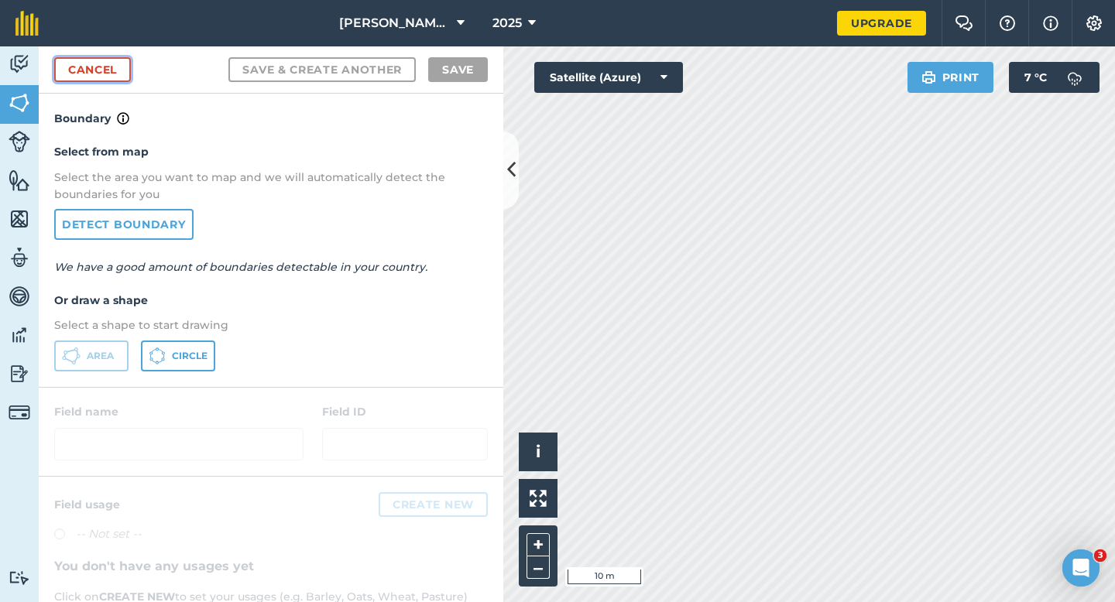
click at [65, 68] on link "Cancel" at bounding box center [92, 69] width 77 height 25
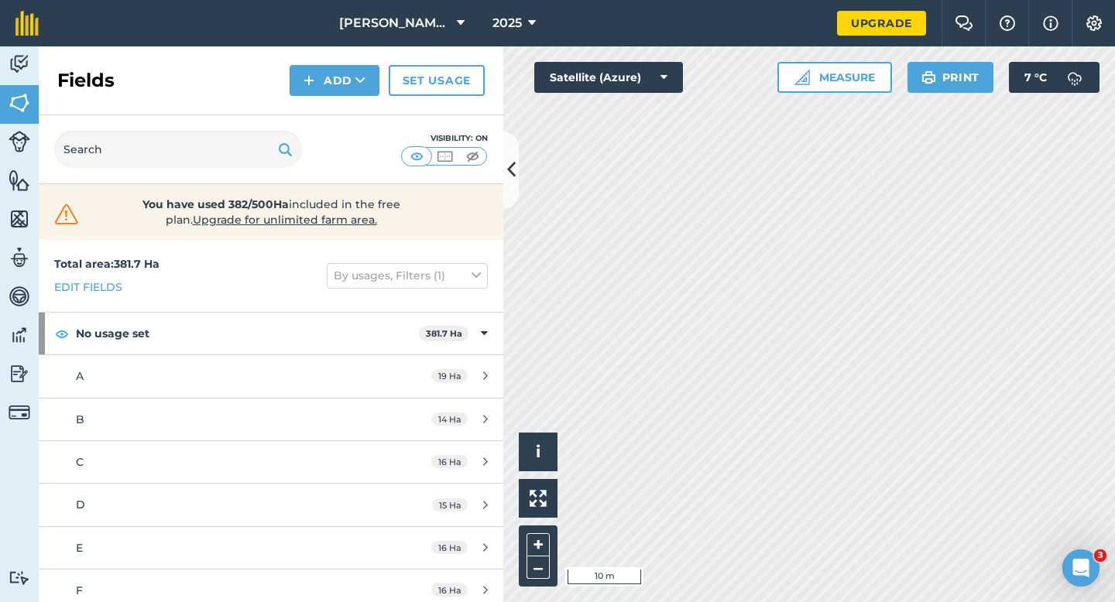
click at [313, 97] on div "Fields Add Set usage" at bounding box center [271, 80] width 464 height 69
click at [326, 121] on div "Visibility: On" at bounding box center [271, 149] width 464 height 69
click at [326, 96] on div "Fields Add Set usage" at bounding box center [271, 80] width 464 height 69
click at [326, 113] on div "Fields Add Set usage" at bounding box center [271, 80] width 464 height 69
click at [326, 82] on button "Add" at bounding box center [334, 80] width 90 height 31
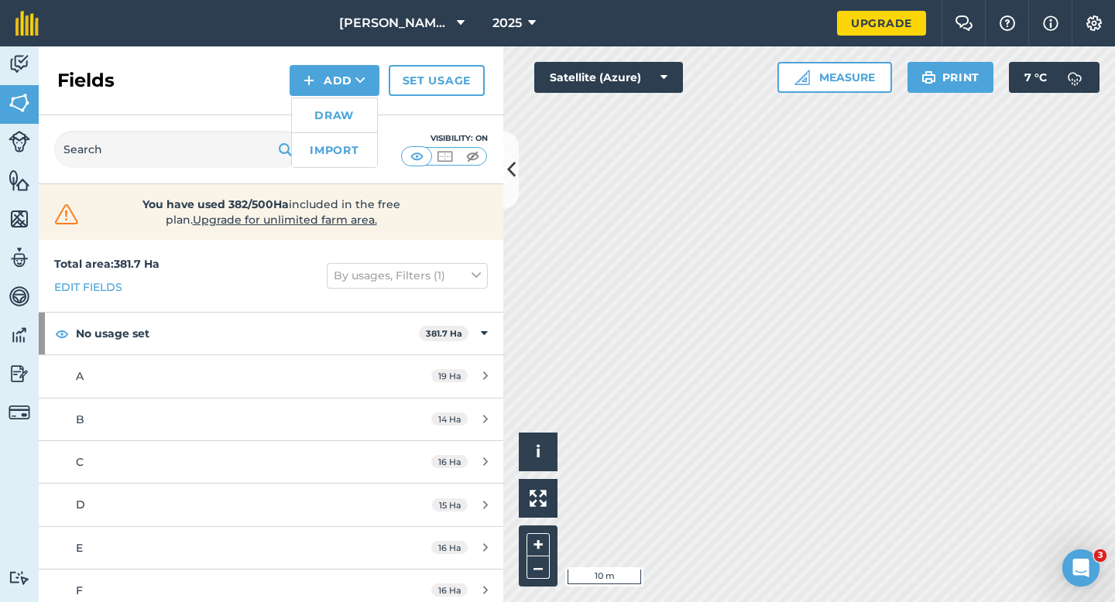
click at [326, 105] on link "Draw" at bounding box center [334, 115] width 85 height 34
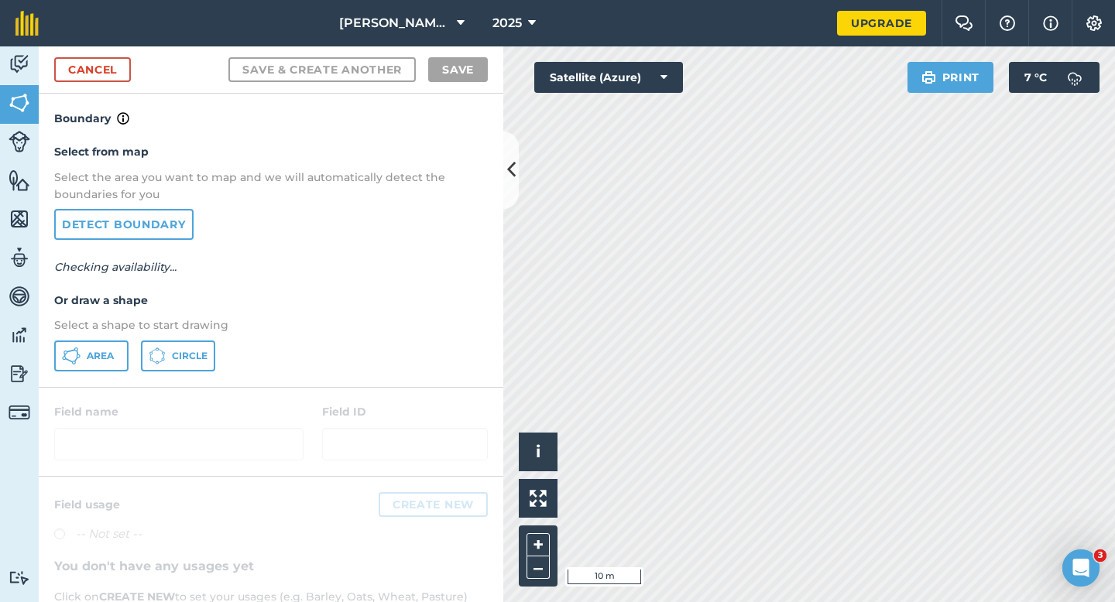
click at [135, 315] on div "Select from map Select the area you want to map and we will automatically detec…" at bounding box center [271, 257] width 464 height 259
click at [118, 342] on button "Area" at bounding box center [91, 356] width 74 height 31
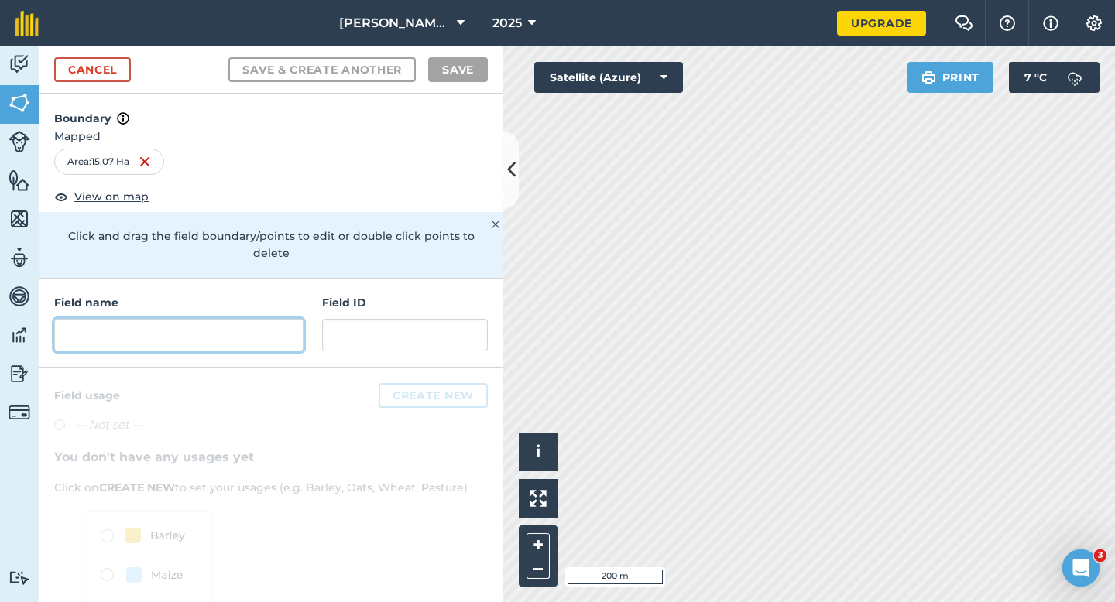
click at [292, 319] on input "text" at bounding box center [178, 335] width 249 height 33
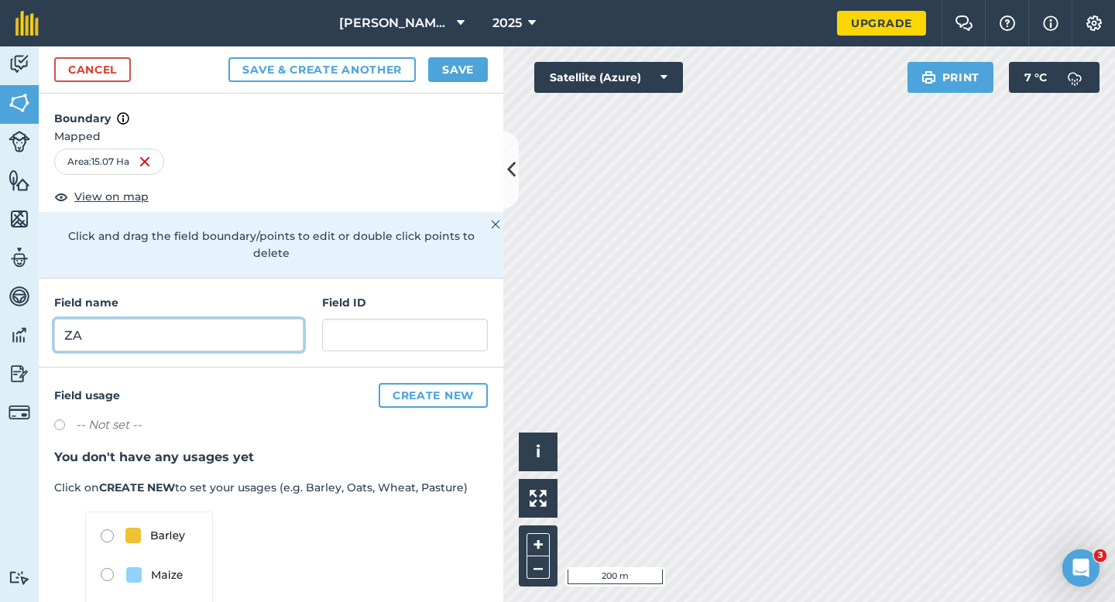
type input "ZA"
click at [448, 78] on button "Save" at bounding box center [458, 69] width 60 height 25
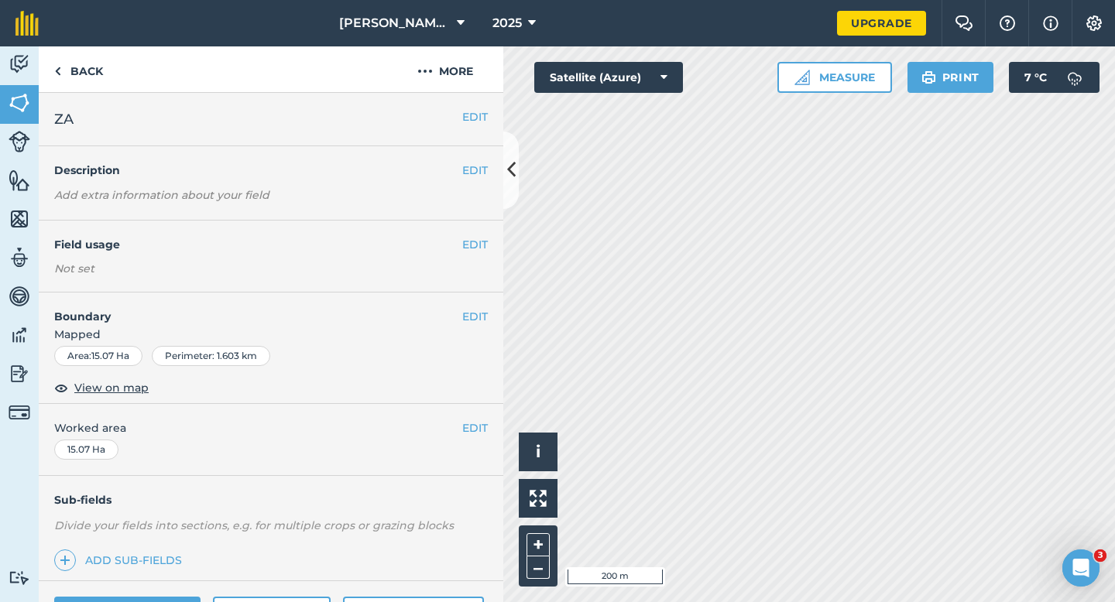
click at [478, 440] on div "EDIT Worked area 15.07 Ha" at bounding box center [271, 440] width 464 height 72
click at [487, 423] on button "EDIT" at bounding box center [475, 428] width 26 height 17
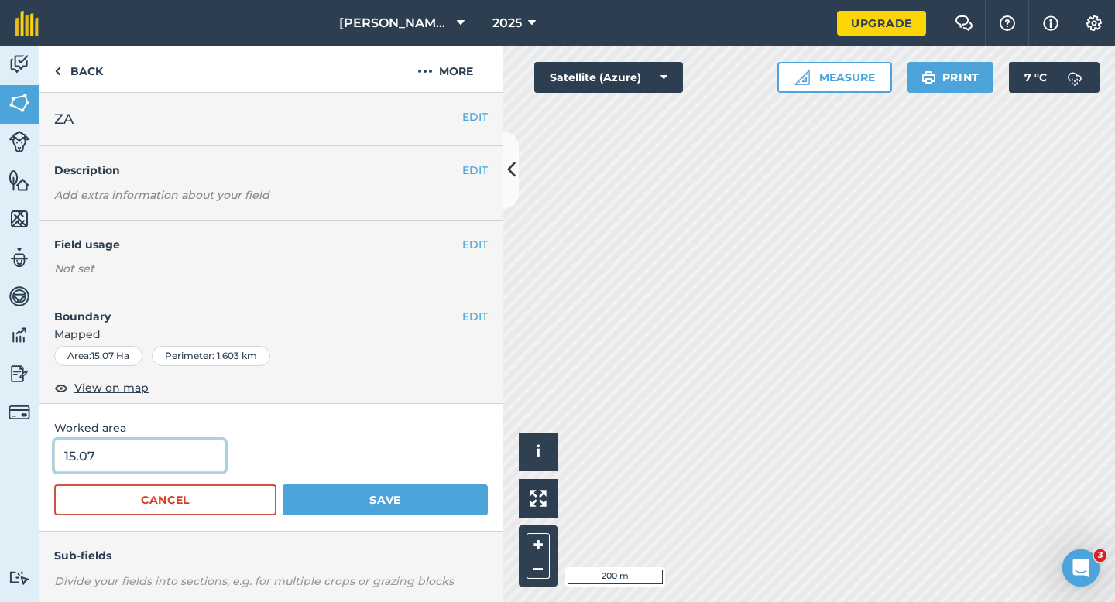
type input "15"
click at [159, 460] on input "15" at bounding box center [139, 456] width 171 height 33
click at [283, 485] on button "Save" at bounding box center [385, 500] width 205 height 31
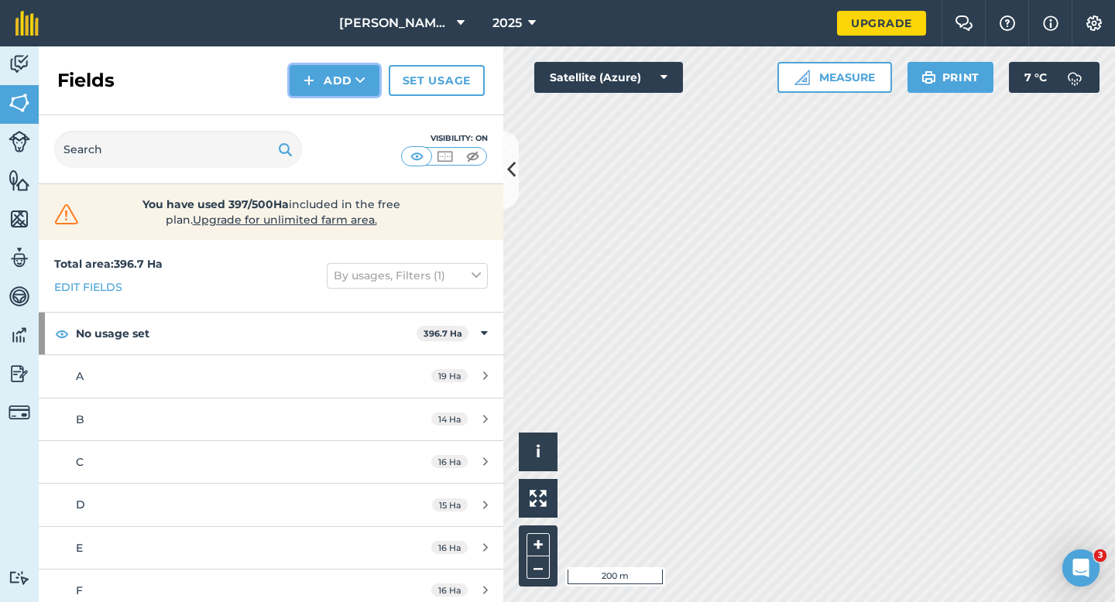
click at [326, 91] on button "Add" at bounding box center [334, 80] width 90 height 31
click at [327, 114] on link "Draw" at bounding box center [334, 115] width 85 height 34
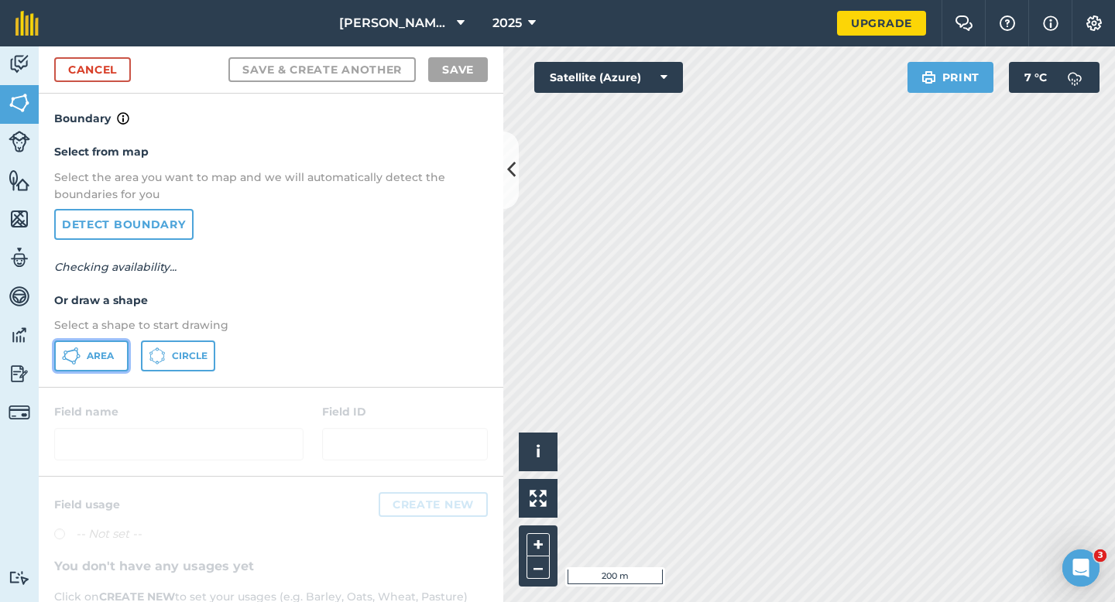
click at [80, 371] on button "Area" at bounding box center [91, 356] width 74 height 31
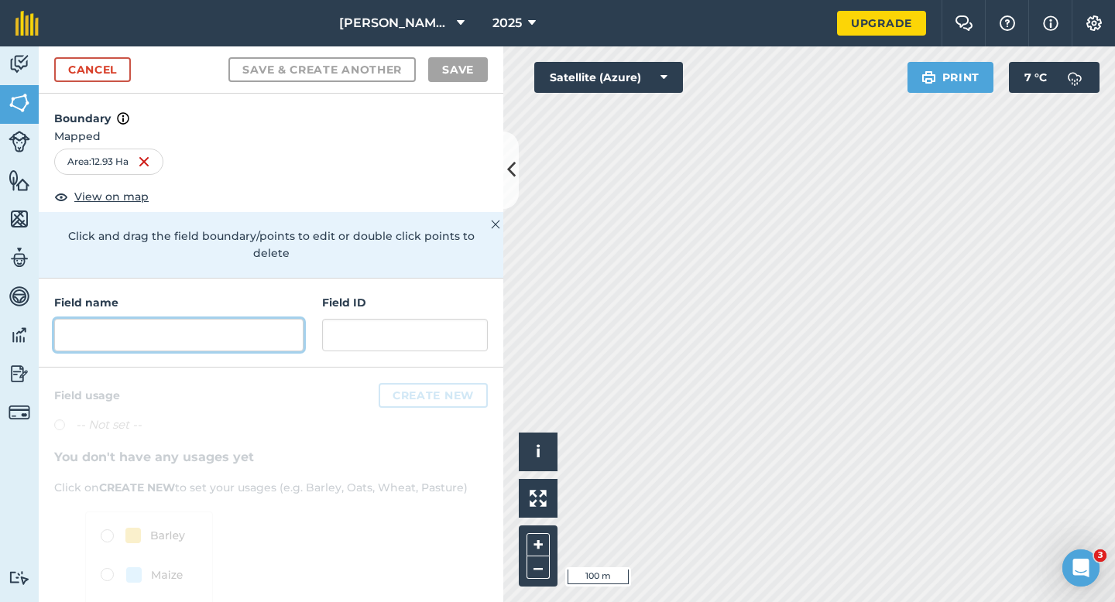
click at [215, 328] on input "text" at bounding box center [178, 335] width 249 height 33
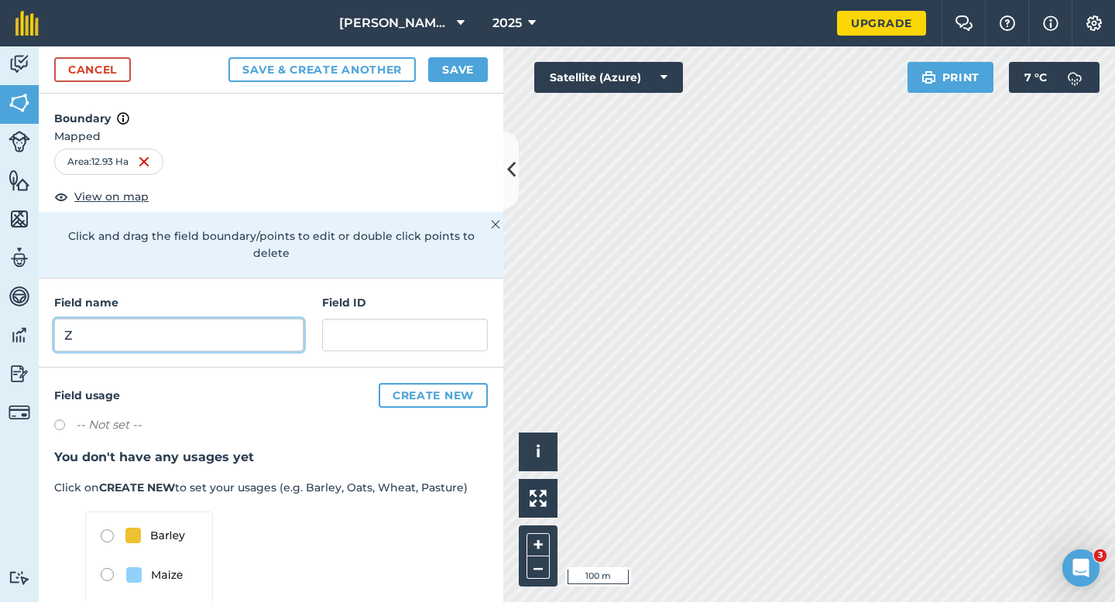
type input "Z"
click at [454, 80] on button "Save" at bounding box center [458, 69] width 60 height 25
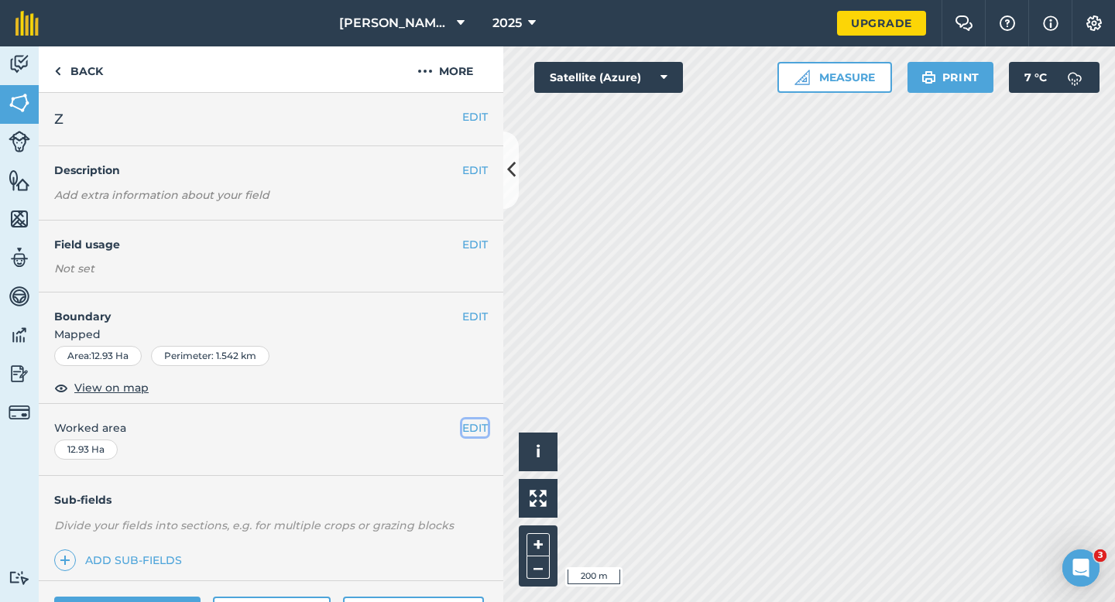
click at [469, 423] on button "EDIT" at bounding box center [475, 428] width 26 height 17
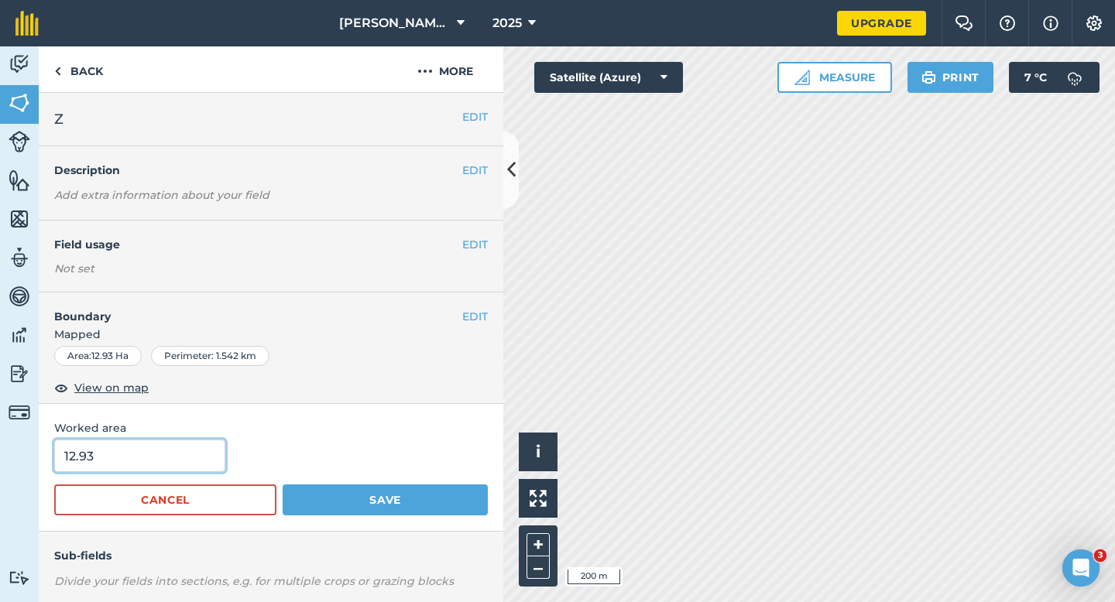
click at [115, 457] on input "12.93" at bounding box center [139, 456] width 171 height 33
type input "13"
click at [283, 485] on button "Save" at bounding box center [385, 500] width 205 height 31
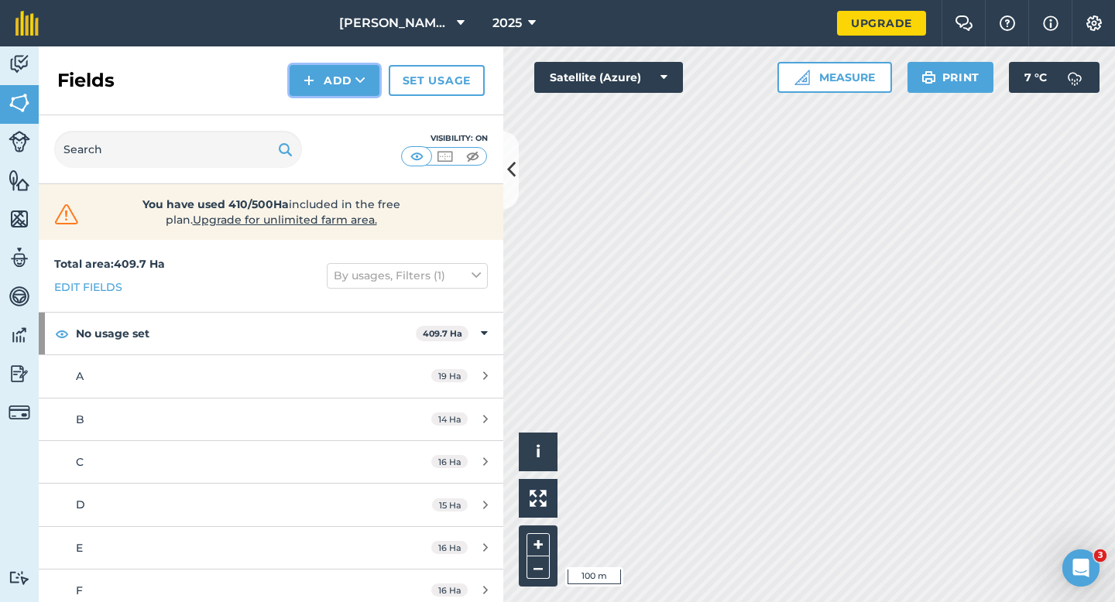
click at [344, 87] on button "Add" at bounding box center [334, 80] width 90 height 31
click at [343, 108] on link "Draw" at bounding box center [334, 115] width 85 height 34
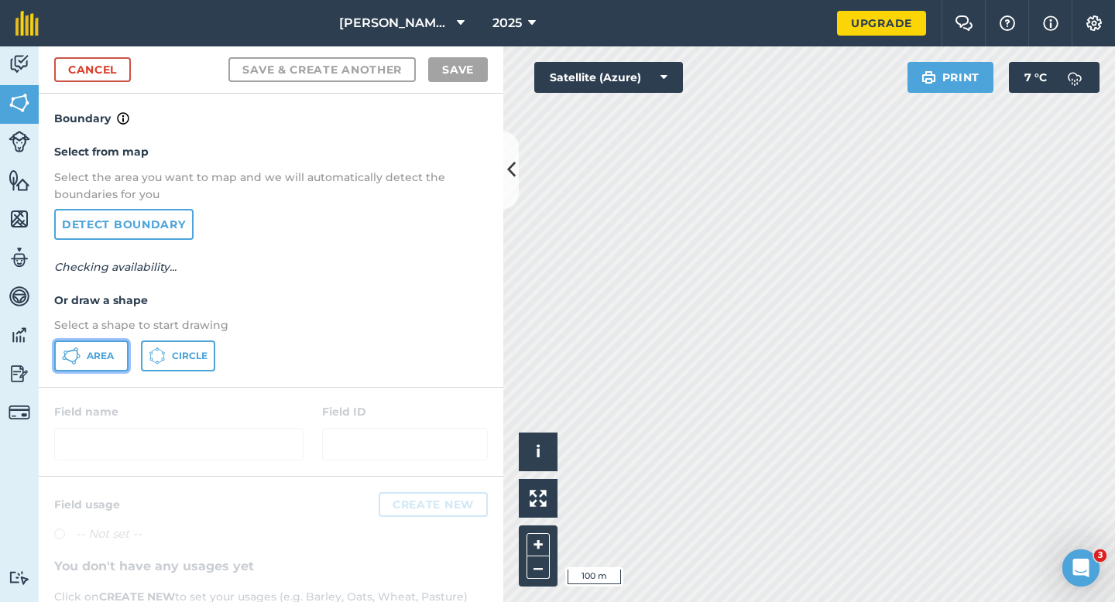
click at [118, 365] on button "Area" at bounding box center [91, 356] width 74 height 31
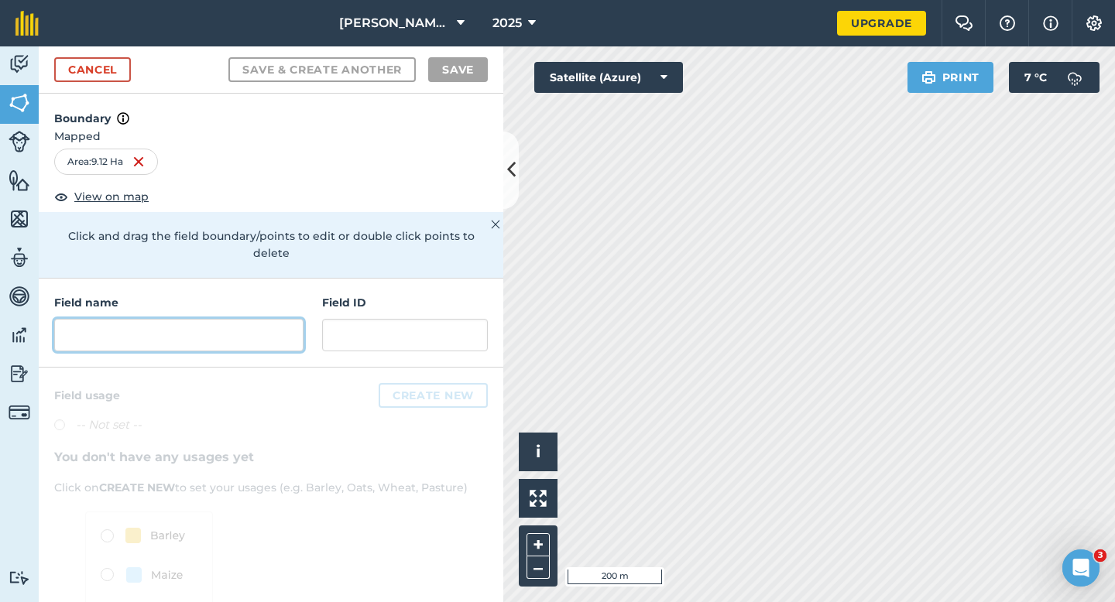
click at [199, 319] on input "text" at bounding box center [178, 335] width 249 height 33
click at [199, 330] on input "text" at bounding box center [178, 335] width 249 height 33
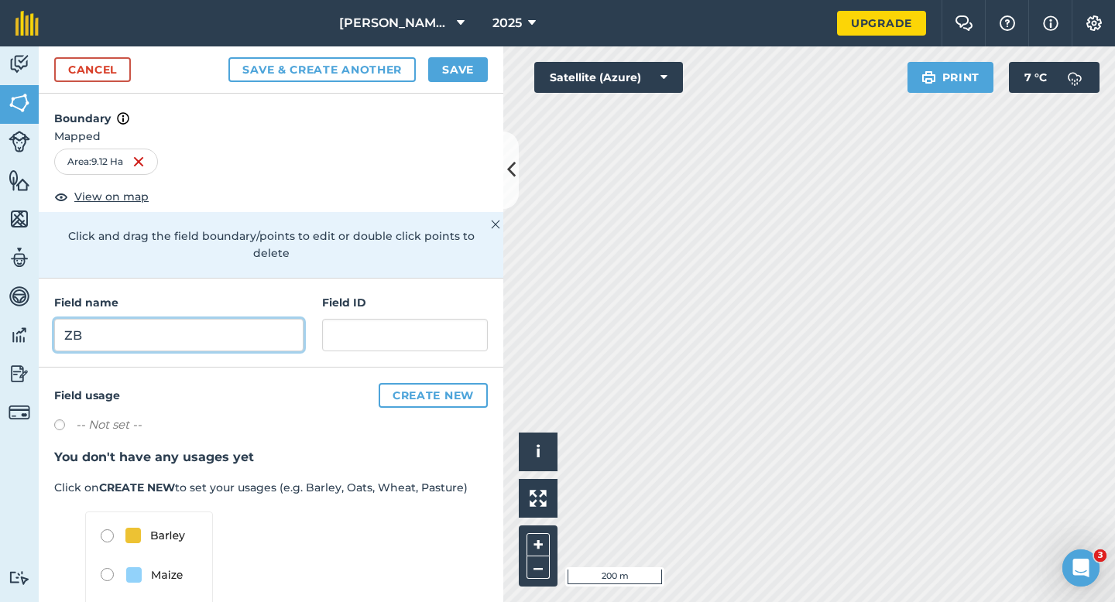
type input "ZB"
click at [452, 57] on button "Save" at bounding box center [458, 69] width 60 height 25
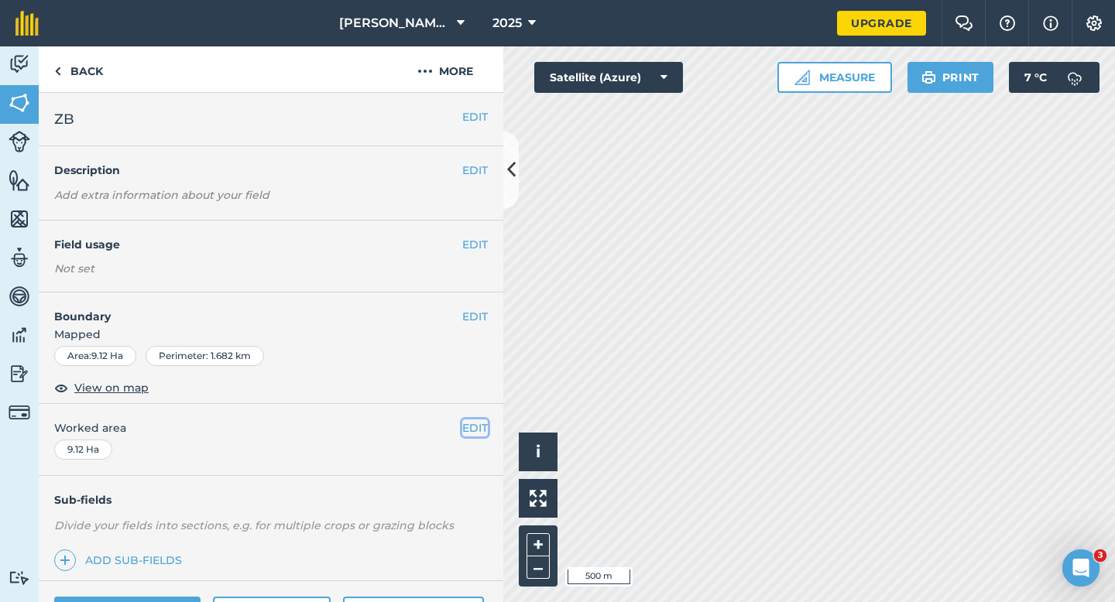
click at [482, 421] on button "EDIT" at bounding box center [475, 428] width 26 height 17
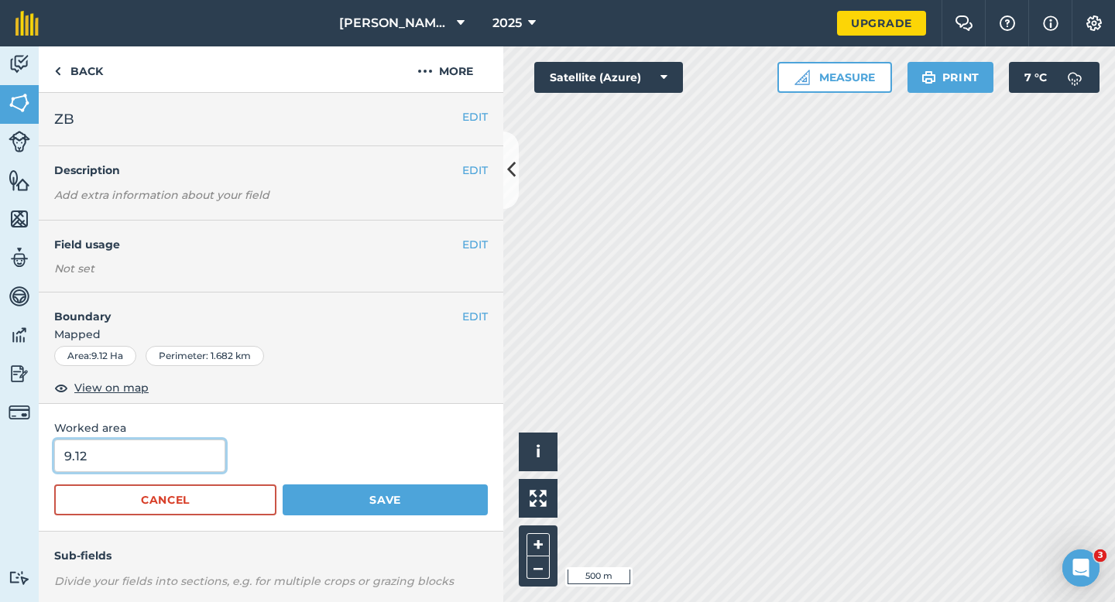
type input "9"
click at [202, 456] on input "9" at bounding box center [139, 456] width 171 height 33
click at [283, 485] on button "Save" at bounding box center [385, 500] width 205 height 31
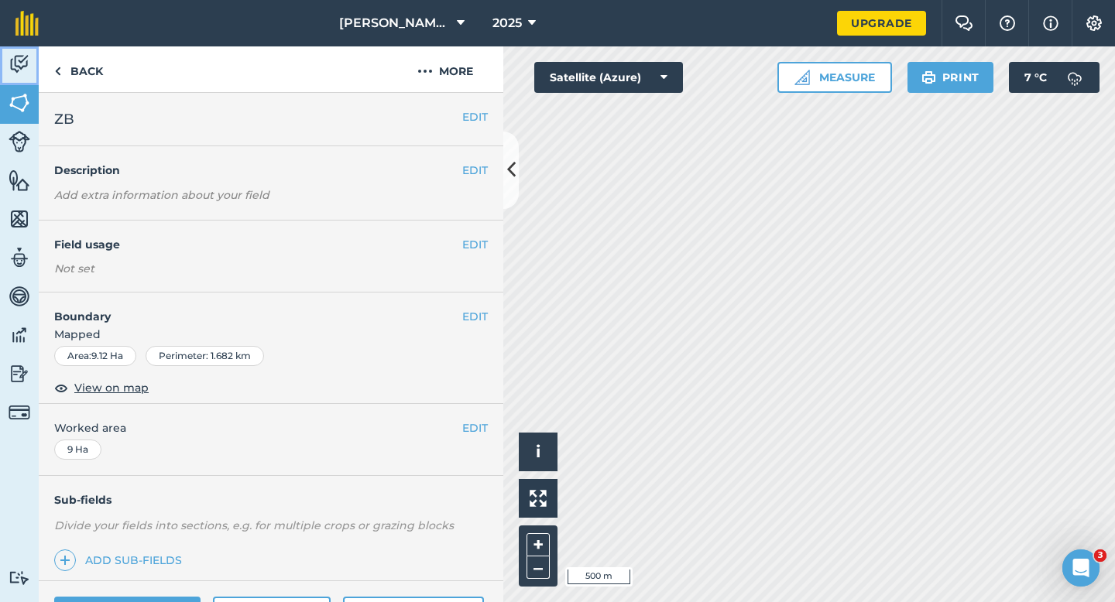
click at [4, 83] on link "Activity" at bounding box center [19, 65] width 39 height 39
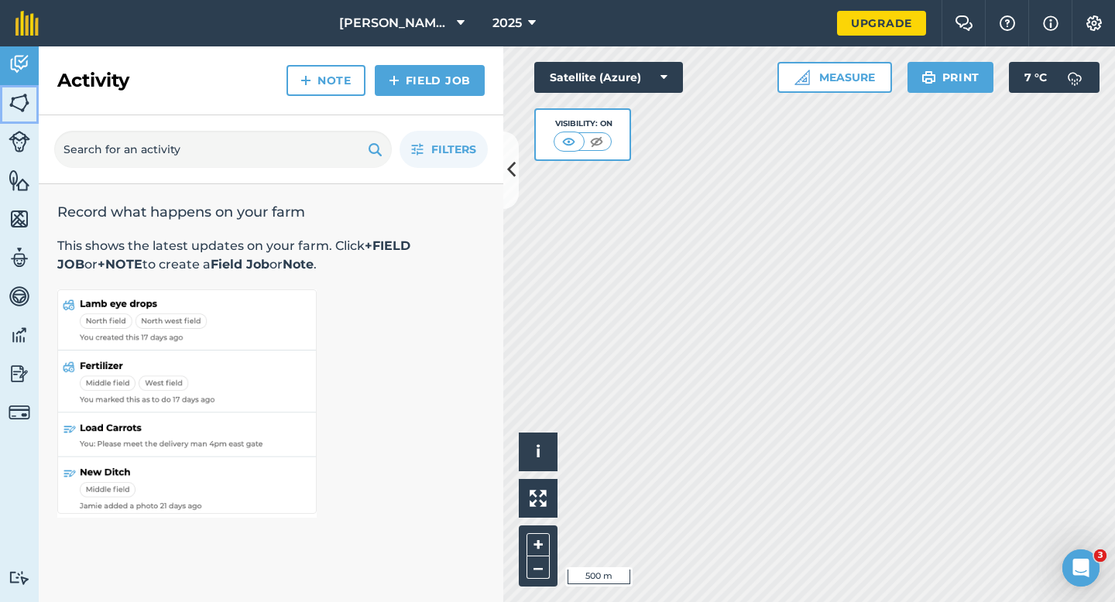
click at [9, 112] on img at bounding box center [20, 102] width 22 height 23
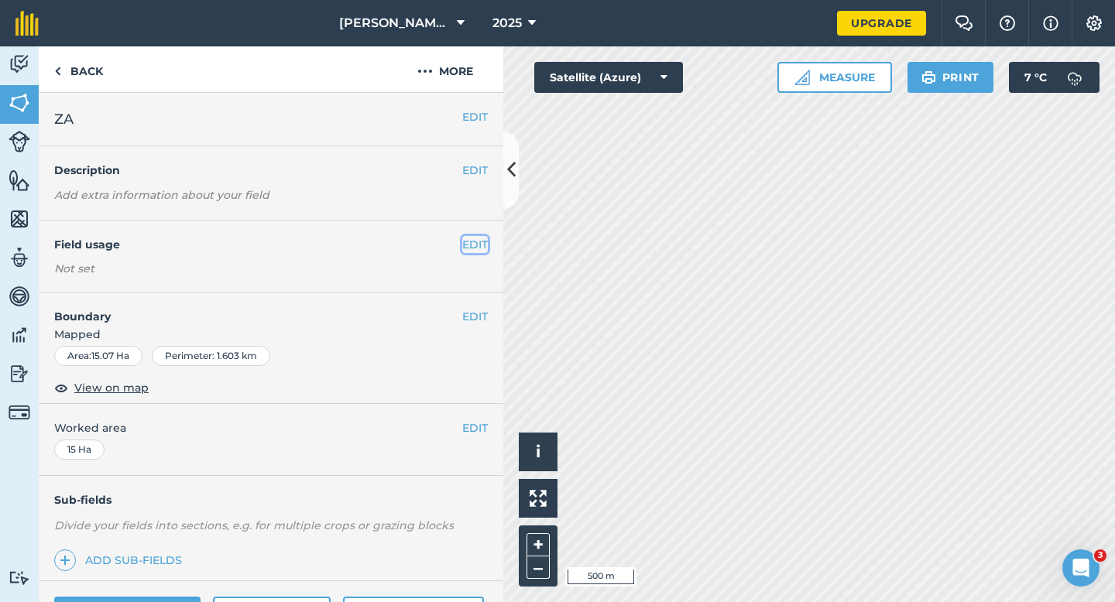
click at [485, 239] on button "EDIT" at bounding box center [475, 244] width 26 height 17
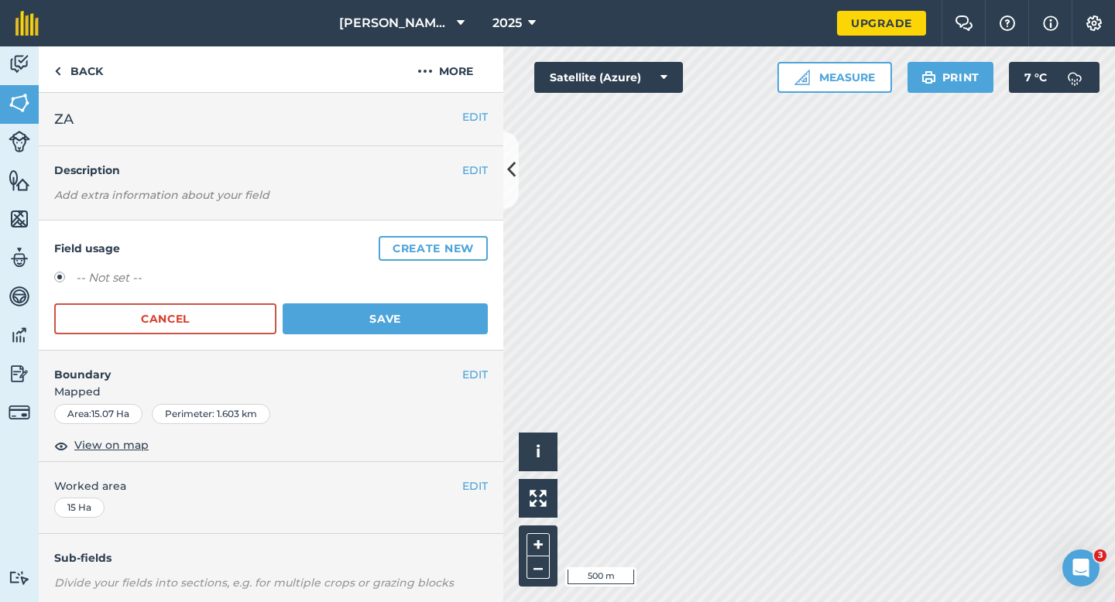
click at [485, 239] on button "Create new" at bounding box center [433, 248] width 109 height 25
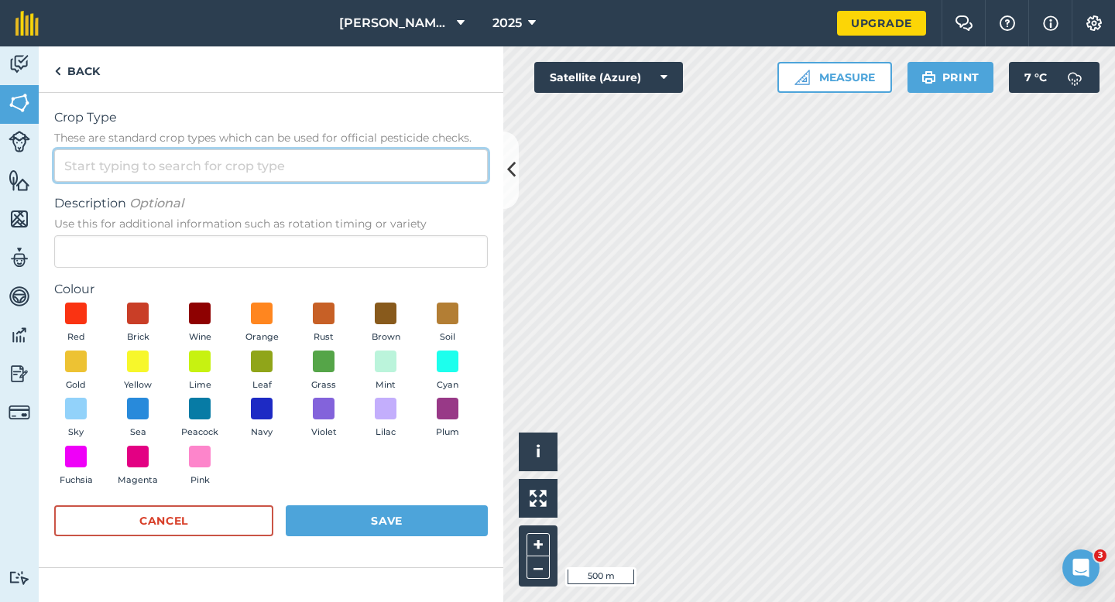
click at [420, 164] on input "Crop Type These are standard crop types which can be used for official pesticid…" at bounding box center [270, 165] width 433 height 33
click at [420, 180] on input "Crop Type These are standard crop types which can be used for official pesticid…" at bounding box center [270, 165] width 433 height 33
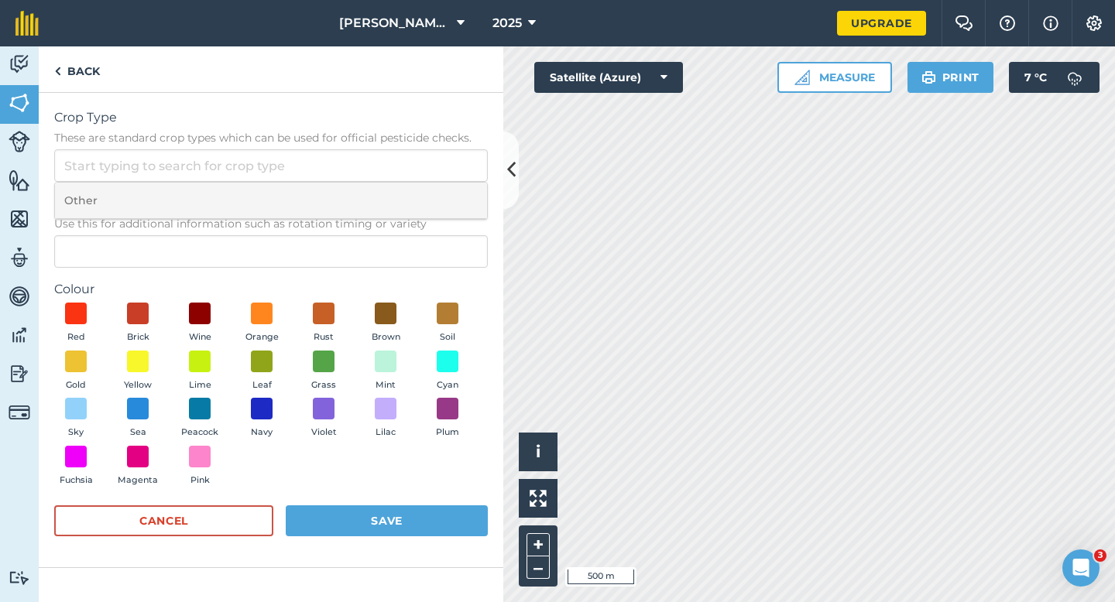
click at [420, 188] on li "Other" at bounding box center [271, 201] width 432 height 36
type input "Other"
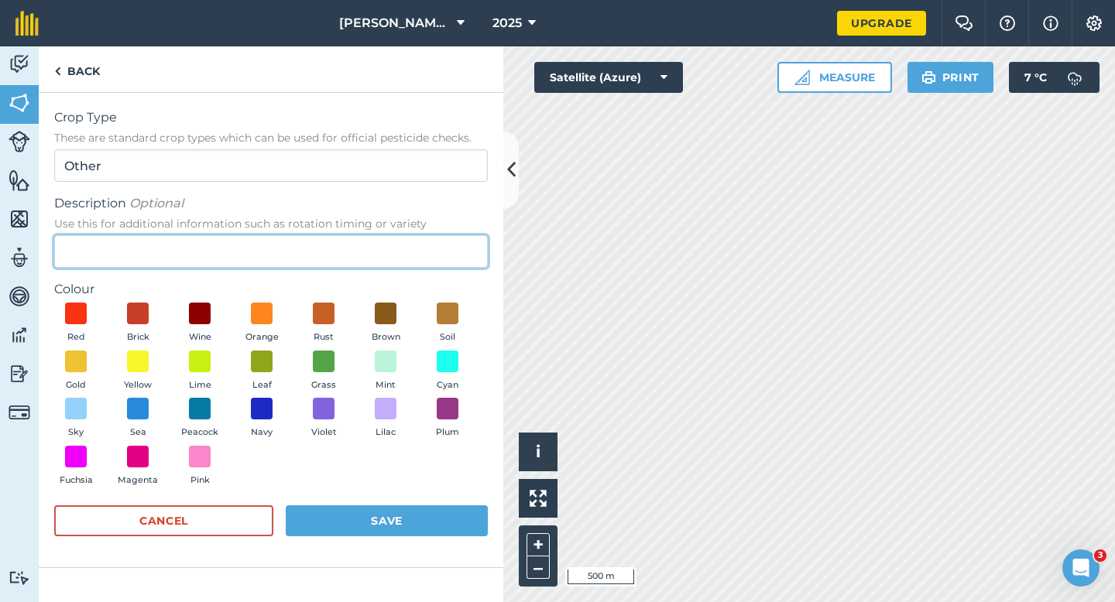
click at [405, 255] on input "Description Optional Use this for additional information such as rotation timin…" at bounding box center [270, 251] width 433 height 33
type input "O"
type input "Oilseed Rape"
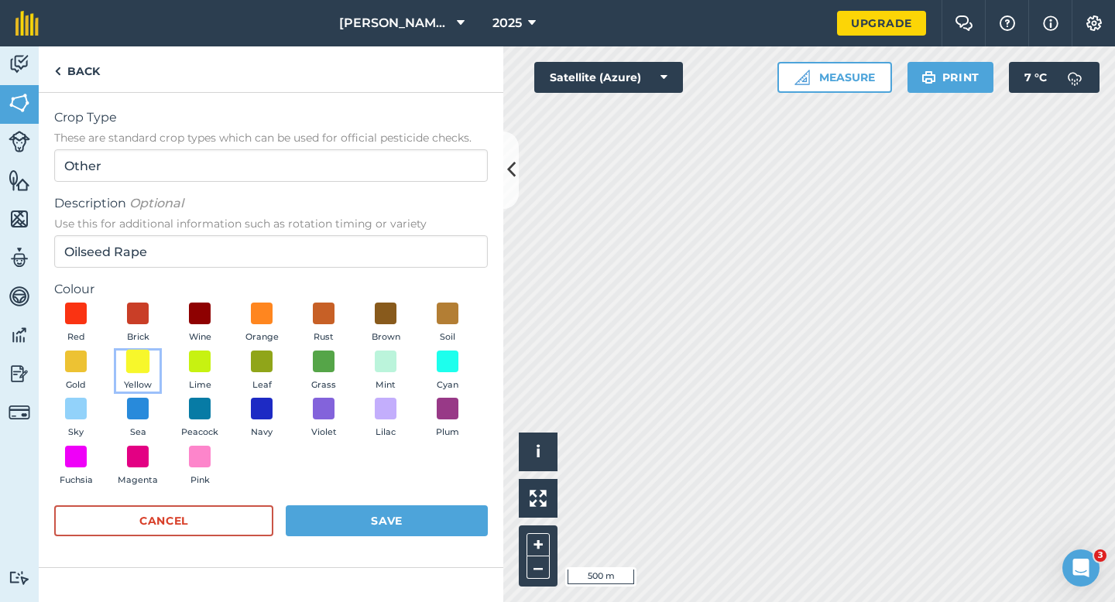
click at [142, 361] on span at bounding box center [138, 361] width 24 height 24
click at [372, 536] on div "Cancel Save" at bounding box center [270, 528] width 433 height 46
click at [372, 529] on button "Save" at bounding box center [387, 520] width 202 height 31
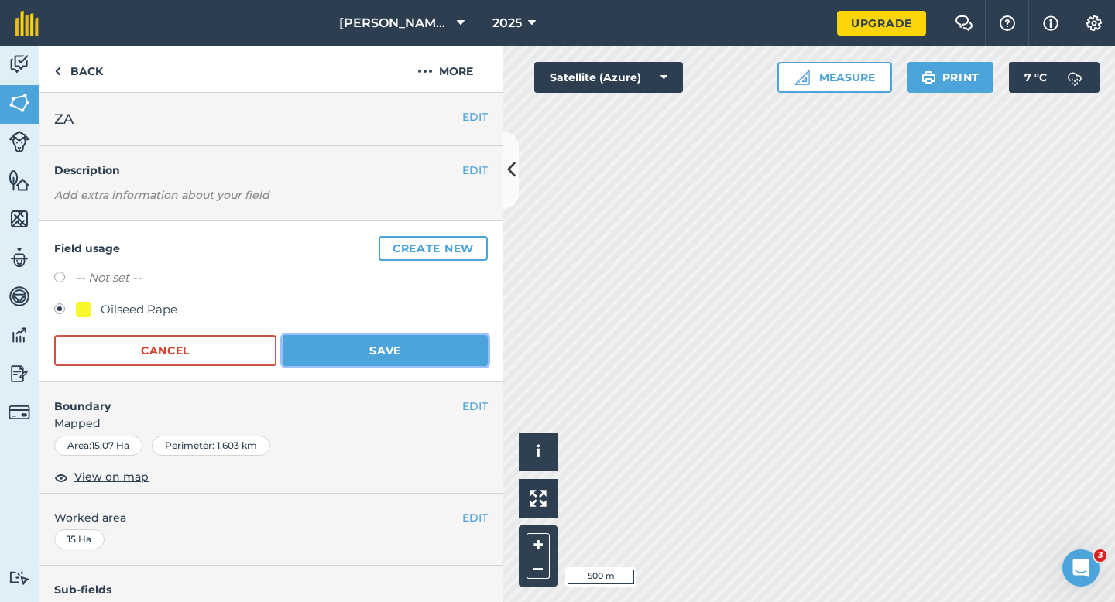
click at [452, 363] on button "Save" at bounding box center [385, 350] width 205 height 31
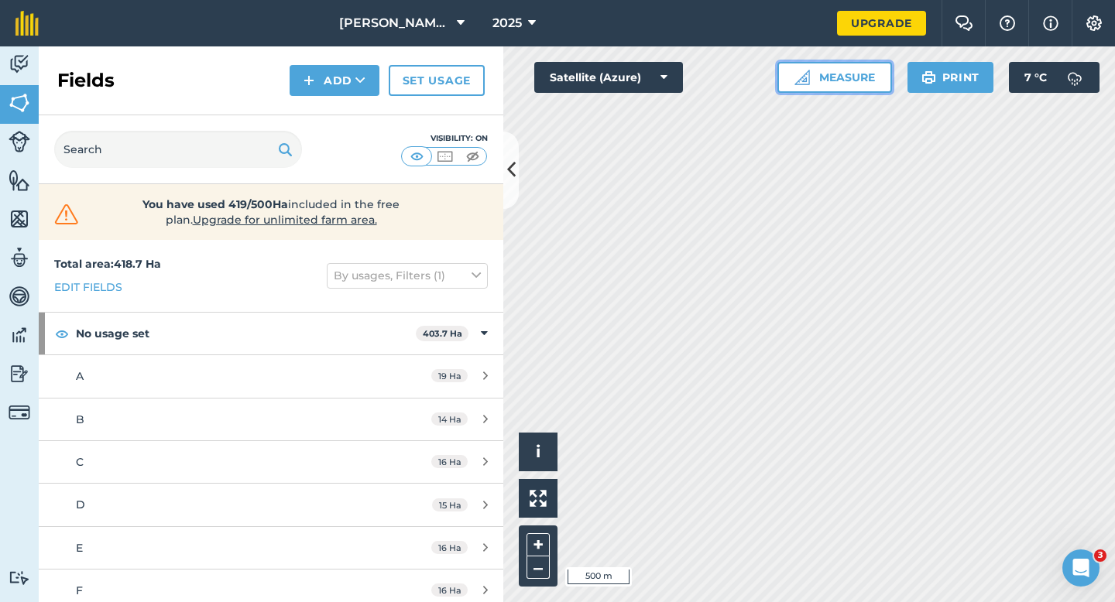
click at [873, 76] on button "Measure" at bounding box center [834, 77] width 115 height 31
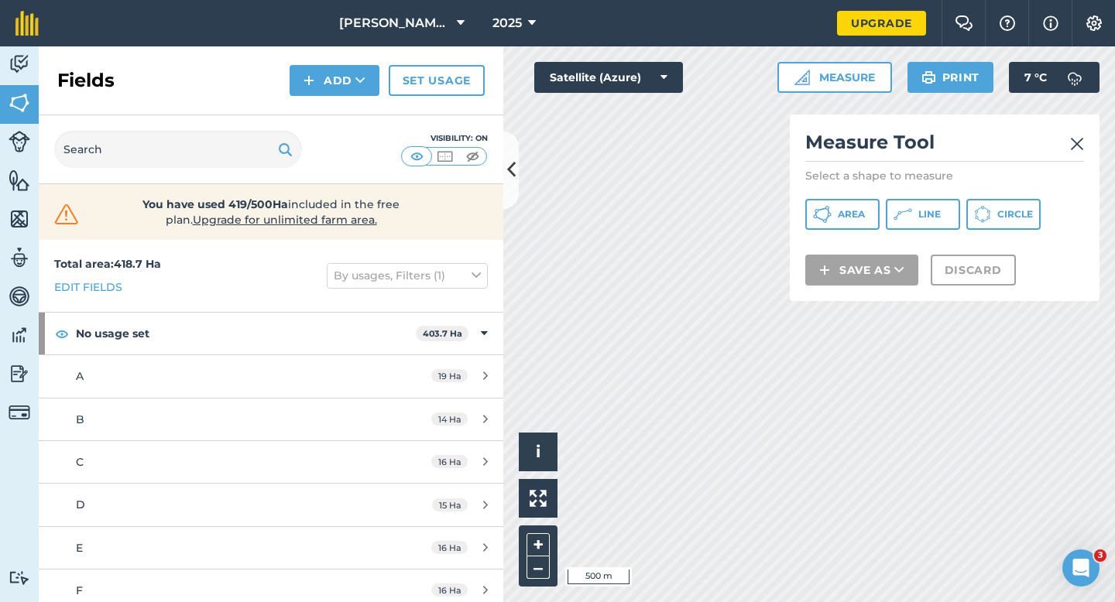
click at [859, 245] on p at bounding box center [944, 242] width 279 height 6
click at [859, 225] on button "Area" at bounding box center [842, 214] width 74 height 31
click at [1072, 146] on img at bounding box center [1077, 144] width 14 height 19
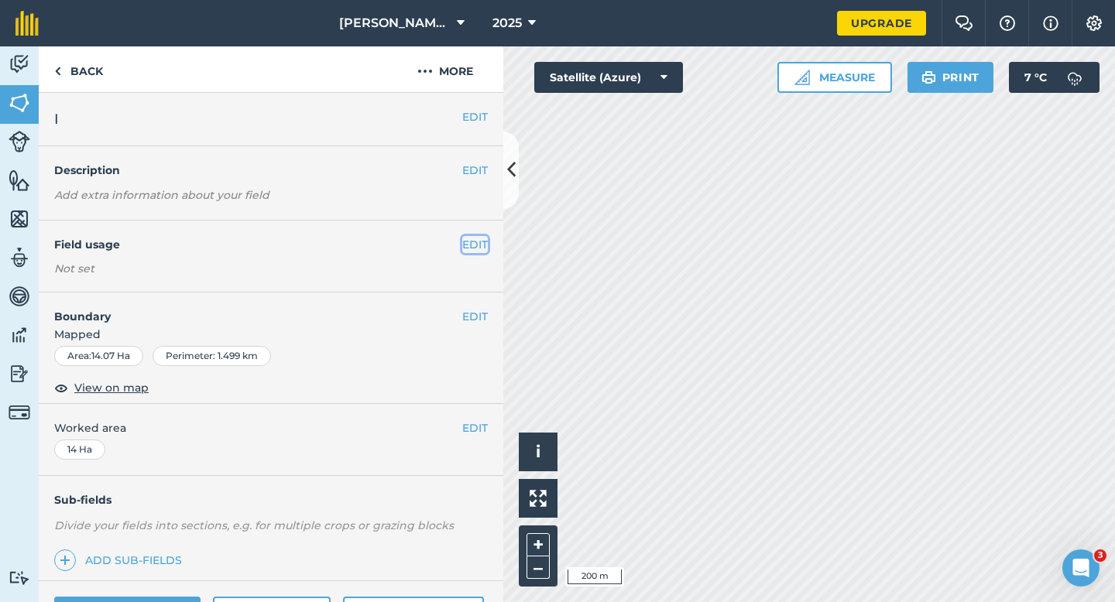
click at [478, 236] on button "EDIT" at bounding box center [475, 244] width 26 height 17
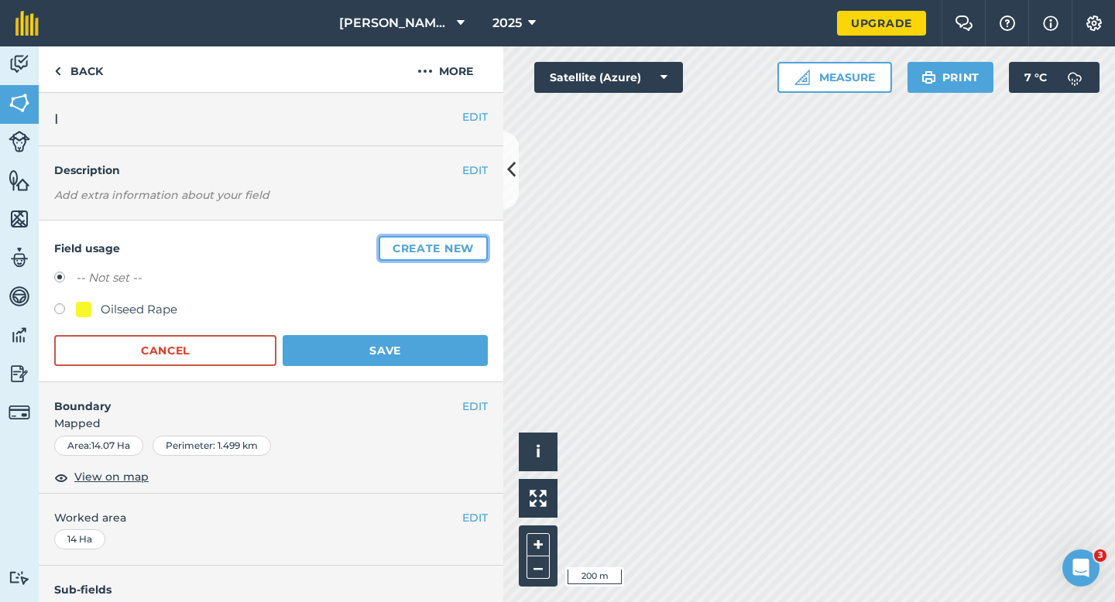
click at [478, 237] on button "Create new" at bounding box center [433, 248] width 109 height 25
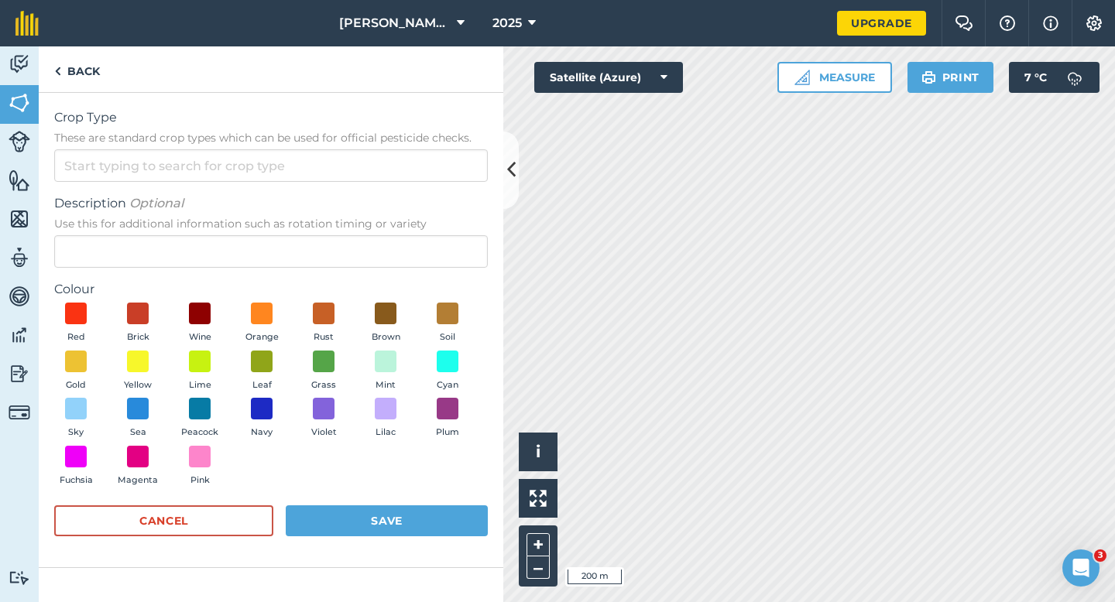
click at [447, 183] on form "Crop Type These are standard crop types which can be used for official pesticid…" at bounding box center [270, 330] width 433 height 444
click at [447, 173] on input "Crop Type These are standard crop types which can be used for official pesticid…" at bounding box center [270, 165] width 433 height 33
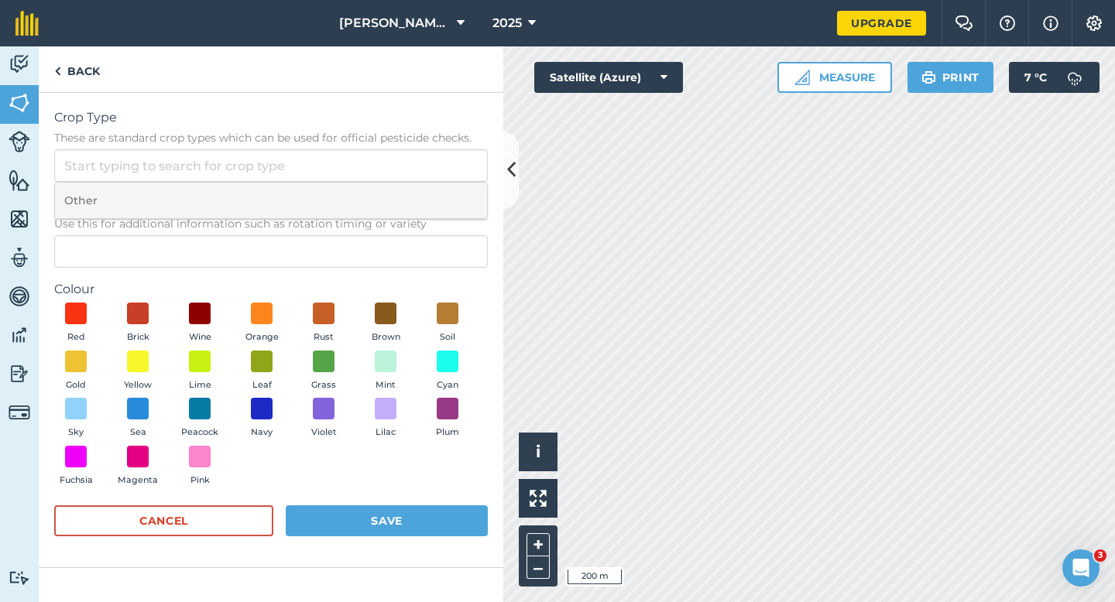
click at [447, 189] on li "Other" at bounding box center [271, 201] width 432 height 36
type input "Other"
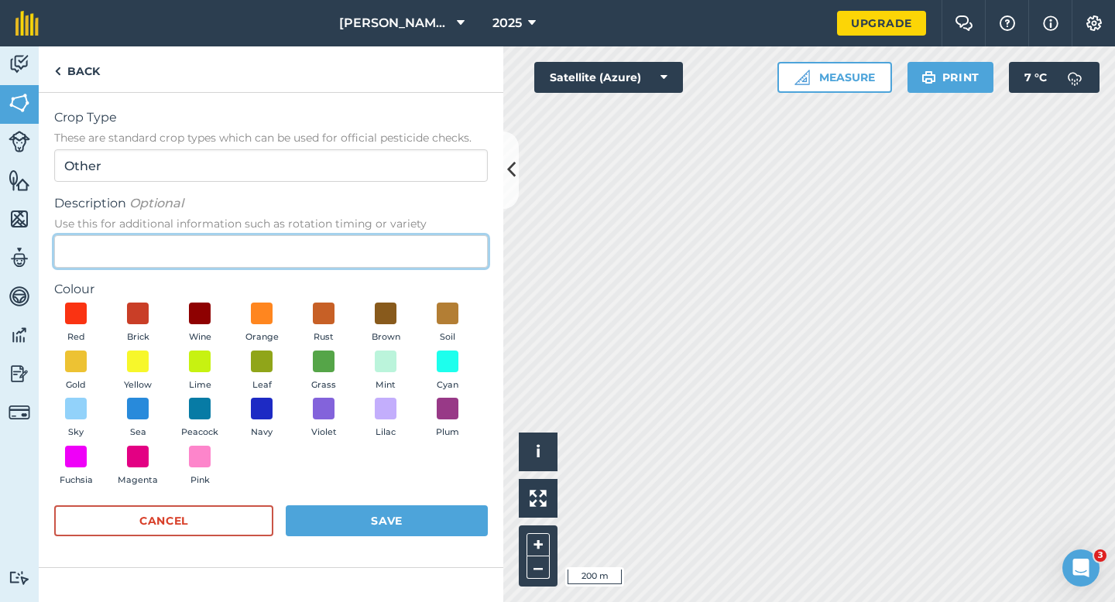
click at [437, 237] on input "Description Optional Use this for additional information such as rotation timin…" at bounding box center [270, 251] width 433 height 33
type input "Potatoes"
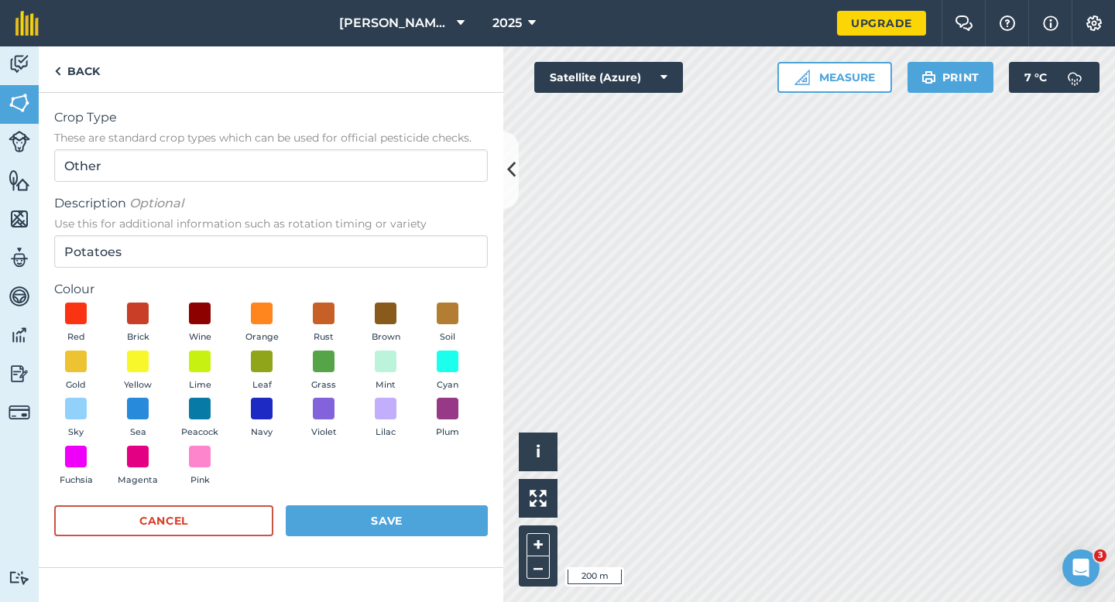
click at [475, 333] on div "Red Brick Wine Orange Rust Brown Soil Gold Yellow Lime Leaf Grass Mint Cyan Sky…" at bounding box center [270, 398] width 433 height 190
click at [463, 317] on button "Soil" at bounding box center [447, 324] width 43 height 42
click at [463, 498] on form "Crop Type These are standard crop types which can be used for official pesticid…" at bounding box center [270, 330] width 433 height 444
click at [463, 503] on form "Crop Type These are standard crop types which can be used for official pesticid…" at bounding box center [270, 330] width 433 height 444
click at [462, 513] on button "Save" at bounding box center [387, 520] width 202 height 31
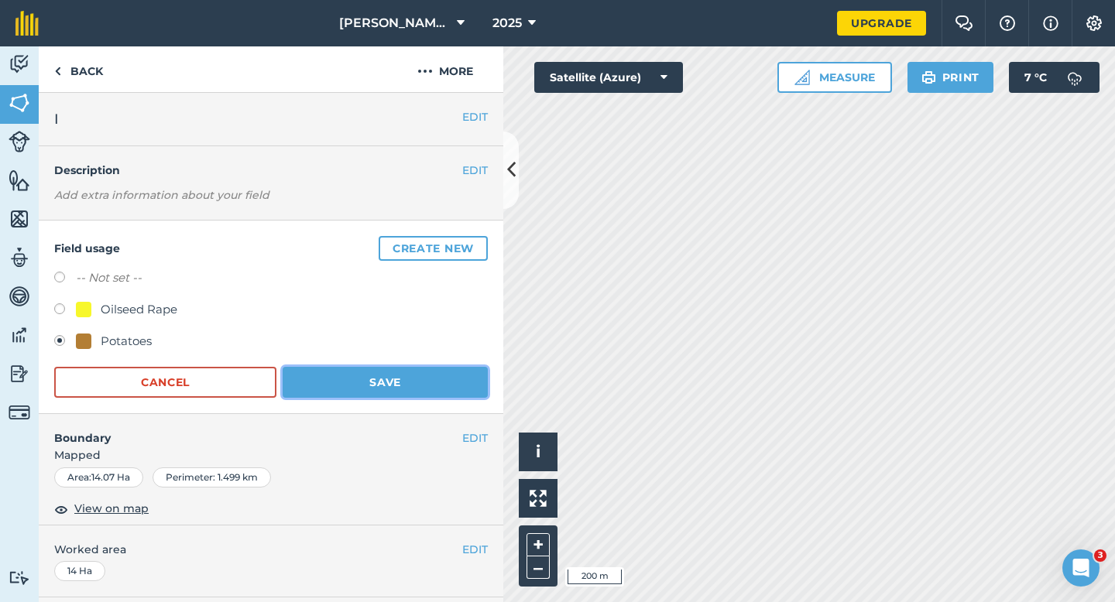
click at [428, 388] on button "Save" at bounding box center [385, 382] width 205 height 31
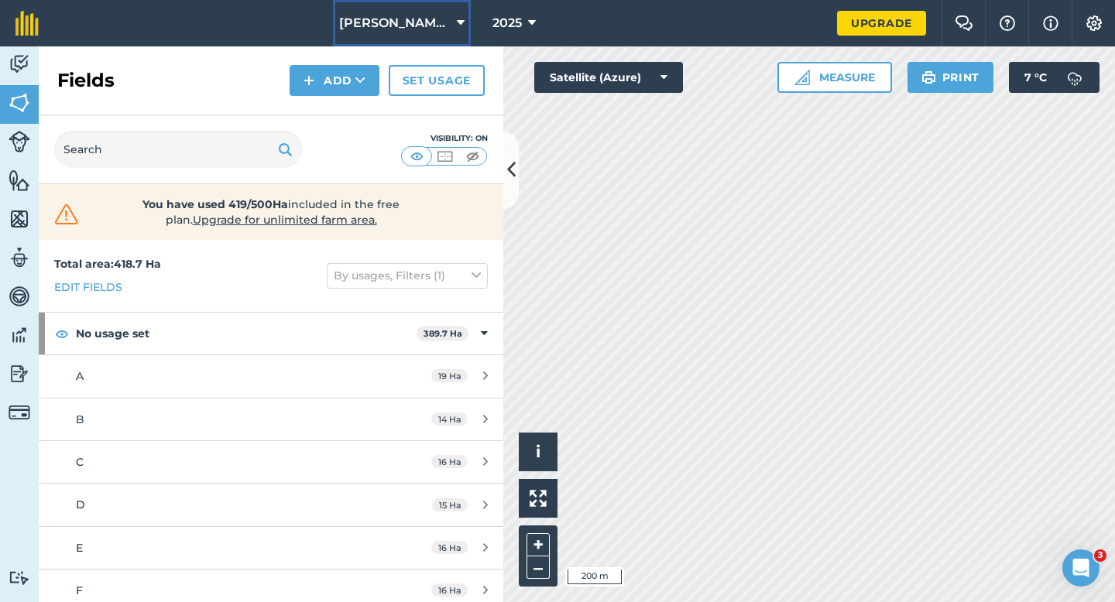
click at [425, 31] on span "[PERSON_NAME] Farming Partnership" at bounding box center [394, 23] width 111 height 19
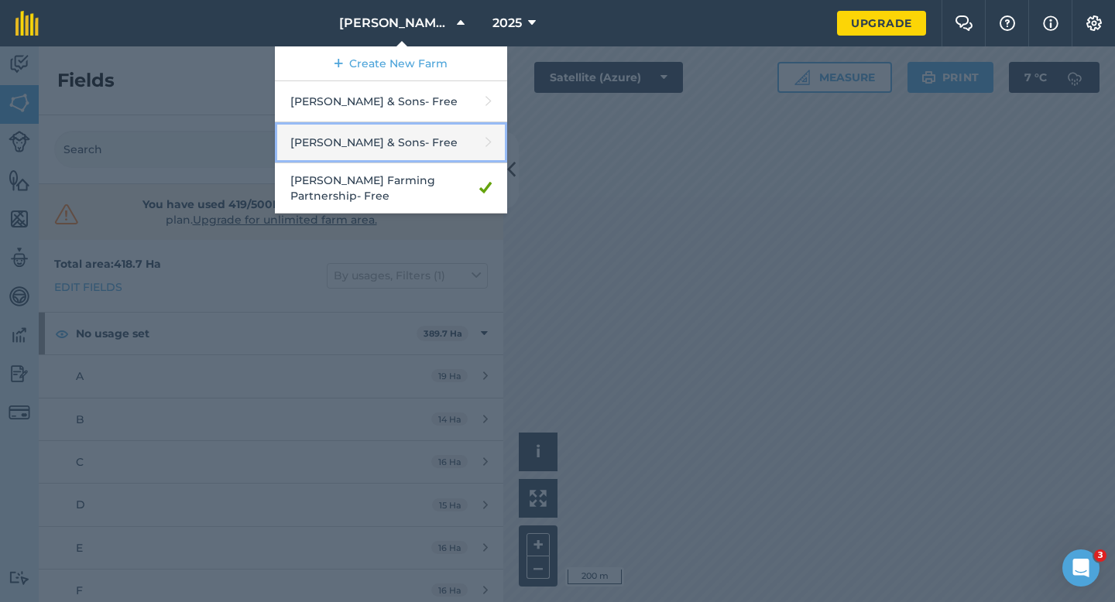
click at [399, 149] on link "Casey & Sons - Free" at bounding box center [391, 142] width 232 height 41
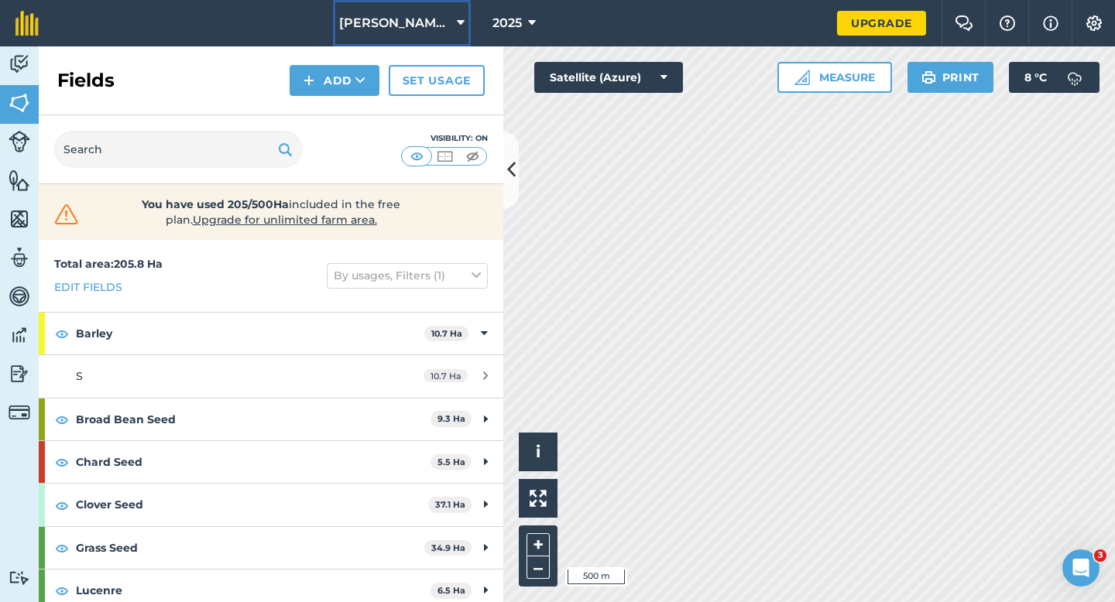
click at [403, 25] on span "[PERSON_NAME] & Sons" at bounding box center [394, 23] width 111 height 19
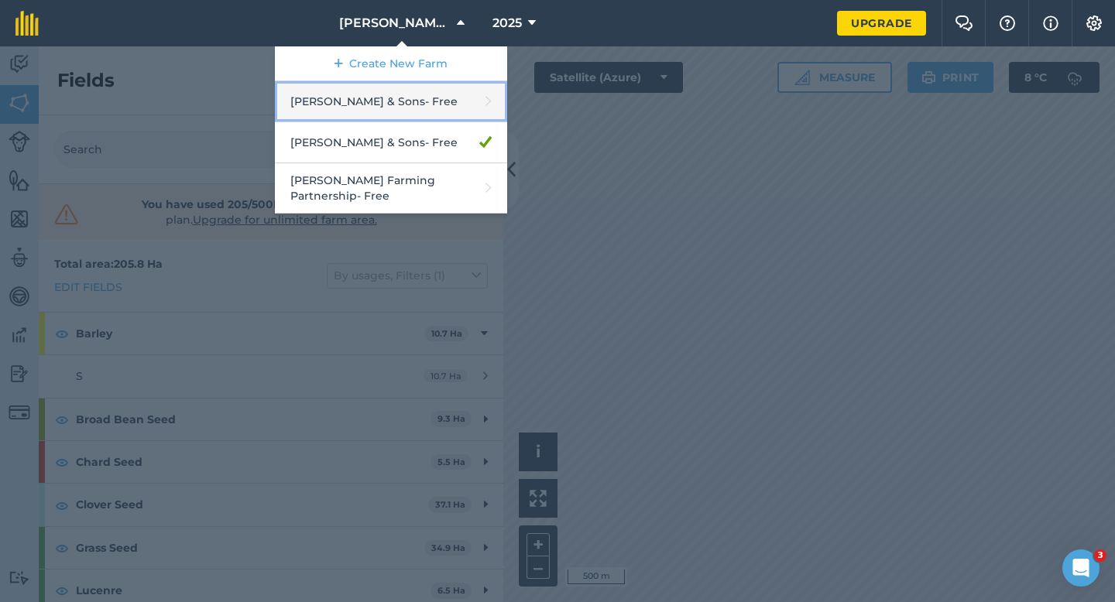
click at [412, 94] on link "Casey & Sons - Free" at bounding box center [391, 101] width 232 height 41
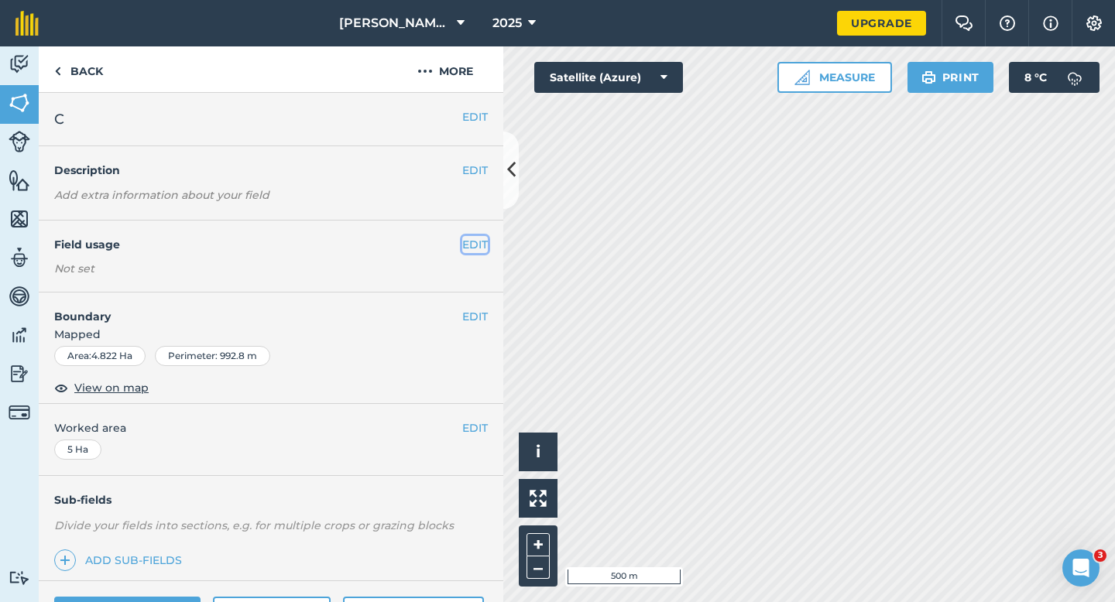
click at [471, 238] on button "EDIT" at bounding box center [475, 244] width 26 height 17
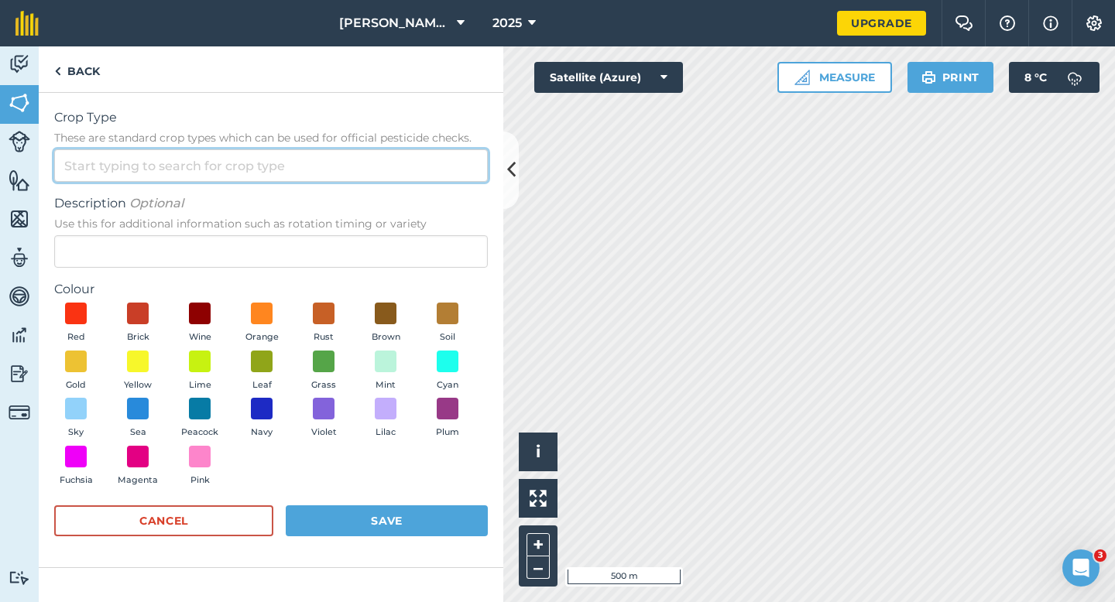
click at [450, 176] on input "Crop Type These are standard crop types which can be used for official pesticid…" at bounding box center [270, 165] width 433 height 33
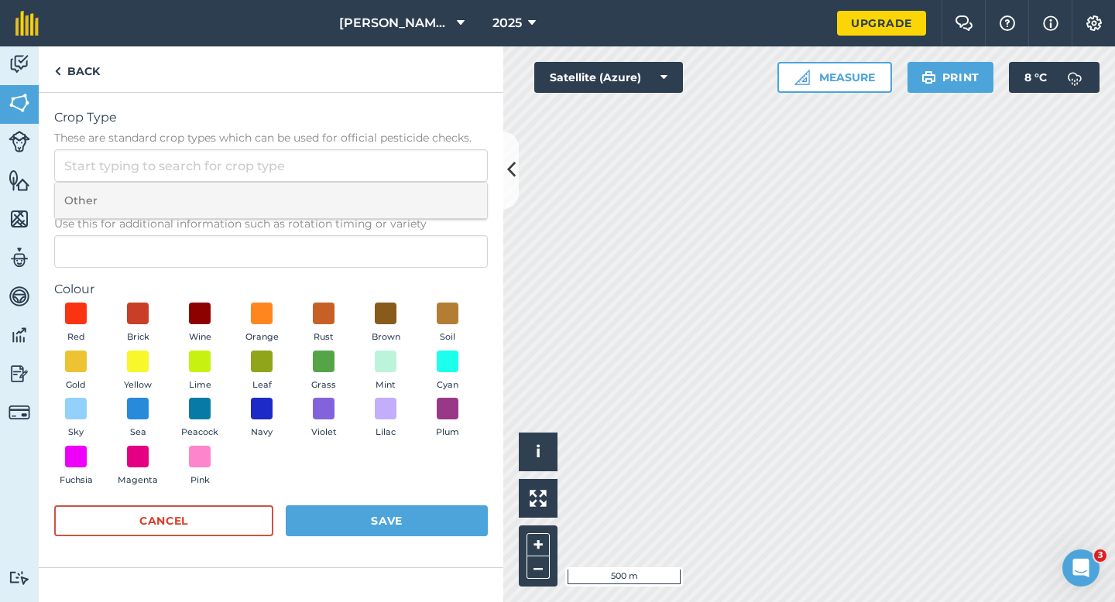
click at [450, 190] on li "Other" at bounding box center [271, 201] width 432 height 36
type input "Other"
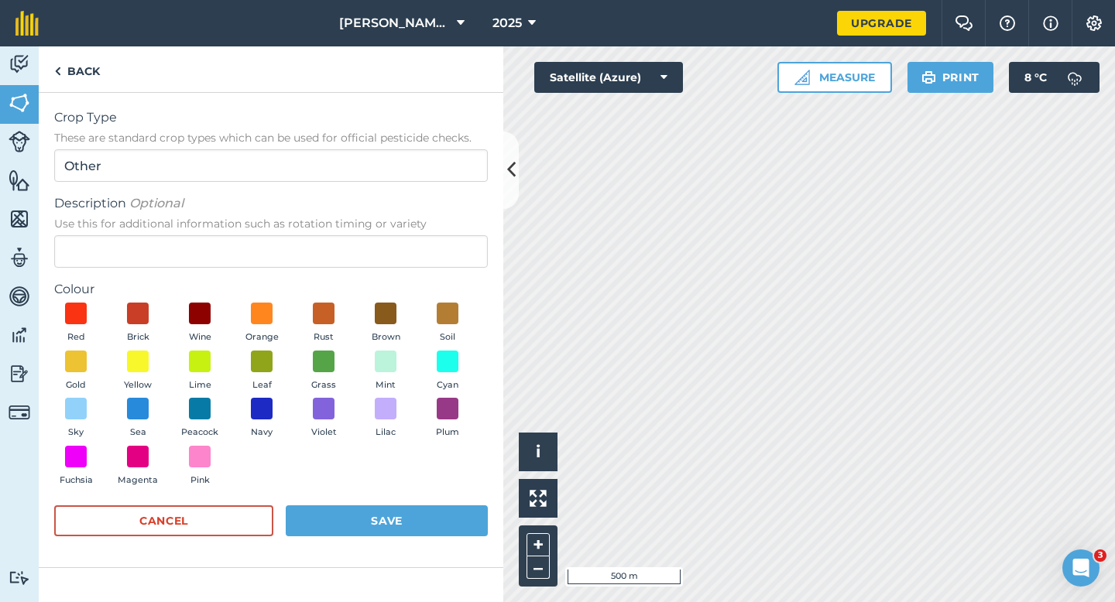
click at [442, 234] on div "Description Optional Use this for additional information such as rotation timin…" at bounding box center [270, 231] width 433 height 74
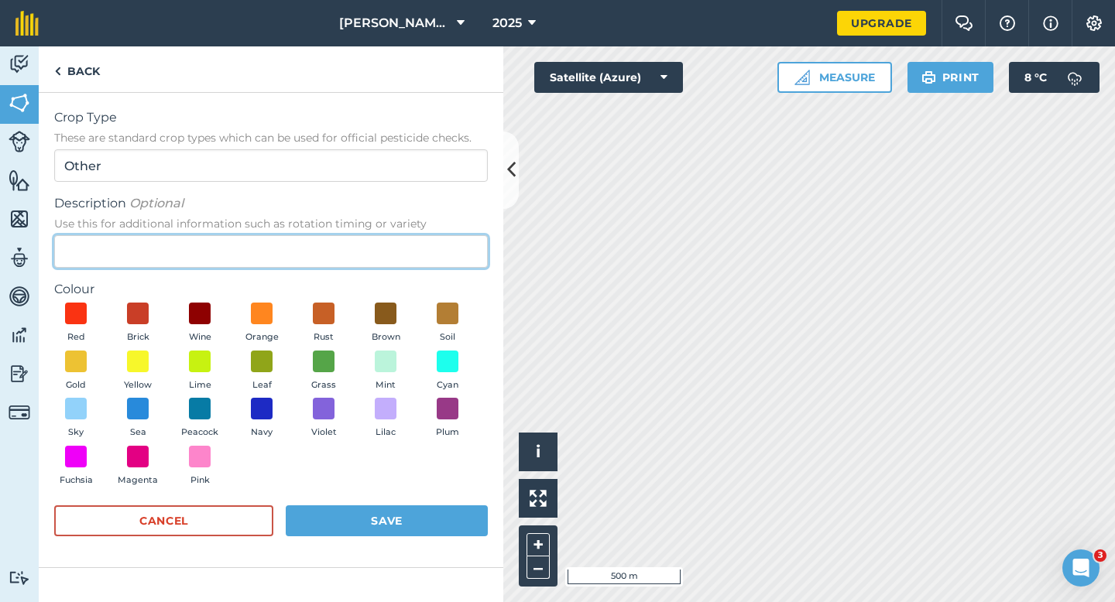
click at [433, 249] on input "Description Optional Use this for additional information such as rotation timin…" at bounding box center [270, 251] width 433 height 33
type input "Clover Seed"
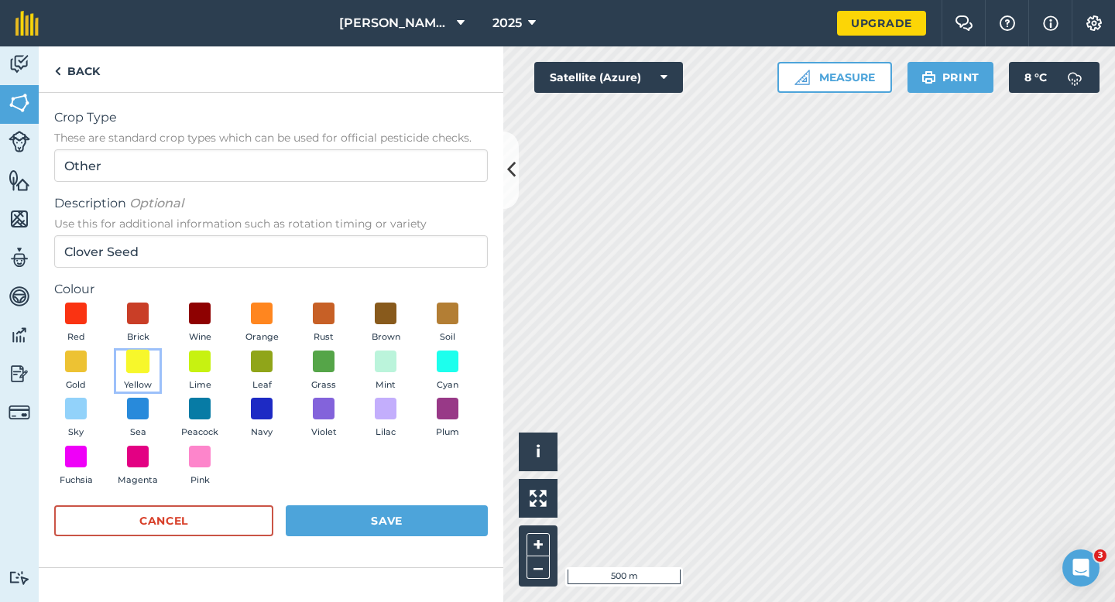
click at [144, 367] on span at bounding box center [138, 361] width 24 height 24
click at [396, 374] on button "Mint" at bounding box center [385, 372] width 43 height 42
click at [404, 515] on button "Save" at bounding box center [387, 520] width 202 height 31
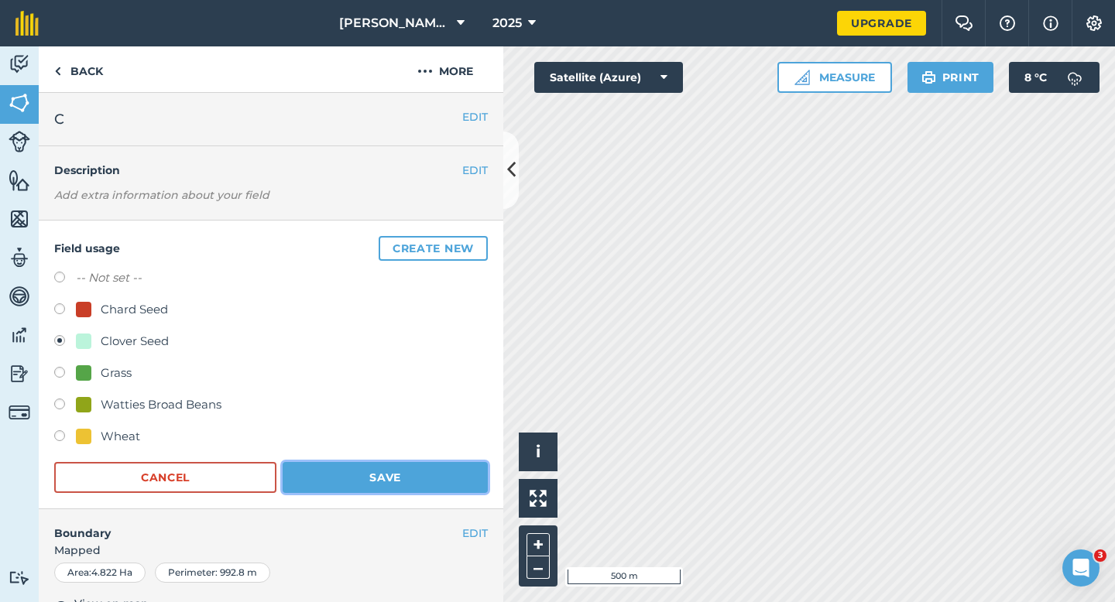
click at [405, 481] on button "Save" at bounding box center [385, 477] width 205 height 31
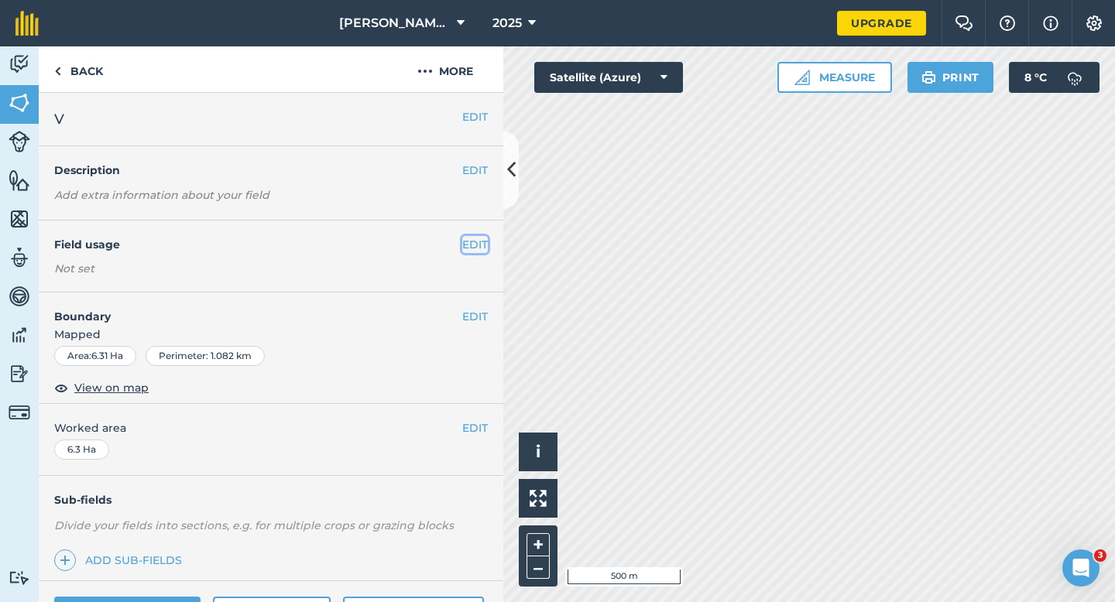
click at [480, 244] on button "EDIT" at bounding box center [475, 244] width 26 height 17
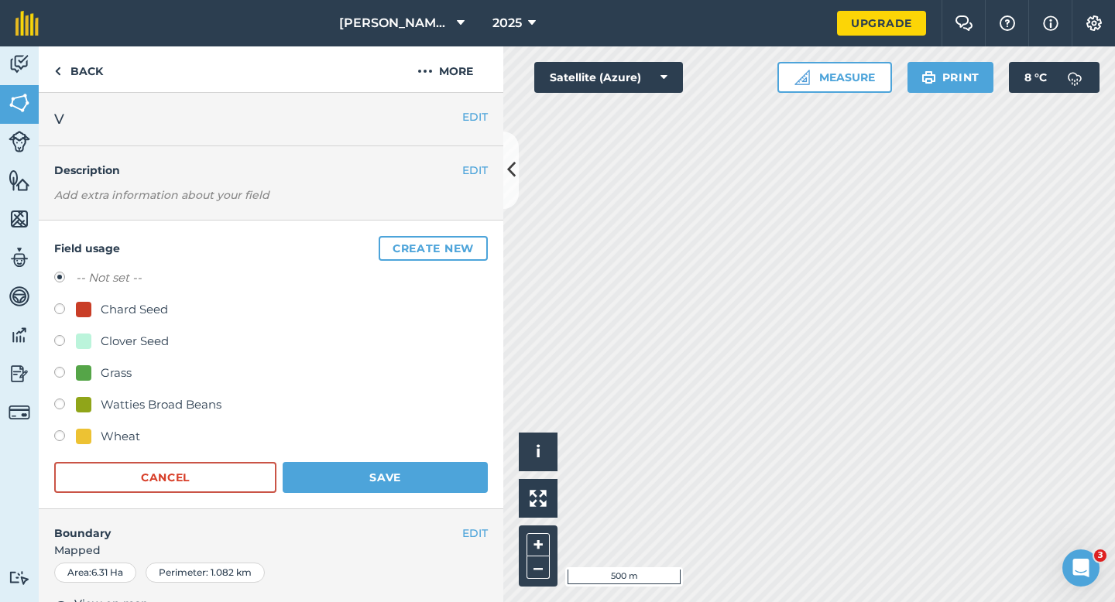
click at [132, 346] on div "Clover Seed" at bounding box center [135, 341] width 68 height 19
radio input "true"
radio input "false"
click at [366, 448] on div "Wheat" at bounding box center [270, 438] width 433 height 22
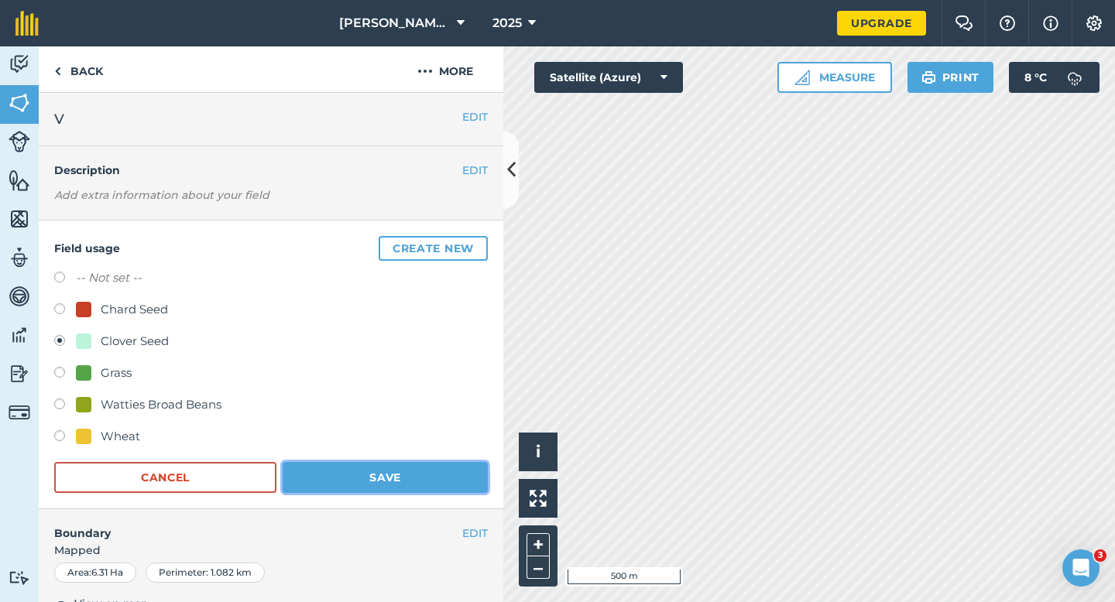
click at [366, 476] on button "Save" at bounding box center [385, 477] width 205 height 31
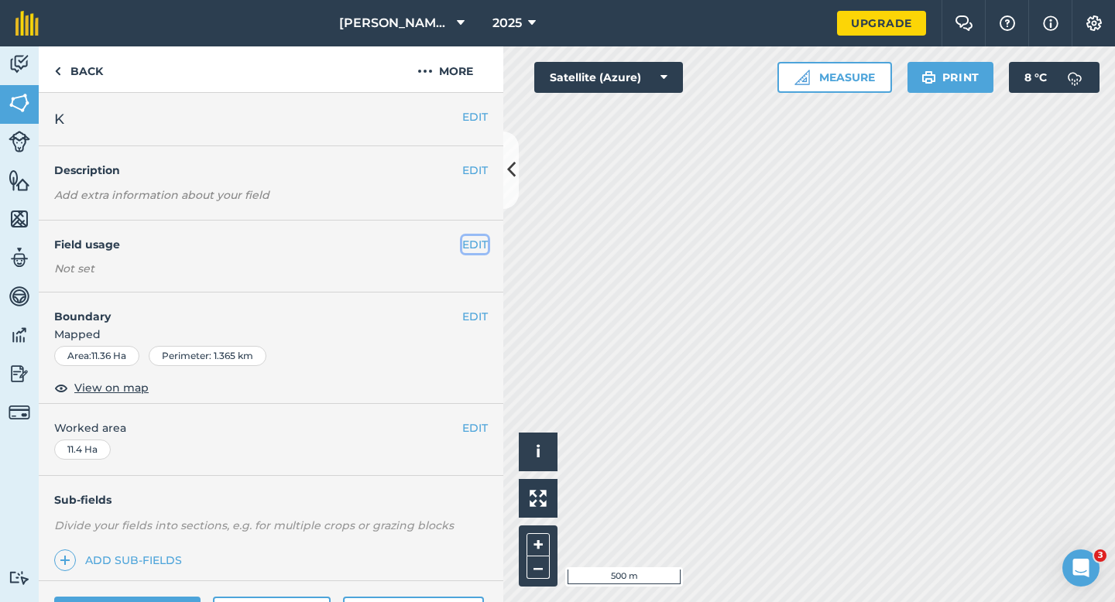
click at [481, 245] on button "EDIT" at bounding box center [475, 244] width 26 height 17
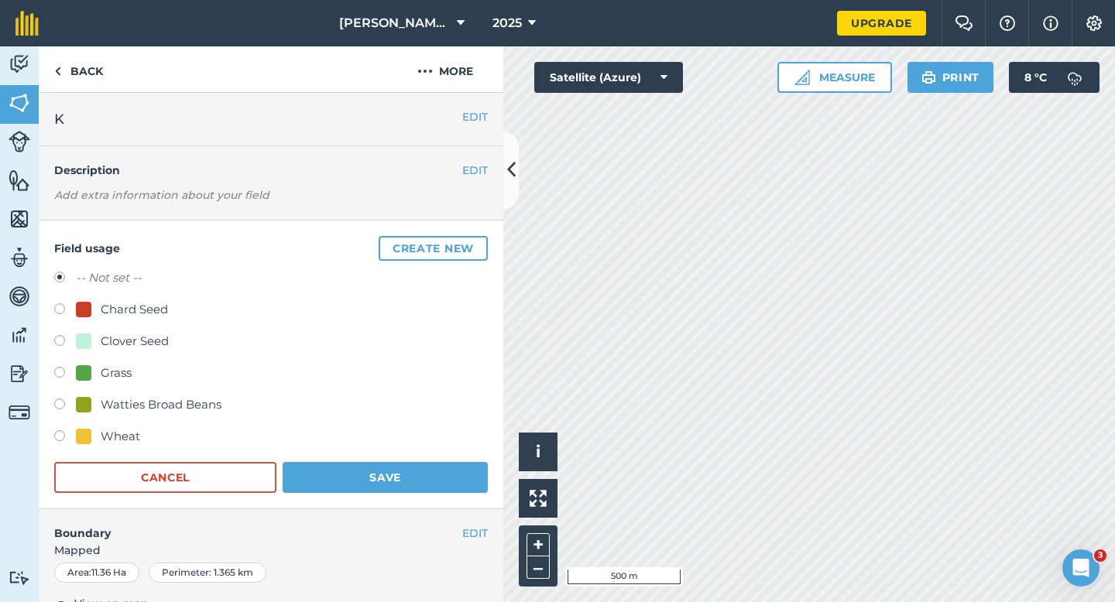
click at [120, 341] on div "Clover Seed" at bounding box center [135, 341] width 68 height 19
radio input "true"
radio input "false"
click at [356, 478] on button "Save" at bounding box center [385, 477] width 205 height 31
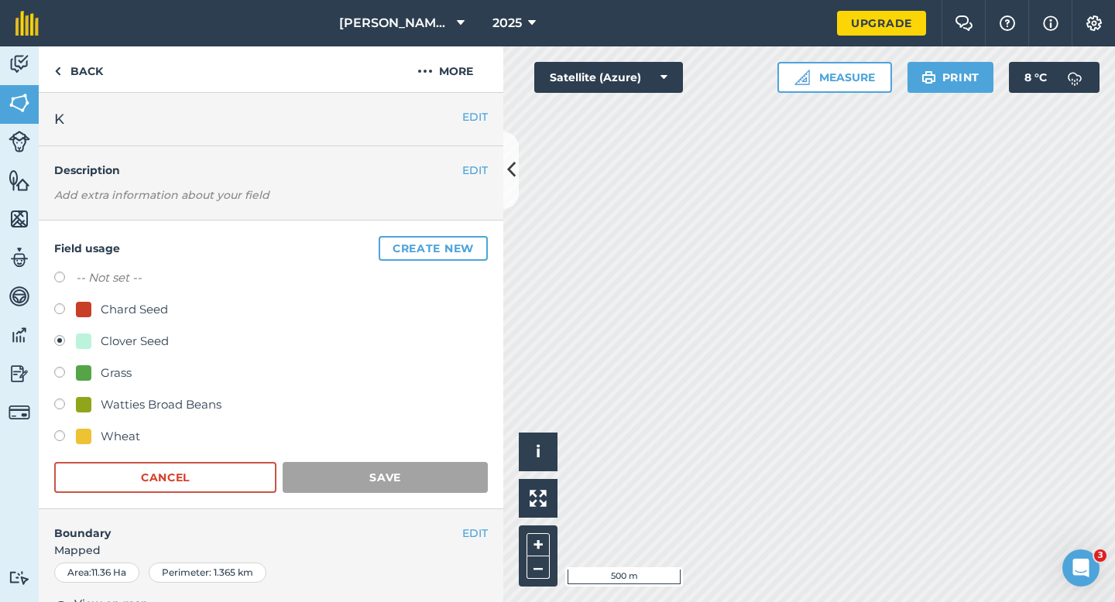
click at [495, 254] on div "Activity Fields Livestock Features Maps Team Vehicles Data Reporting Billing Tu…" at bounding box center [557, 324] width 1115 height 556
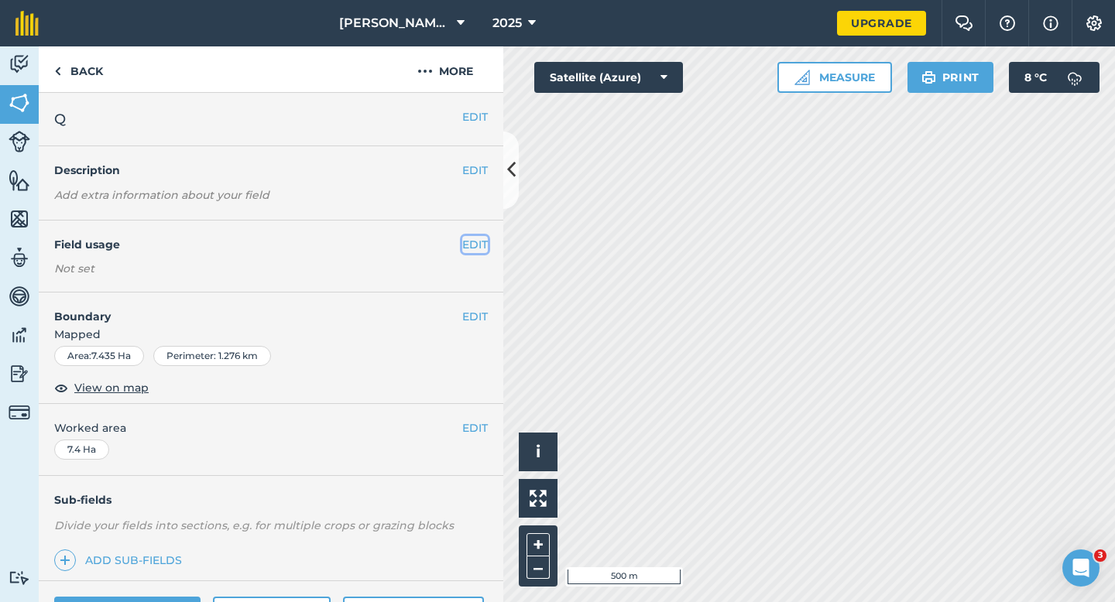
click at [485, 244] on button "EDIT" at bounding box center [475, 244] width 26 height 17
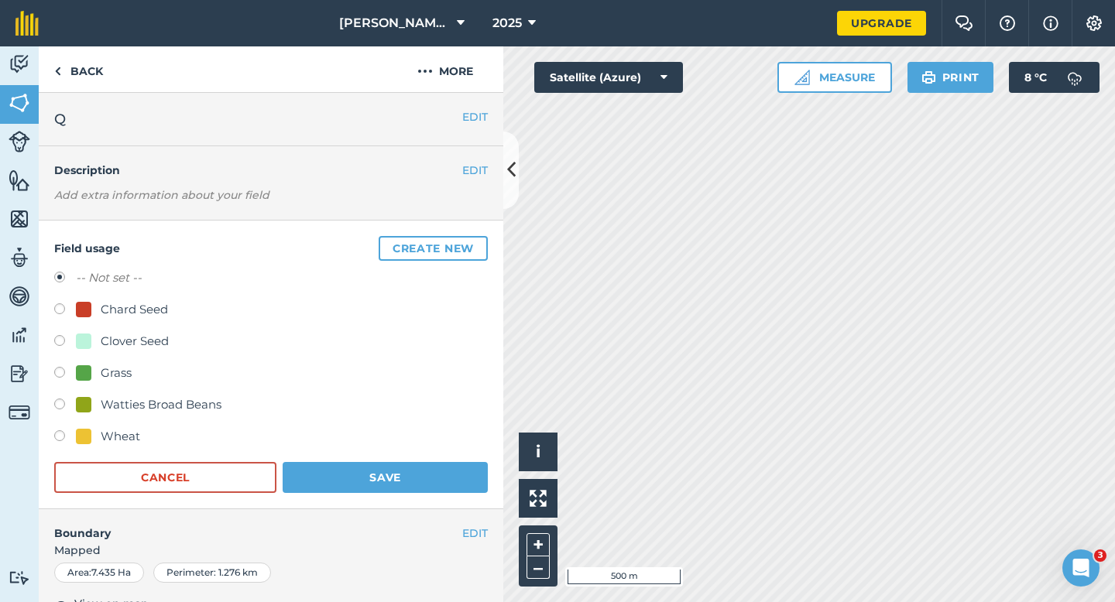
click at [146, 331] on div "-- Not set -- Chard Seed Clover Seed Grass Watties Broad Beans Wheat" at bounding box center [270, 359] width 433 height 181
click at [146, 337] on div "Clover Seed" at bounding box center [135, 341] width 68 height 19
radio input "true"
radio input "false"
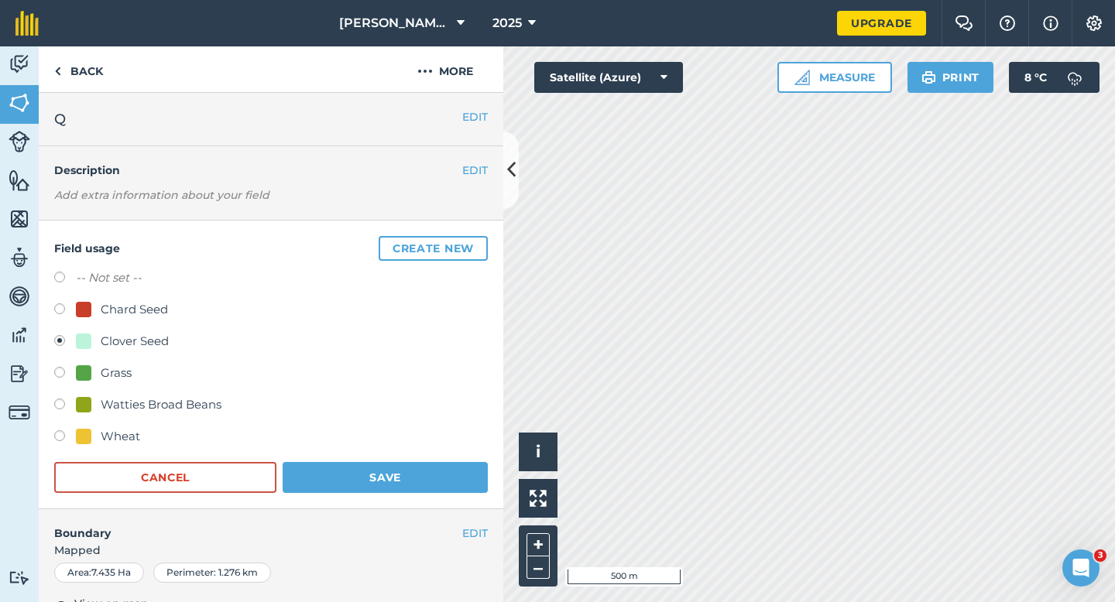
click at [325, 455] on form "-- Not set -- Chard Seed Clover Seed Grass Watties Broad Beans Wheat Cancel Save" at bounding box center [270, 381] width 433 height 224
click at [354, 475] on button "Save" at bounding box center [385, 477] width 205 height 31
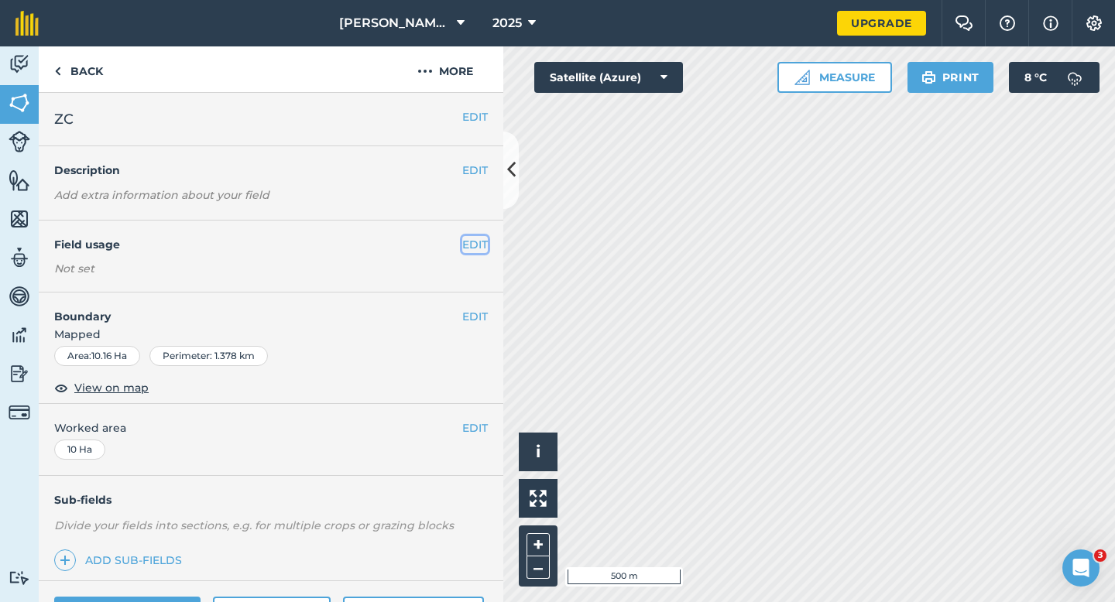
click at [467, 241] on button "EDIT" at bounding box center [475, 244] width 26 height 17
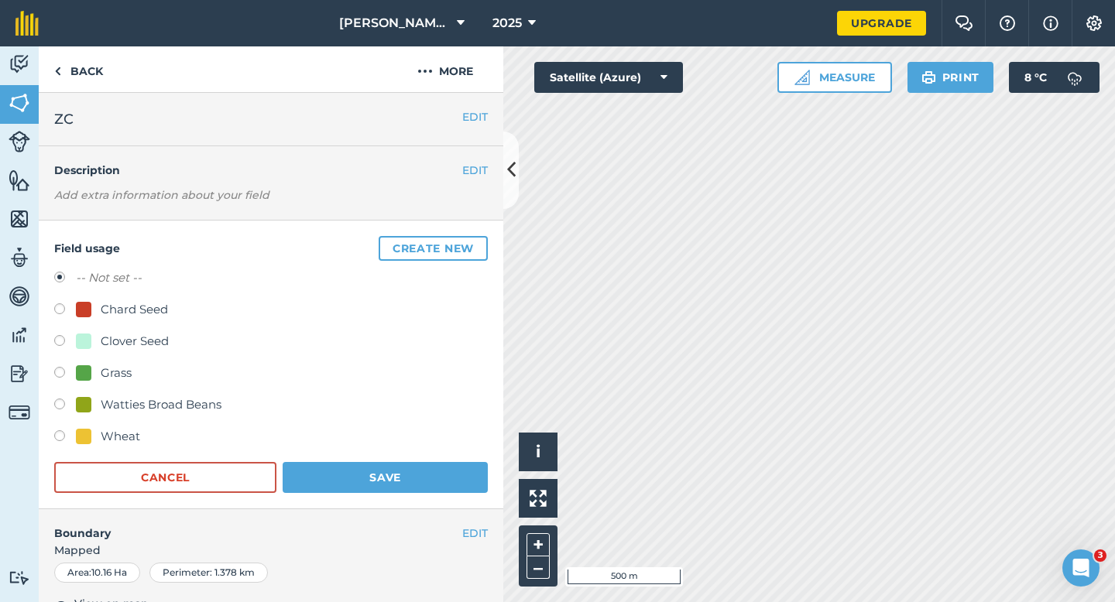
click at [108, 341] on div "Clover Seed" at bounding box center [135, 341] width 68 height 19
radio input "true"
radio input "false"
click at [351, 459] on form "-- Not set -- Chard Seed Clover Seed Grass Watties Broad Beans Wheat Cancel Save" at bounding box center [270, 381] width 433 height 224
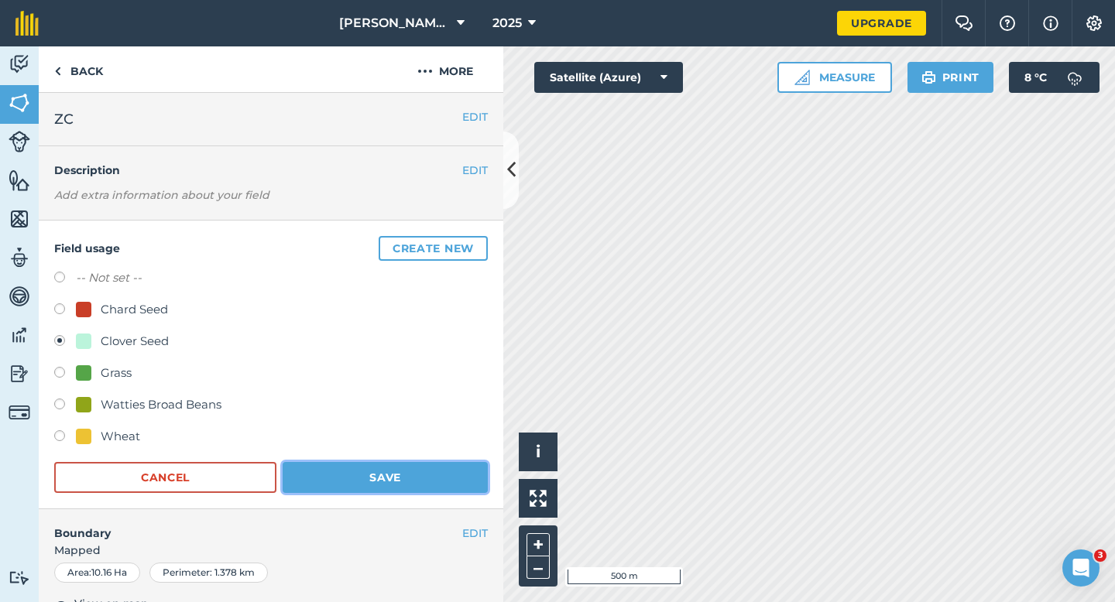
click at [398, 474] on button "Save" at bounding box center [385, 477] width 205 height 31
